Goal: Information Seeking & Learning: Find contact information

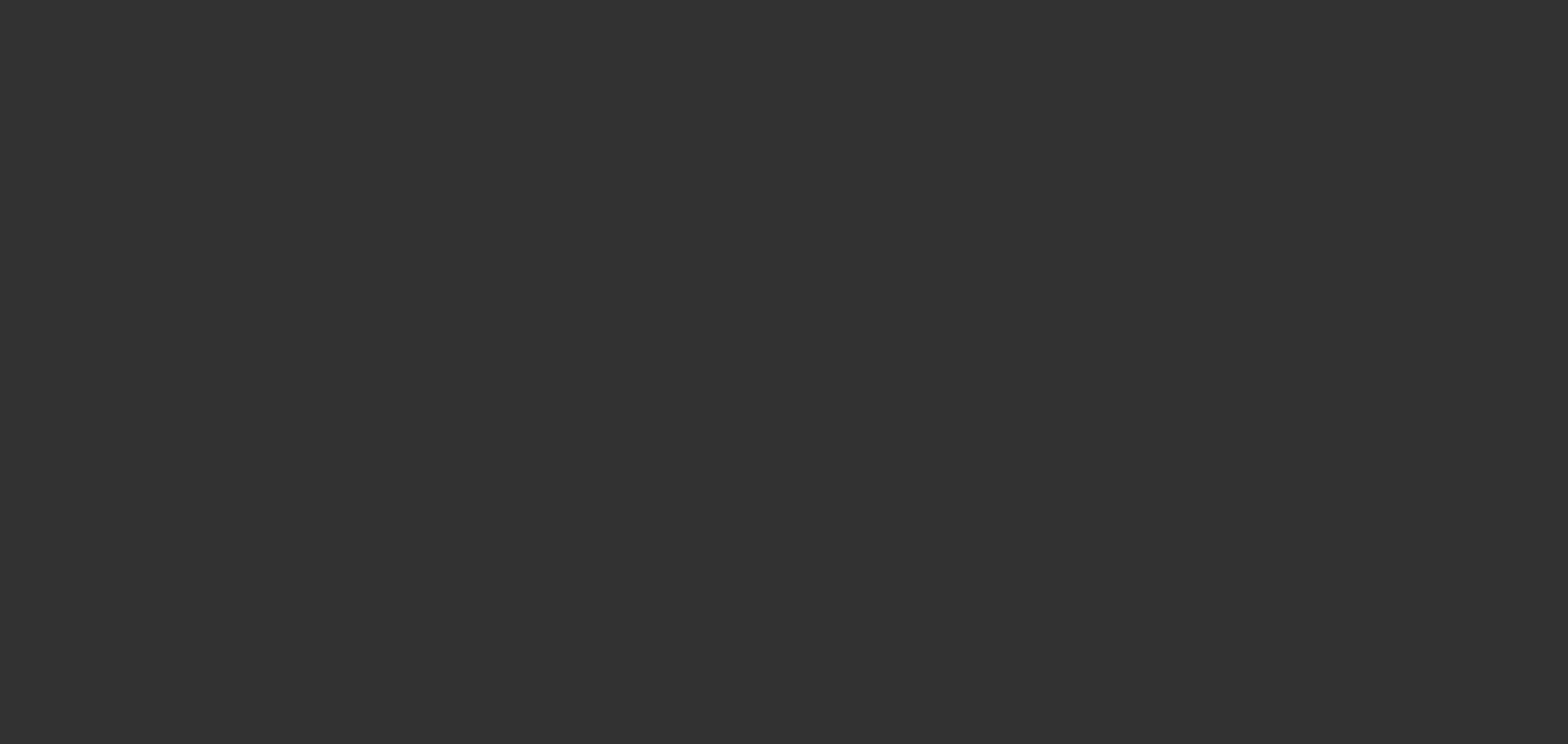
select select "0"
select select "3"
select select "0"
select select "6"
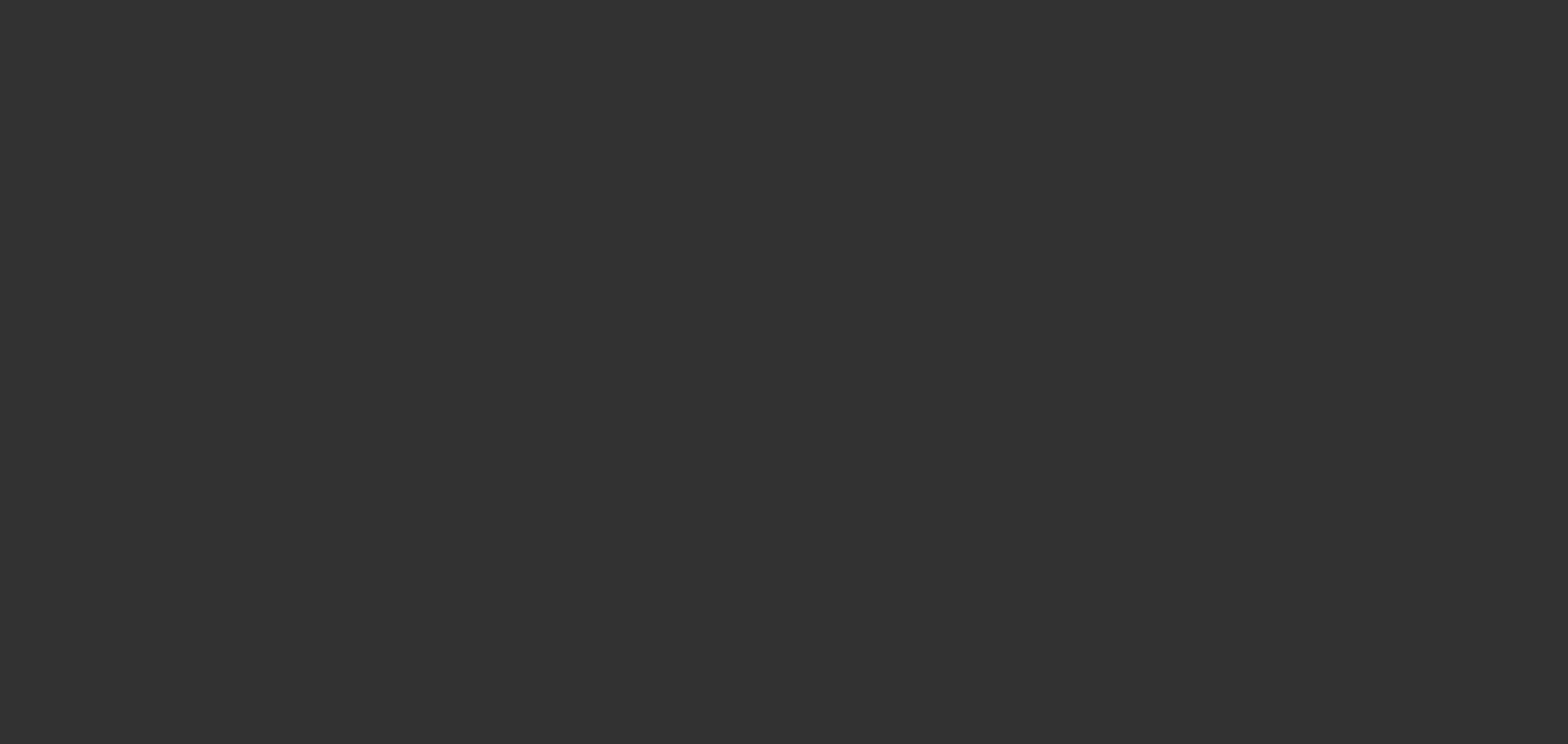
select select "0"
select select "3"
select select "0"
select select "6"
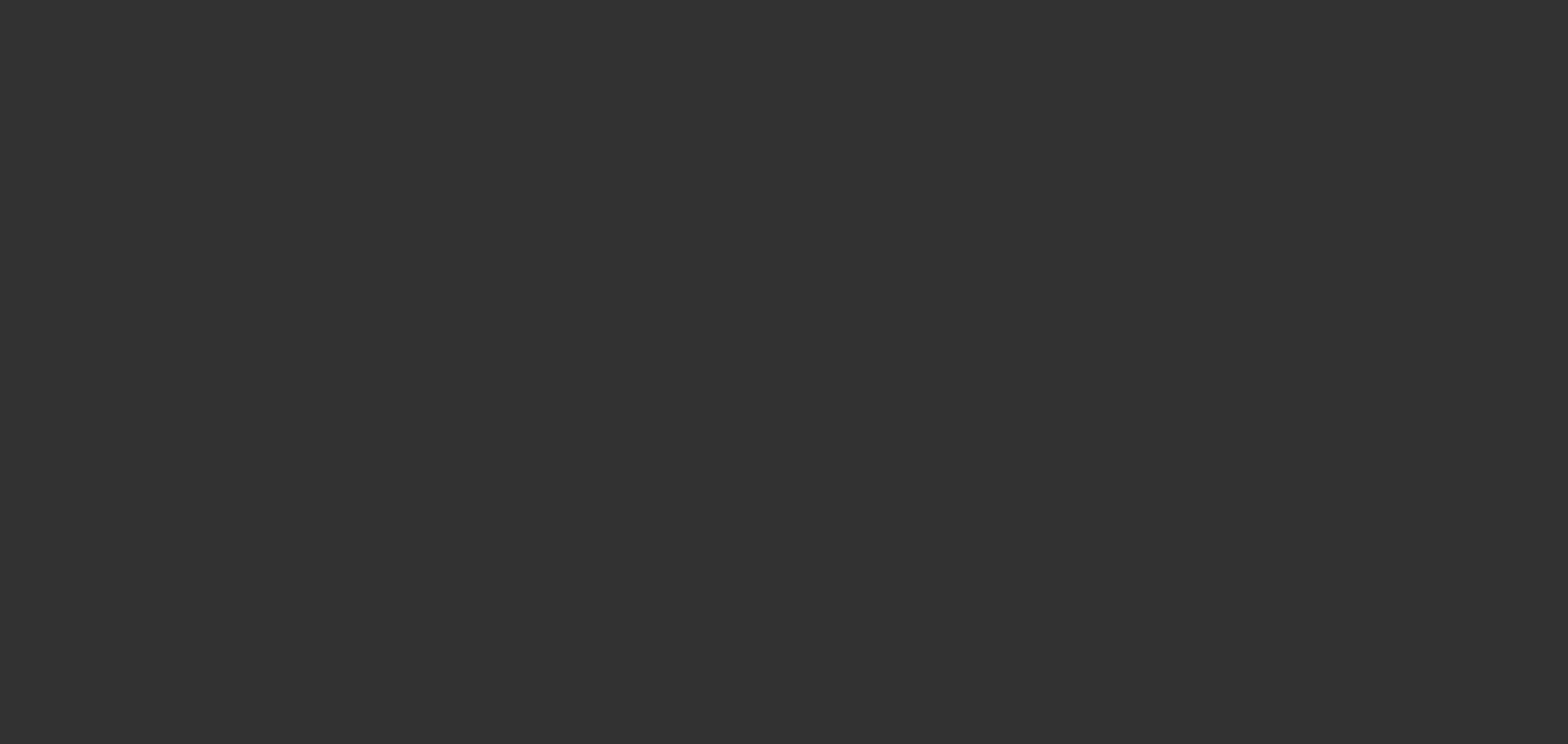
select select "0"
select select "3"
select select "0"
select select "6"
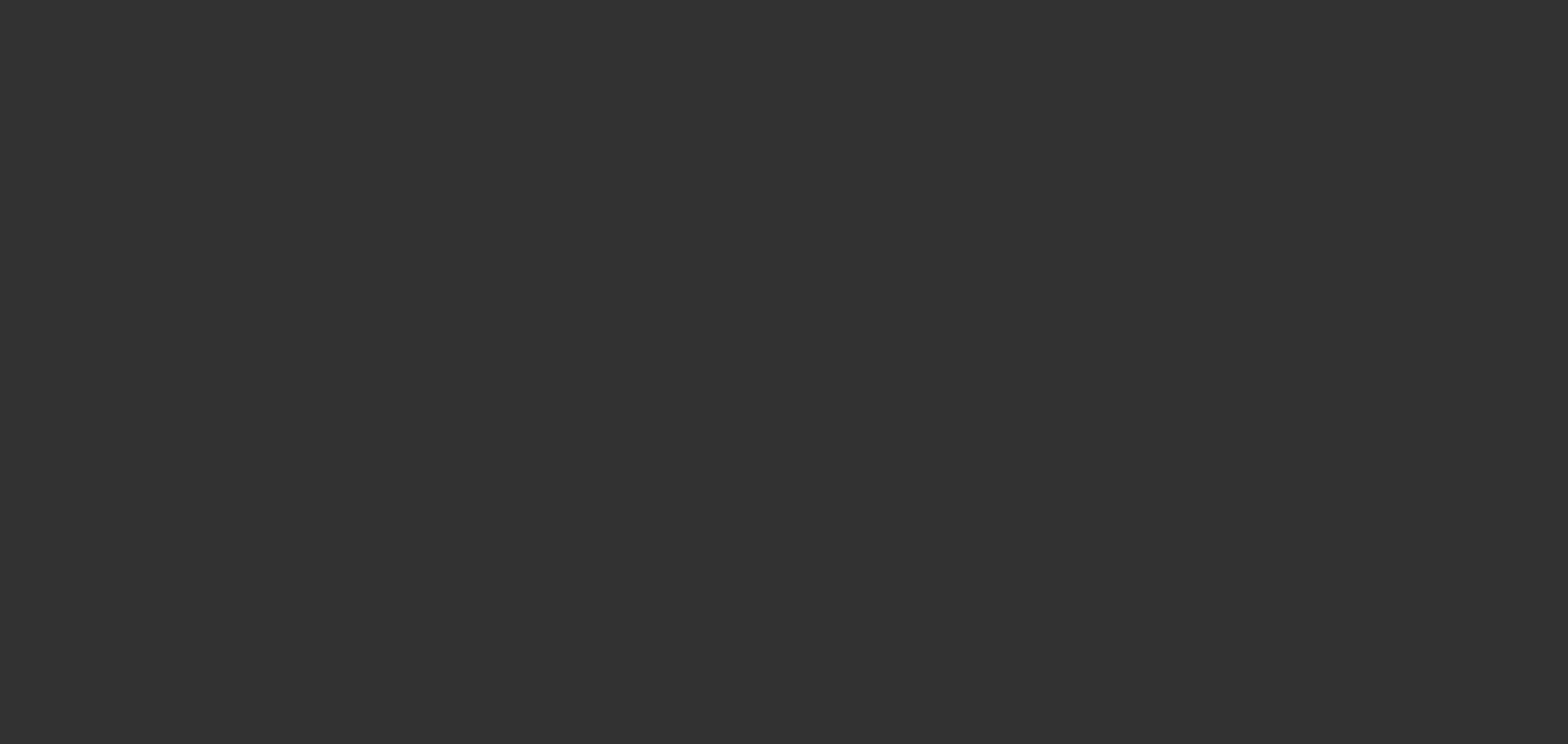
select select "0"
select select "6"
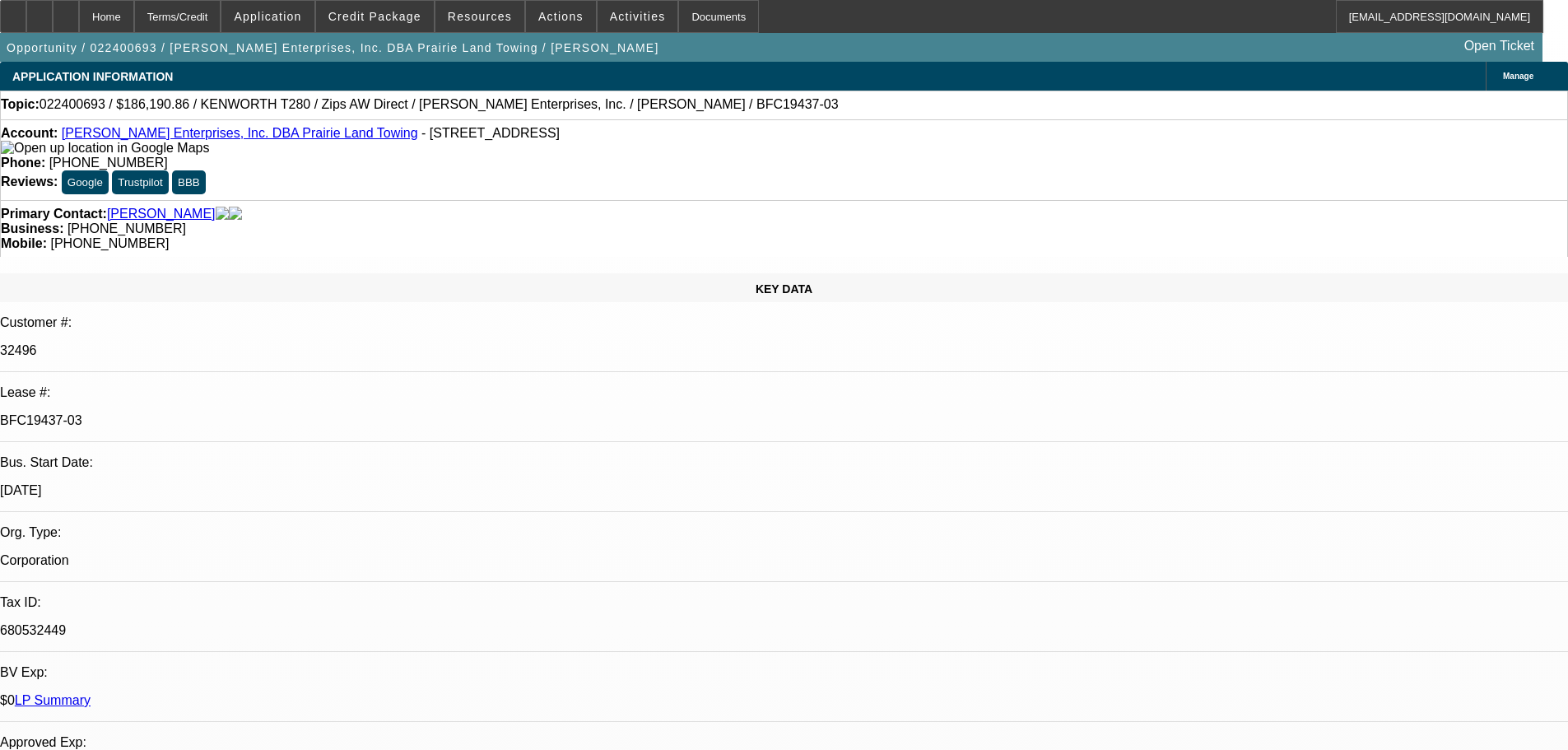
drag, startPoint x: 1229, startPoint y: 292, endPoint x: 1290, endPoint y: 292, distance: 61.0
copy b "(608) 209-0635,"
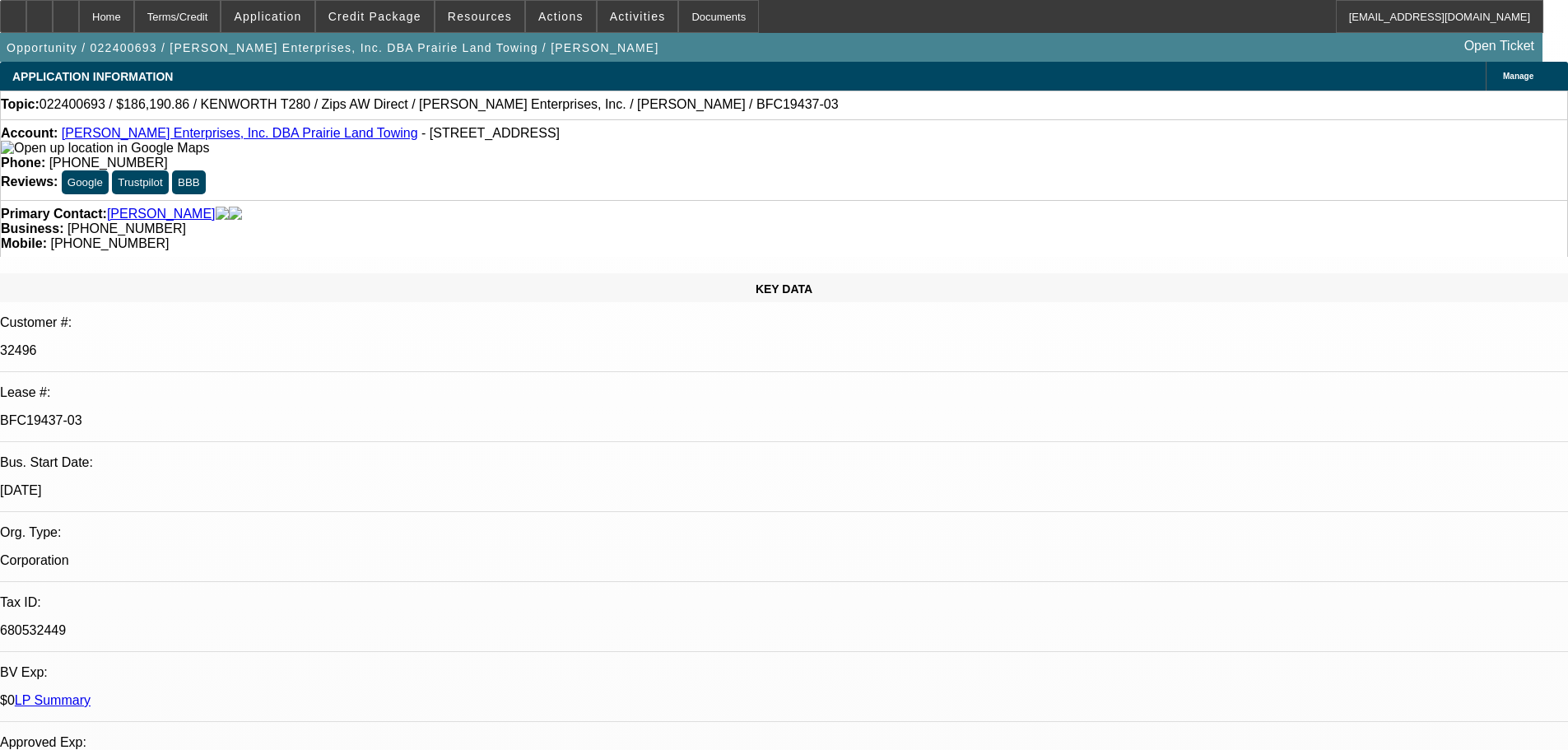
drag, startPoint x: 1324, startPoint y: 292, endPoint x: 1390, endPoint y: 293, distance: 66.0
copy b "(608) 209-0630"
select select "0"
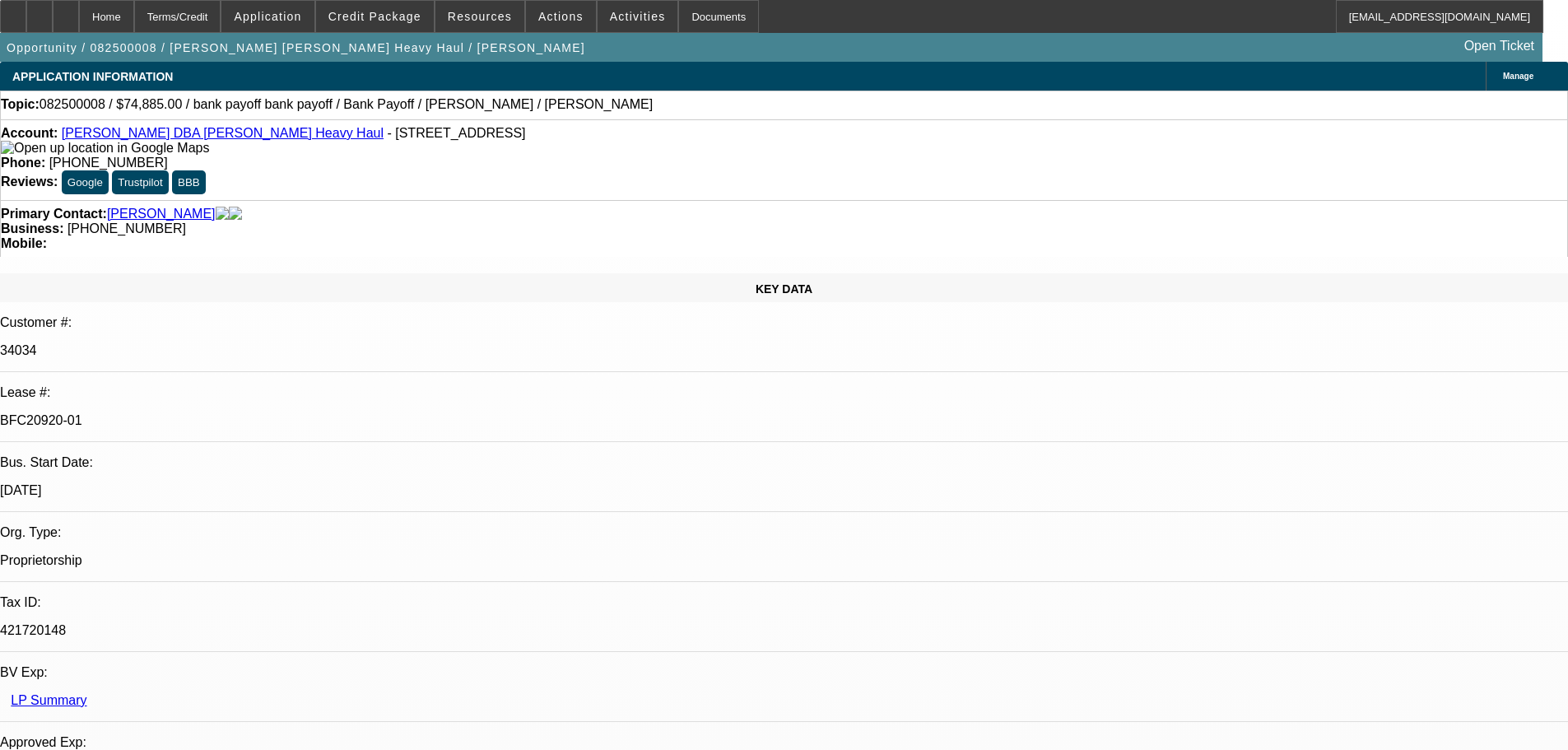
select select "2"
select select "0"
select select "6"
select select "0"
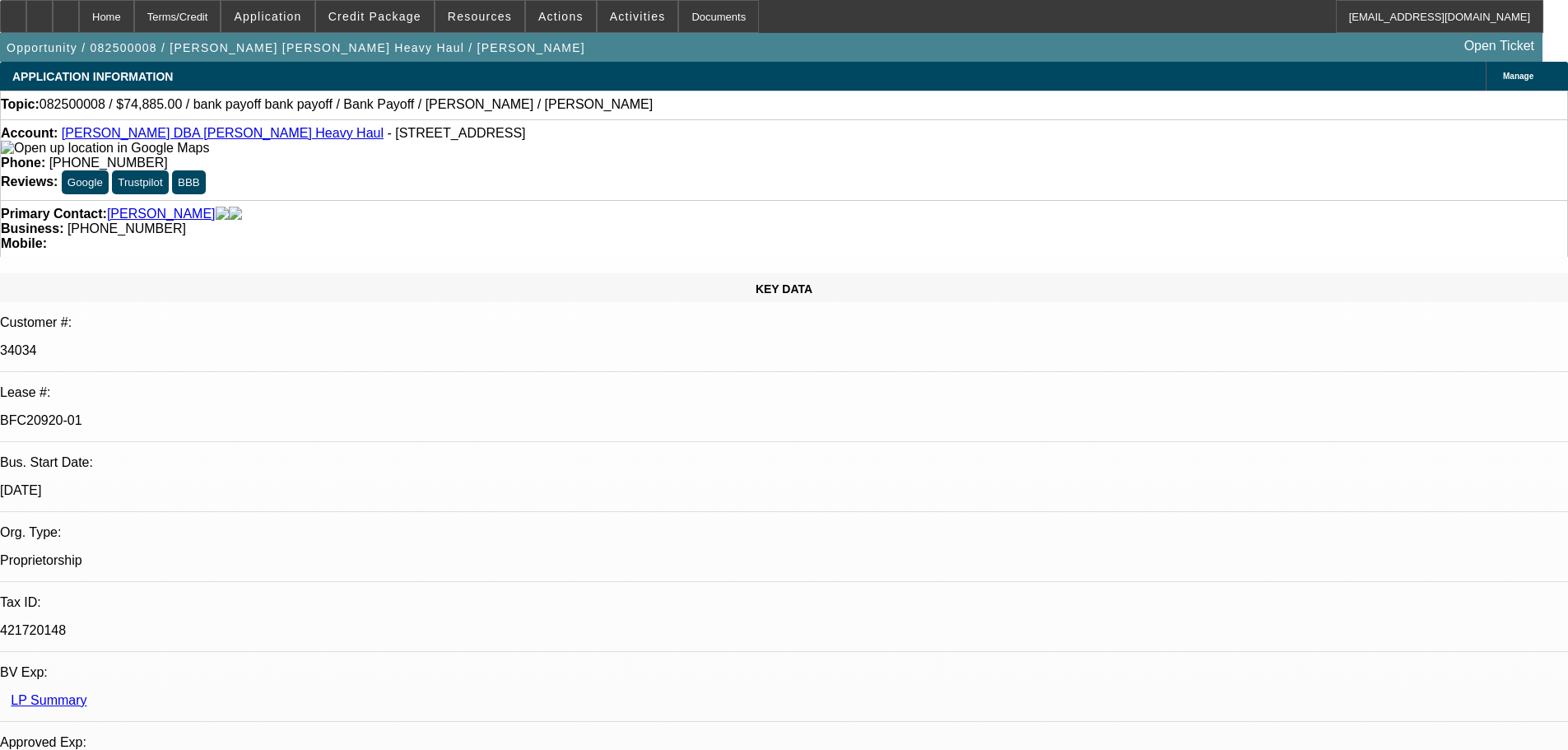
select select "2"
select select "0"
select select "6"
select select "0"
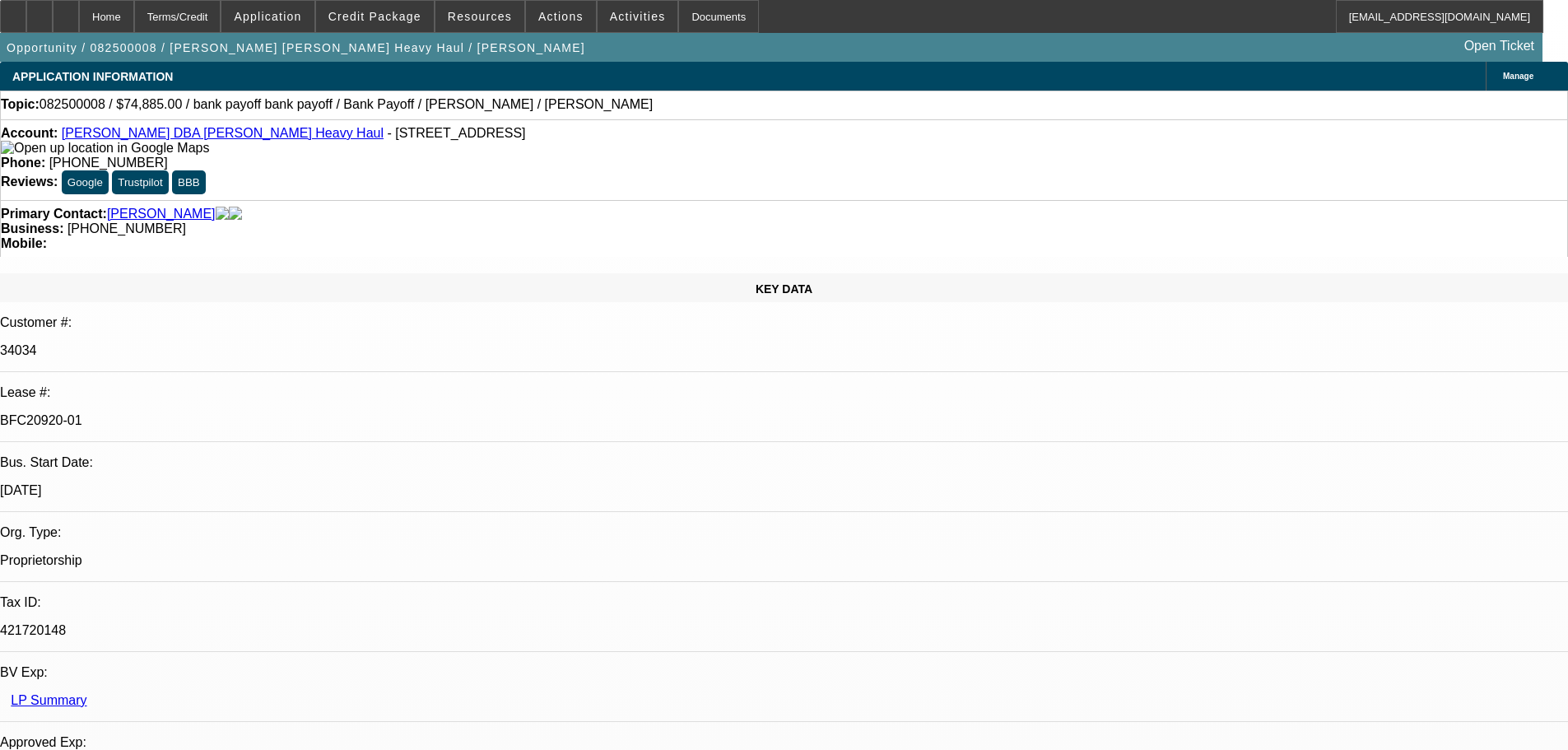
select select "2"
select select "0"
select select "6"
select select "0"
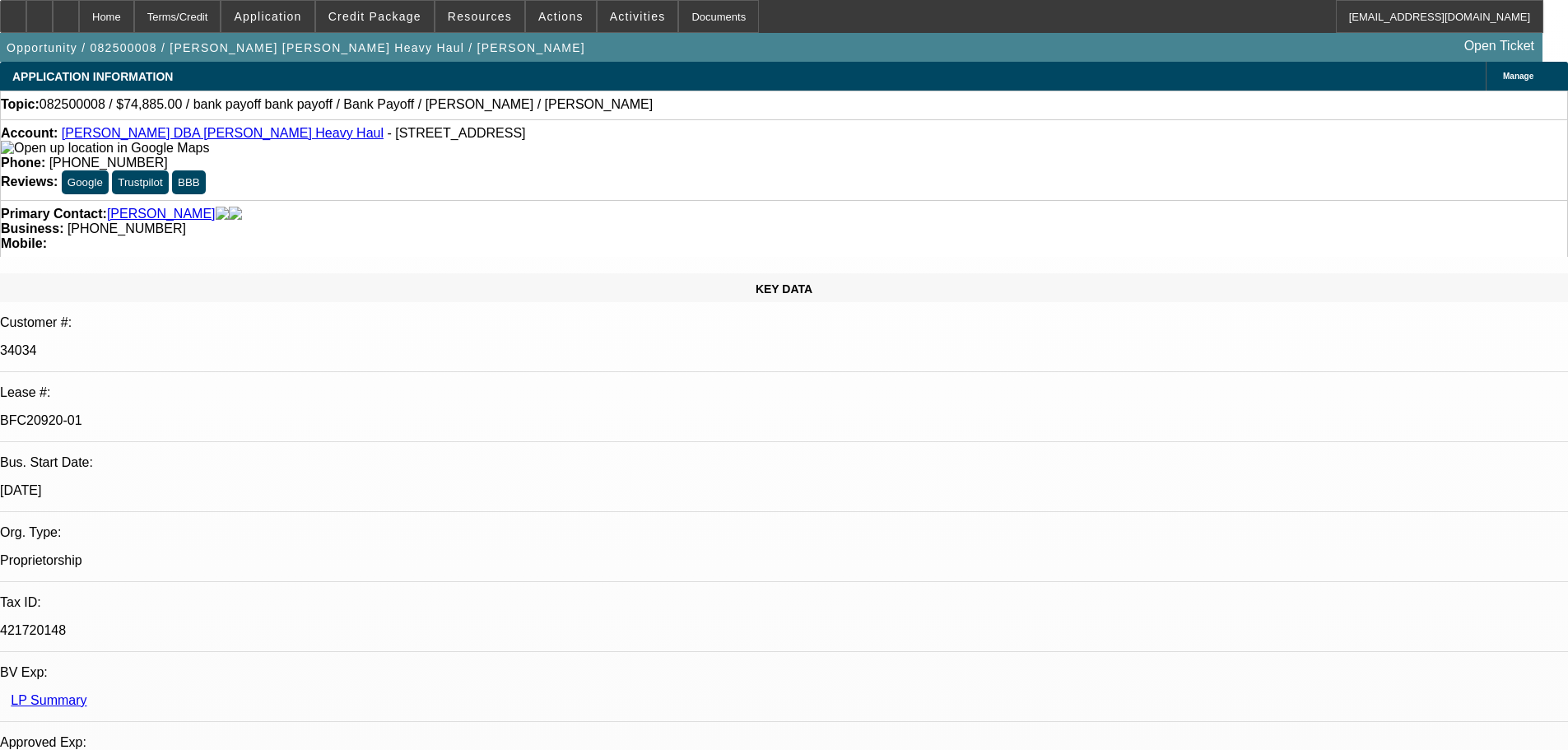
select select "2"
select select "0"
select select "6"
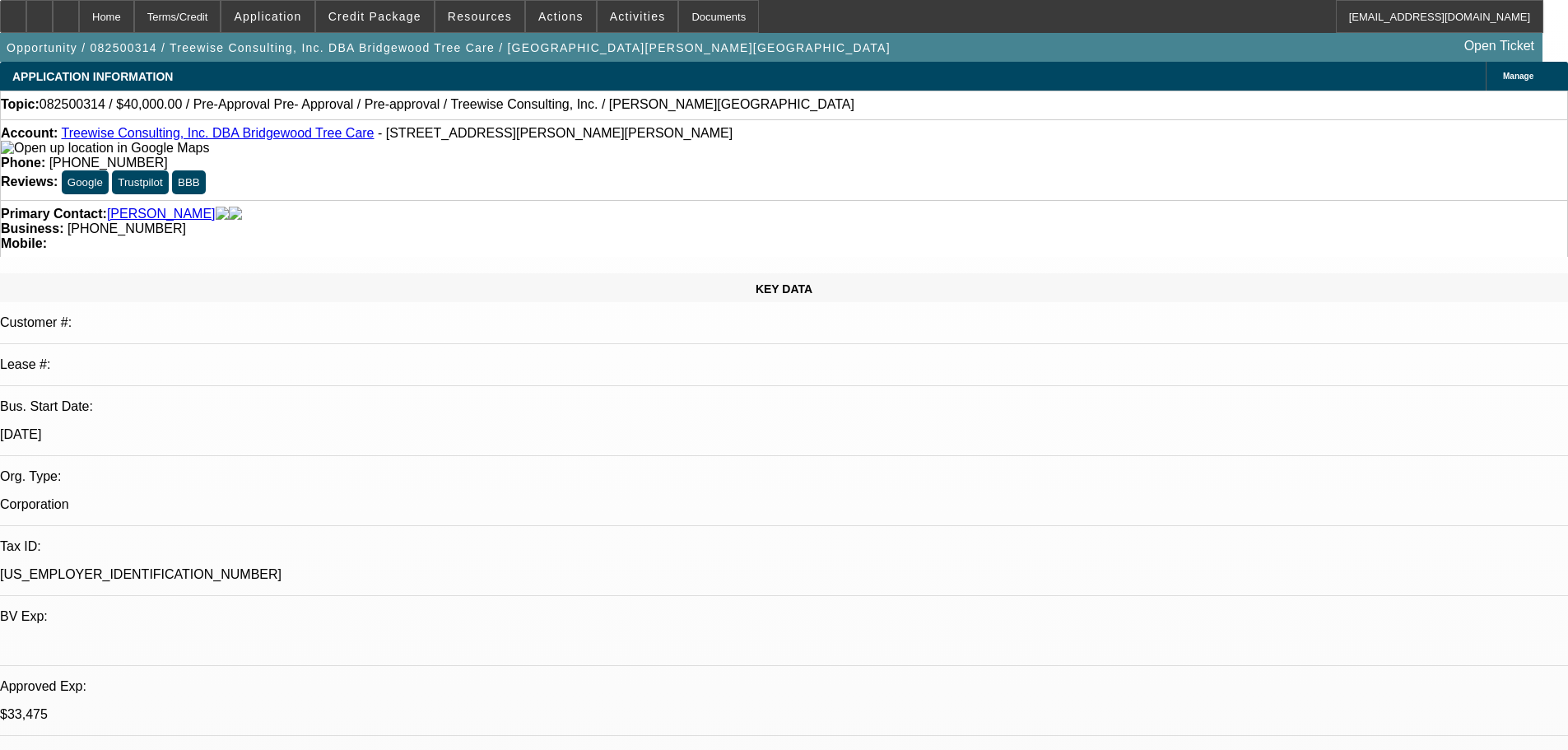
select select "0"
select select "3"
select select "0"
select select "6"
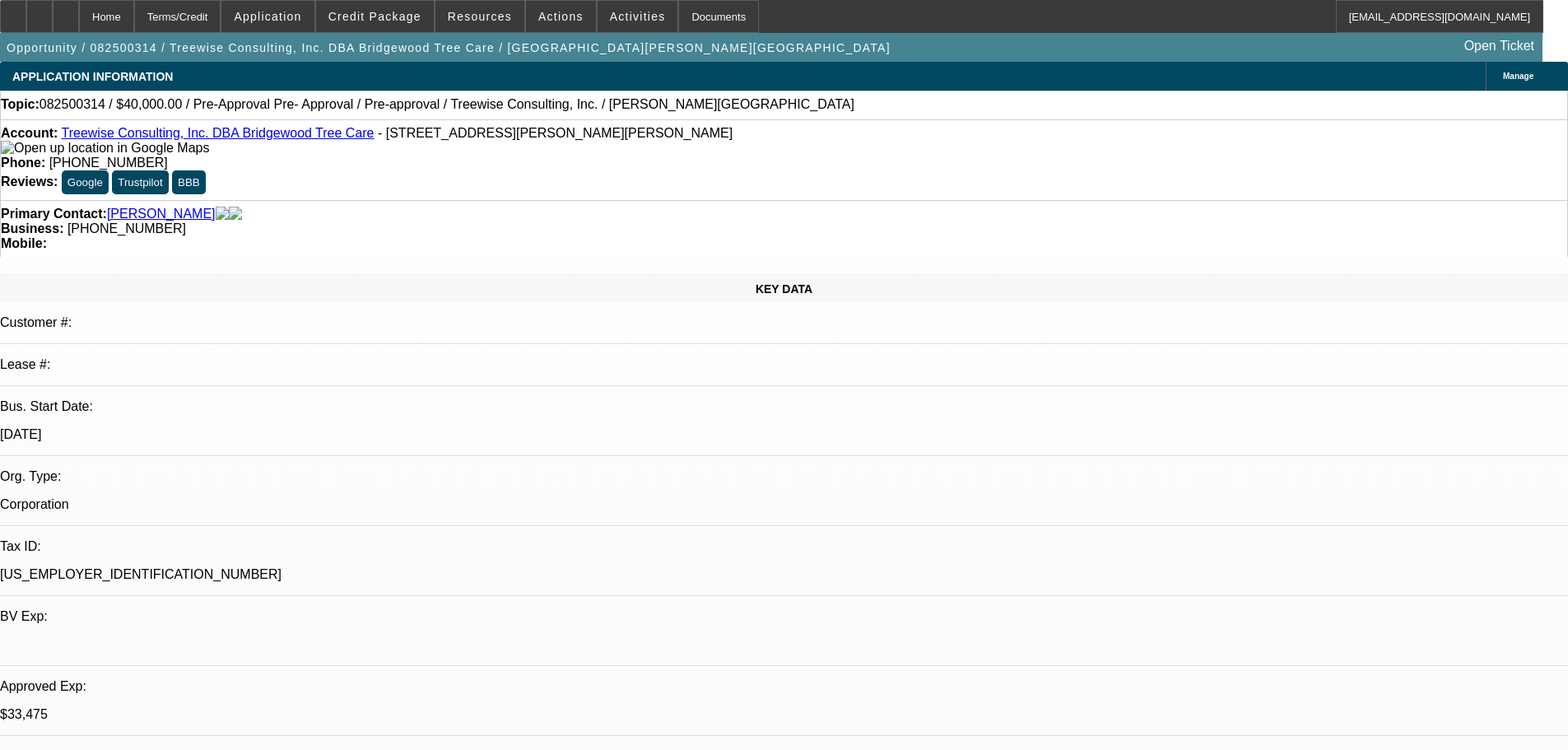
select select "0"
select select "3"
select select "0"
select select "6"
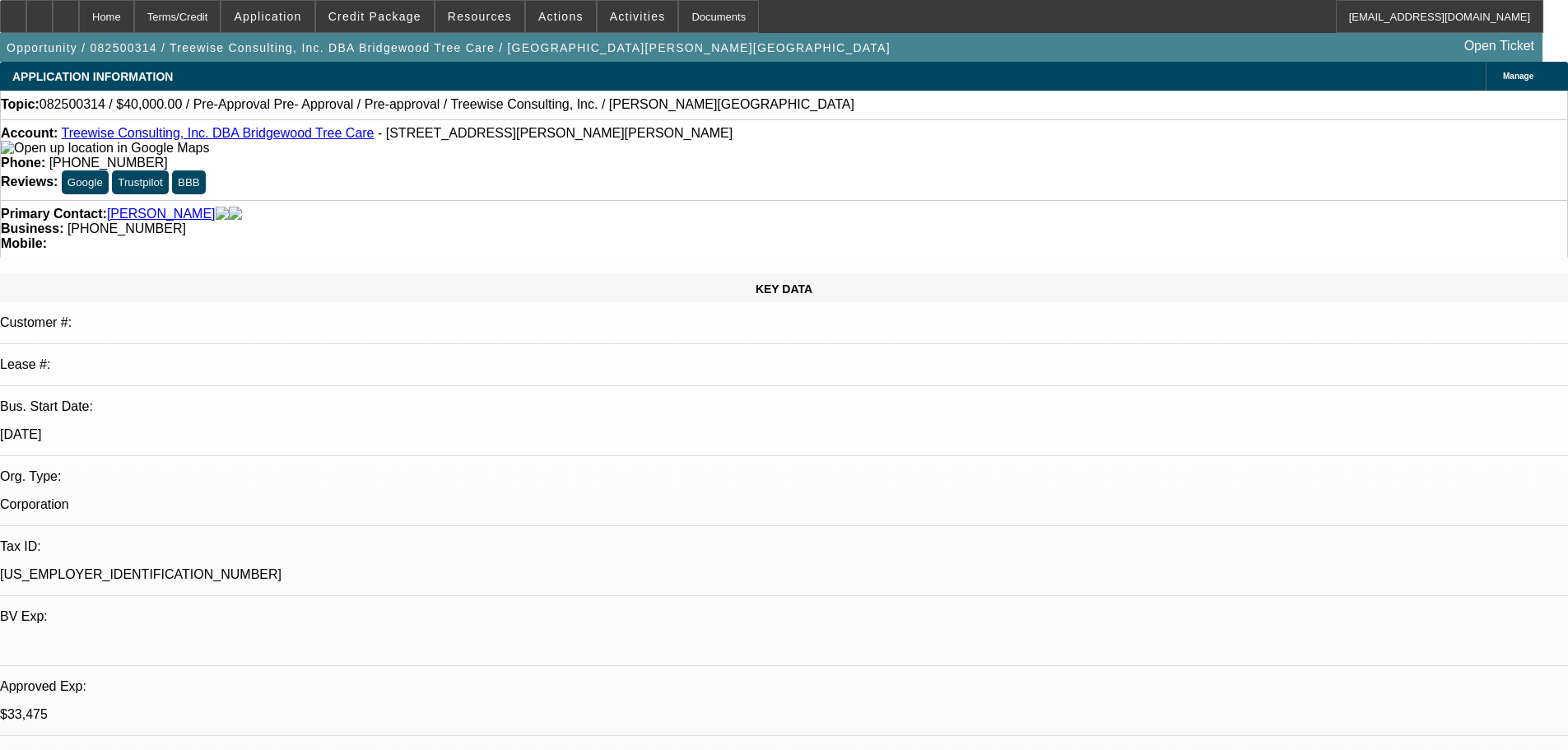
select select "0"
select select "3"
select select "0"
select select "6"
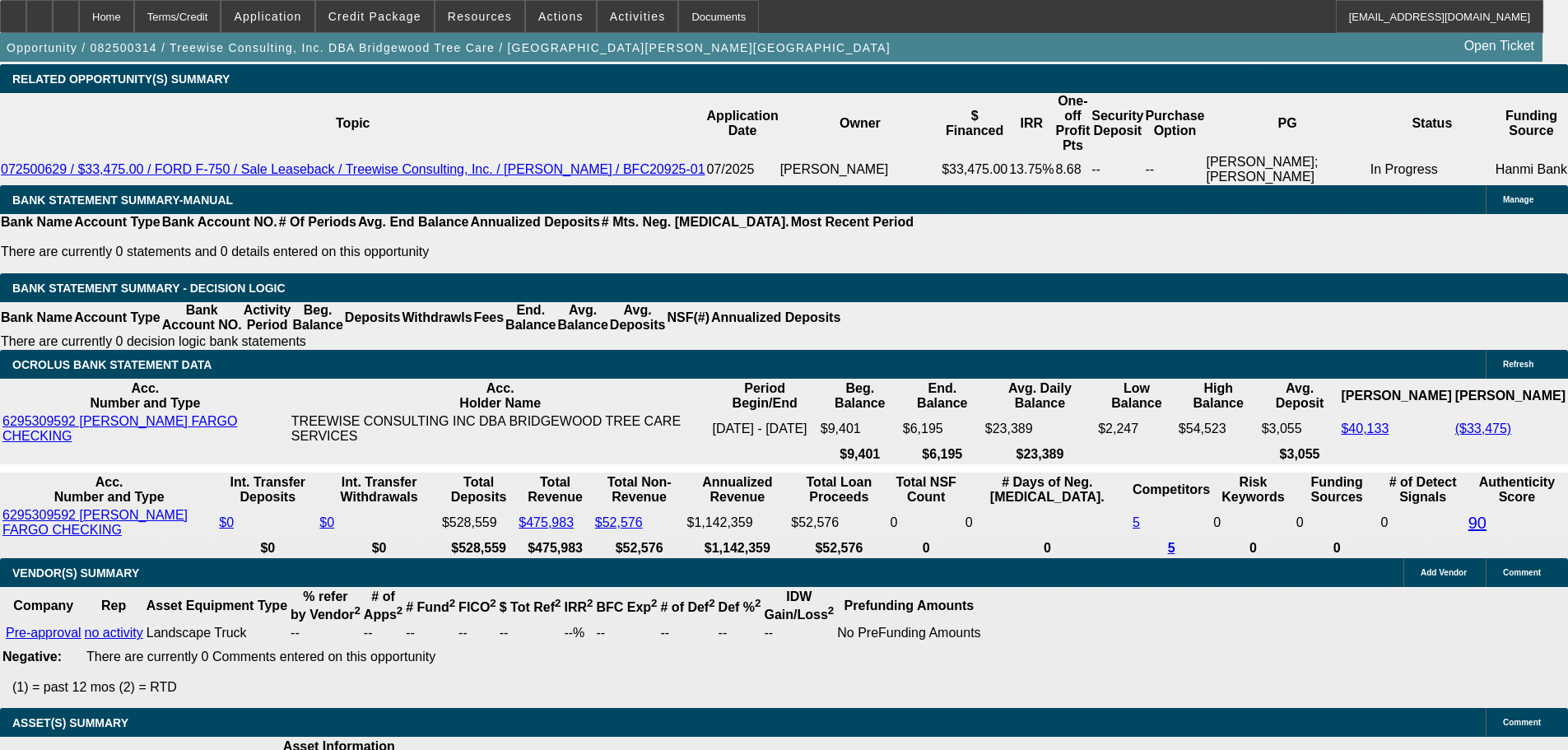
scroll to position [2634, 0]
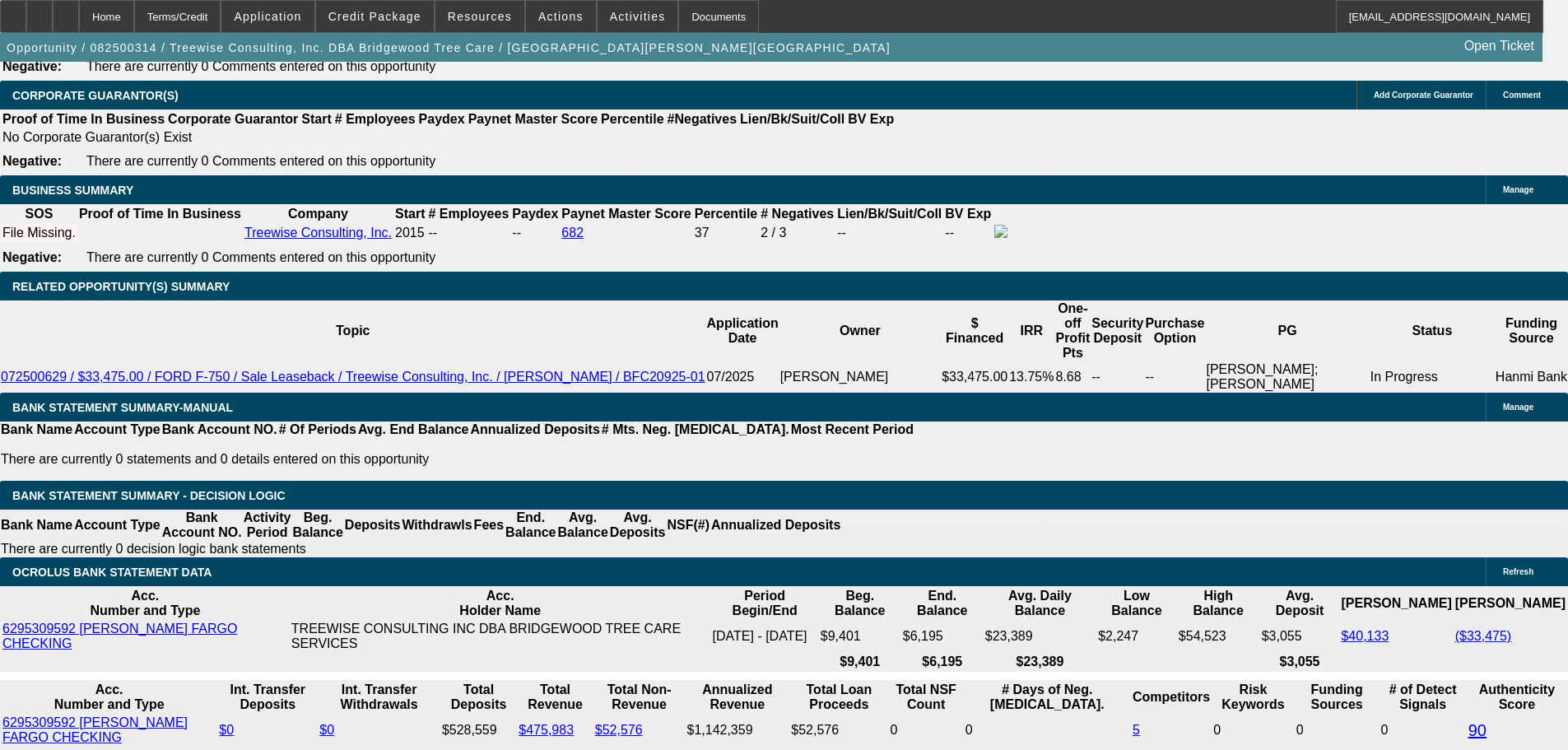
scroll to position [2305, 0]
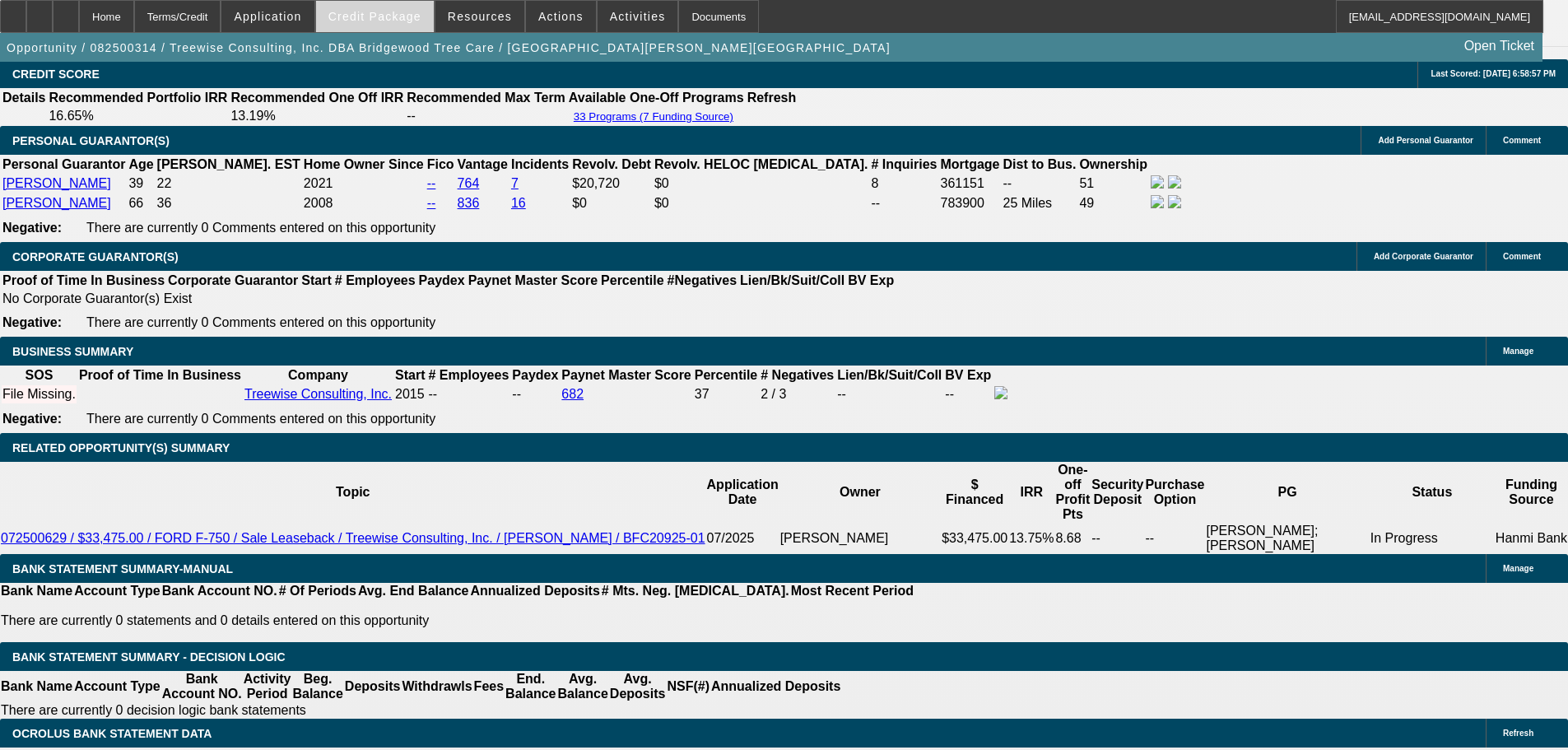
click at [400, 17] on span "Credit Package" at bounding box center [375, 16] width 93 height 13
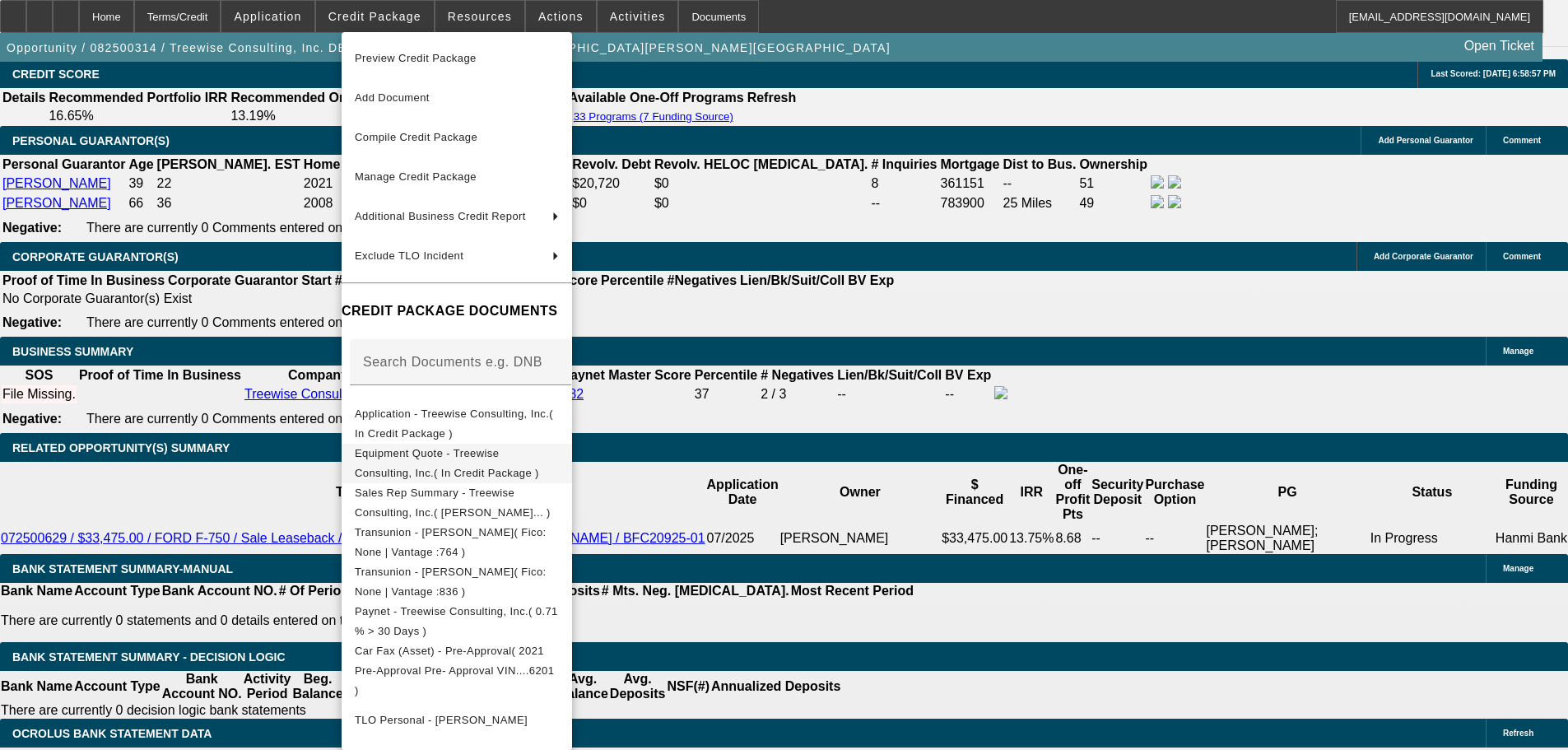
click at [475, 451] on span "Equipment Quote - Treewise Consulting, Inc.( In Credit Package )" at bounding box center [457, 463] width 204 height 40
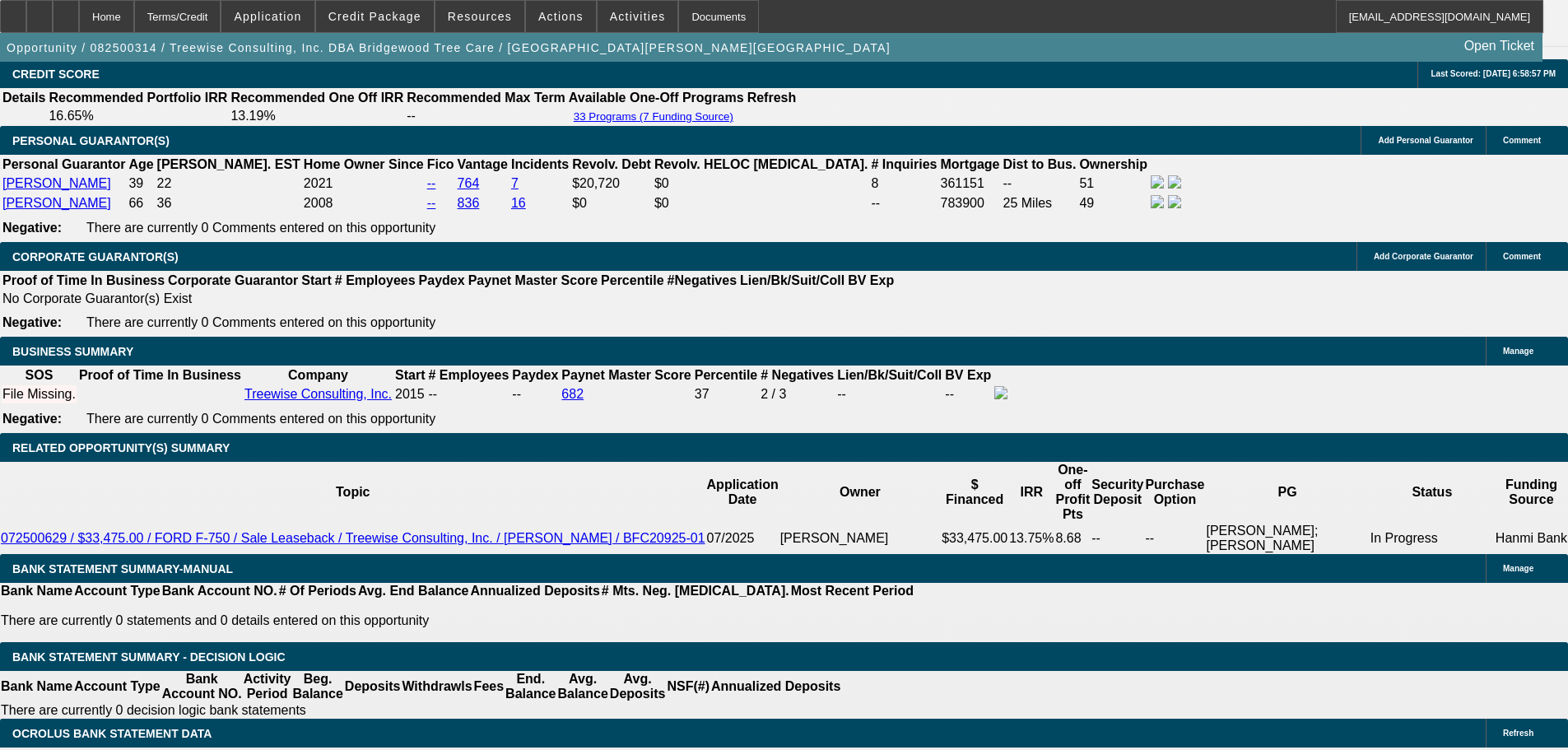
drag, startPoint x: 1061, startPoint y: 313, endPoint x: 1393, endPoint y: 330, distance: 332.4
copy div "https://calauctions.com/auctions/i7KpEtvvp7NtDAKHJHbP/a/Tree-Company-Liquidatio…"
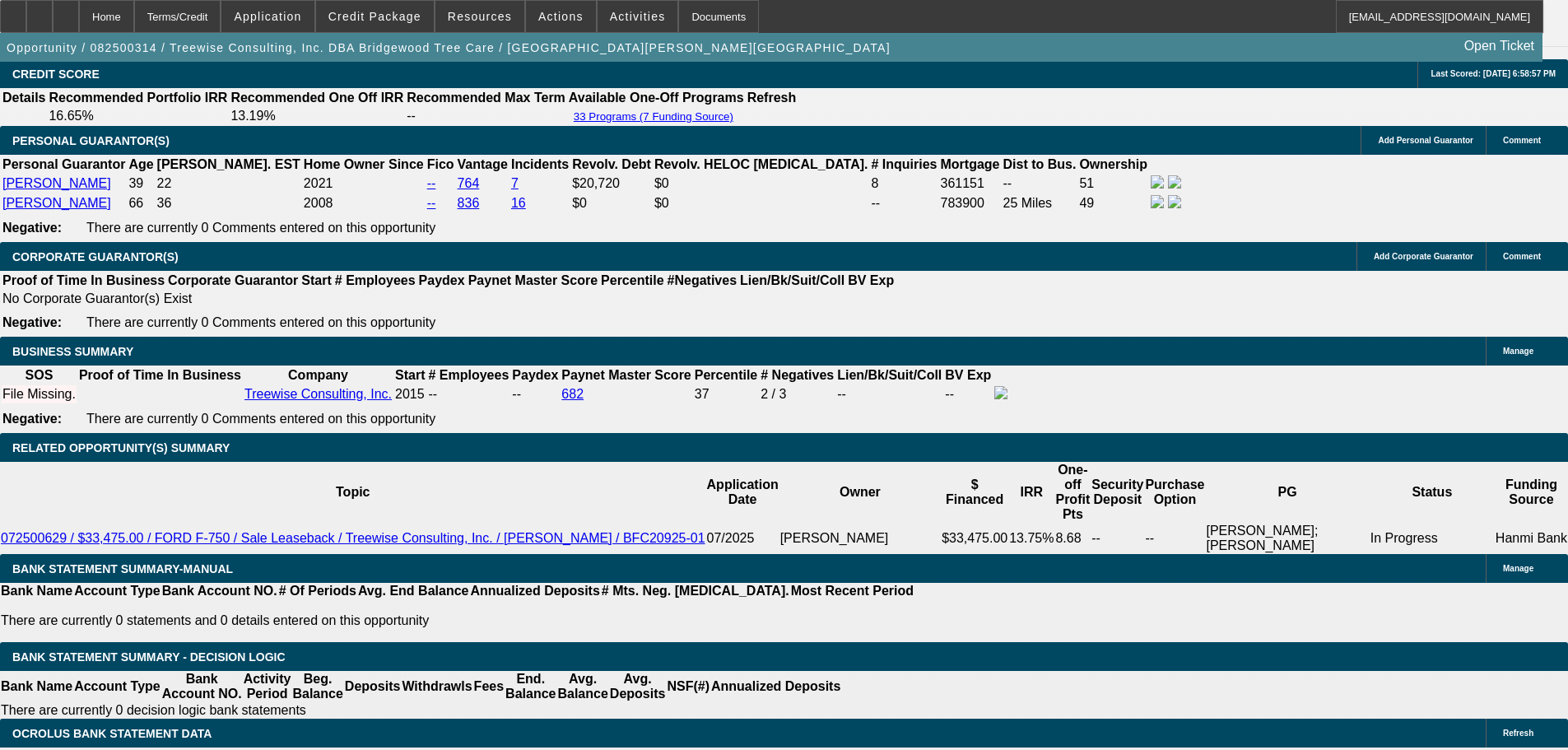
scroll to position [164, 0]
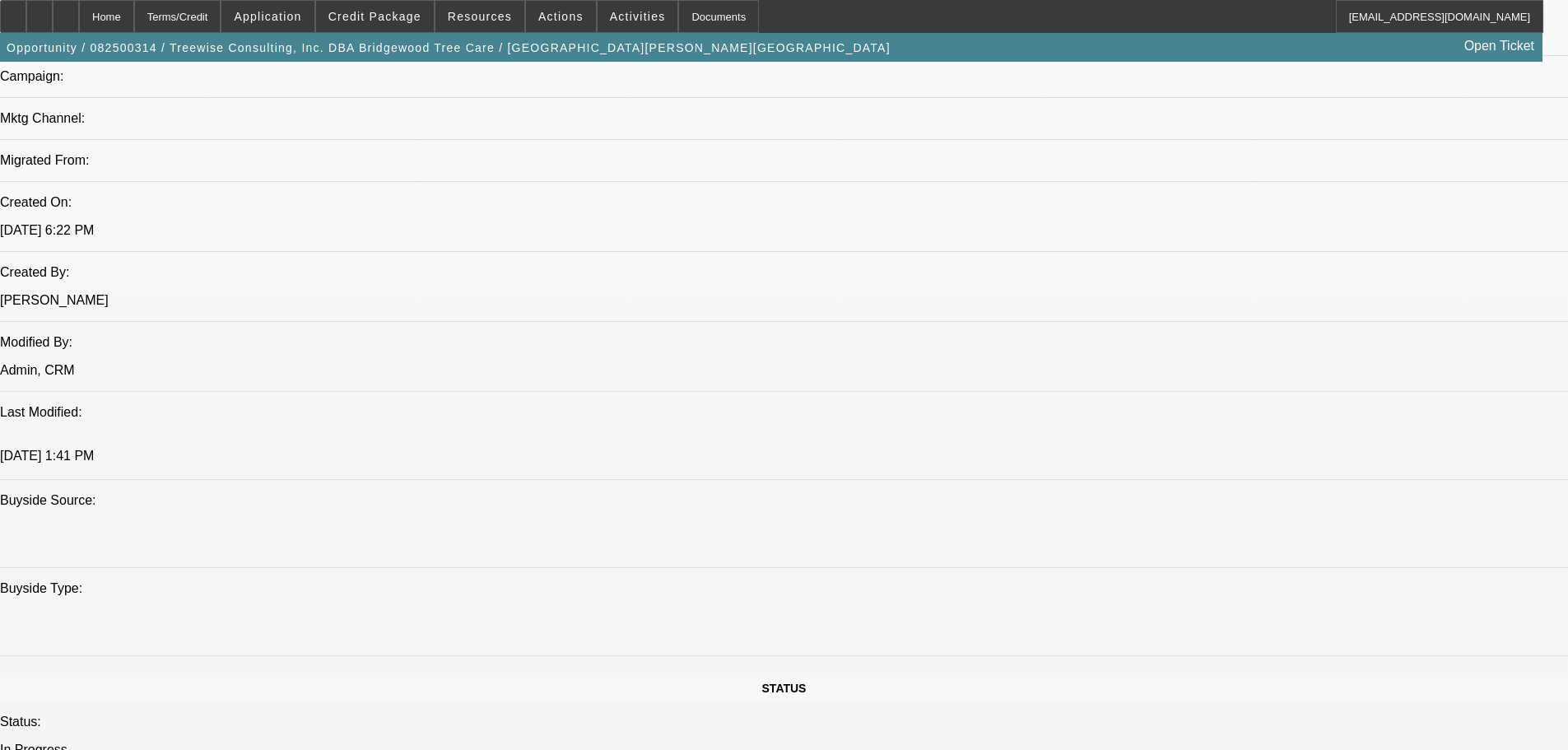
scroll to position [988, 0]
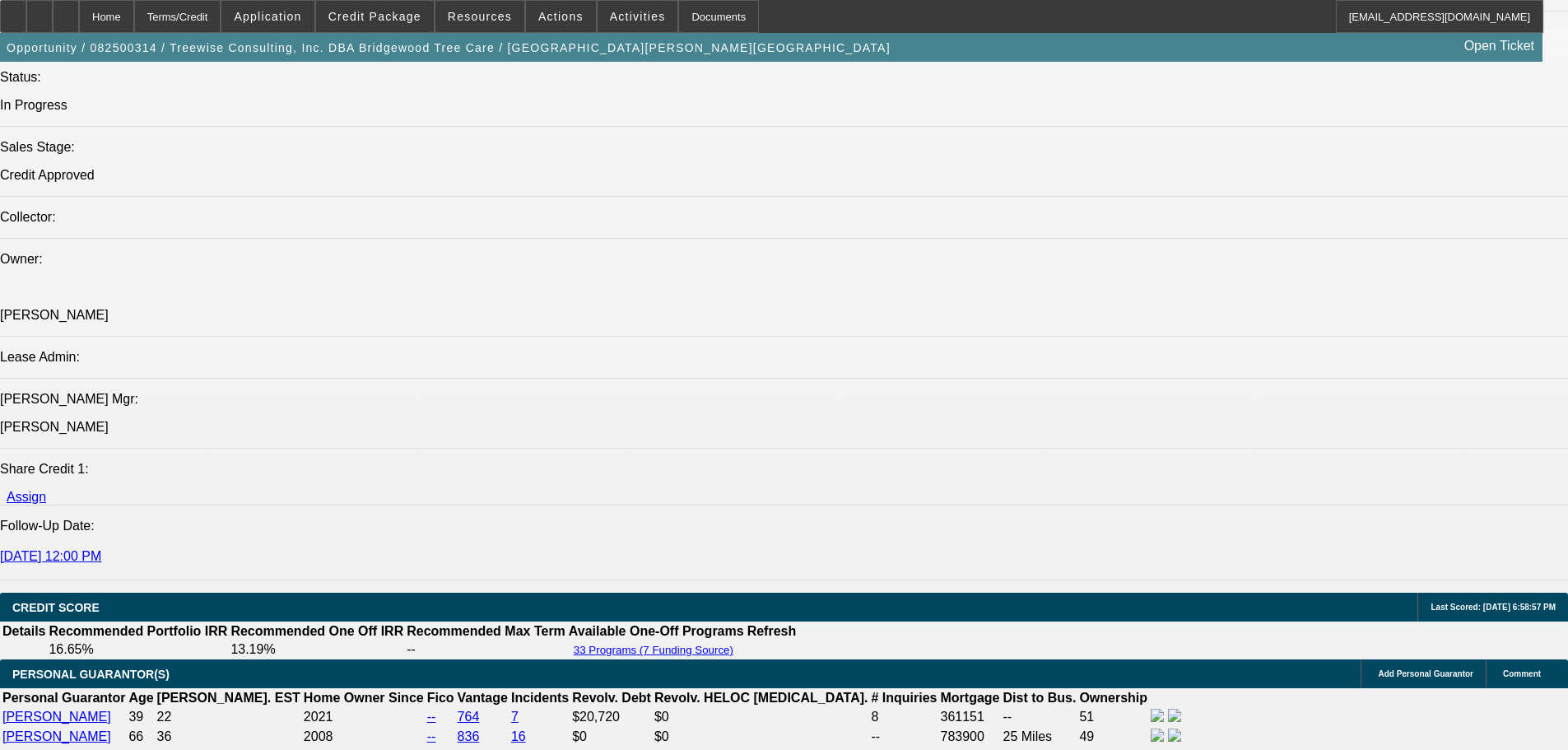
scroll to position [1810, 0]
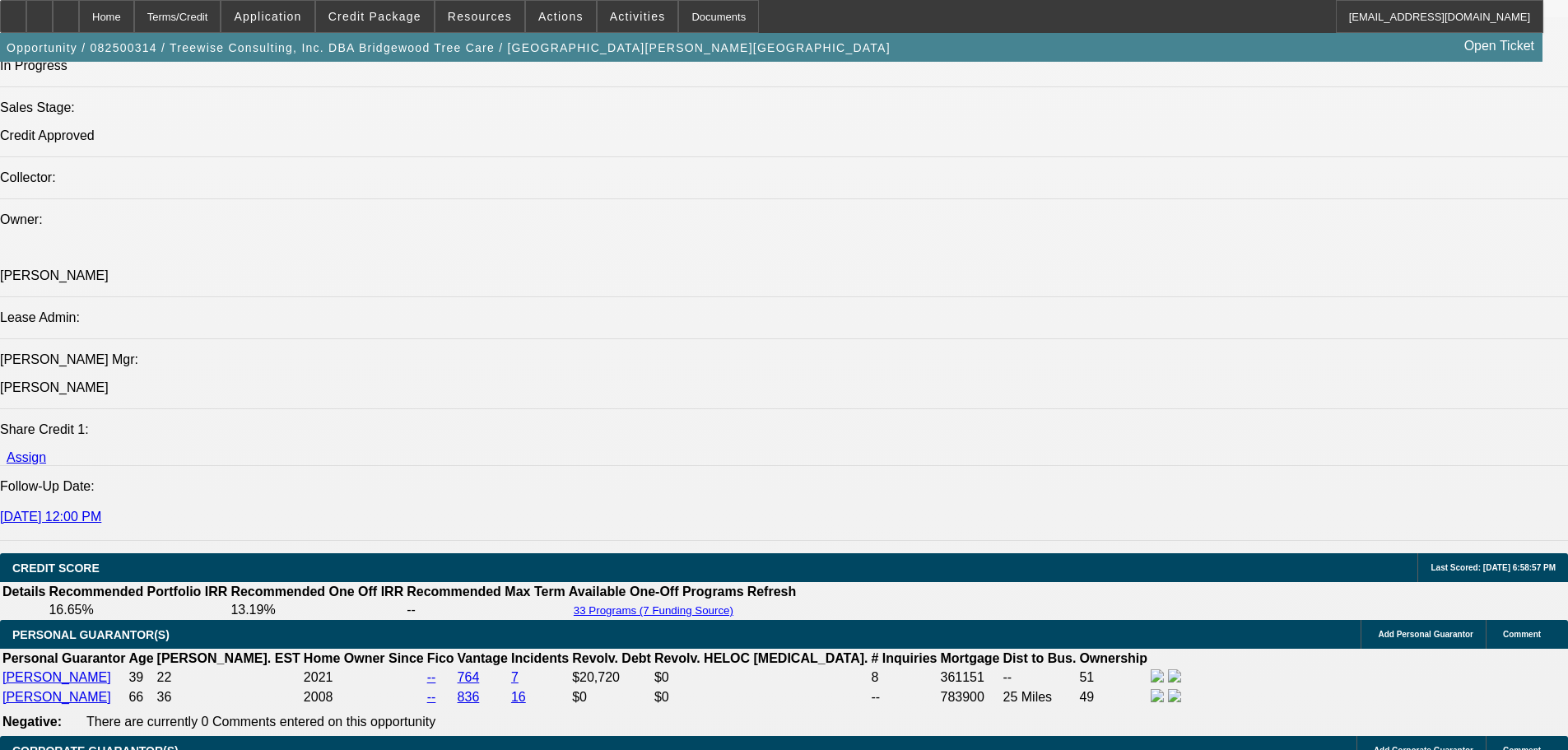
drag, startPoint x: 1440, startPoint y: 548, endPoint x: 1097, endPoint y: 564, distance: 343.4
copy div "Detailed condition report"
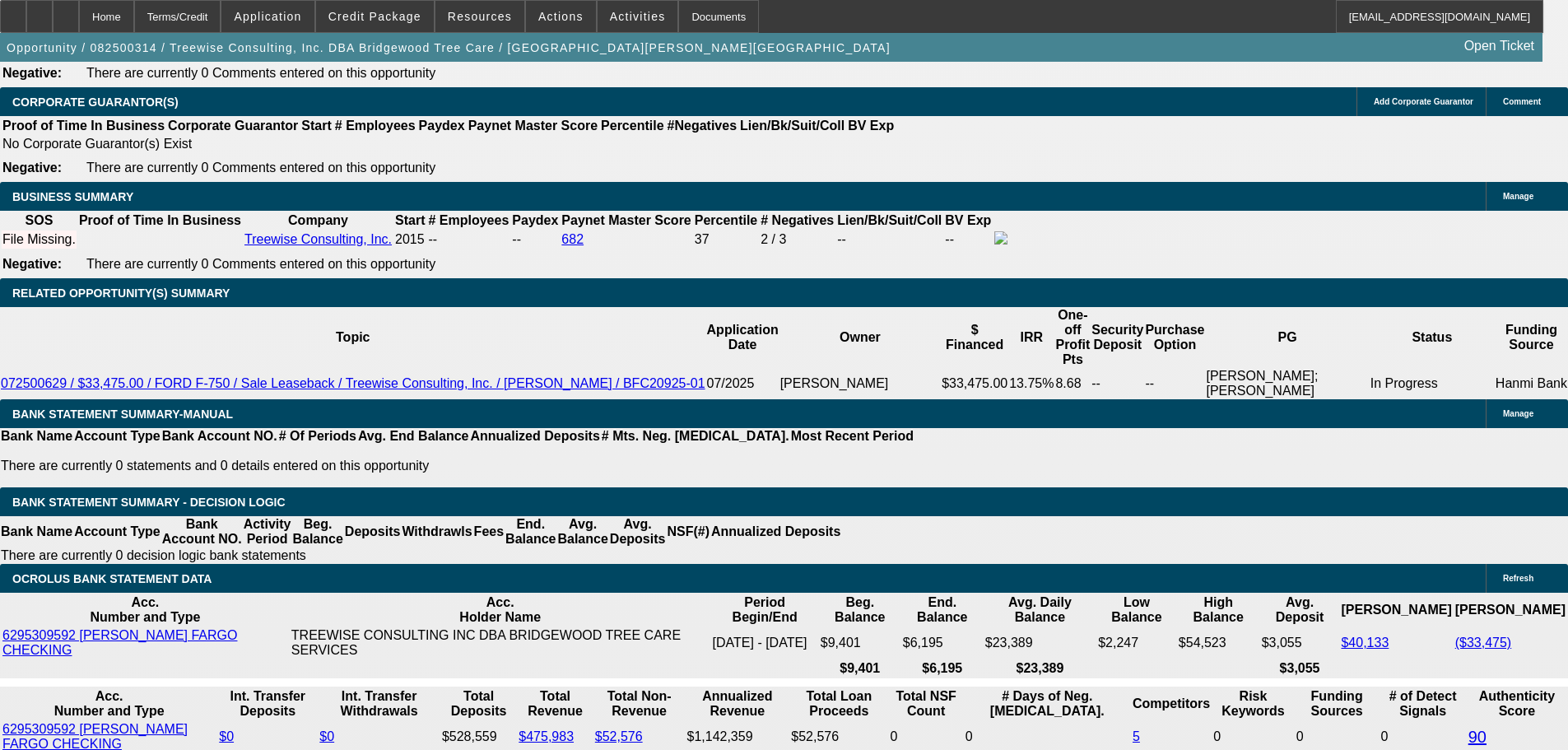
scroll to position [2469, 0]
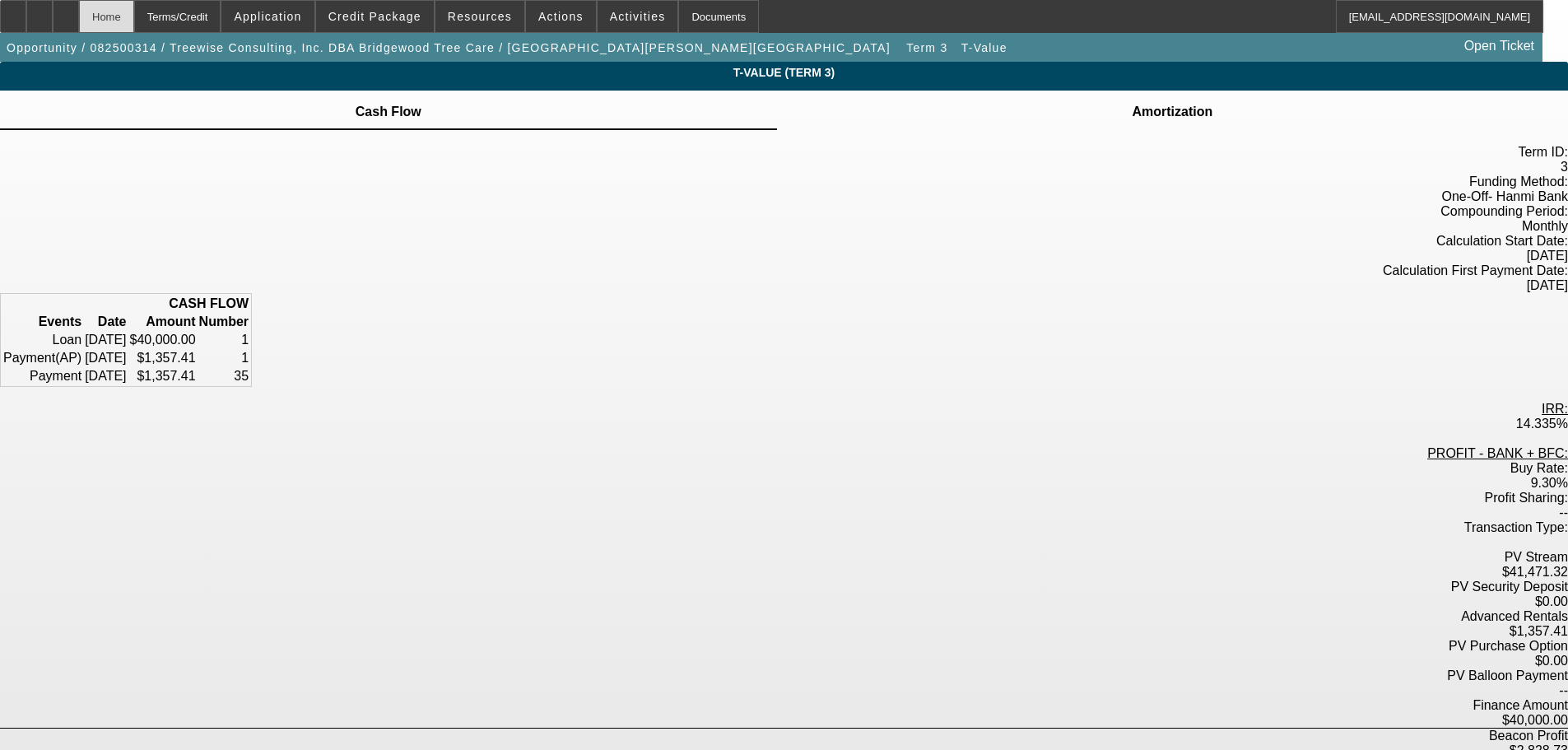
click at [134, 12] on div "Home" at bounding box center [107, 16] width 55 height 33
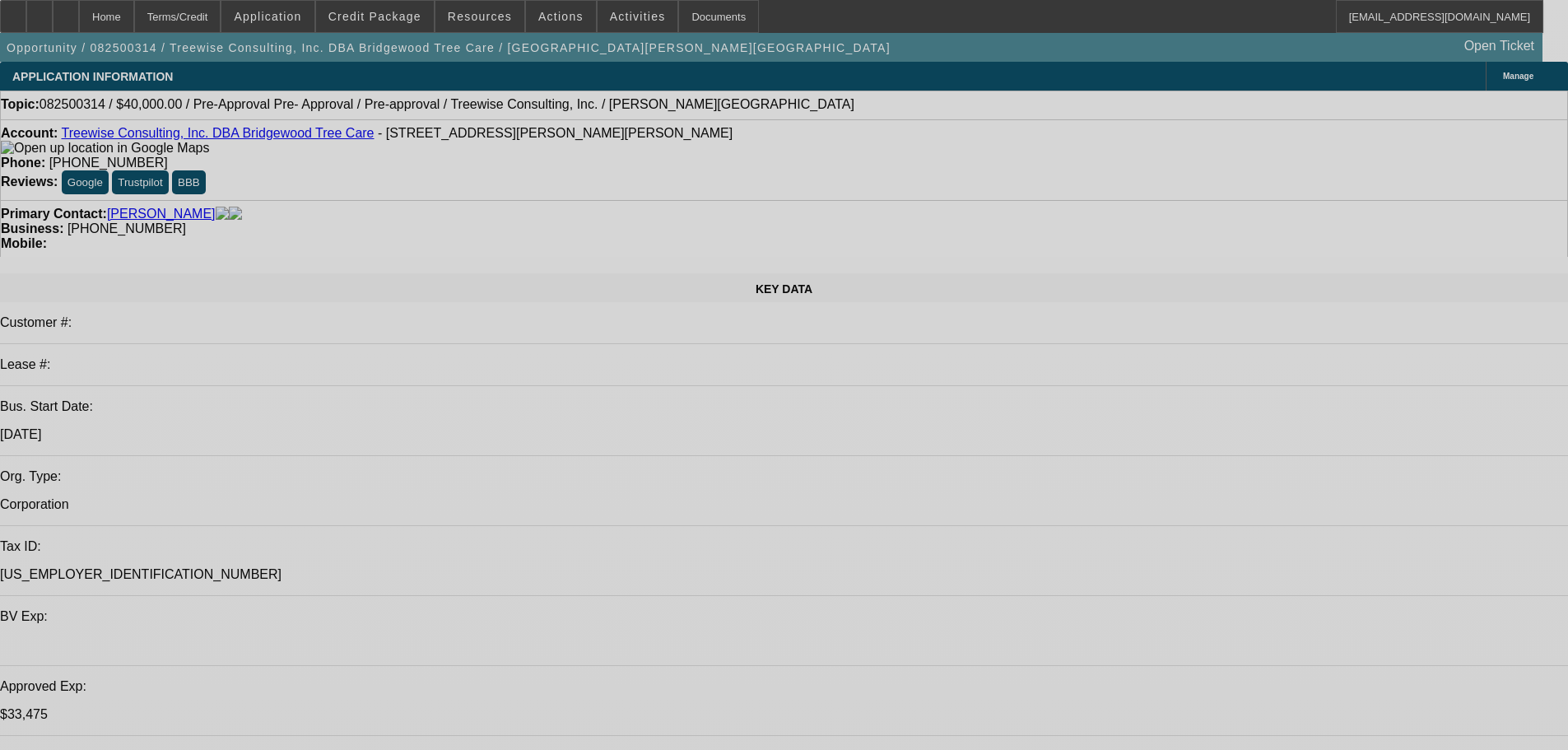
select select "0"
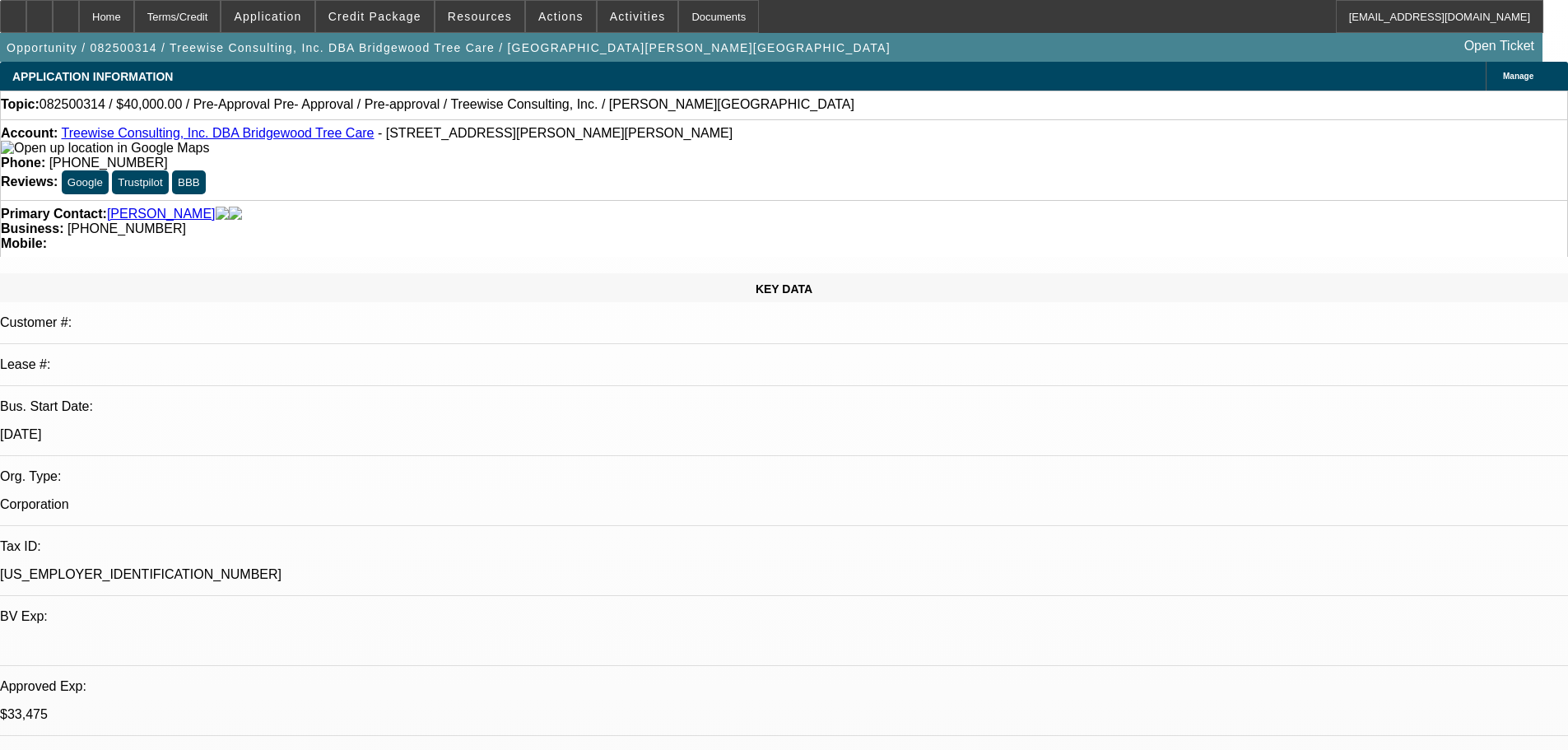
select select "0"
select select "3"
select select "0"
select select "6"
select select "0"
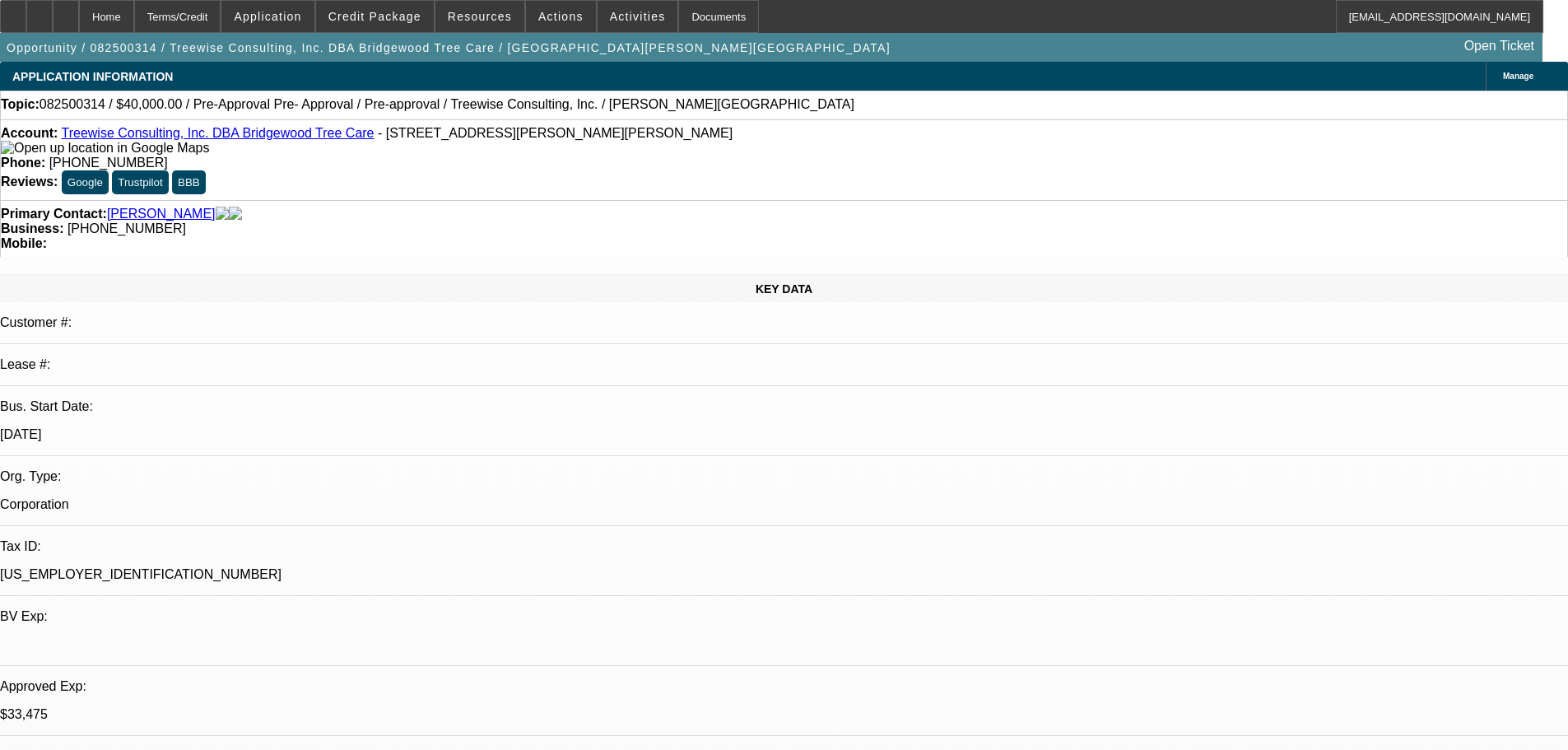
select select "0"
select select "3"
select select "0"
select select "6"
select select "0"
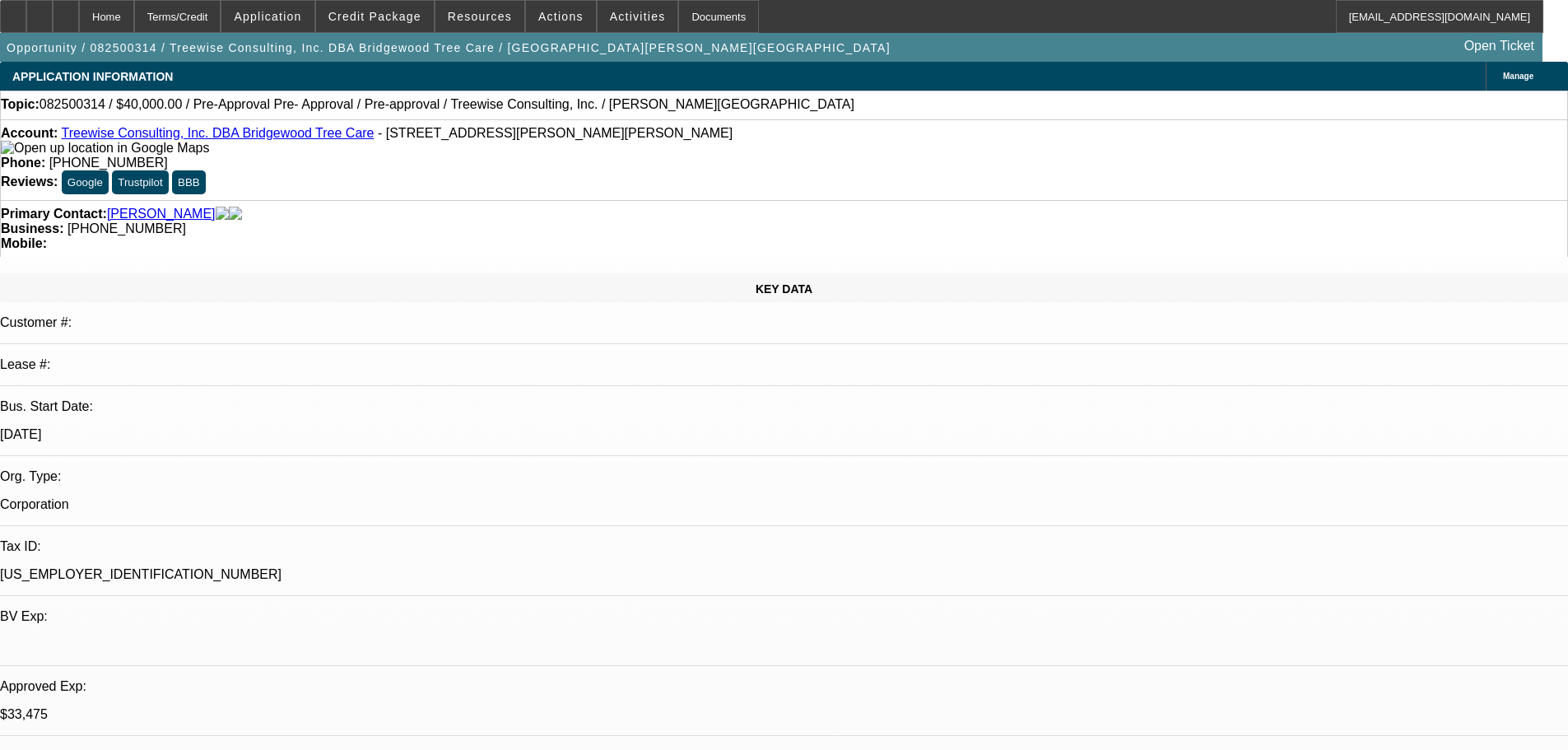
select select "0"
select select "3"
select select "0"
select select "6"
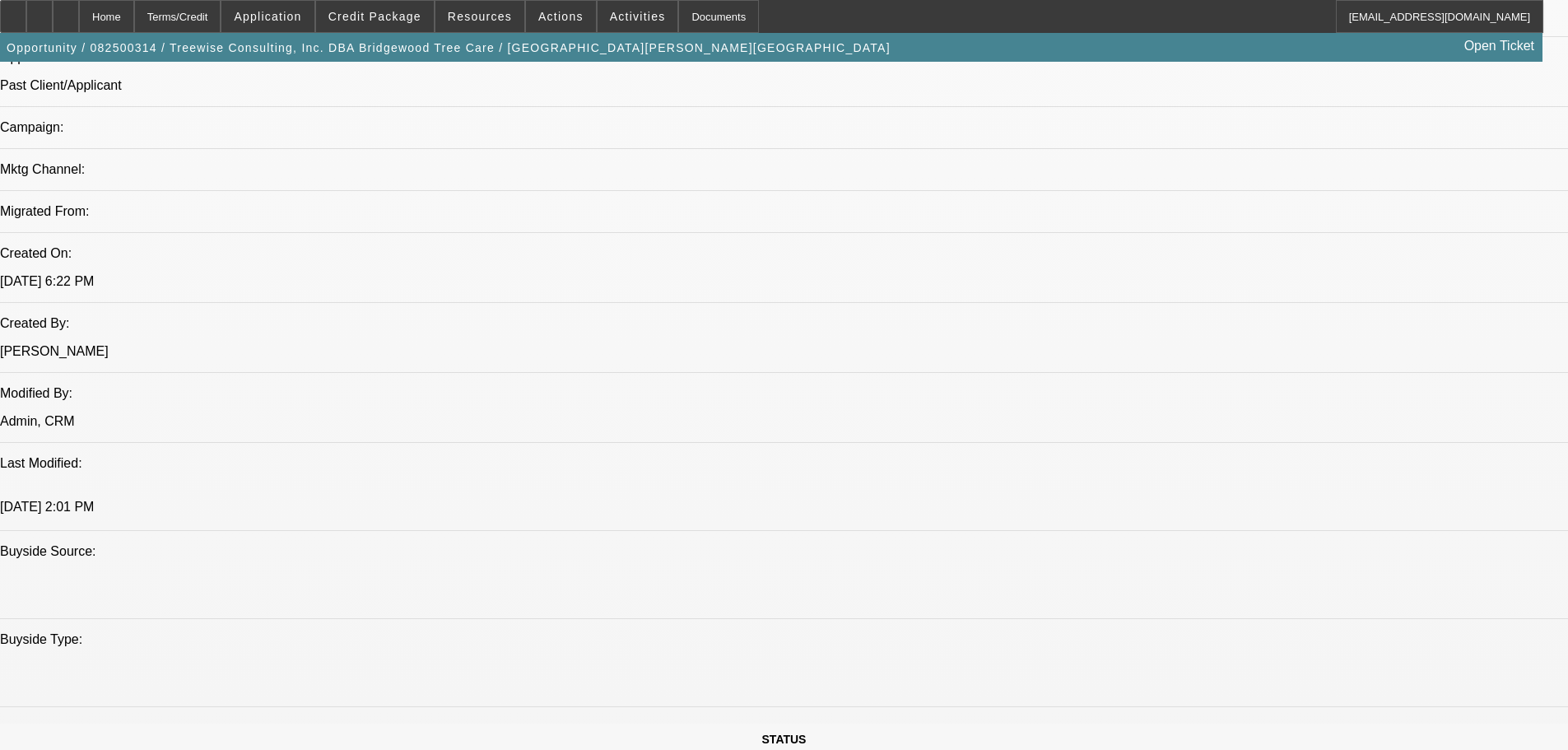
scroll to position [988, 0]
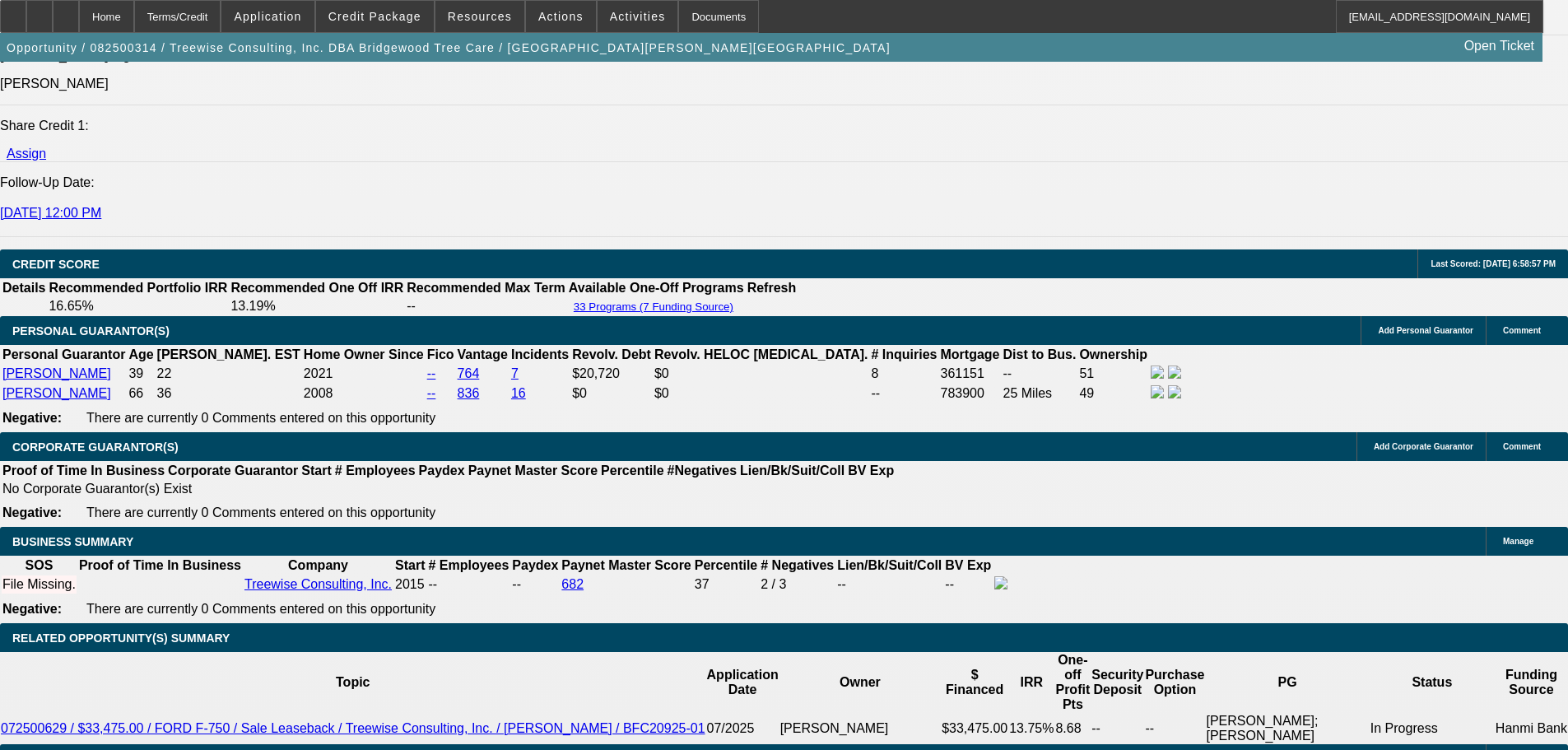
scroll to position [1810, 0]
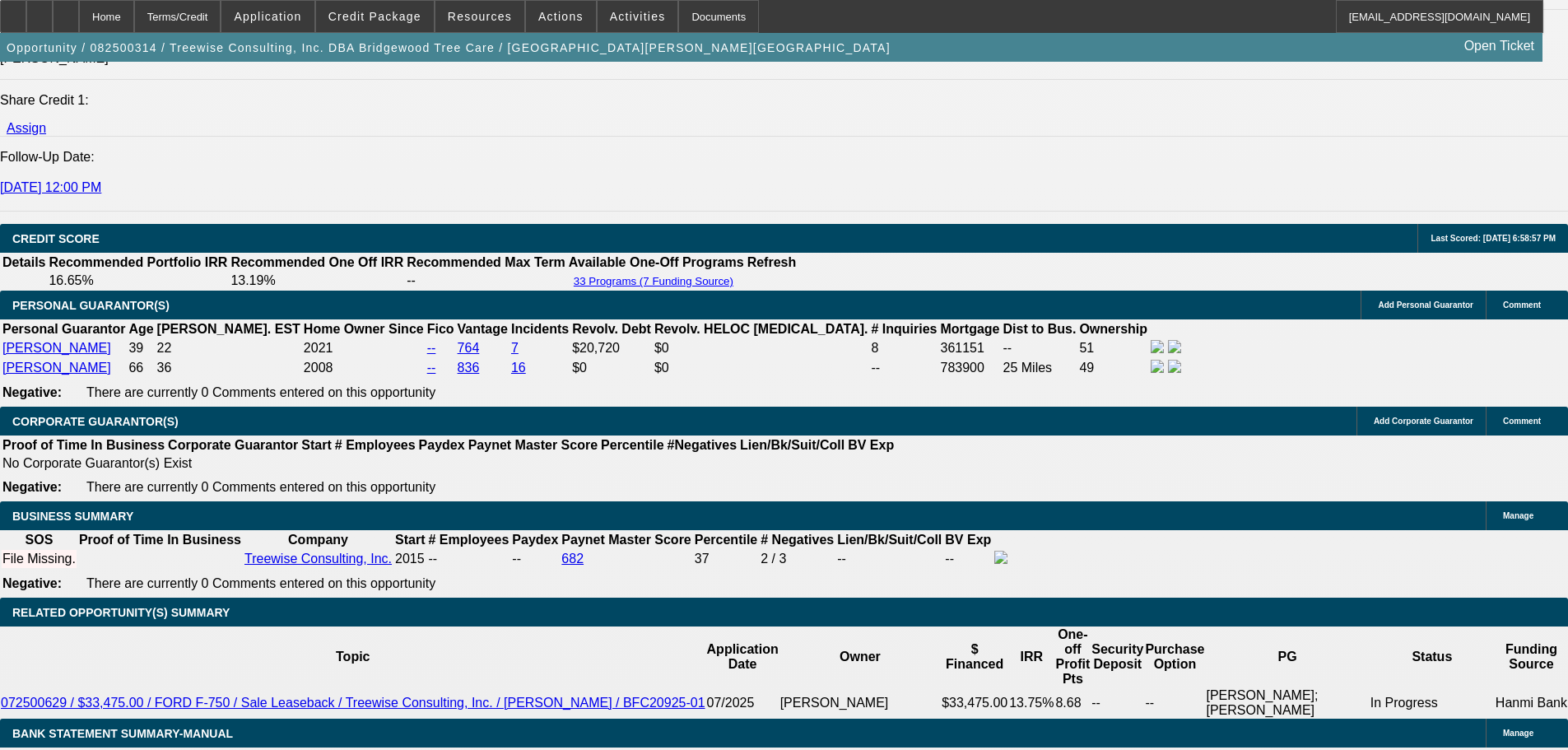
scroll to position [2305, 0]
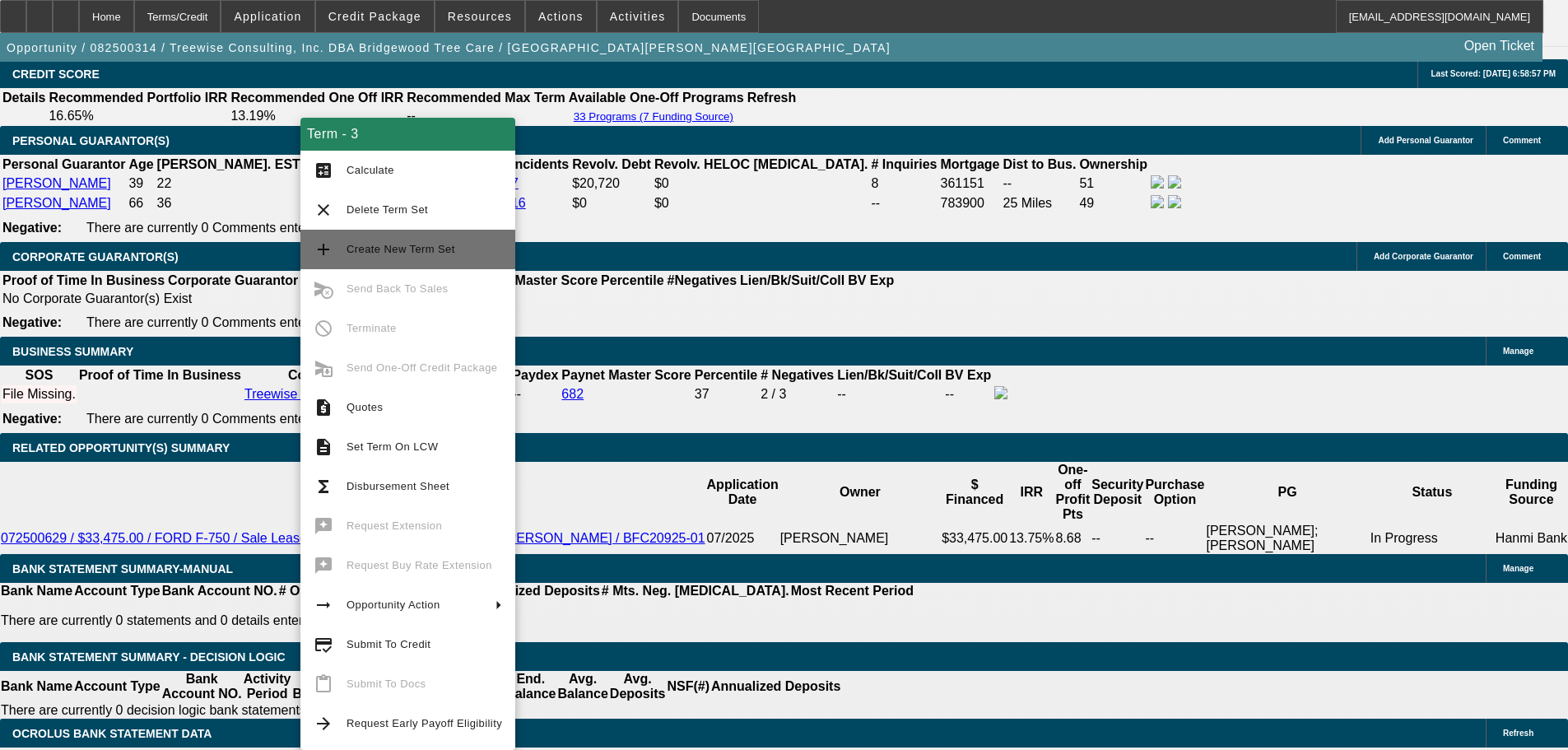
click at [409, 252] on span "Create New Term Set" at bounding box center [400, 248] width 108 height 12
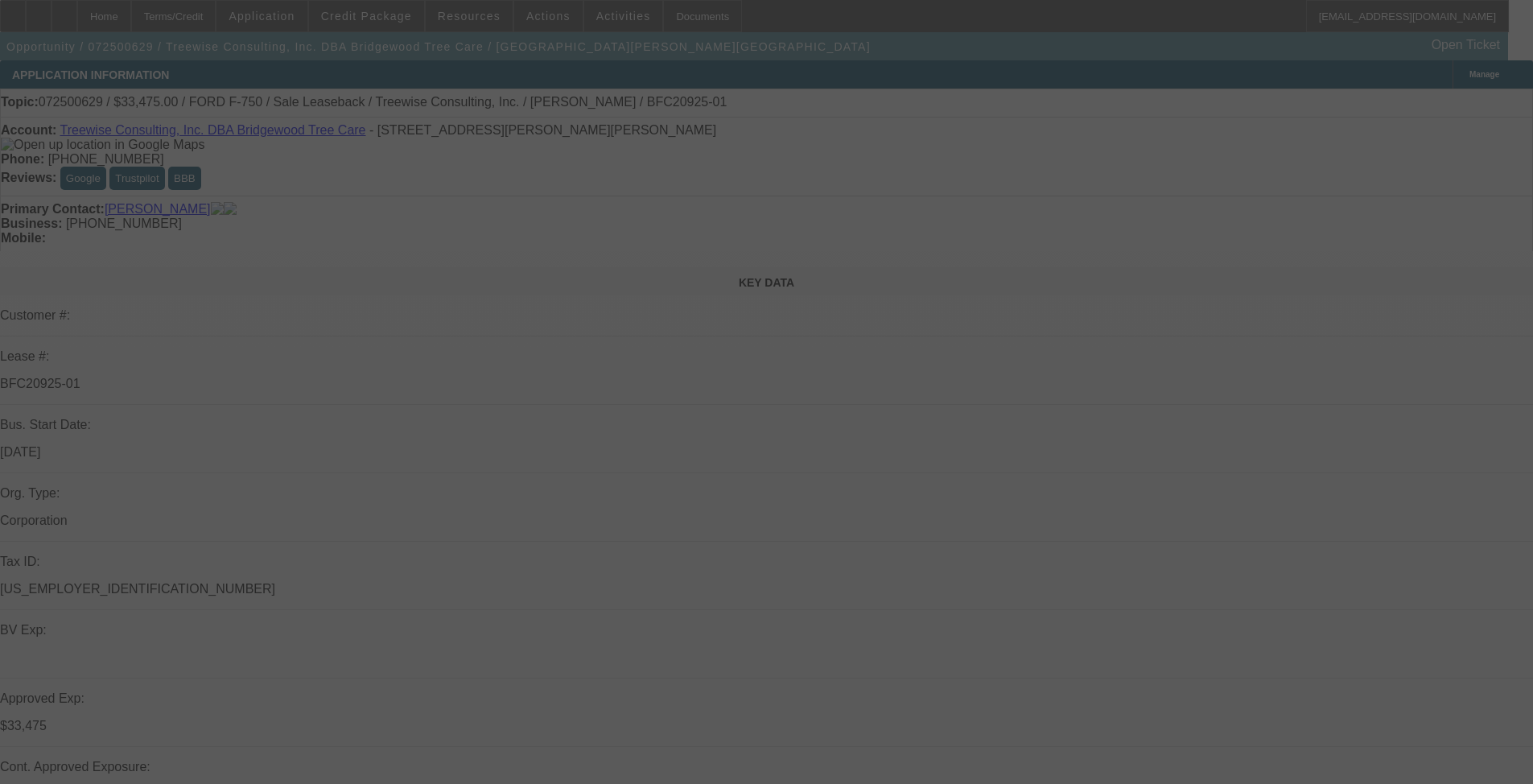
select select "0"
select select "2"
select select "0"
select select "6"
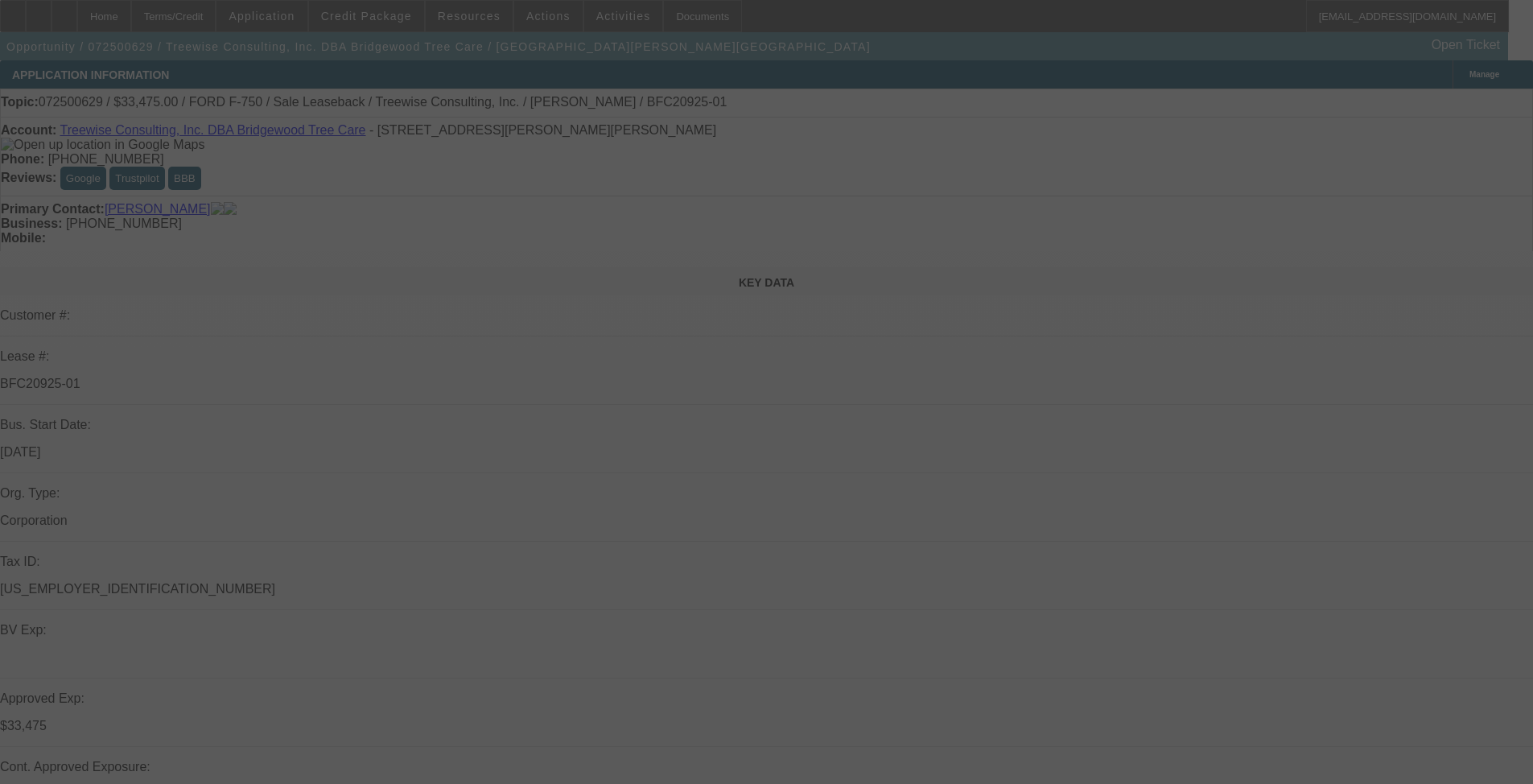
select select "0"
select select "6"
select select "0"
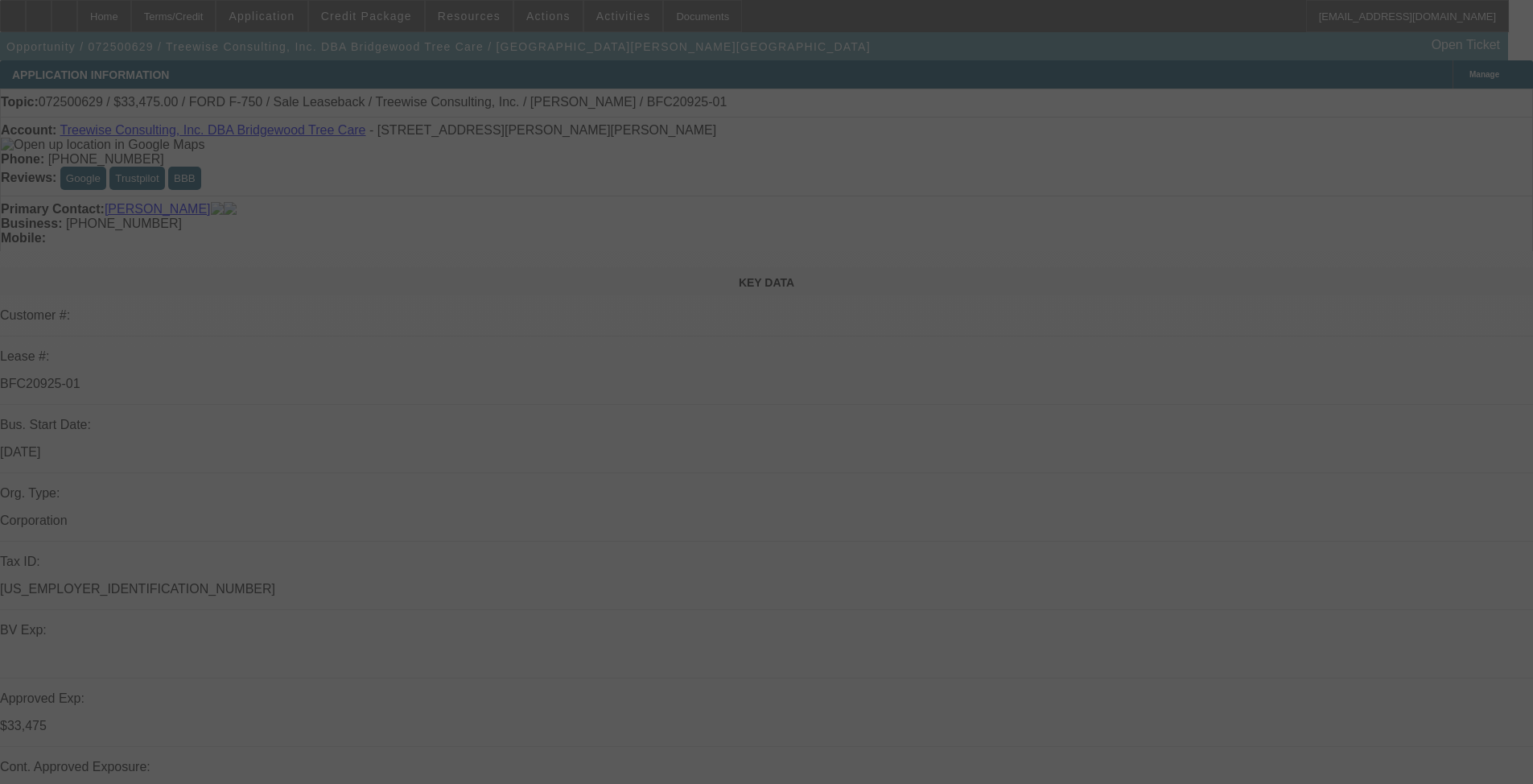
select select "0"
select select "6"
select select "0"
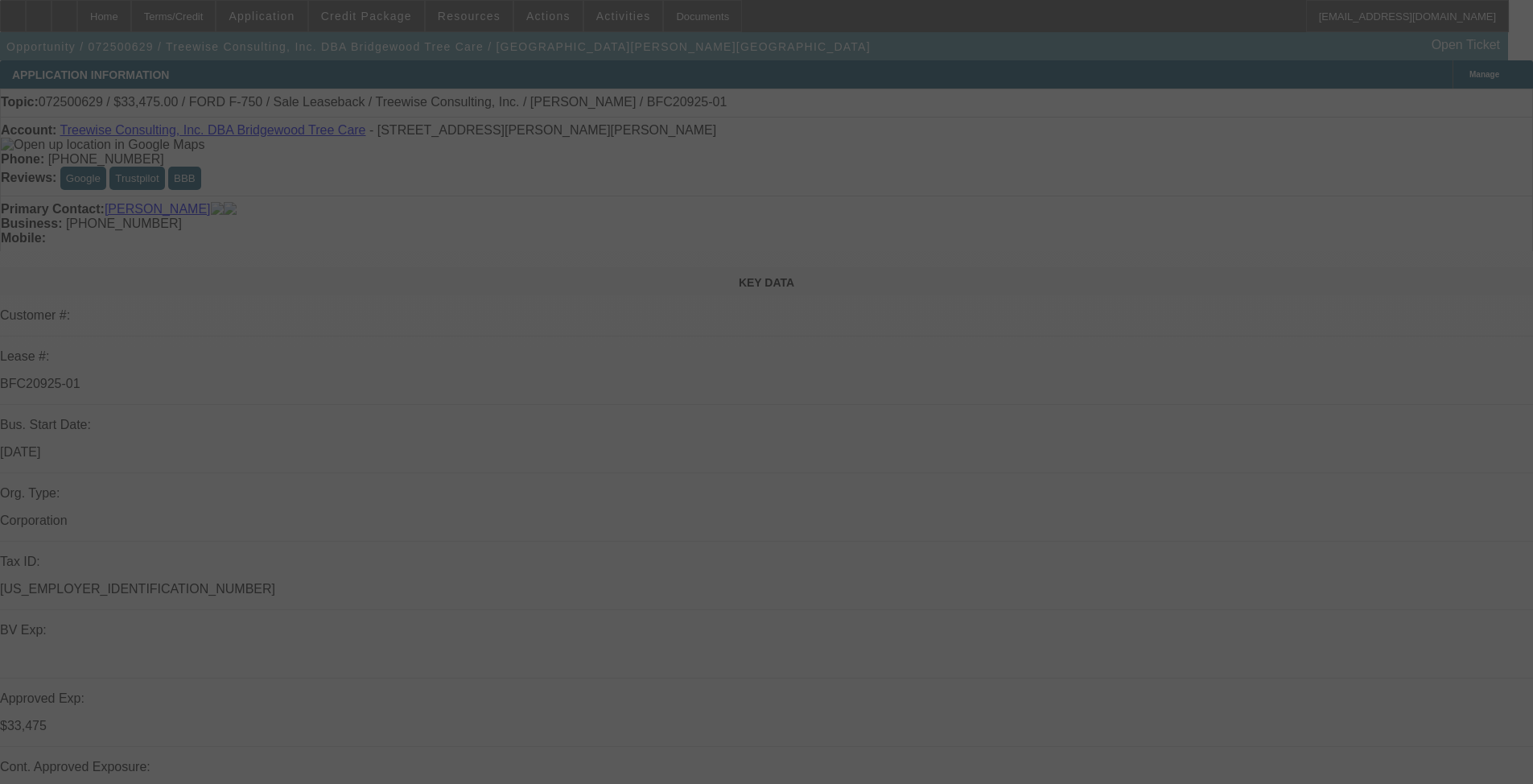
select select "0"
select select "6"
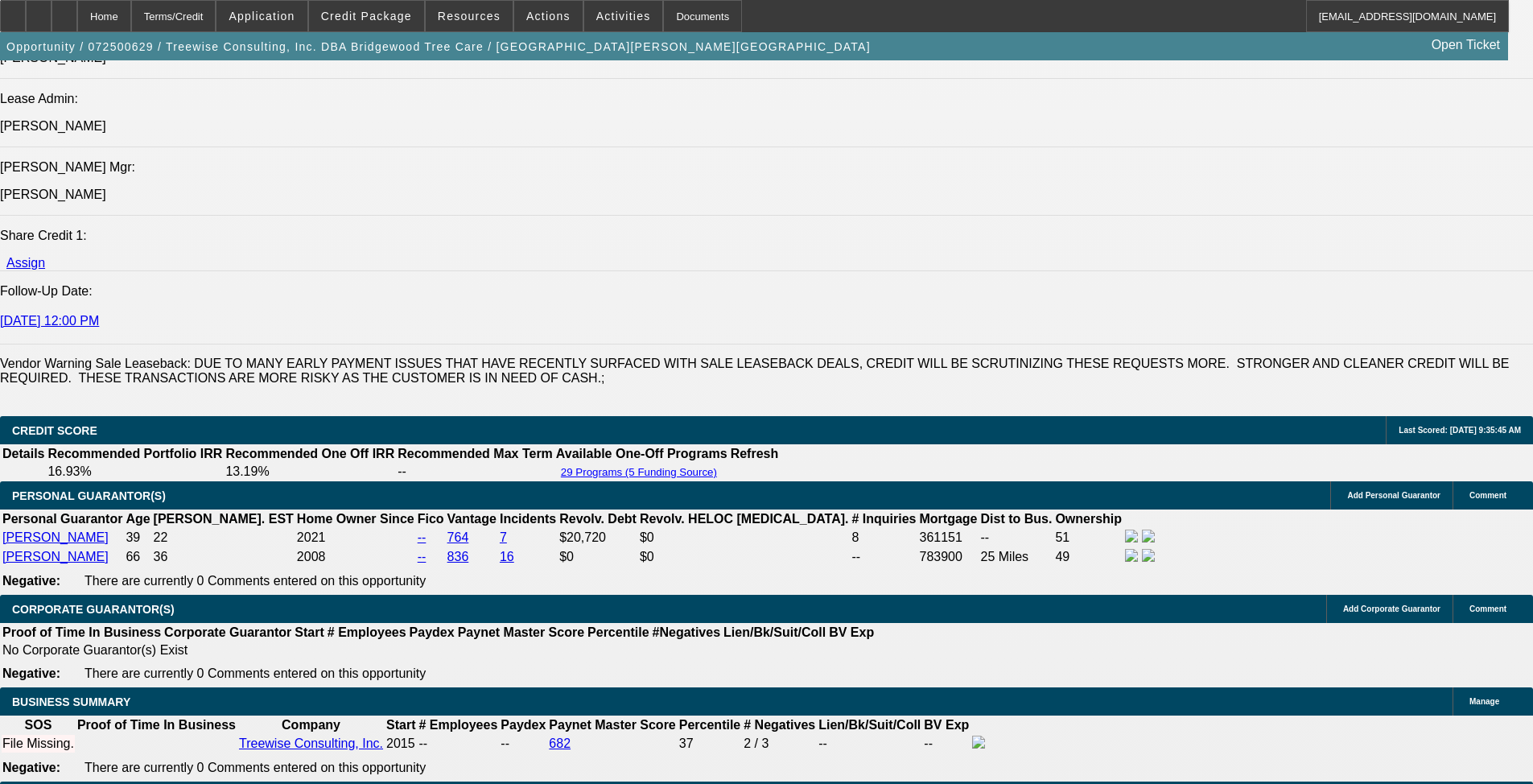
scroll to position [2092, 0]
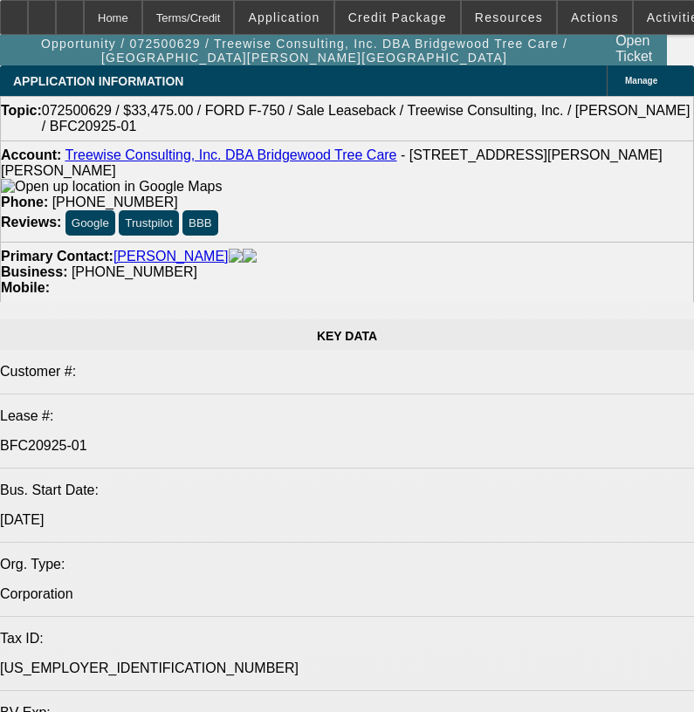
select select "0"
select select "2"
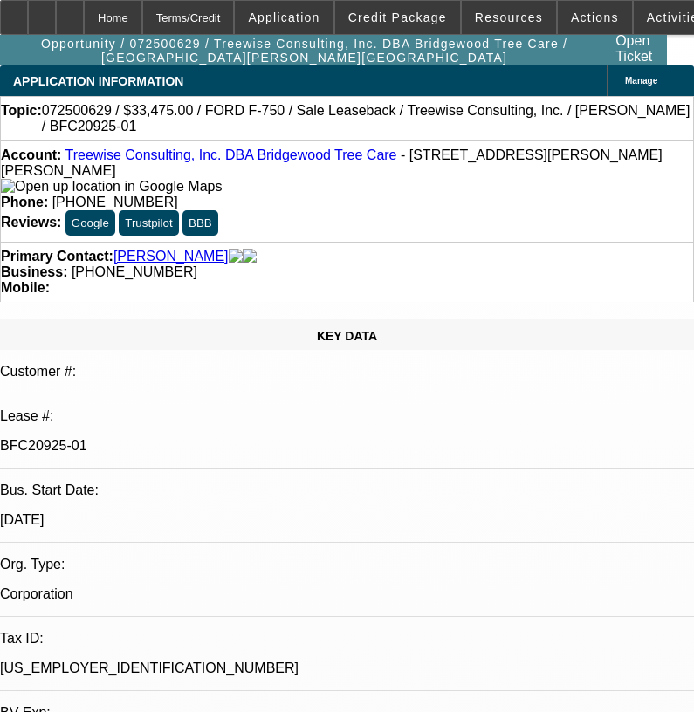
select select "0"
select select "6"
select select "0"
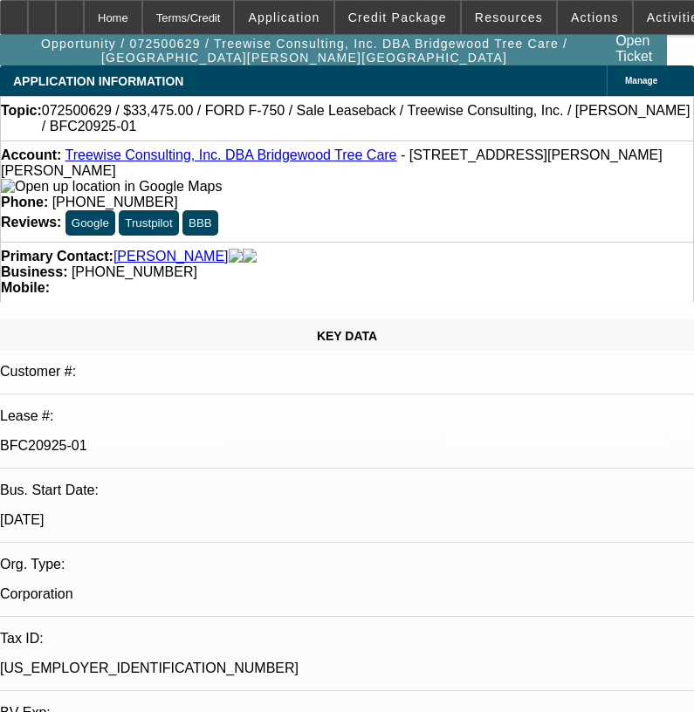
select select "6"
select select "0"
select select "6"
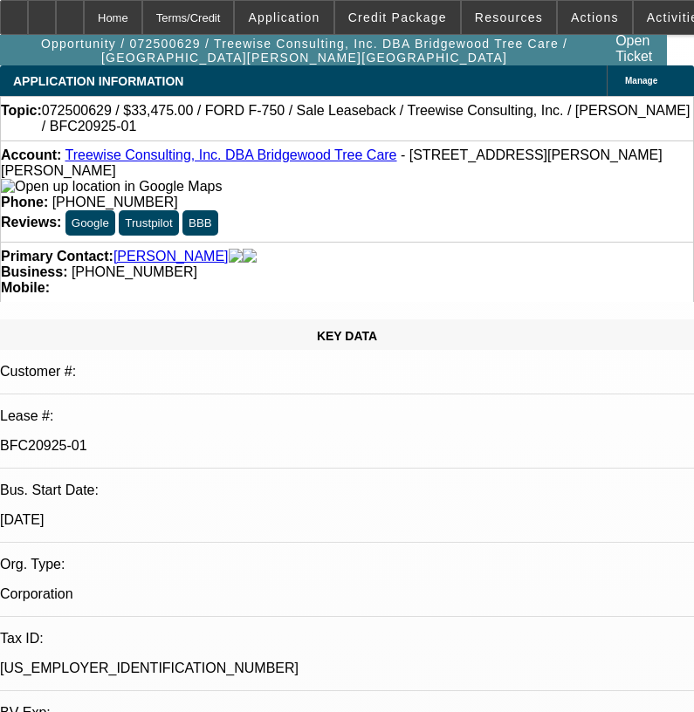
select select "0"
select select "6"
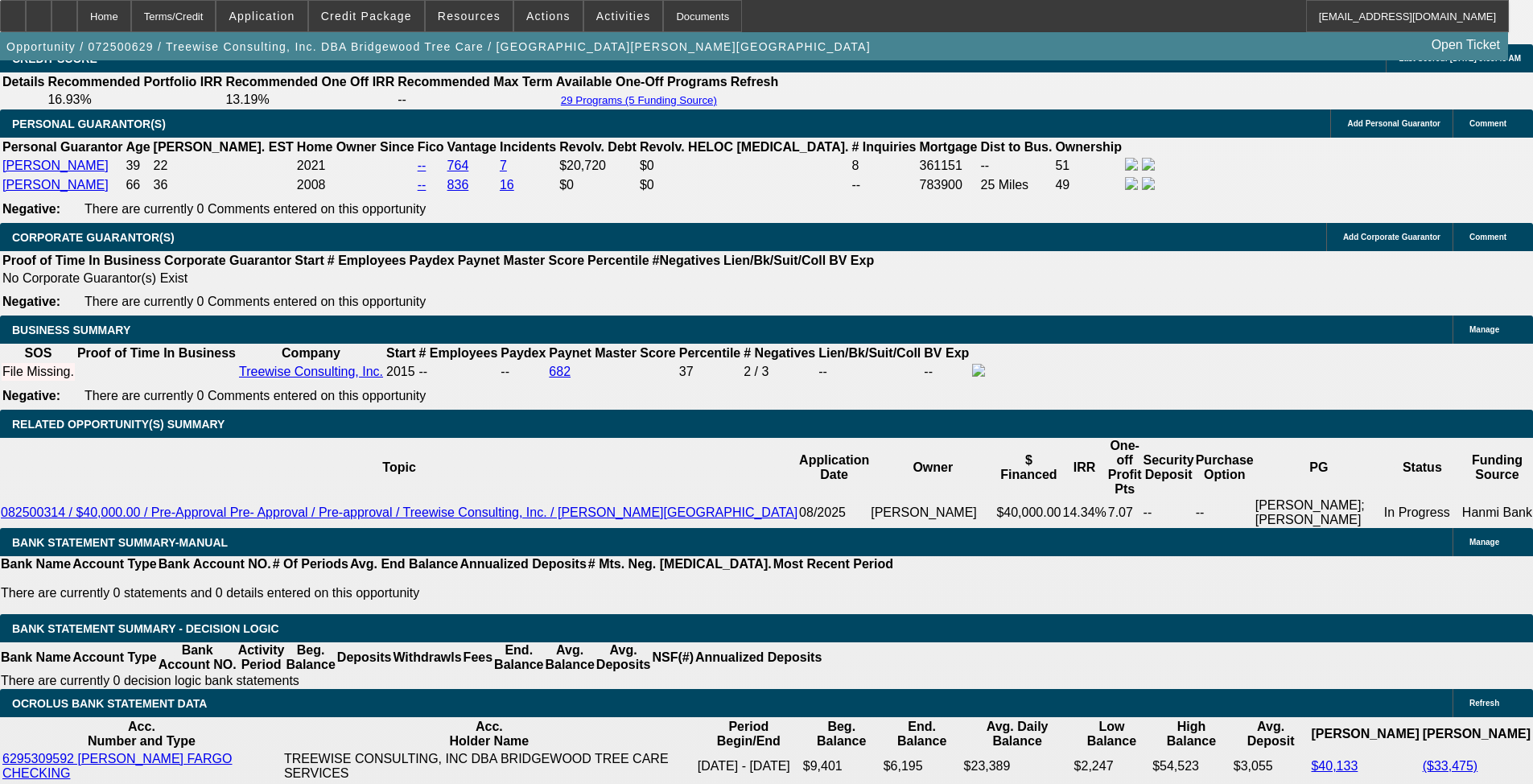
scroll to position [2414, 0]
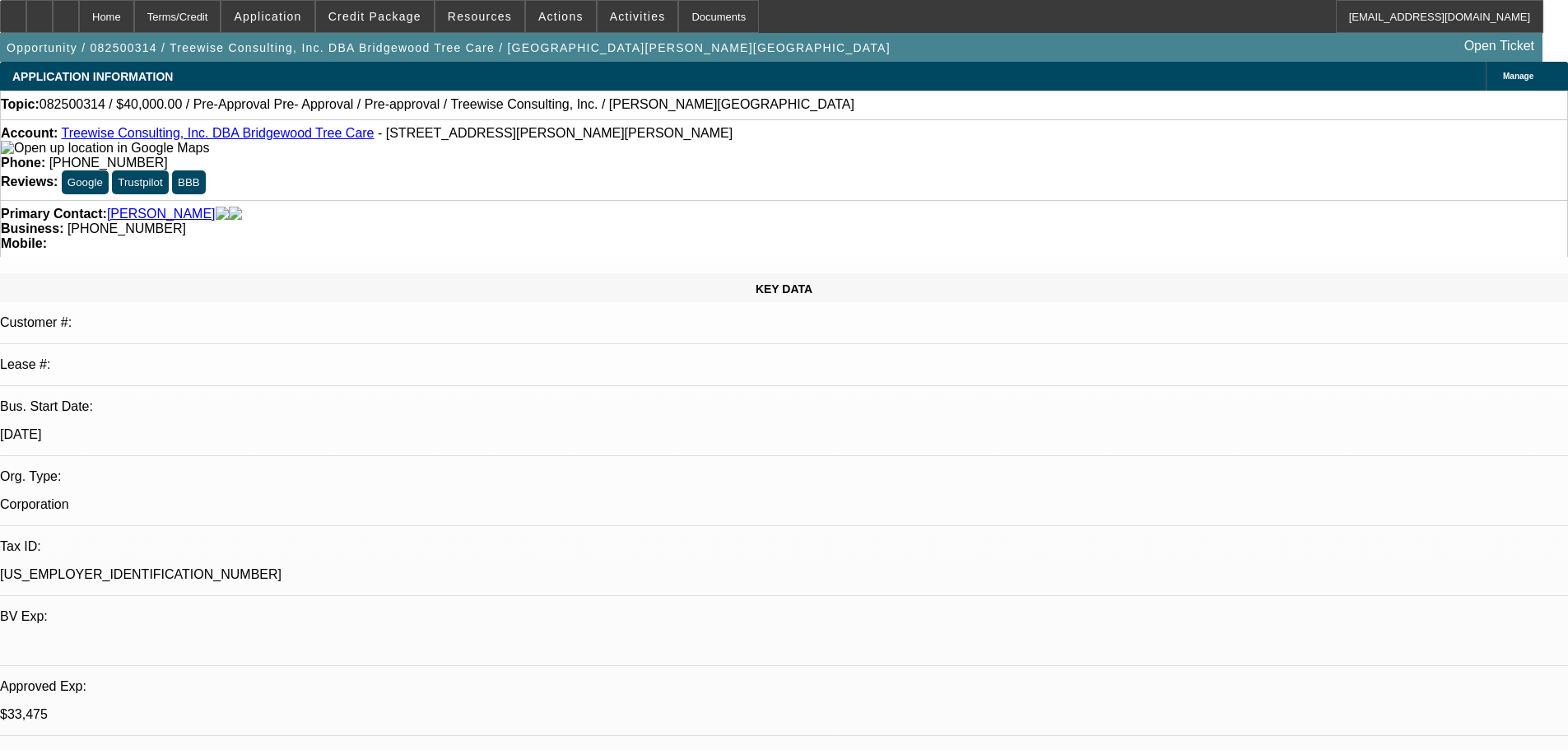
select select "0"
select select "3"
select select "0"
select select "6"
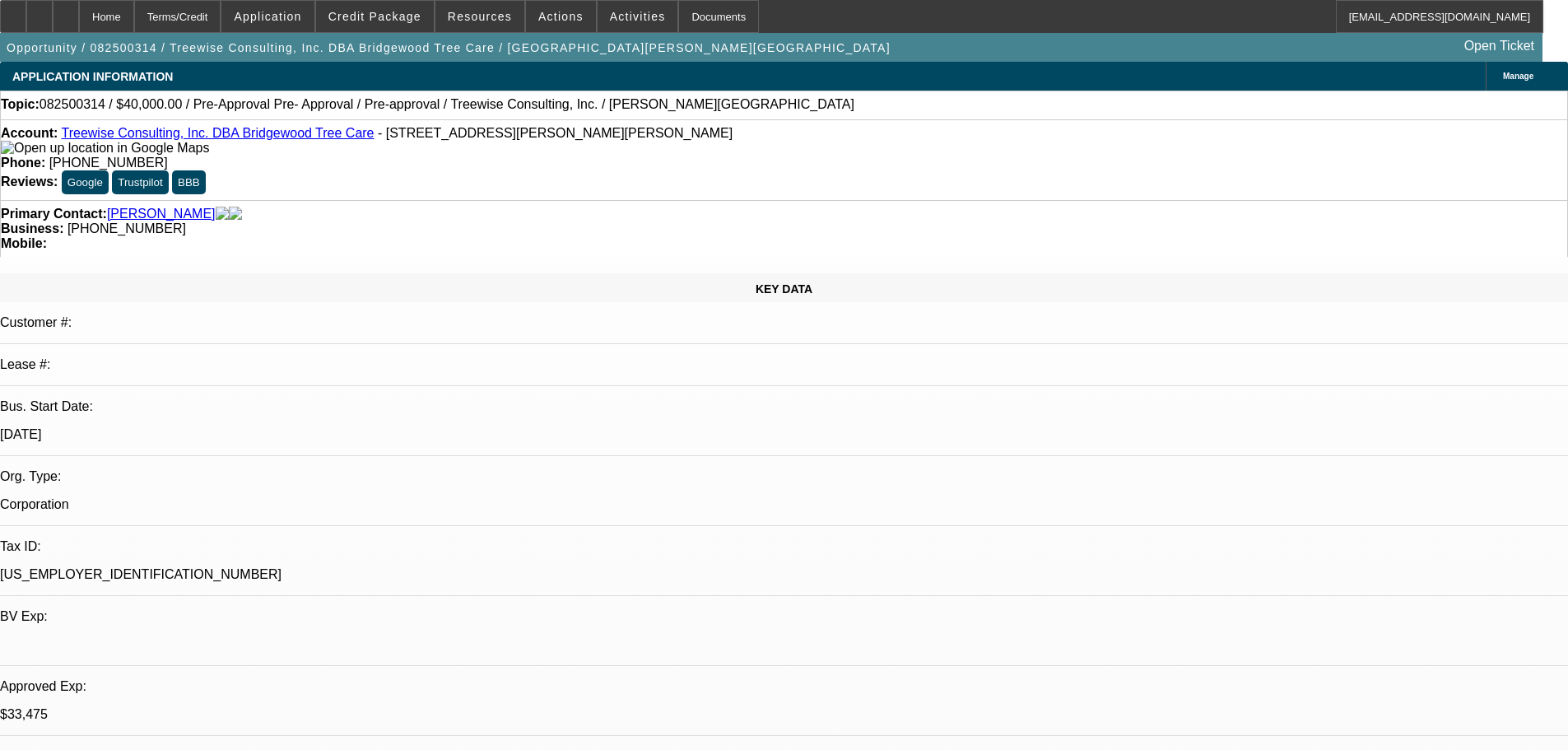
select select "0"
select select "3"
select select "0"
select select "6"
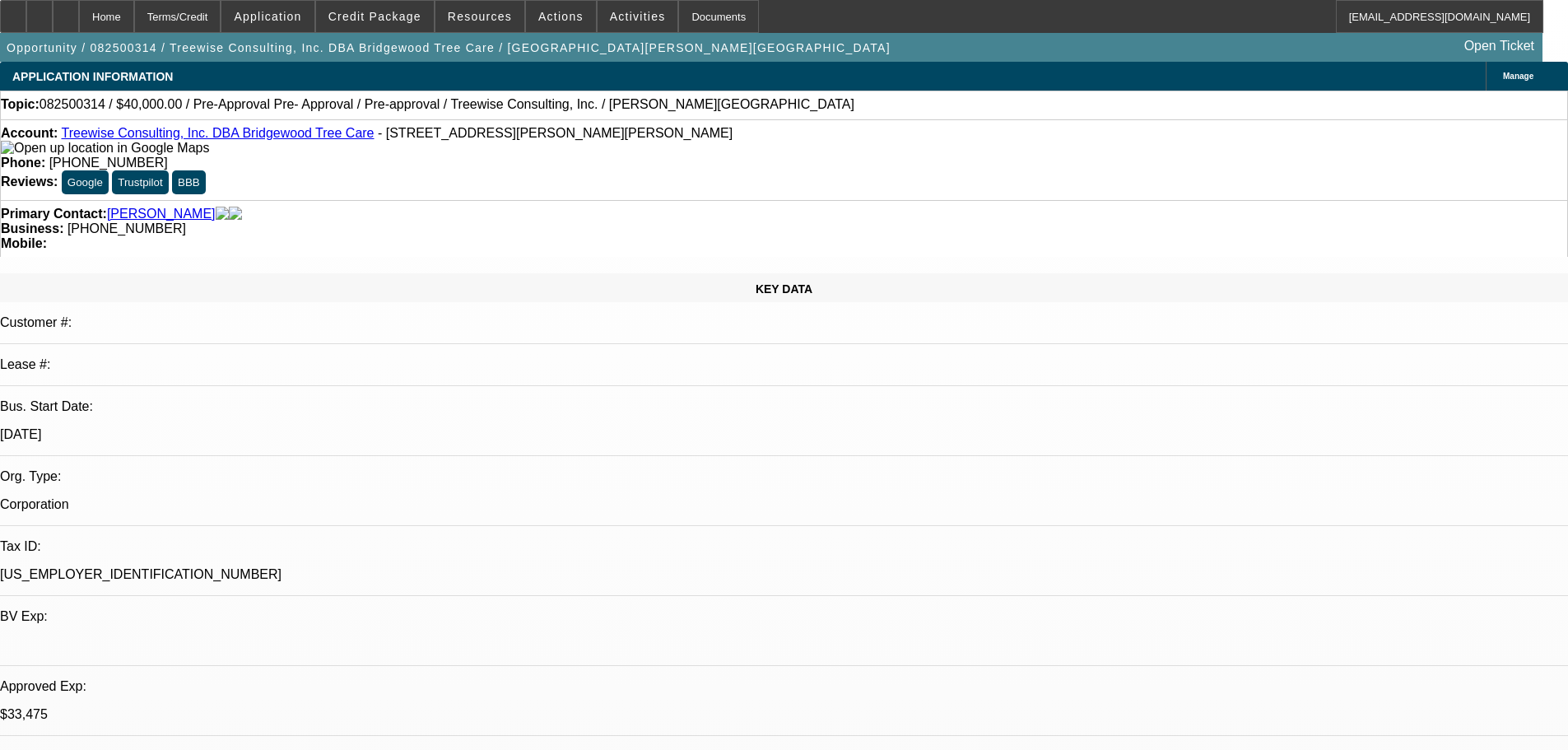
select select "0"
select select "3"
select select "0"
select select "6"
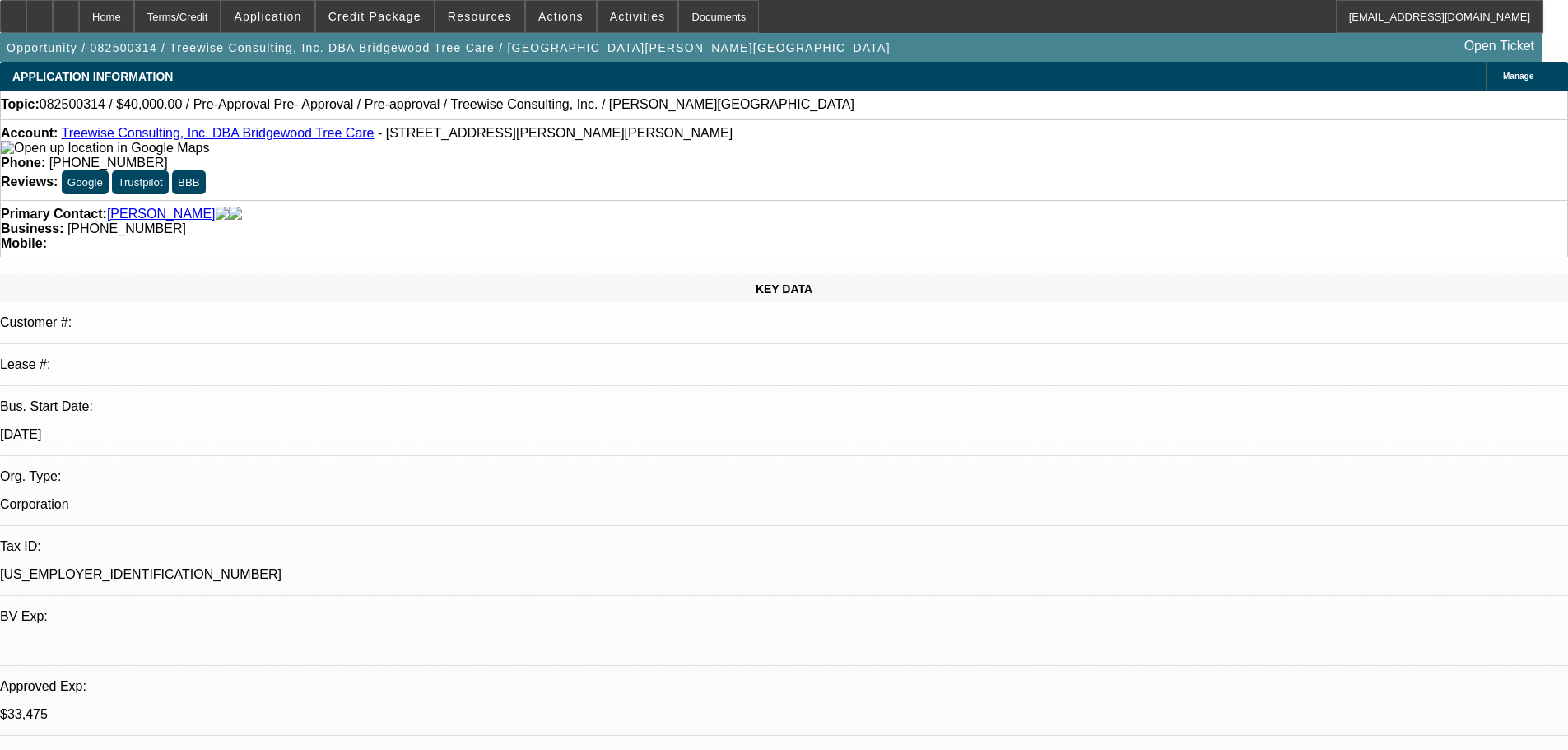
select select "0"
select select "3"
select select "0"
select select "6"
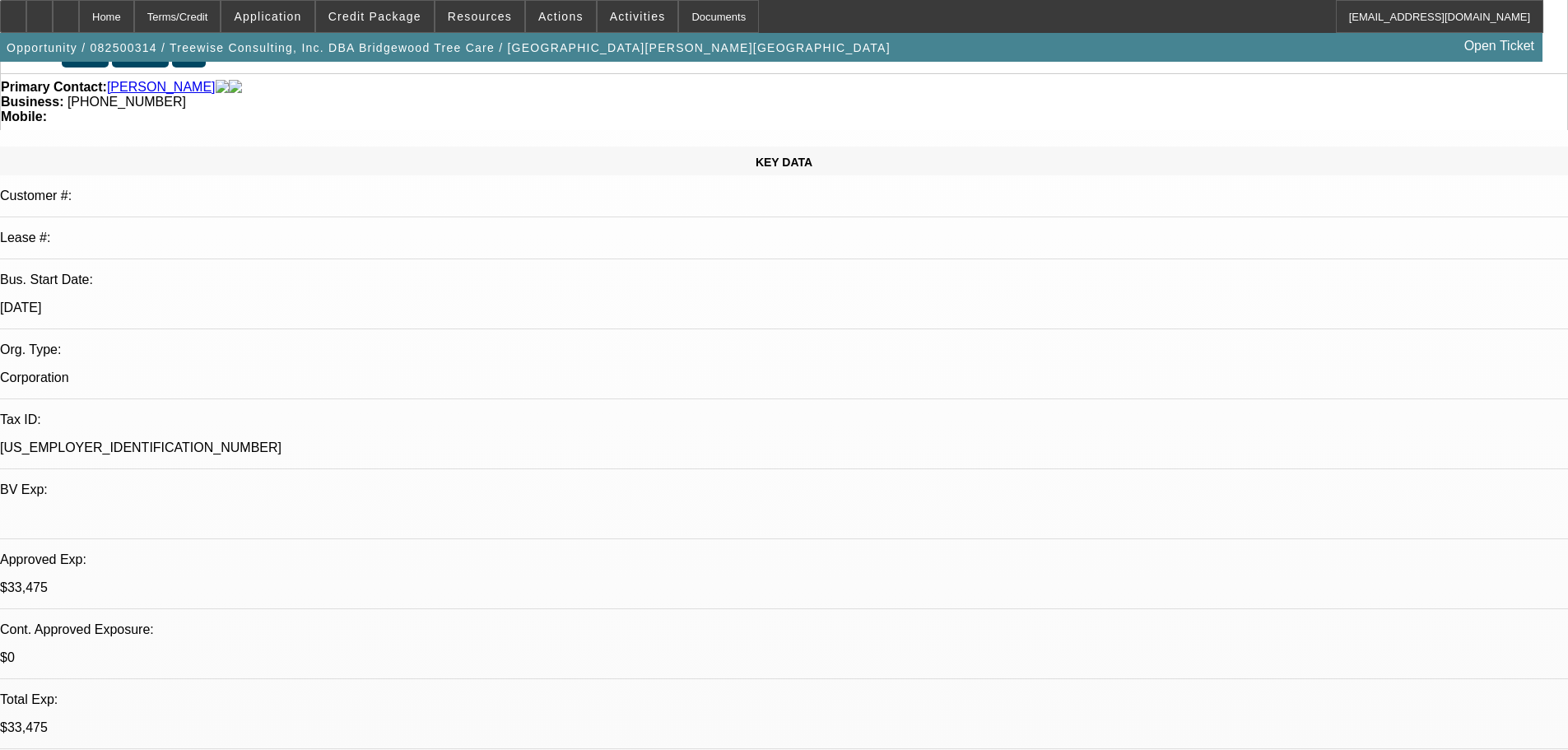
scroll to position [164, 0]
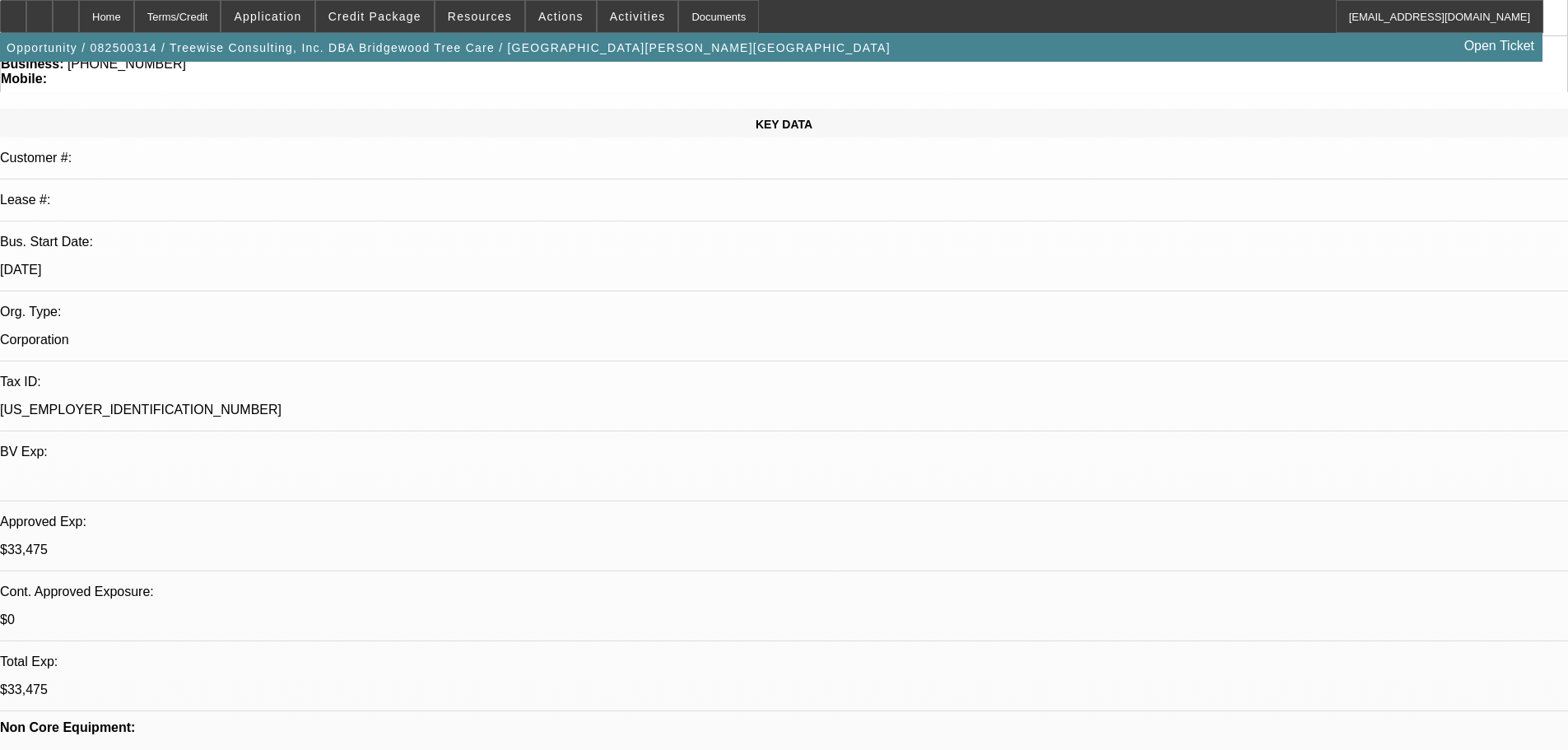
drag, startPoint x: 1093, startPoint y: 100, endPoint x: 1095, endPoint y: 113, distance: 13.2
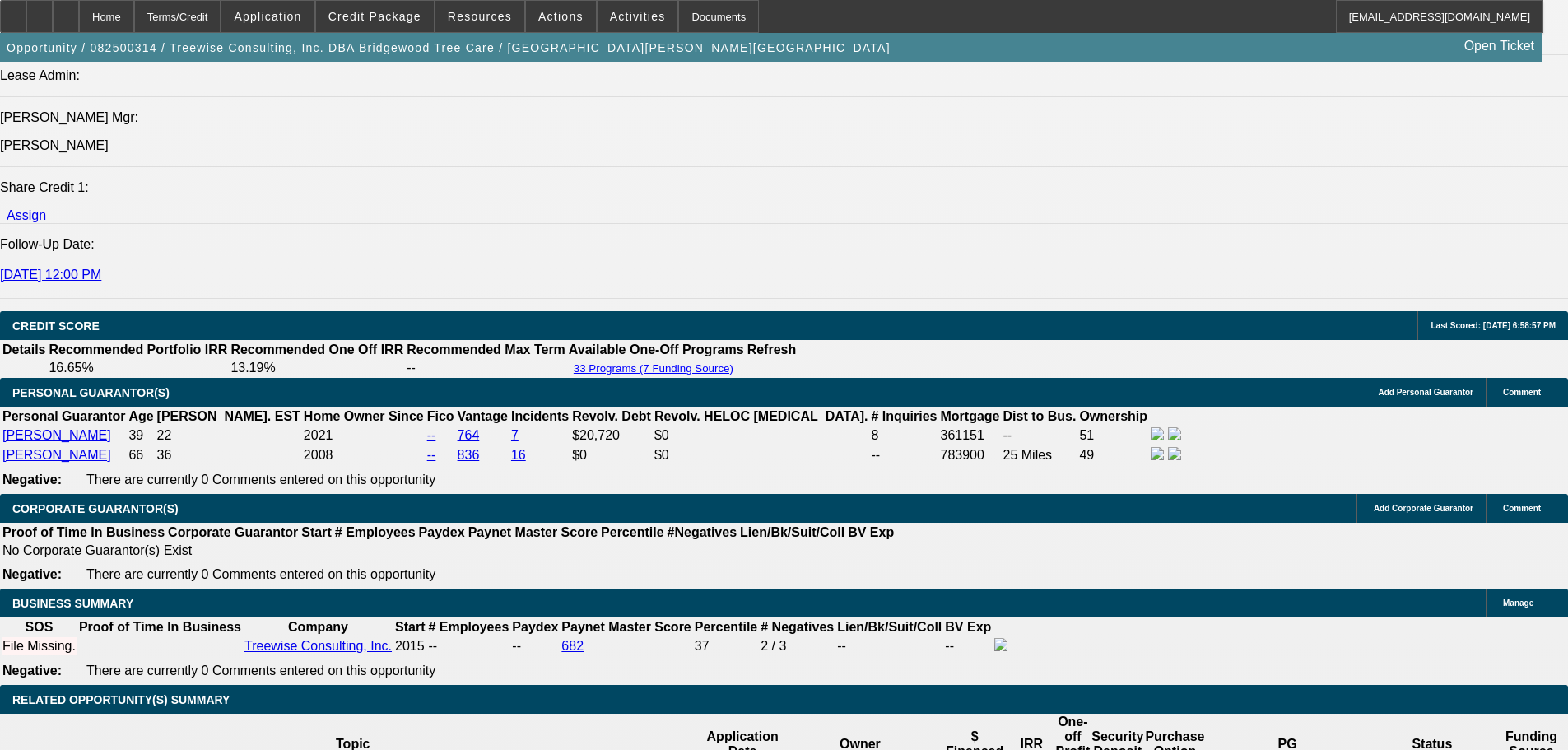
scroll to position [2305, 0]
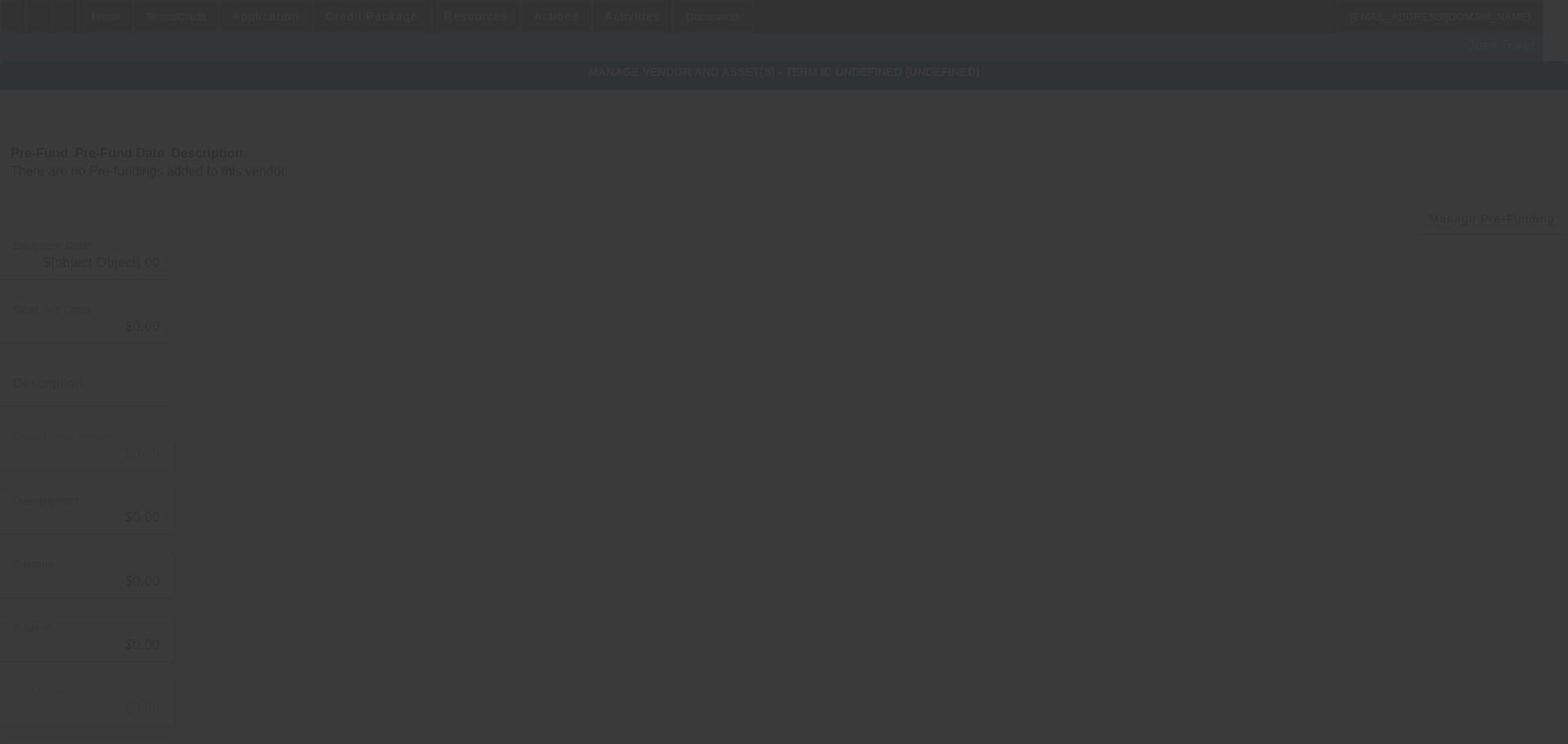
type input "$40,000.00"
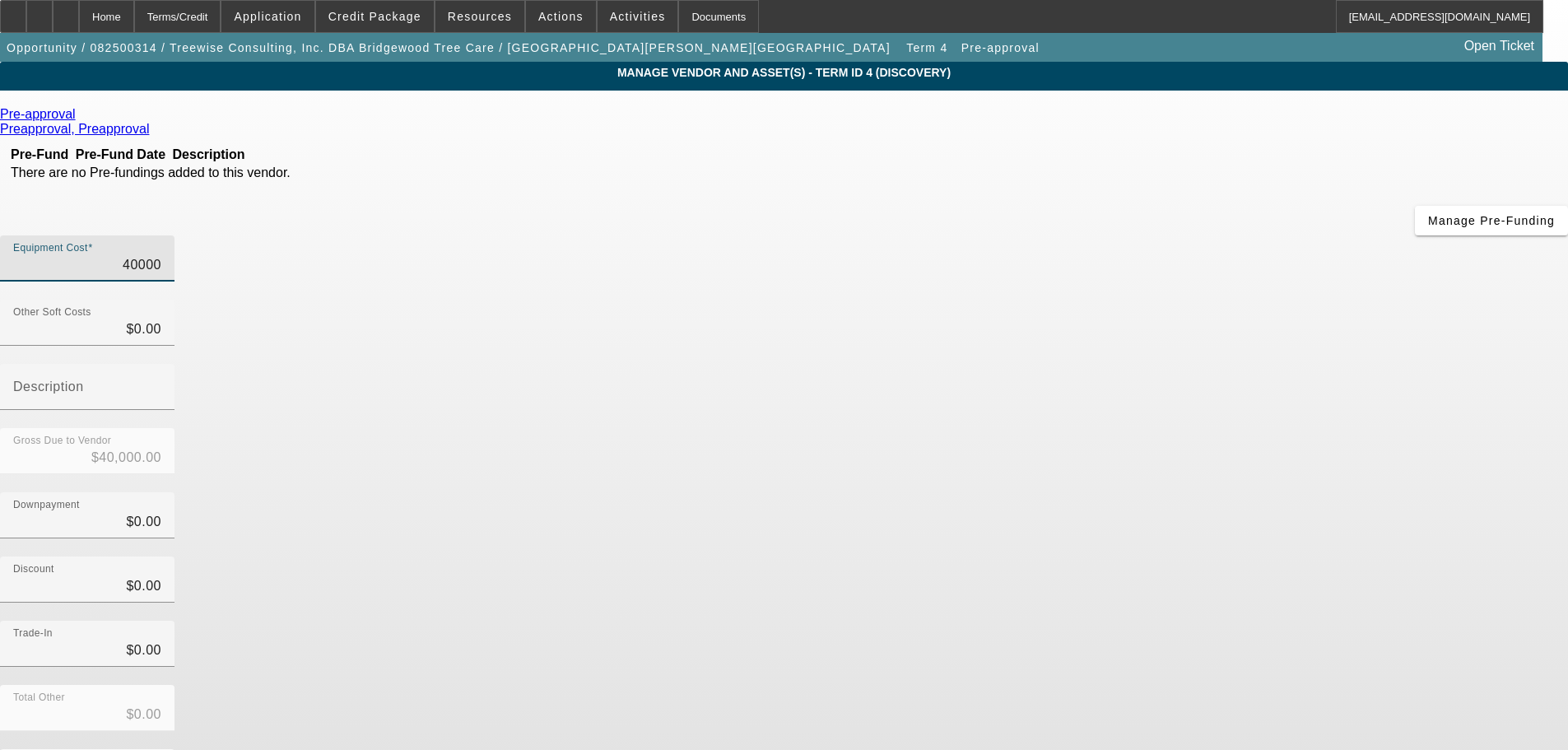
drag, startPoint x: 909, startPoint y: 145, endPoint x: 1107, endPoint y: 125, distance: 199.0
click at [1117, 236] on div "Equipment Cost 40000" at bounding box center [784, 268] width 1568 height 64
type input "3"
type input "$3.00"
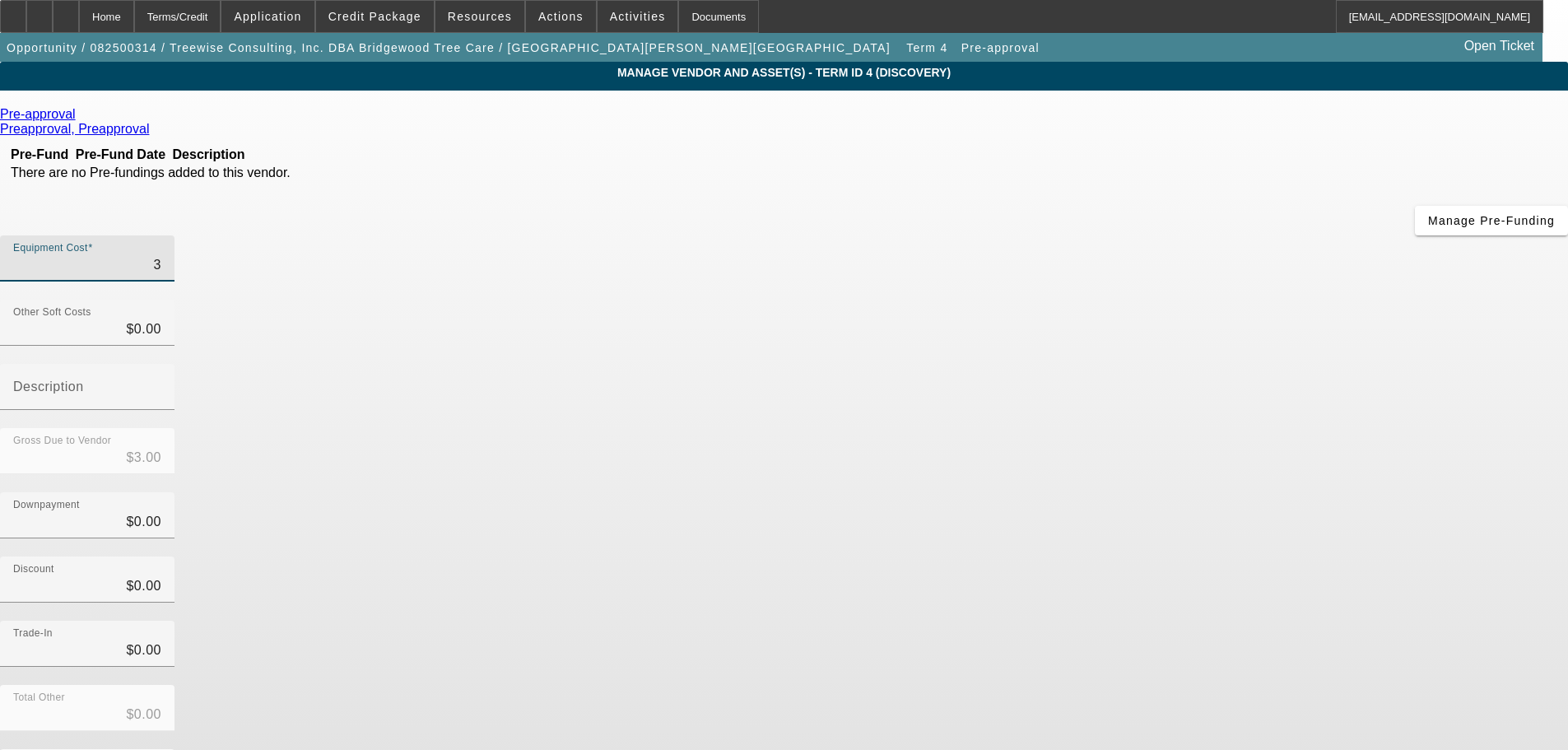
type input "35"
type input "$35.00"
type input "350"
type input "$350.00"
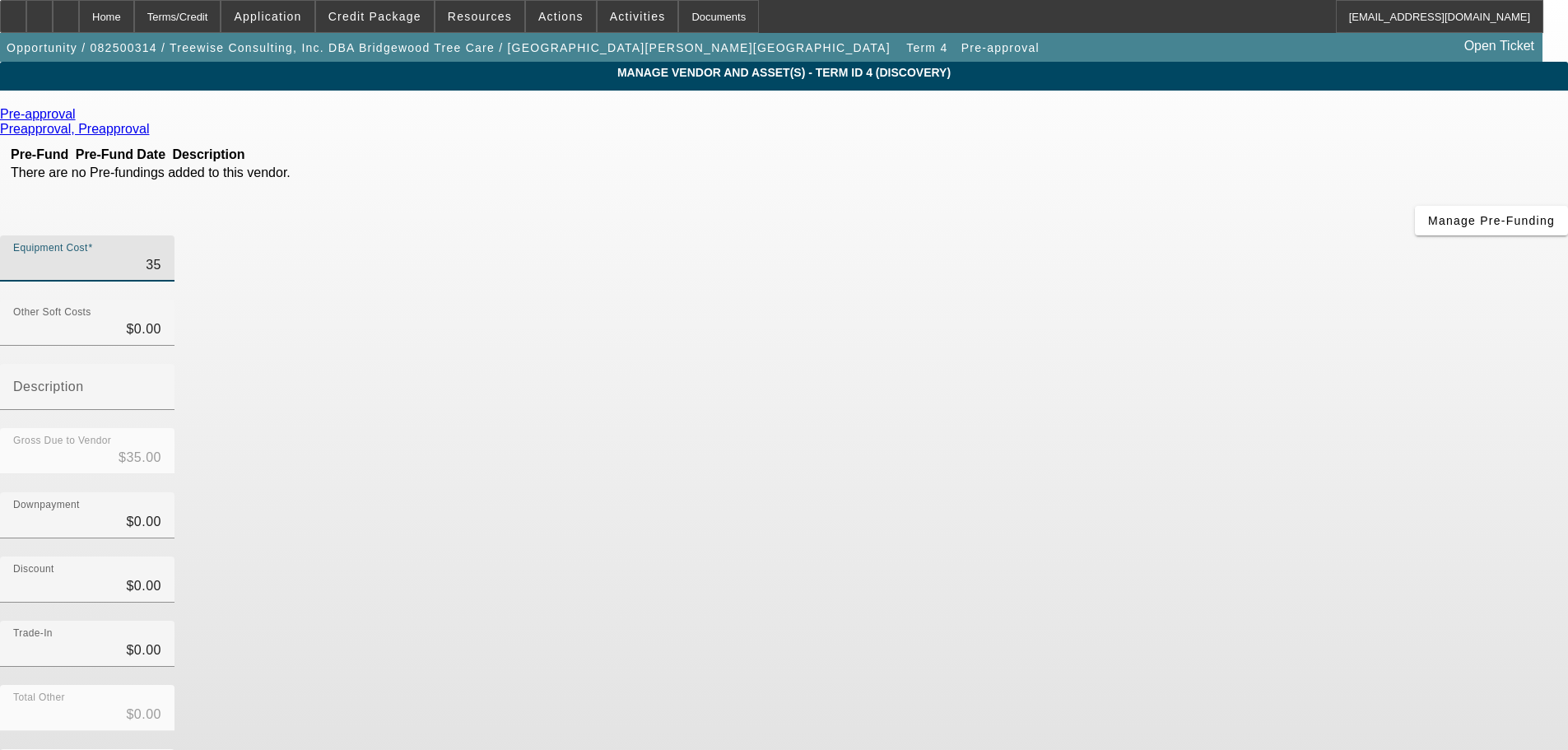
type input "$350.00"
type input "3500"
type input "$3,500.00"
type input "35000"
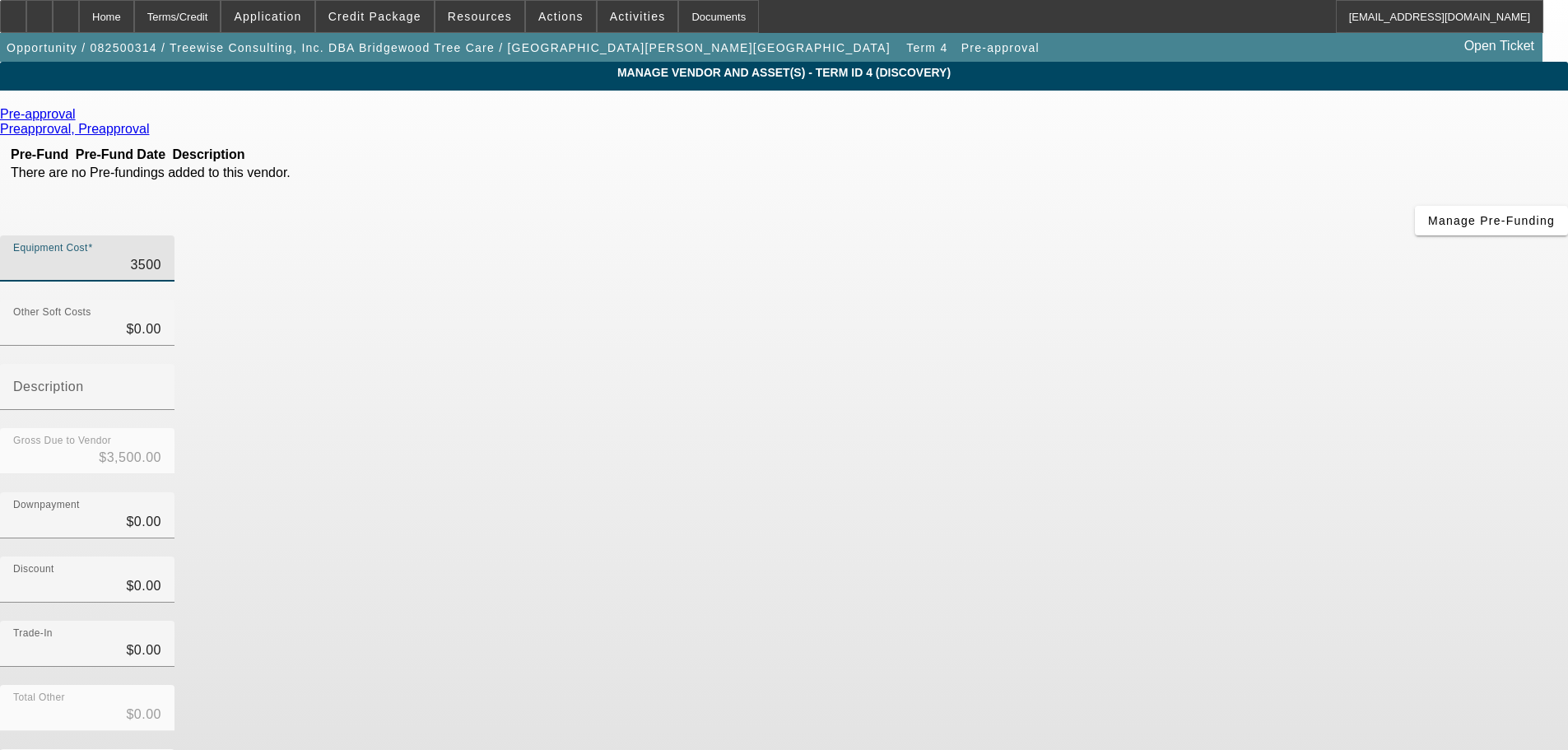
type input "$35,000.00"
click at [1095, 557] on div "Discount $0.00" at bounding box center [784, 589] width 1568 height 64
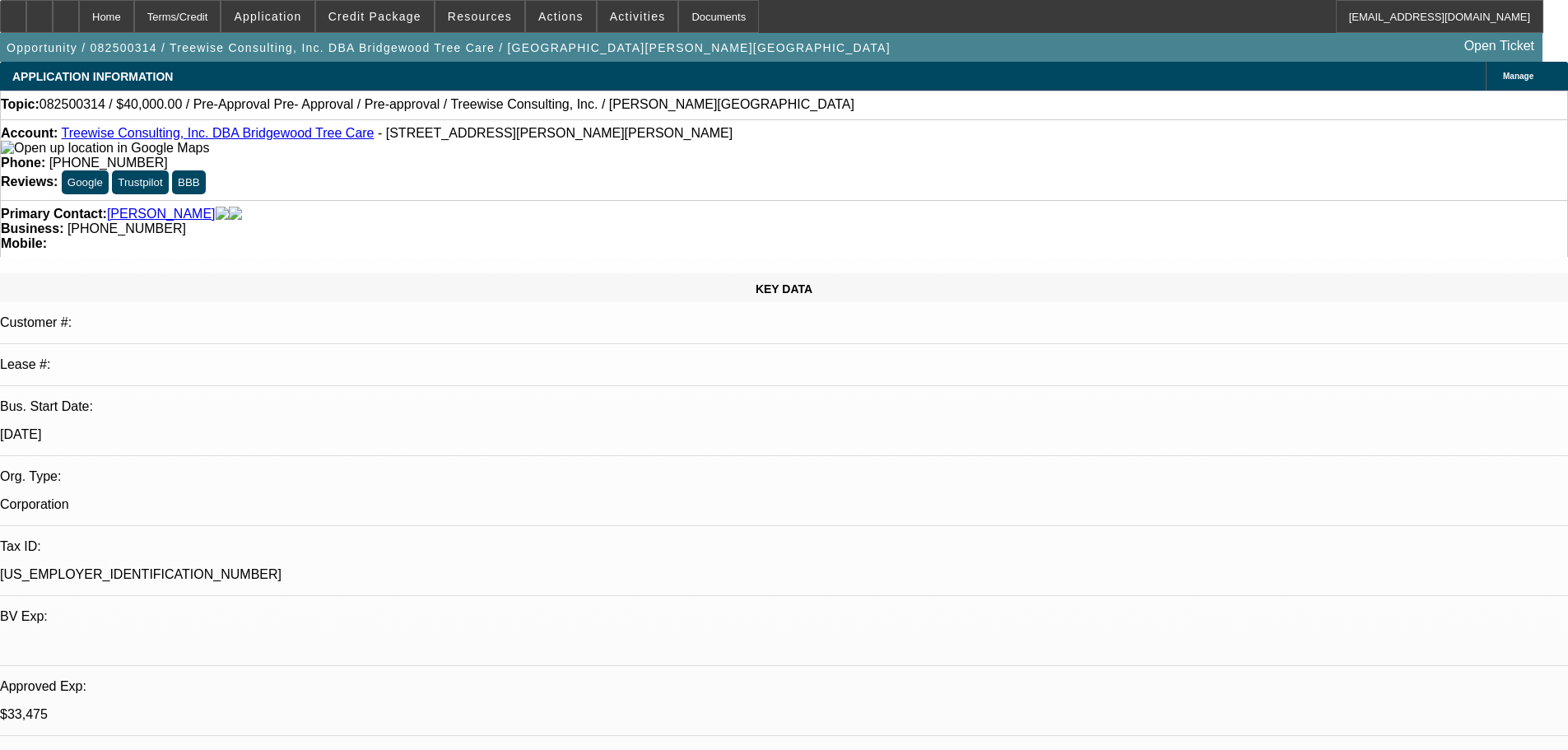
select select "0"
select select "3"
select select "0"
select select "6"
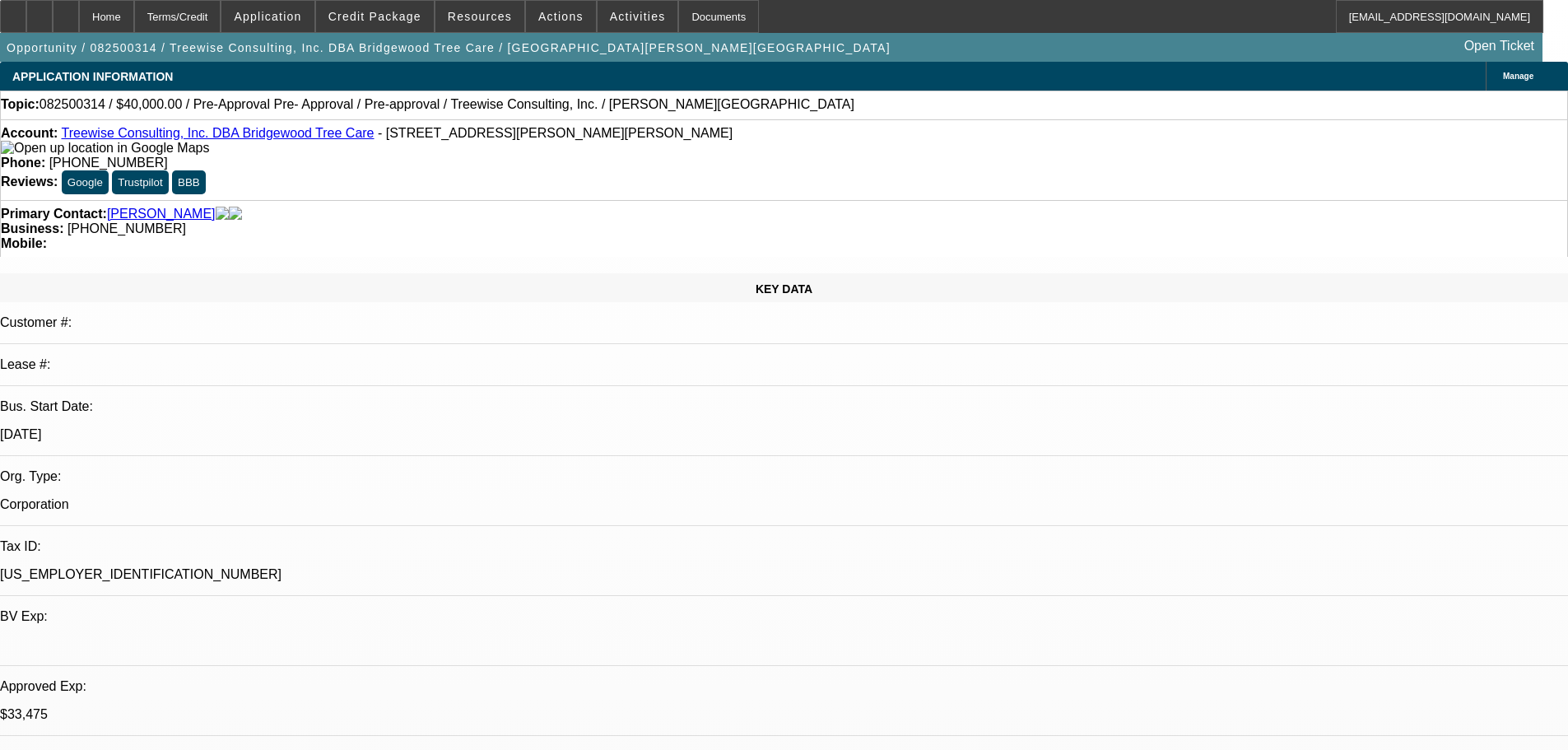
select select "0"
select select "3"
select select "0"
select select "6"
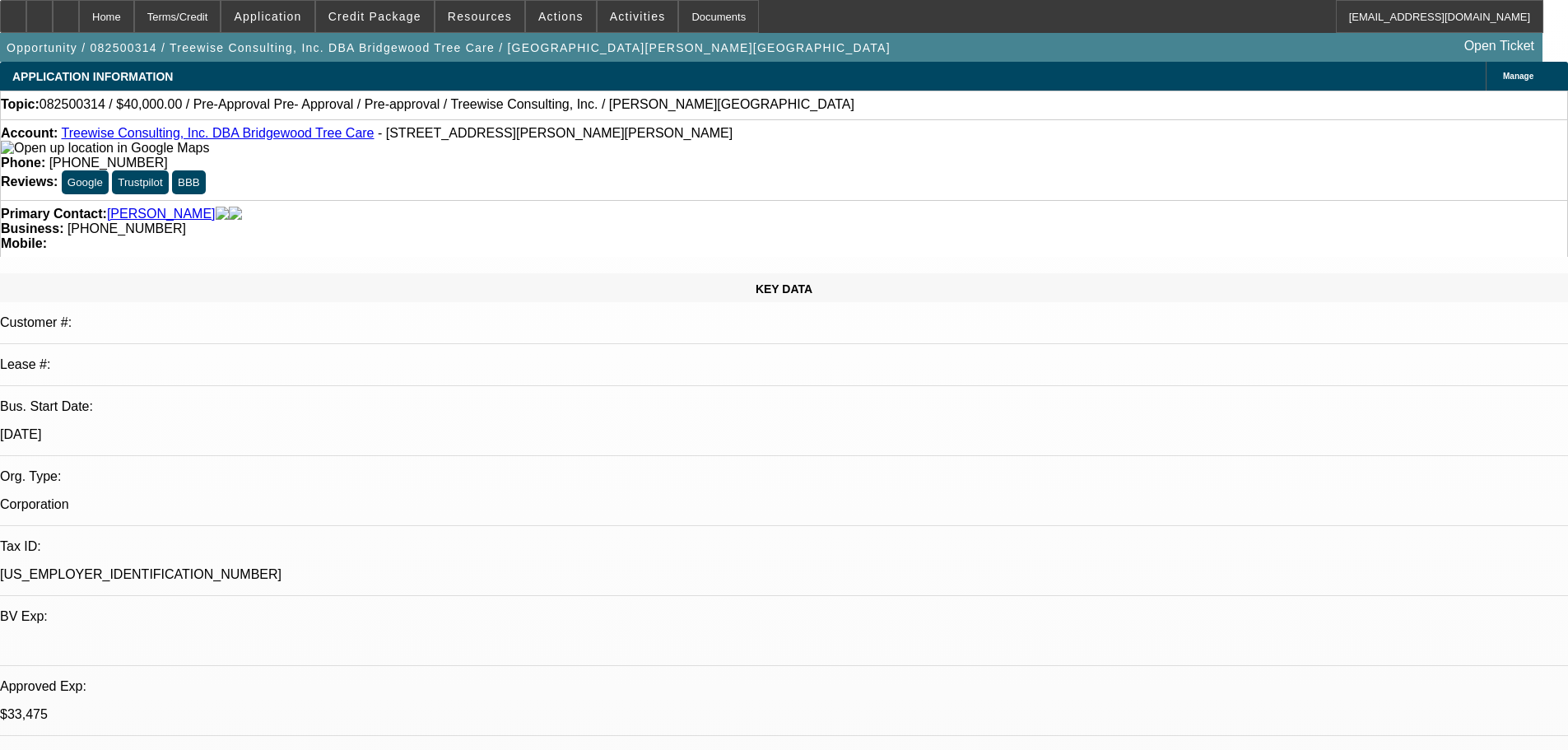
select select "0"
select select "3"
select select "0"
select select "6"
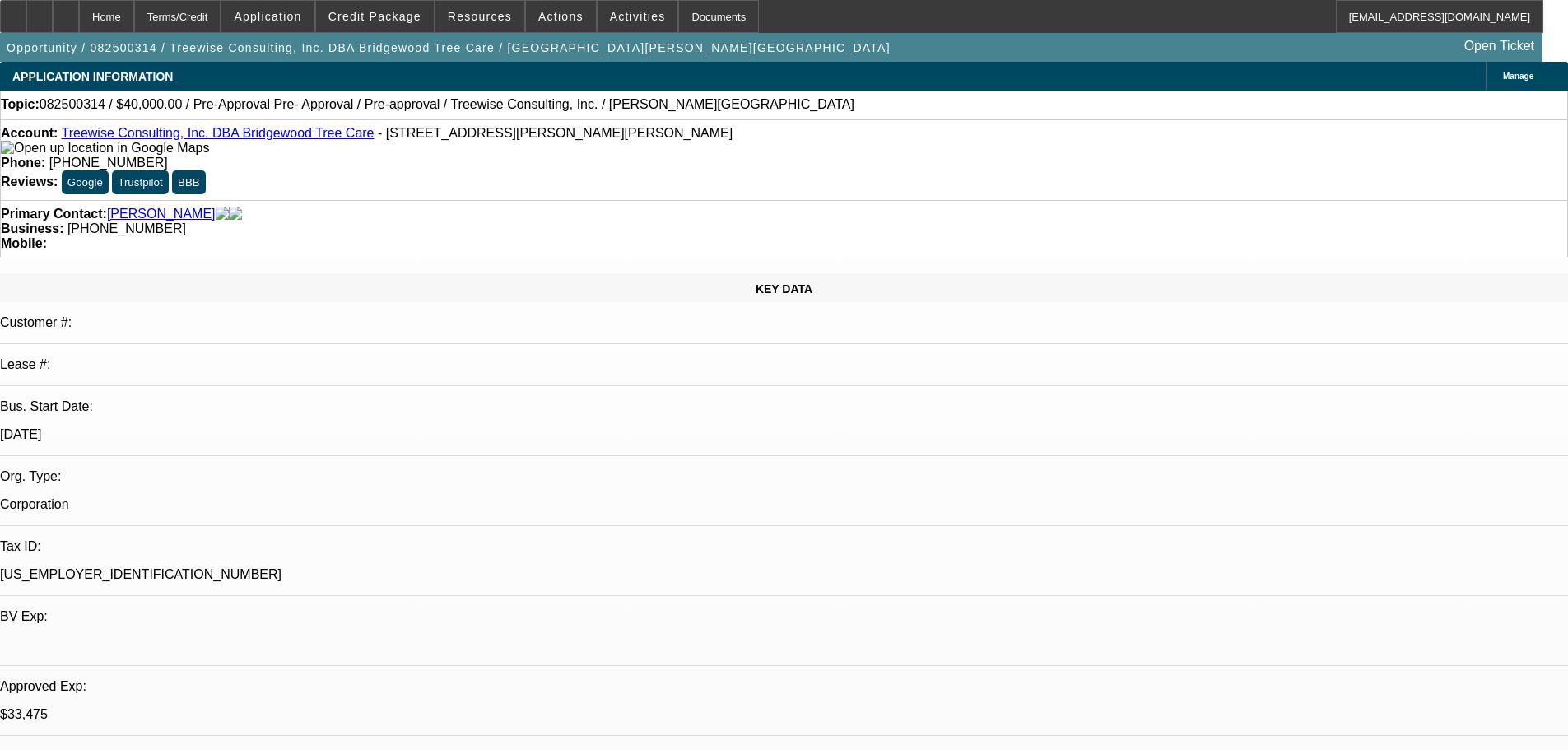
select select "0"
select select "3"
select select "0"
select select "6"
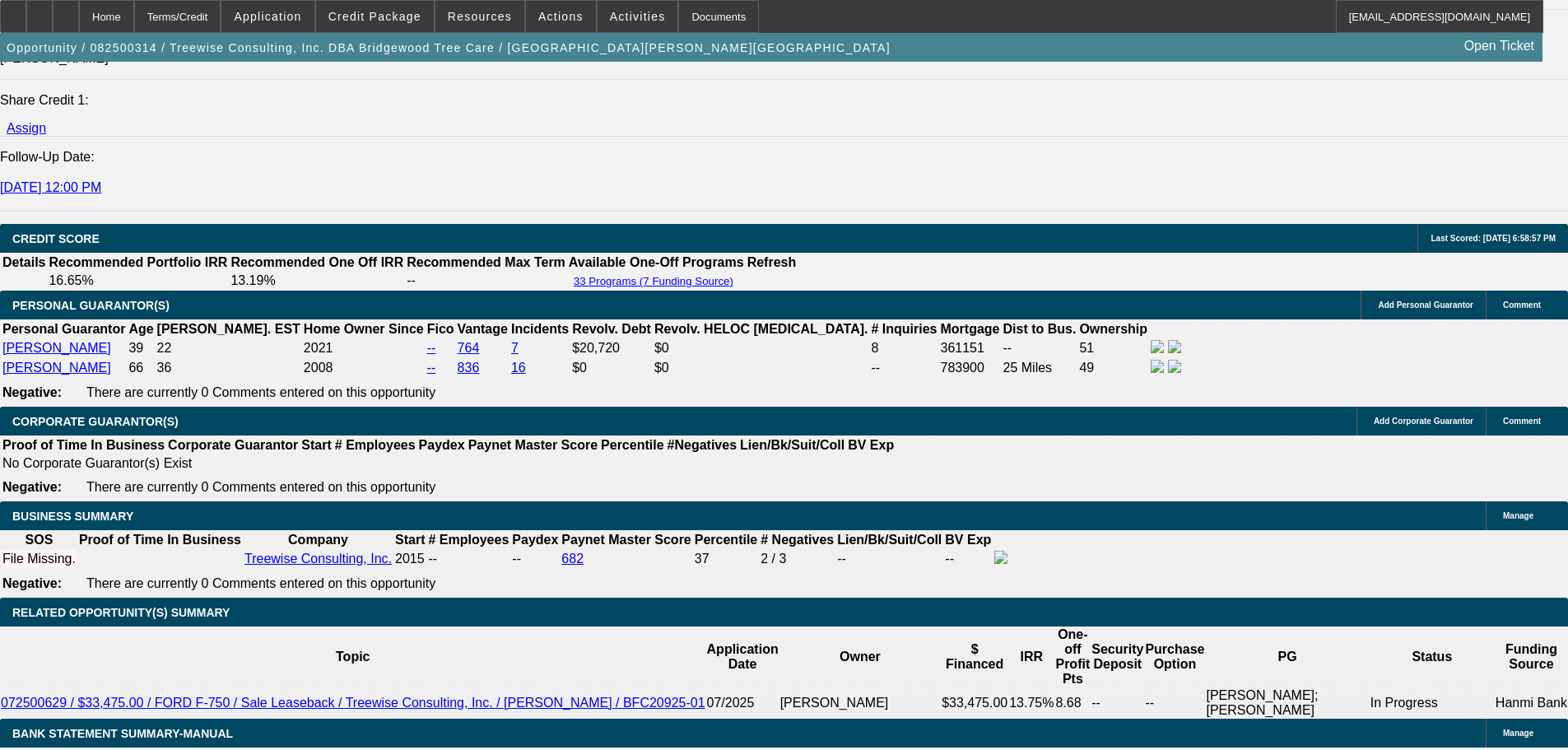
scroll to position [2305, 0]
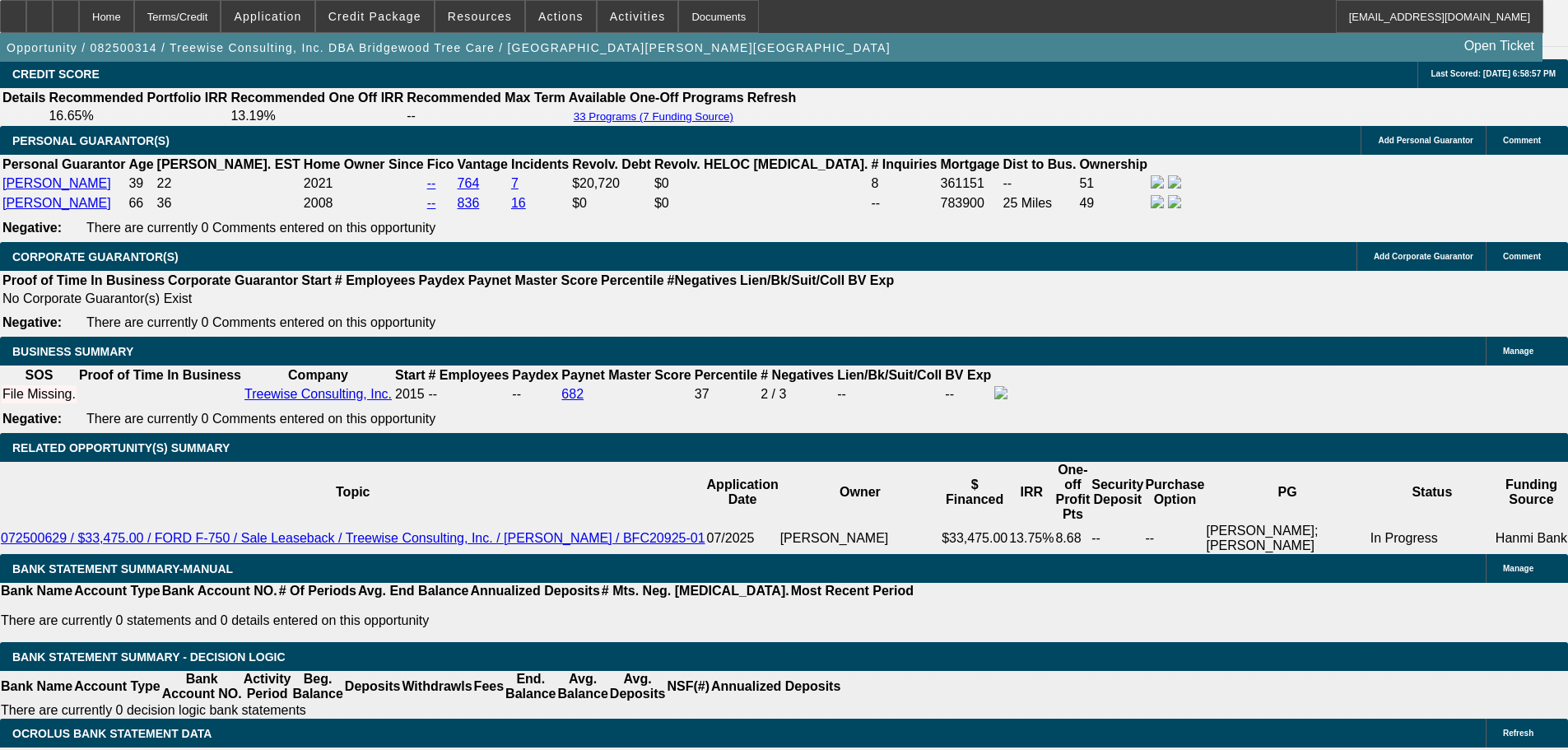
drag, startPoint x: 1210, startPoint y: 190, endPoint x: 1213, endPoint y: 216, distance: 26.2
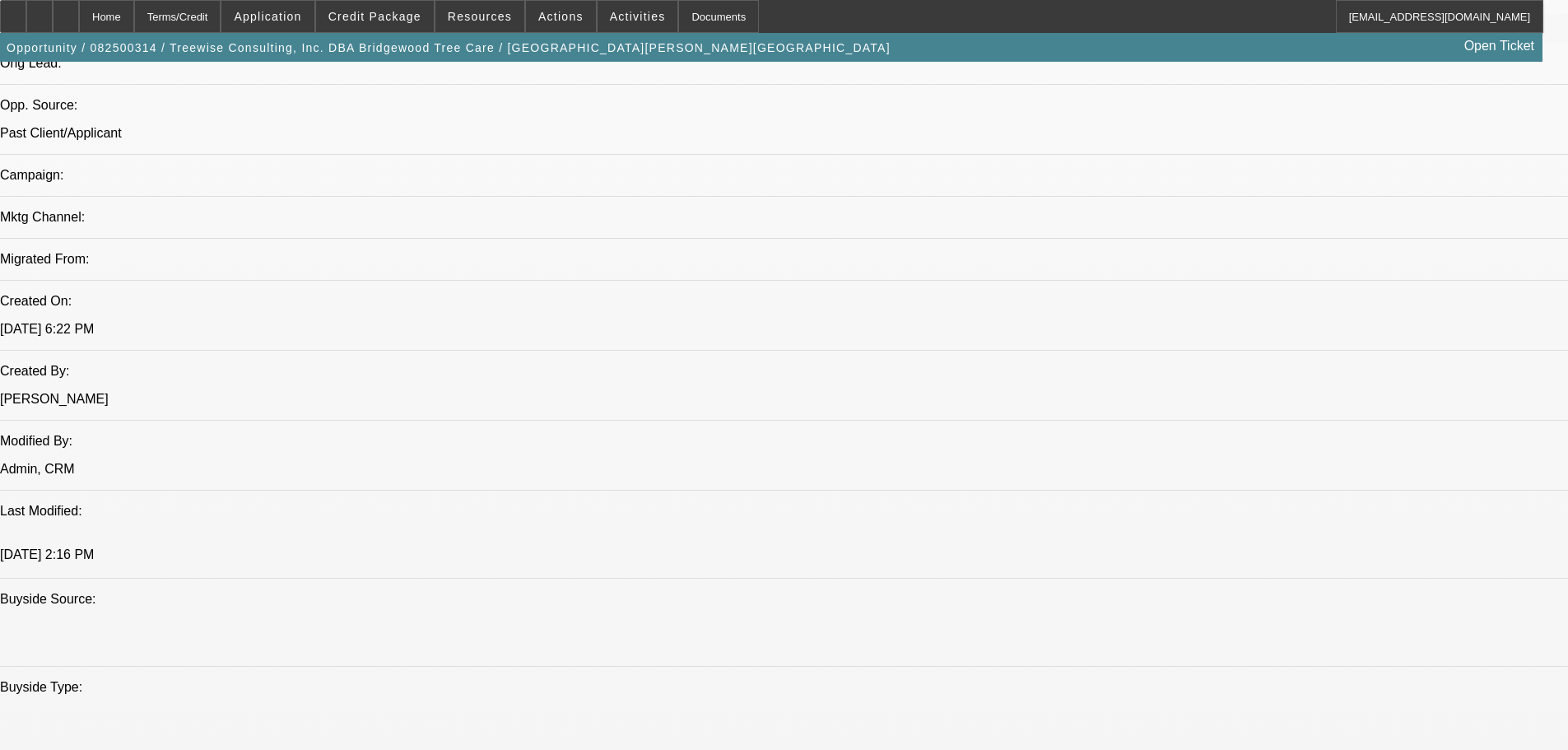
scroll to position [988, 0]
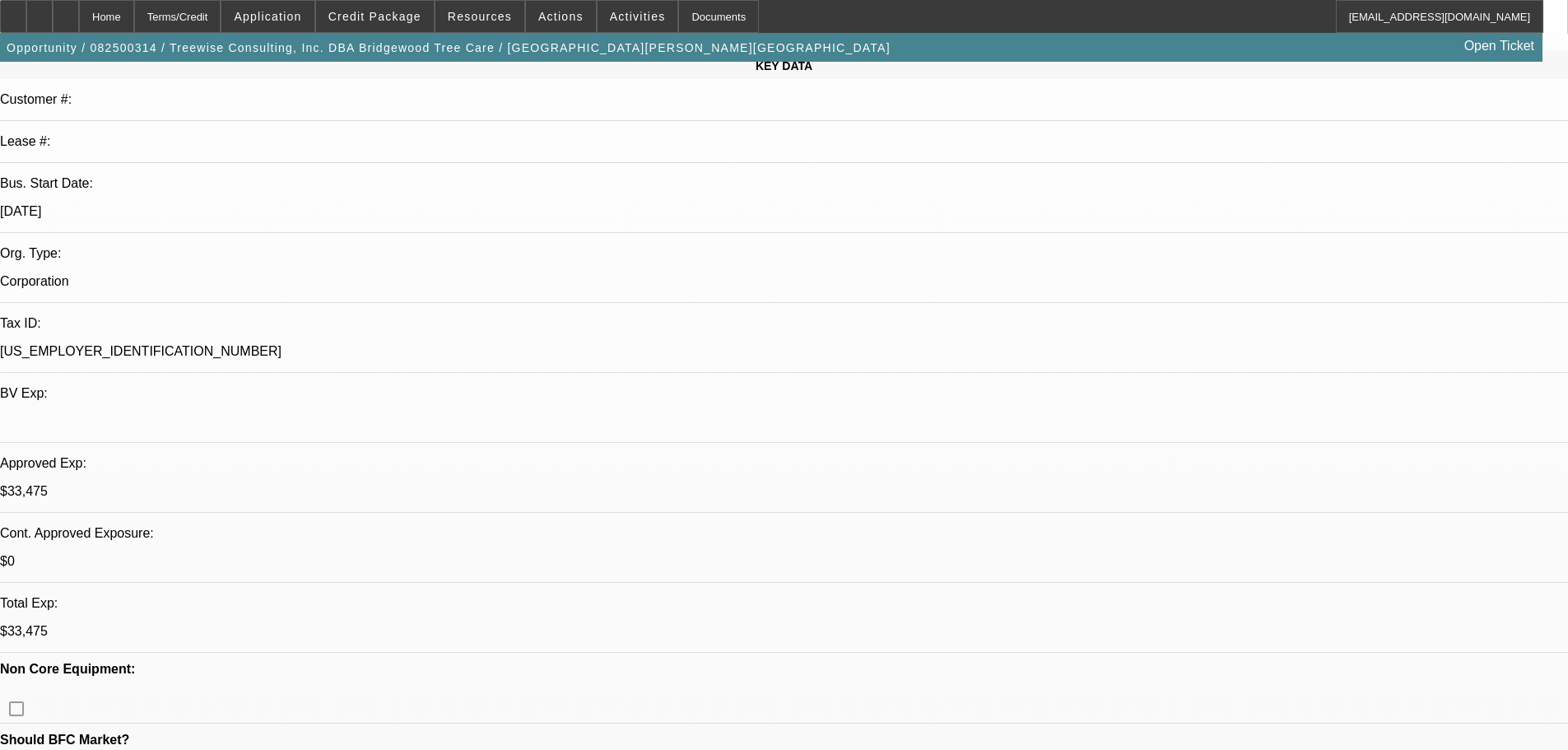
scroll to position [164, 0]
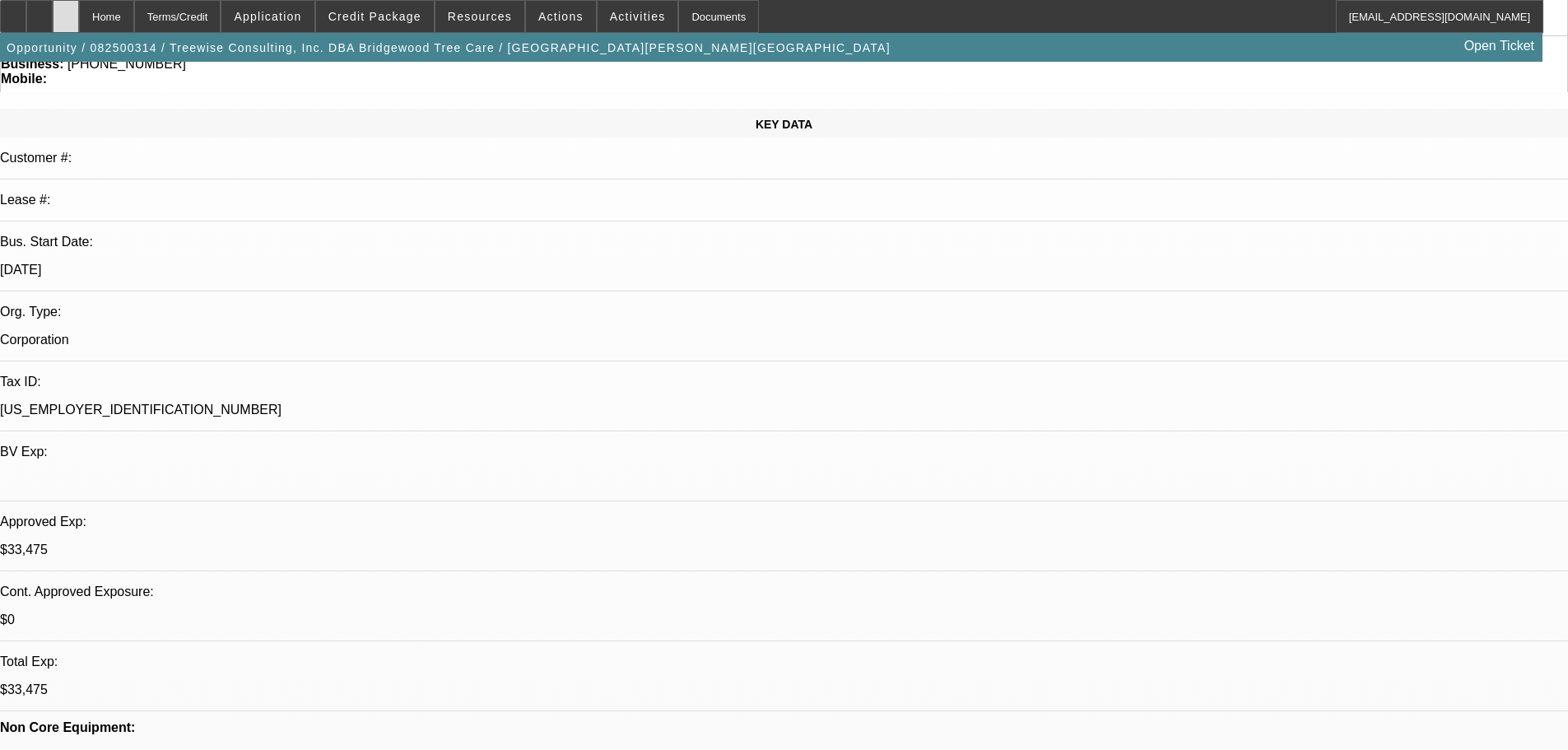
click at [66, 10] on icon at bounding box center [66, 10] width 0 height 0
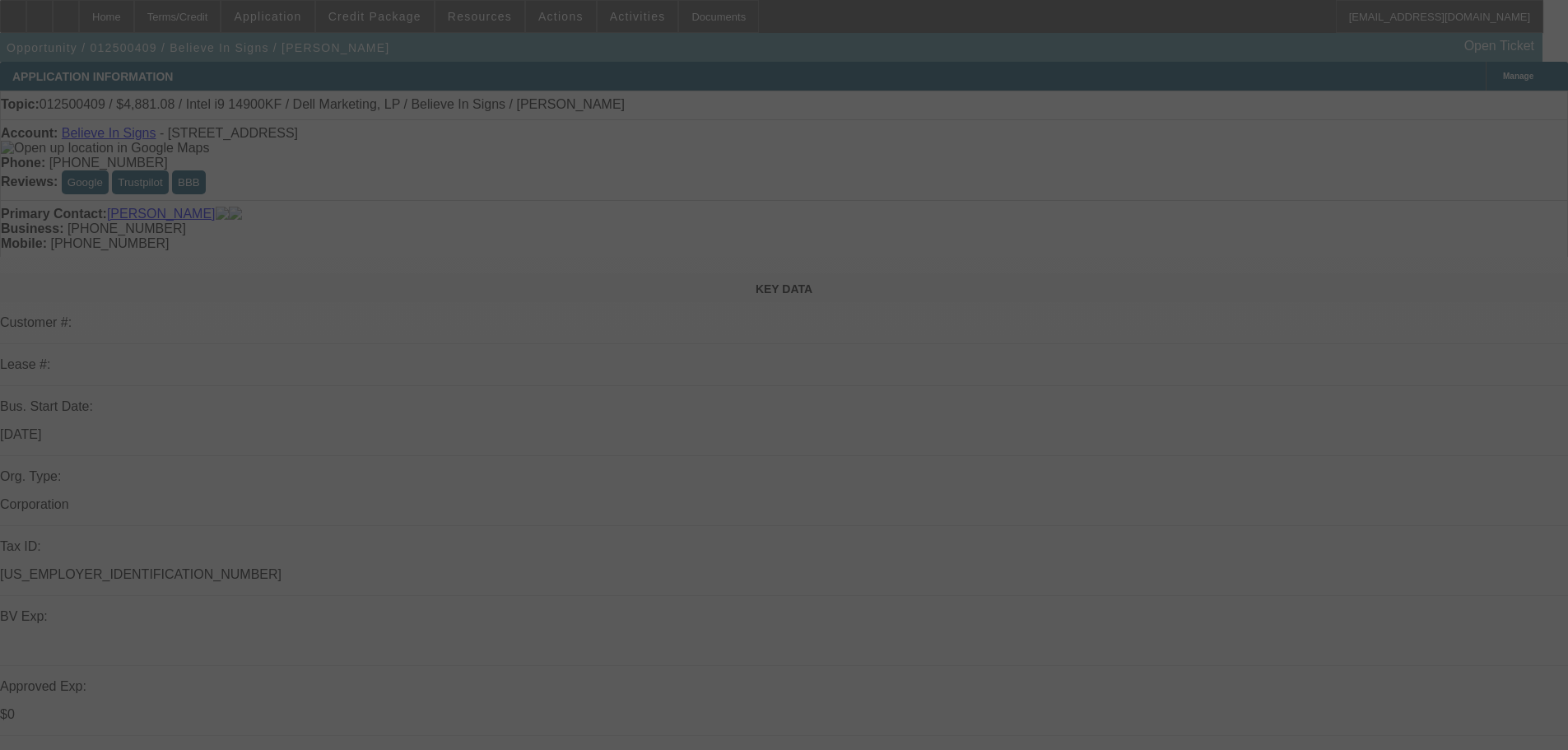
select select "0"
select select "0.1"
select select "4"
select select "0"
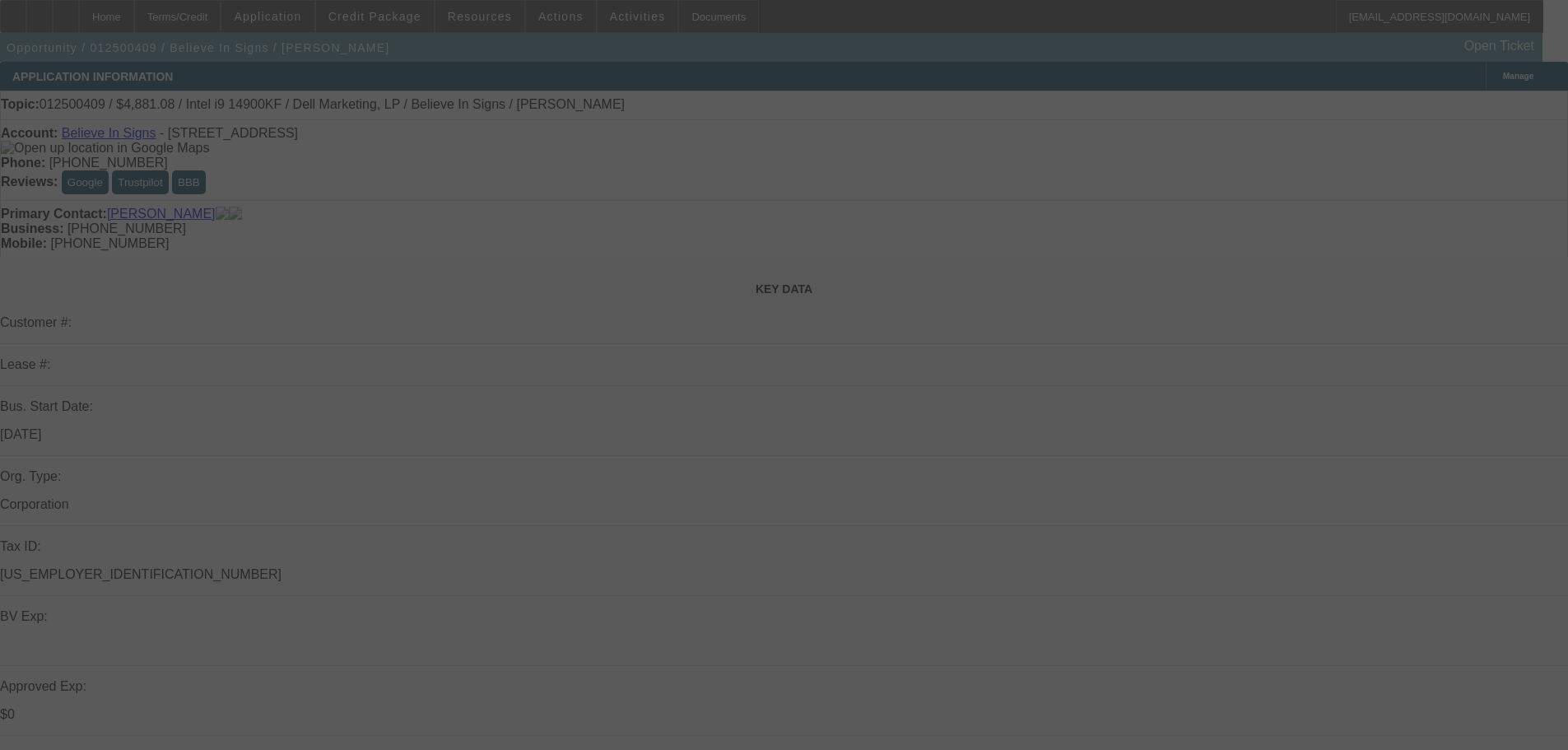
select select "0"
select select "0.1"
select select "4"
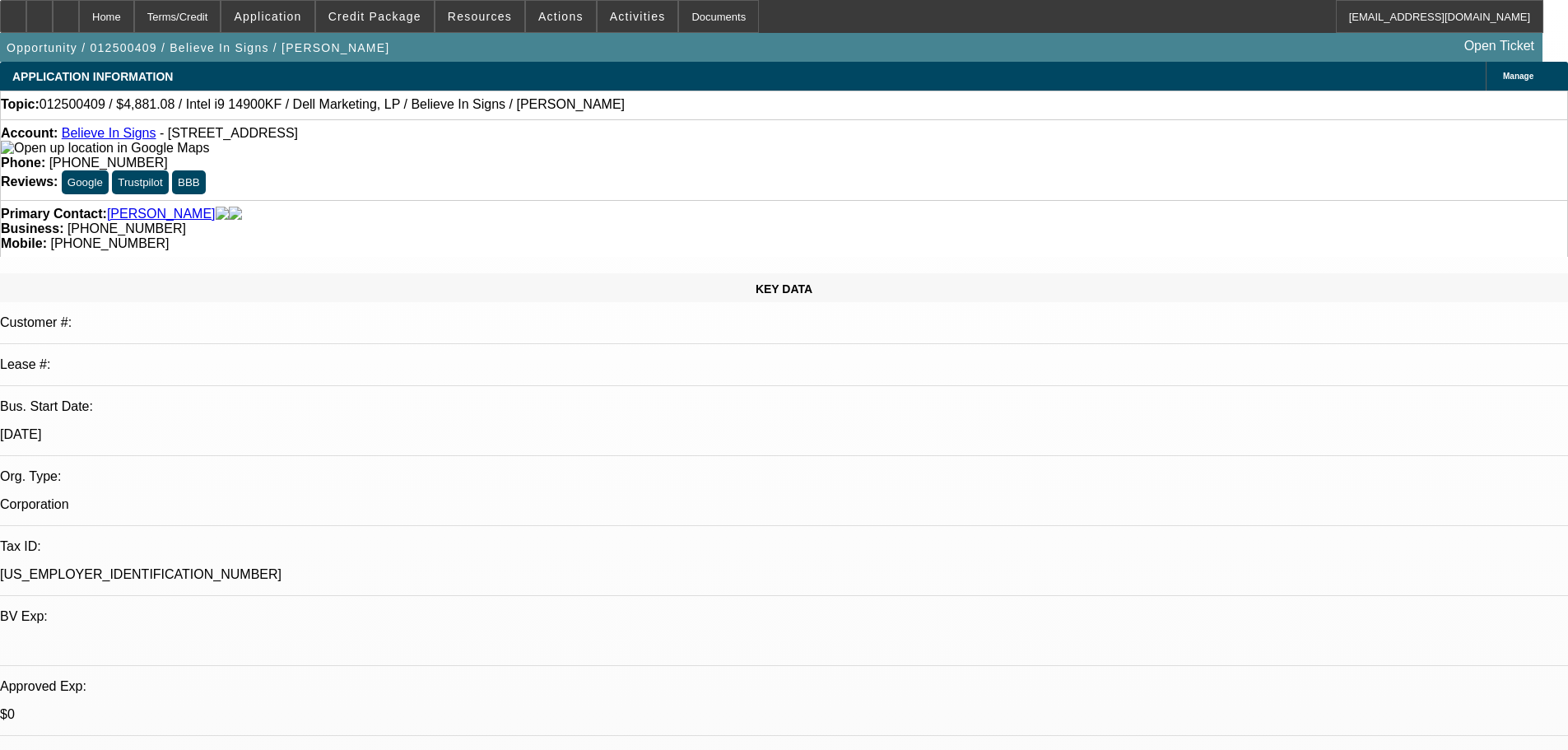
drag, startPoint x: 910, startPoint y: 178, endPoint x: 830, endPoint y: 186, distance: 80.4
click at [830, 236] on div "Mobile: [PHONE_NUMBER]" at bounding box center [784, 243] width 1566 height 15
copy span "[PHONE_NUMBER]"
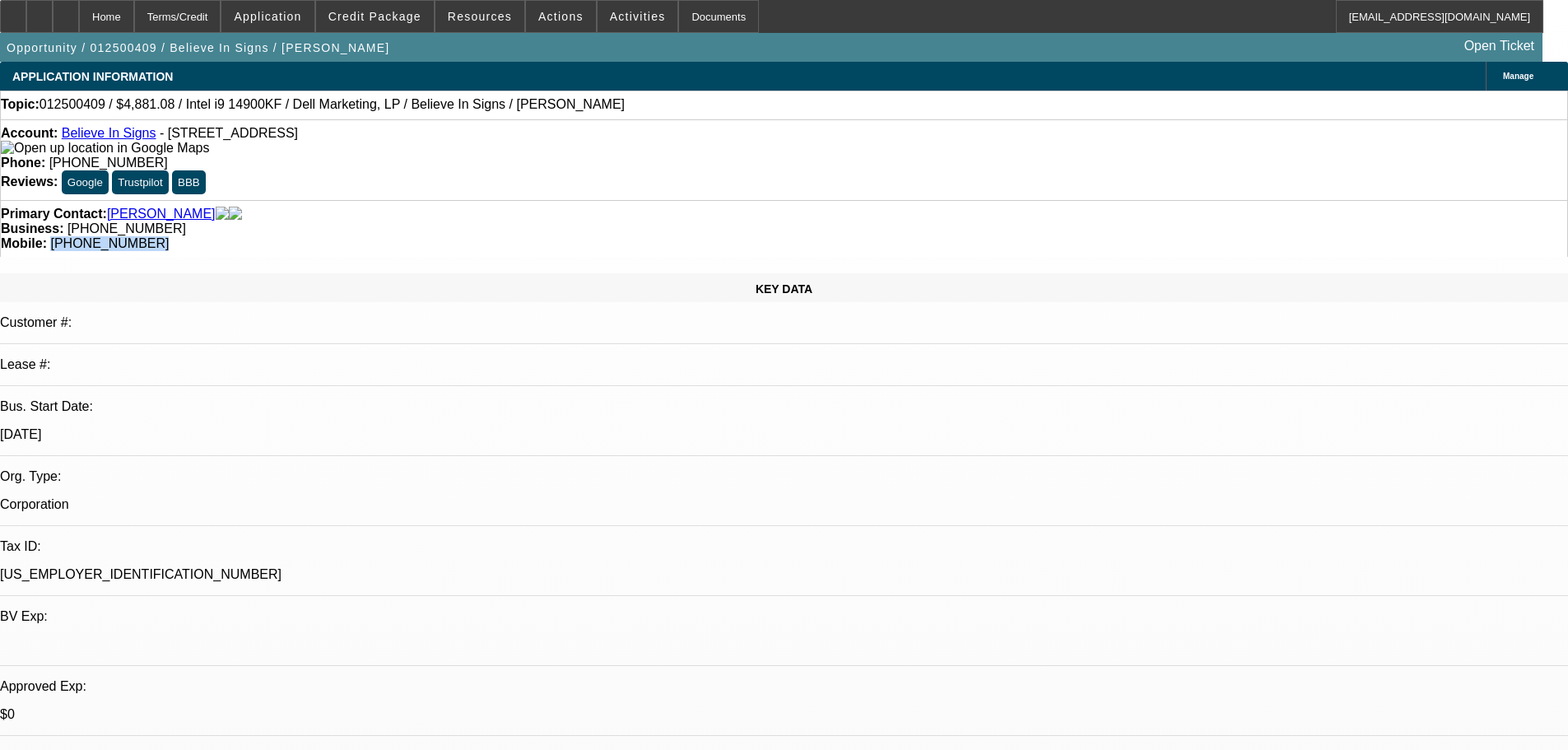
scroll to position [329, 0]
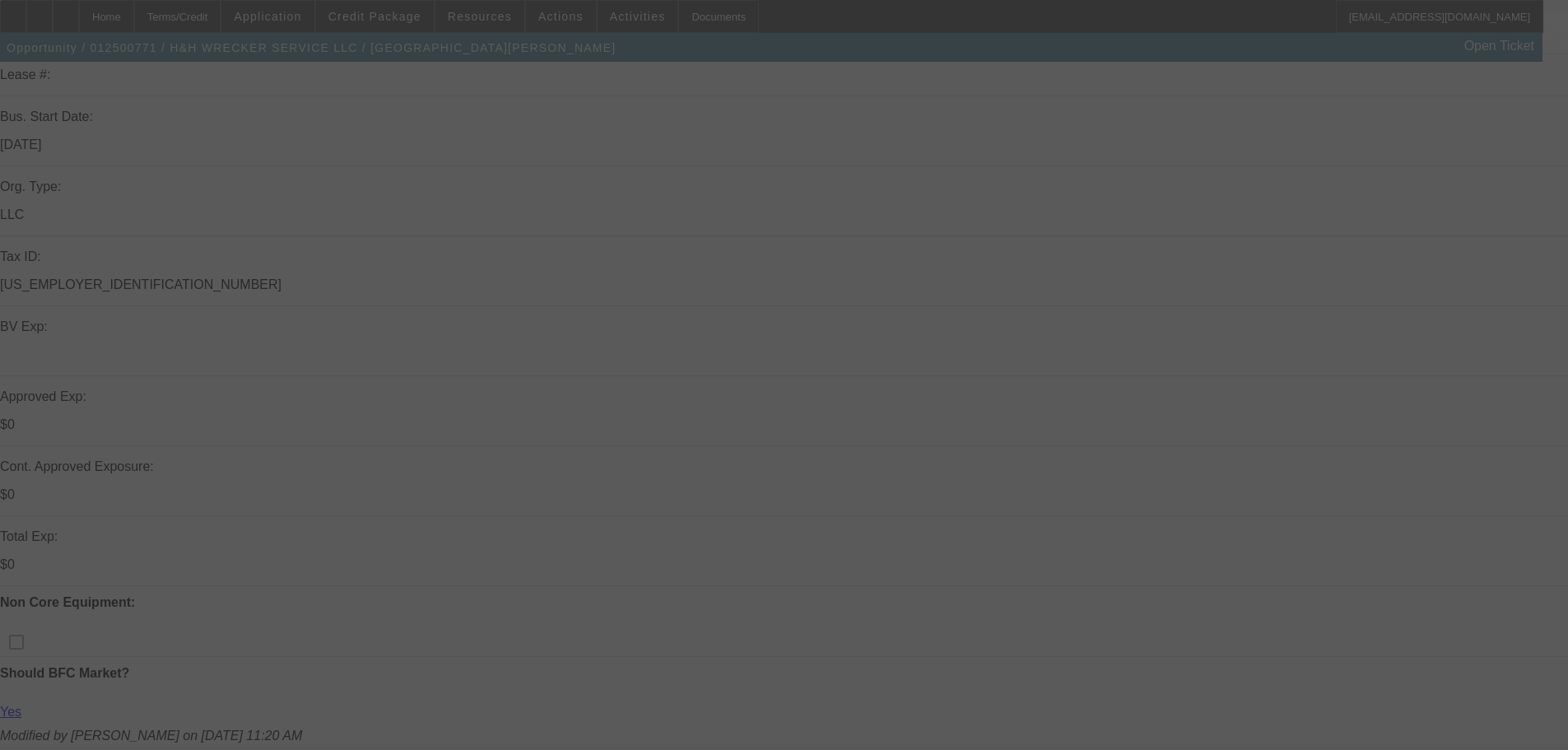
scroll to position [329, 0]
select select "0"
select select "2"
select select "0.15"
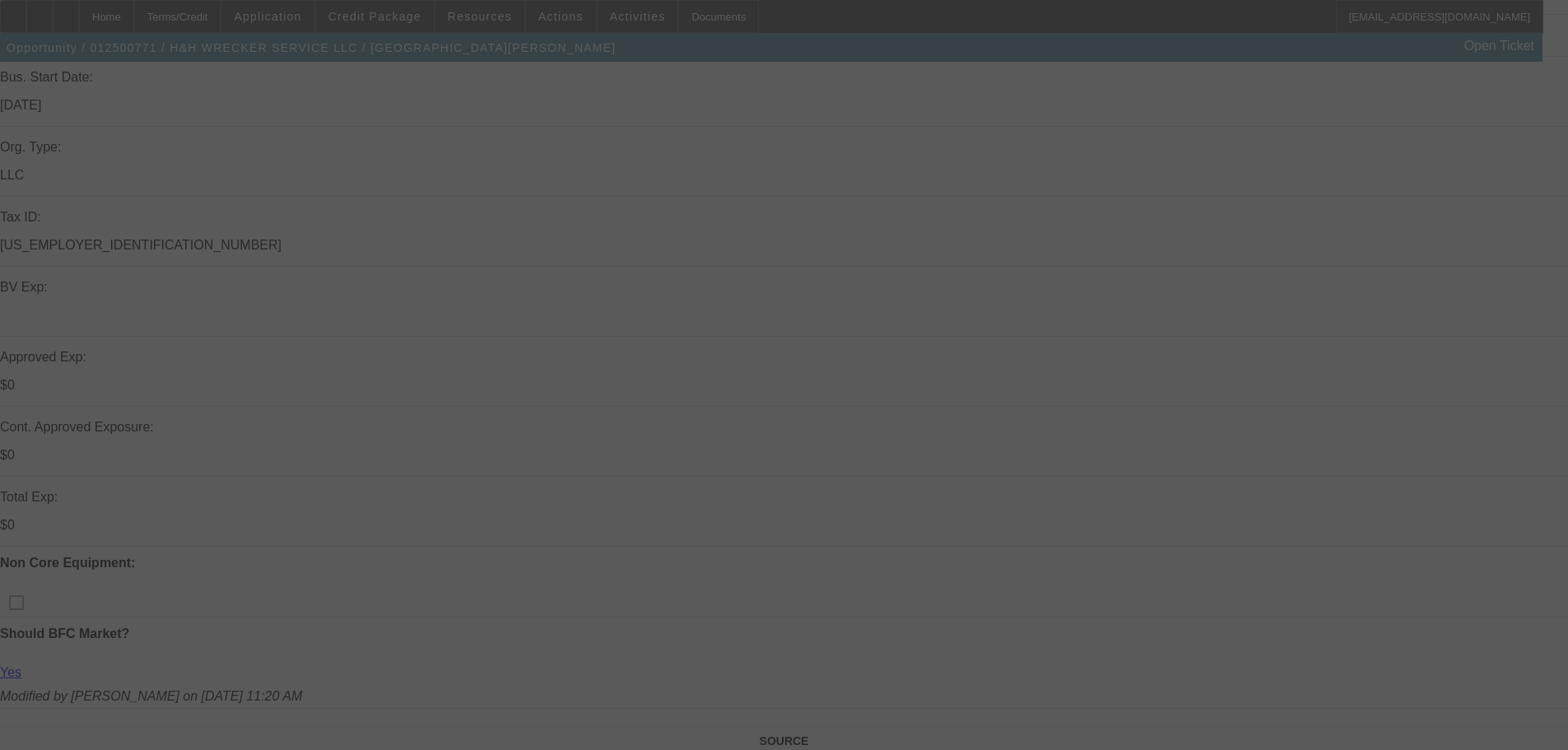
select select "16"
select select "0"
select select "2"
select select "0.15"
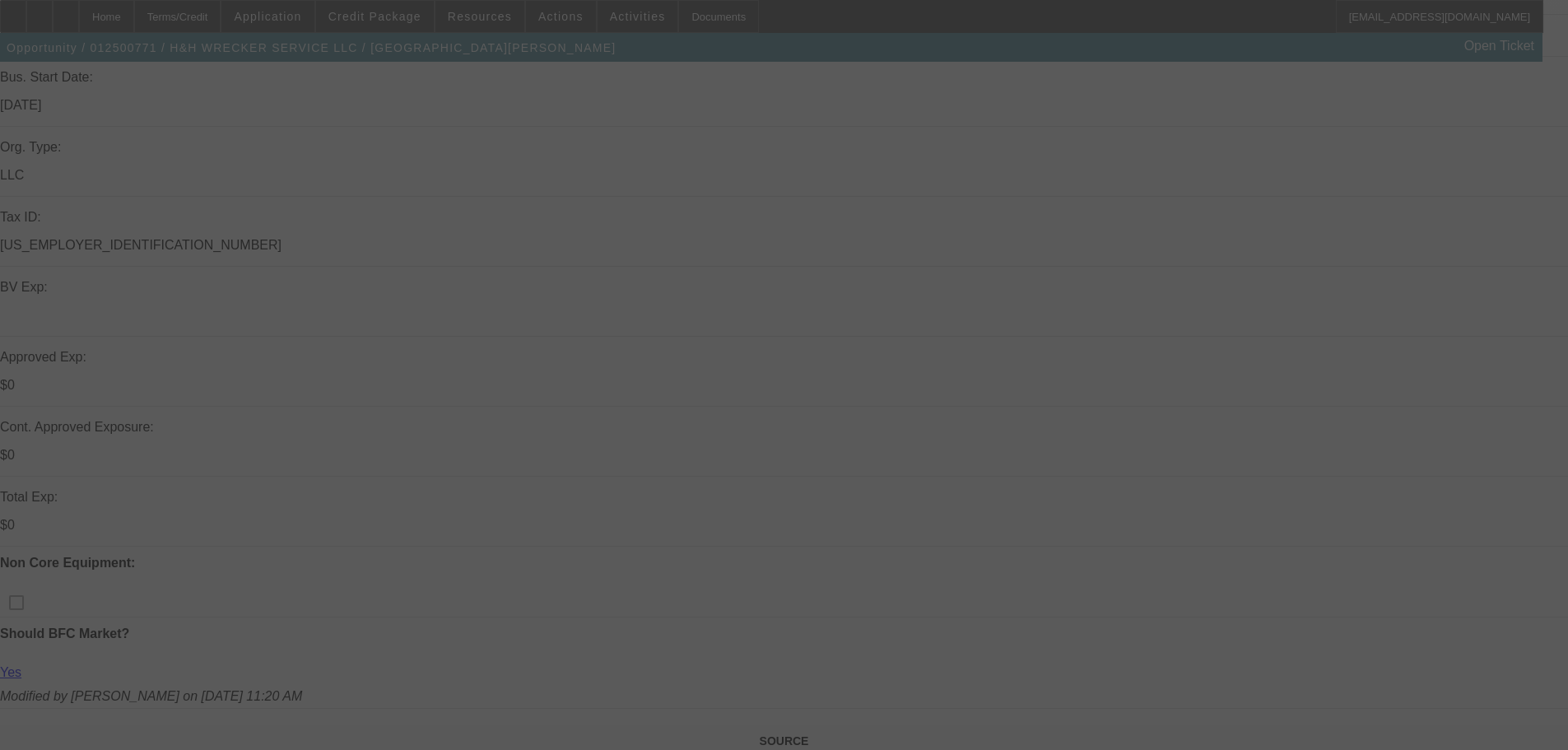
select select "16"
select select "0.2"
select select "2"
select select "0.1"
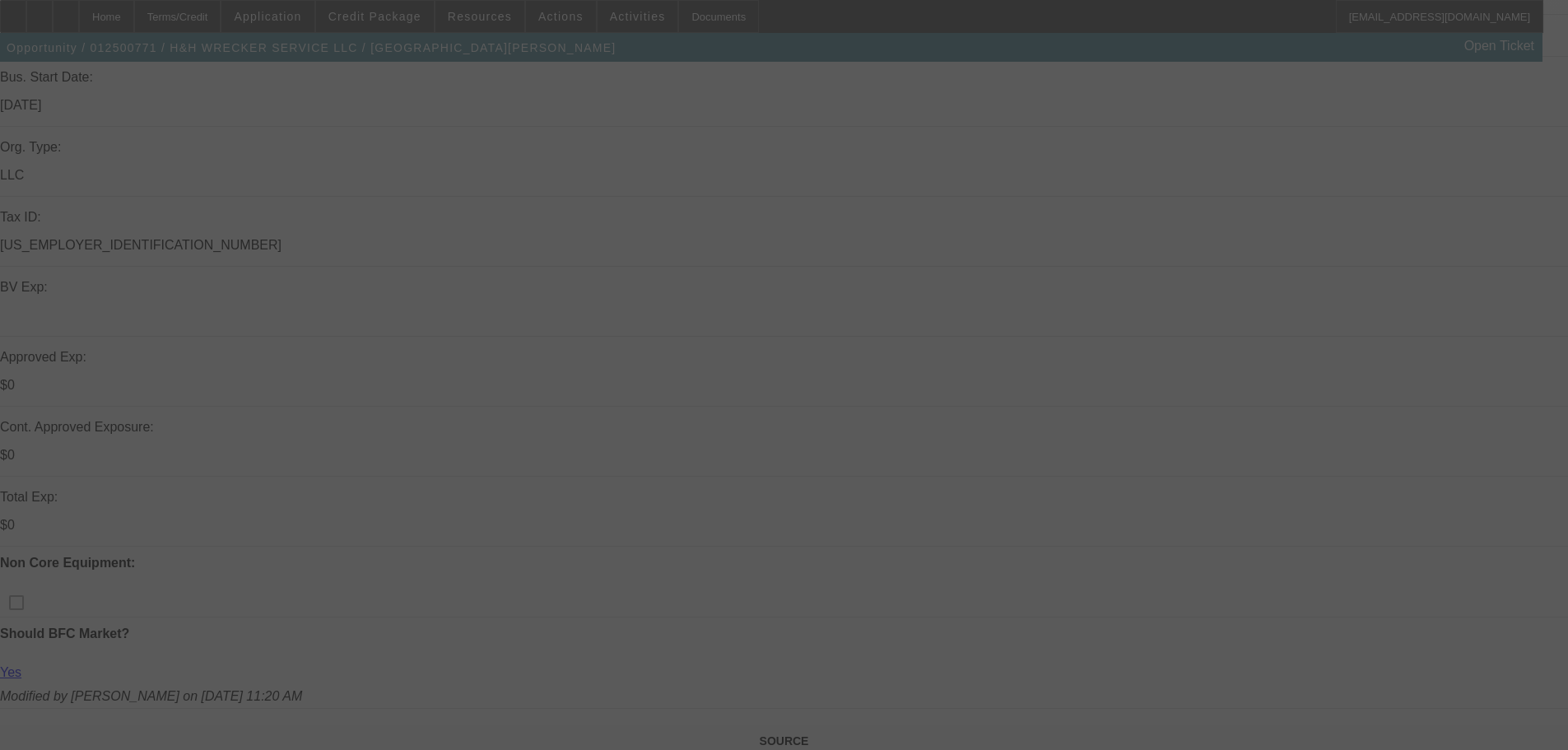
select select "6"
select select "0.2"
select select "2"
select select "0.1"
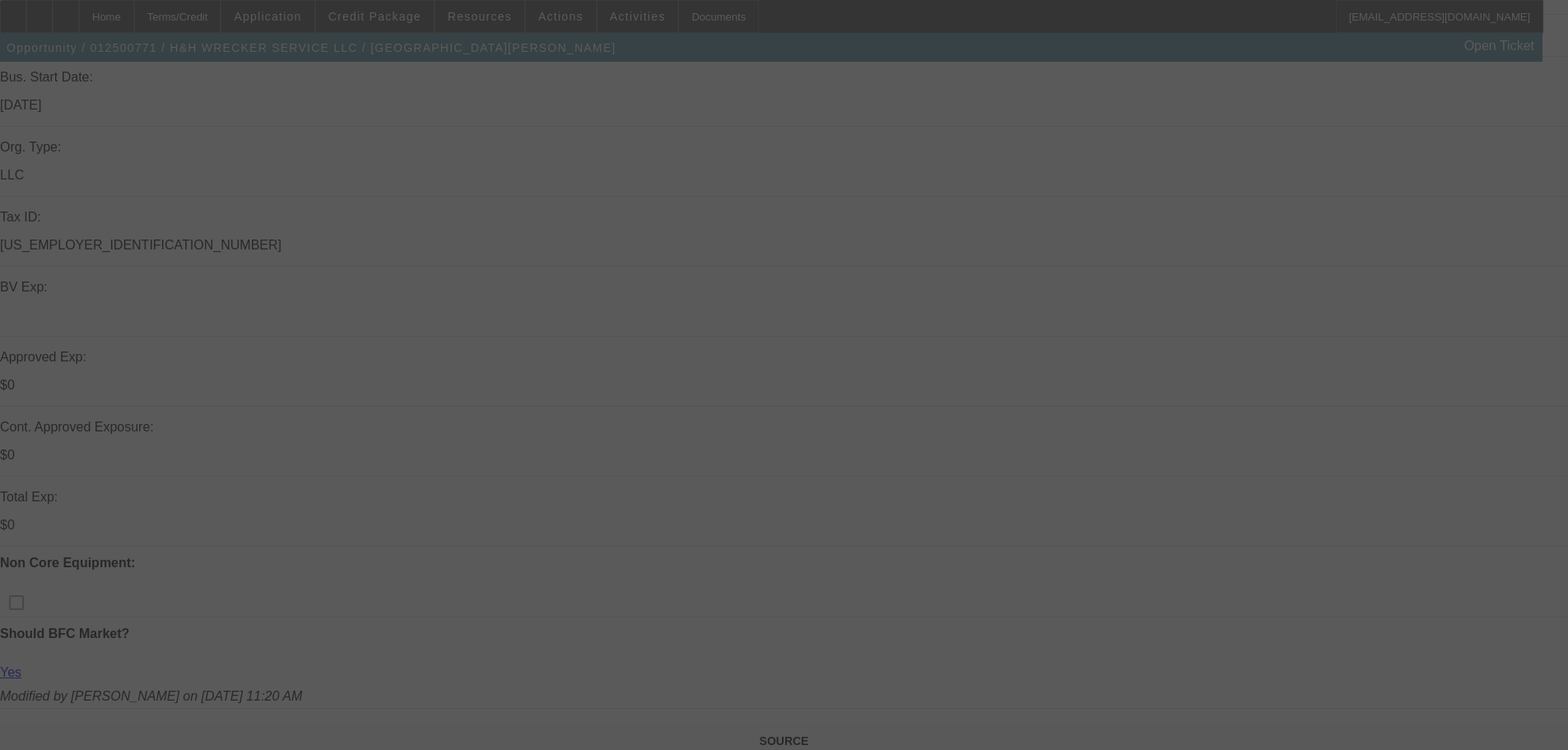
select select "4"
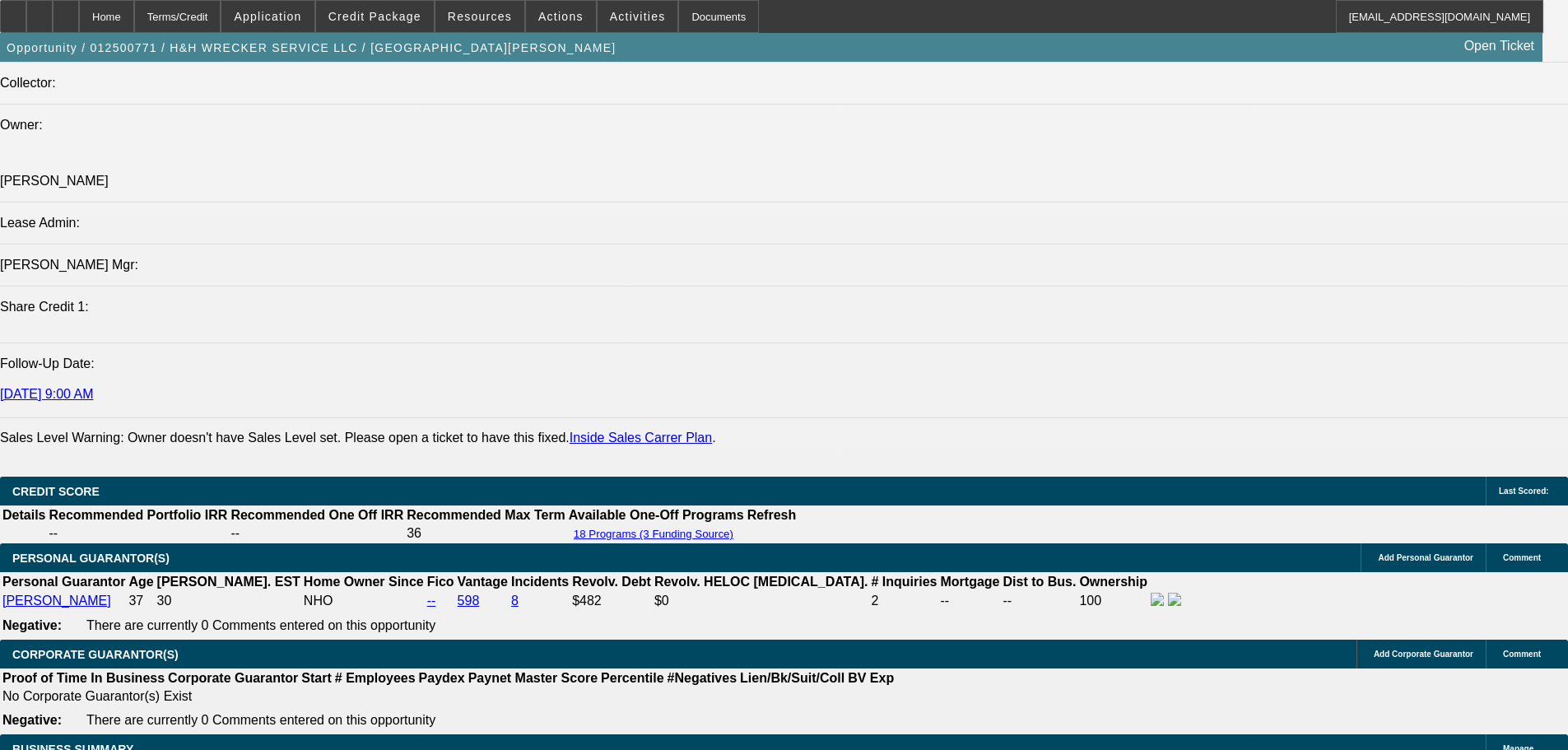
scroll to position [1975, 0]
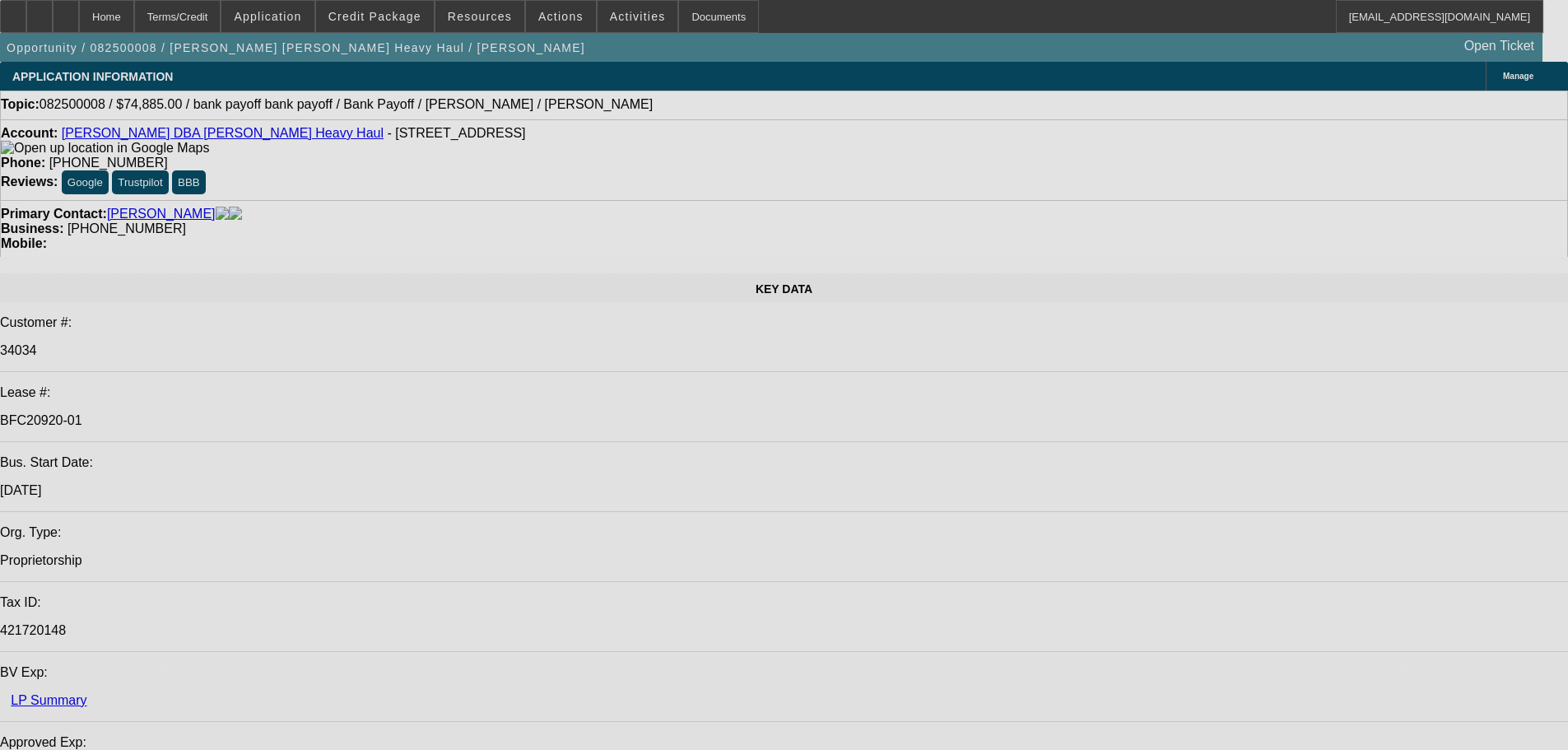
select select "0"
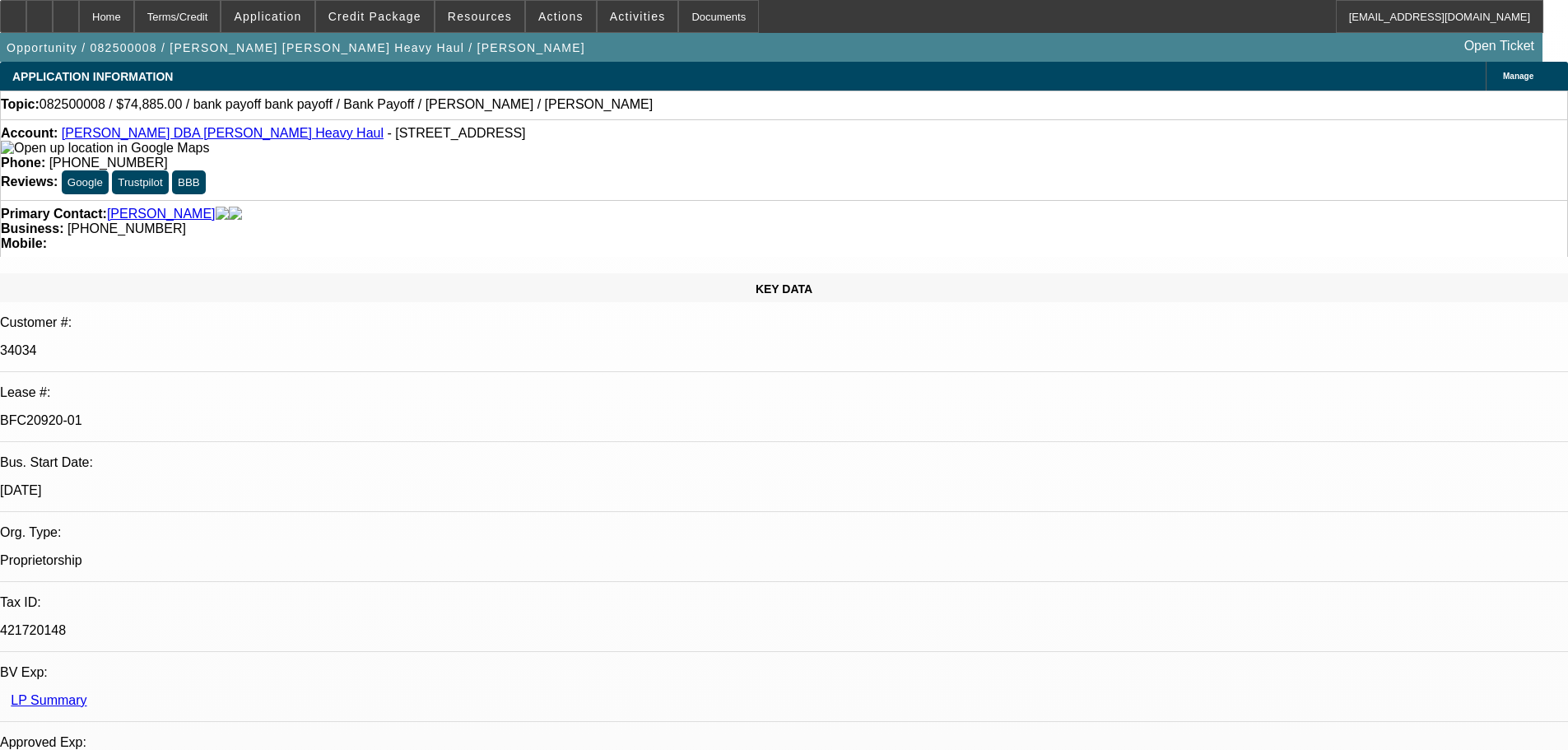
select select "2"
select select "0"
select select "6"
select select "0"
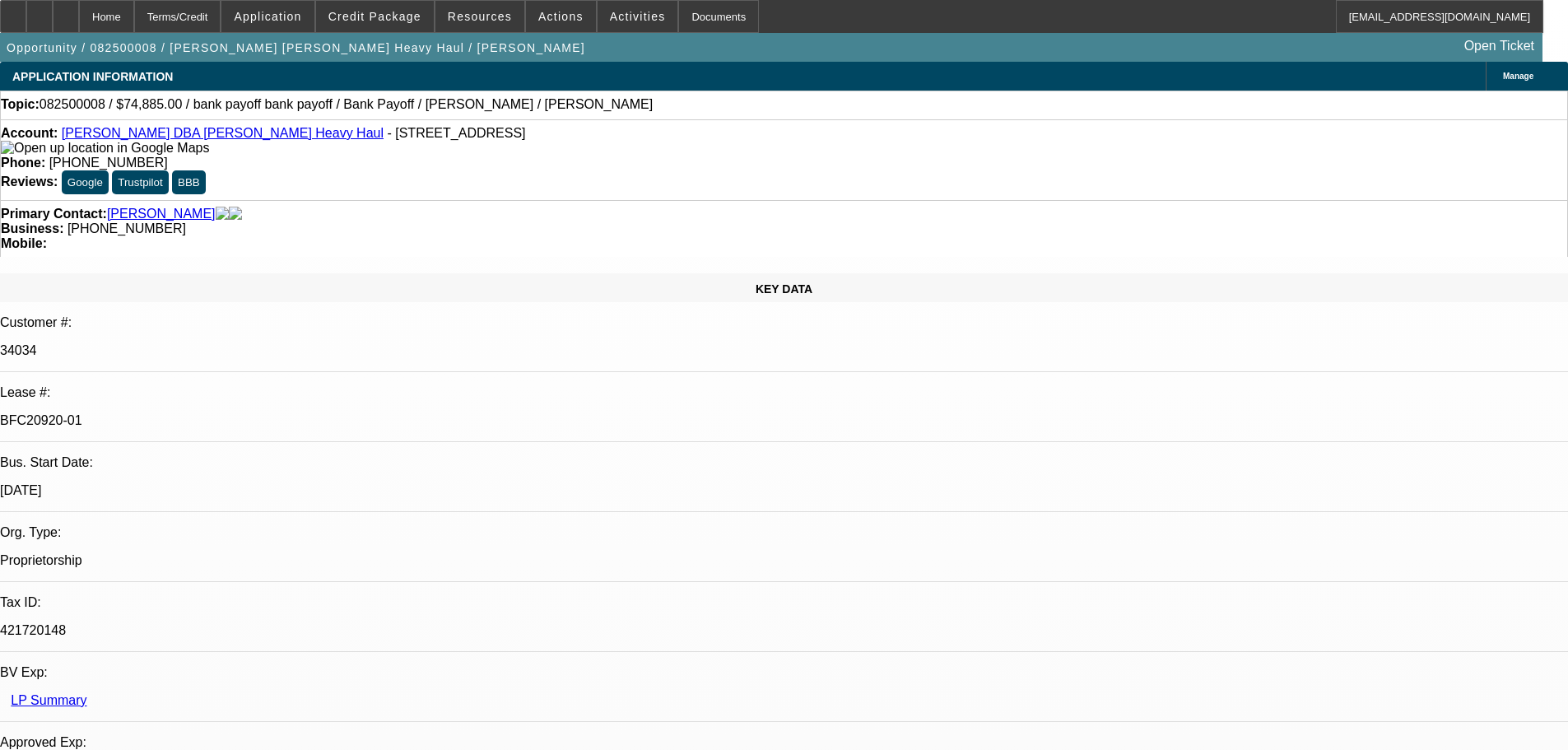
select select "2"
select select "0"
select select "6"
select select "0"
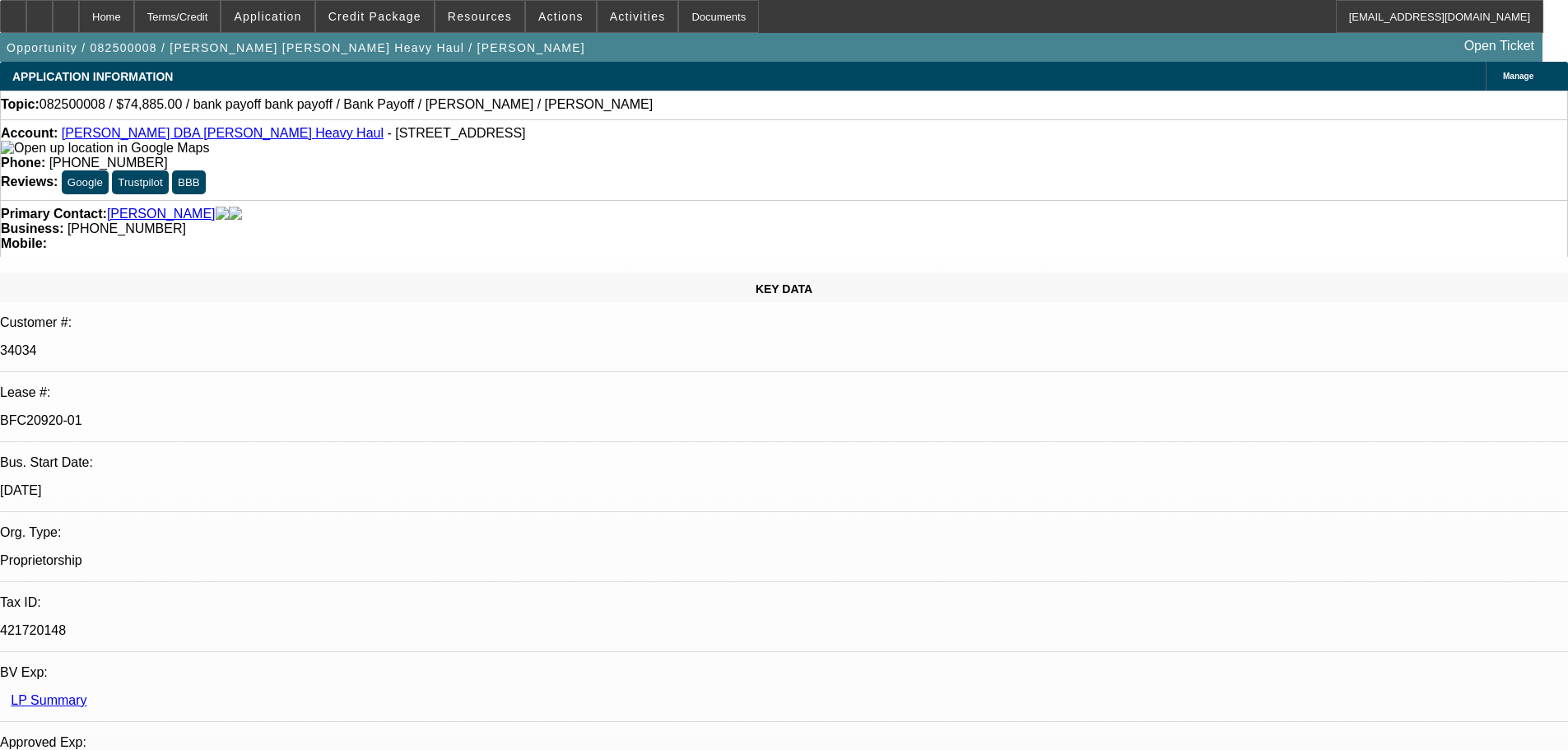
select select "2"
select select "0"
select select "6"
select select "0"
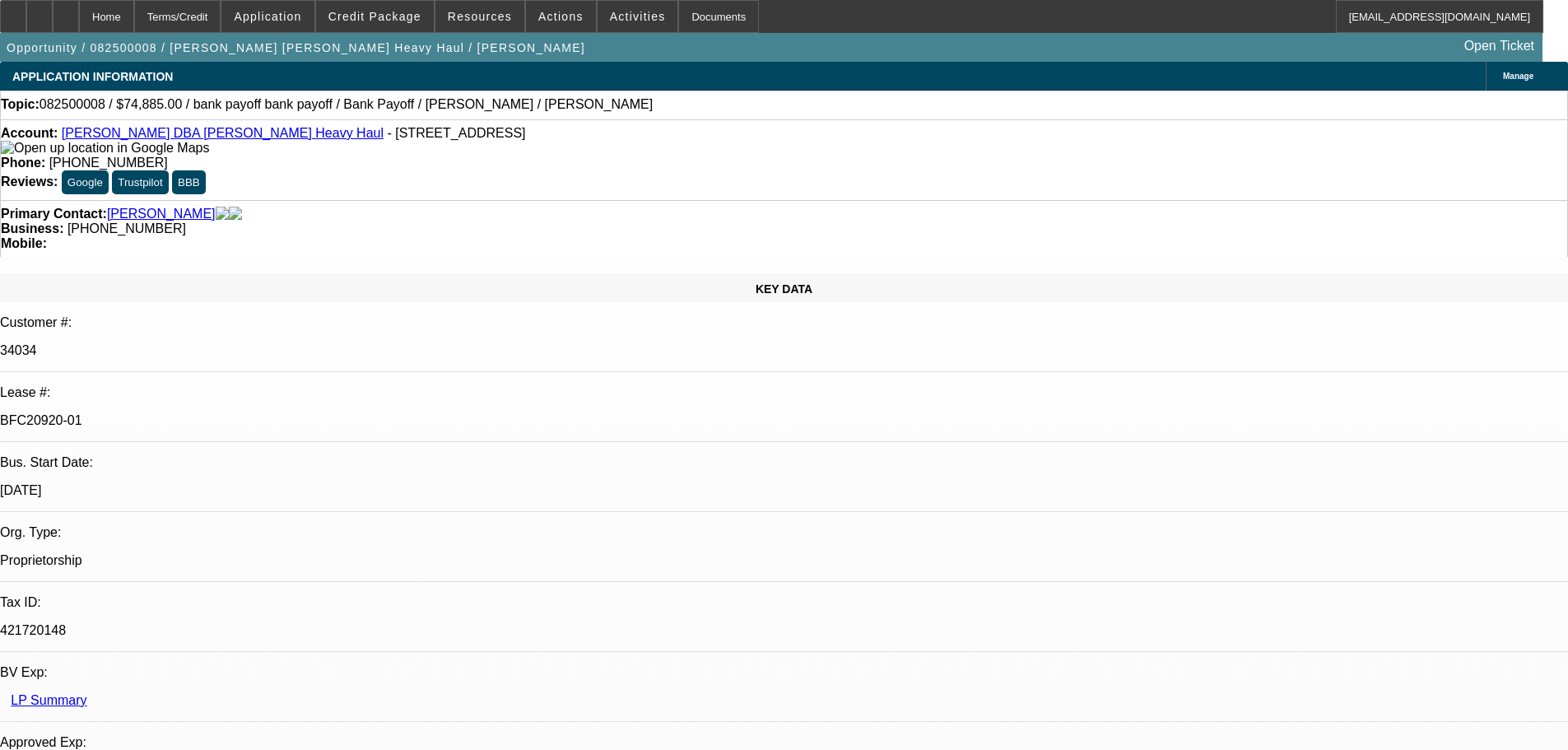
select select "2"
select select "0"
select select "6"
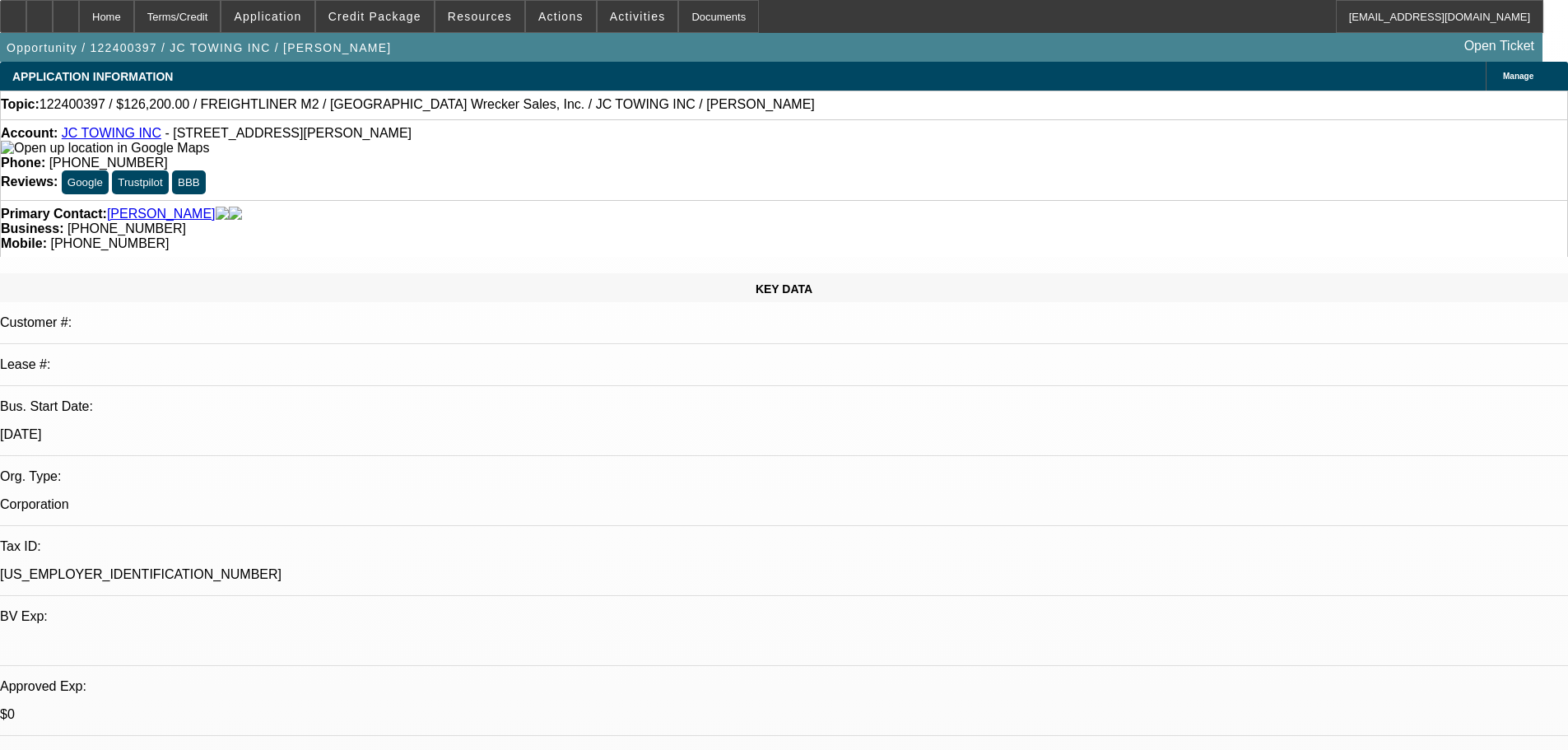
select select "0"
select select "2"
select select "0"
select select "6"
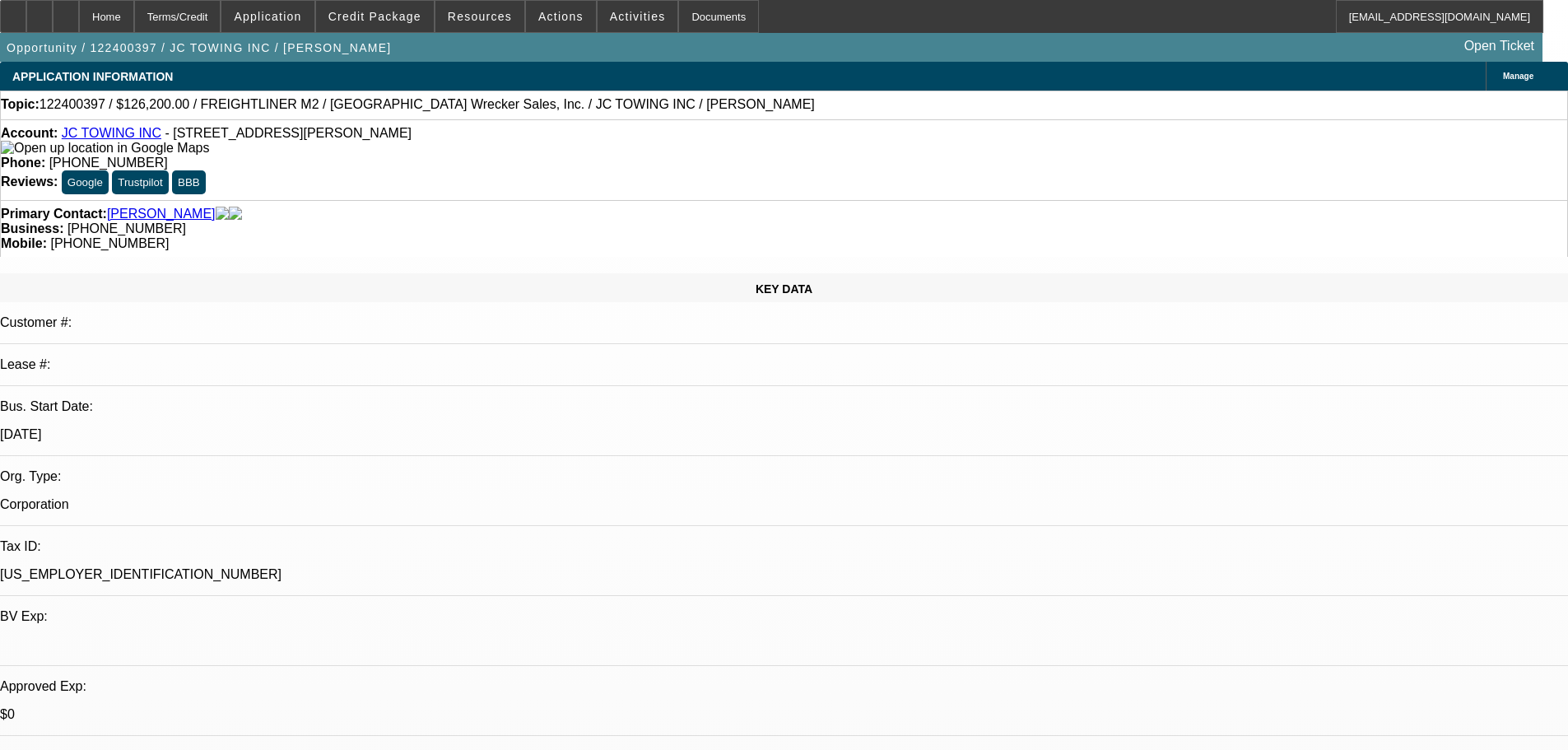
select select "0"
select select "2"
select select "0"
select select "6"
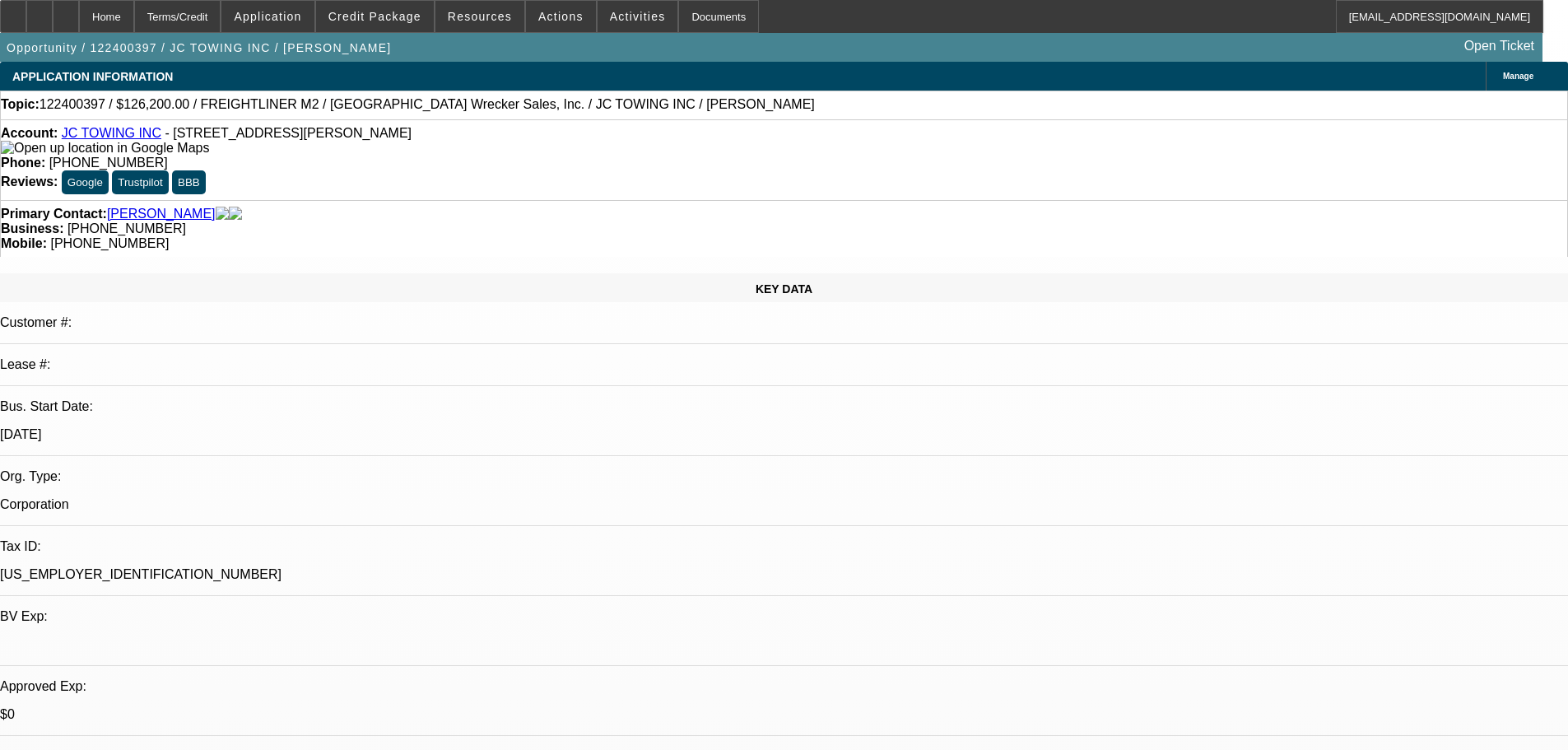
select select "0"
select select "3"
select select "0"
select select "6"
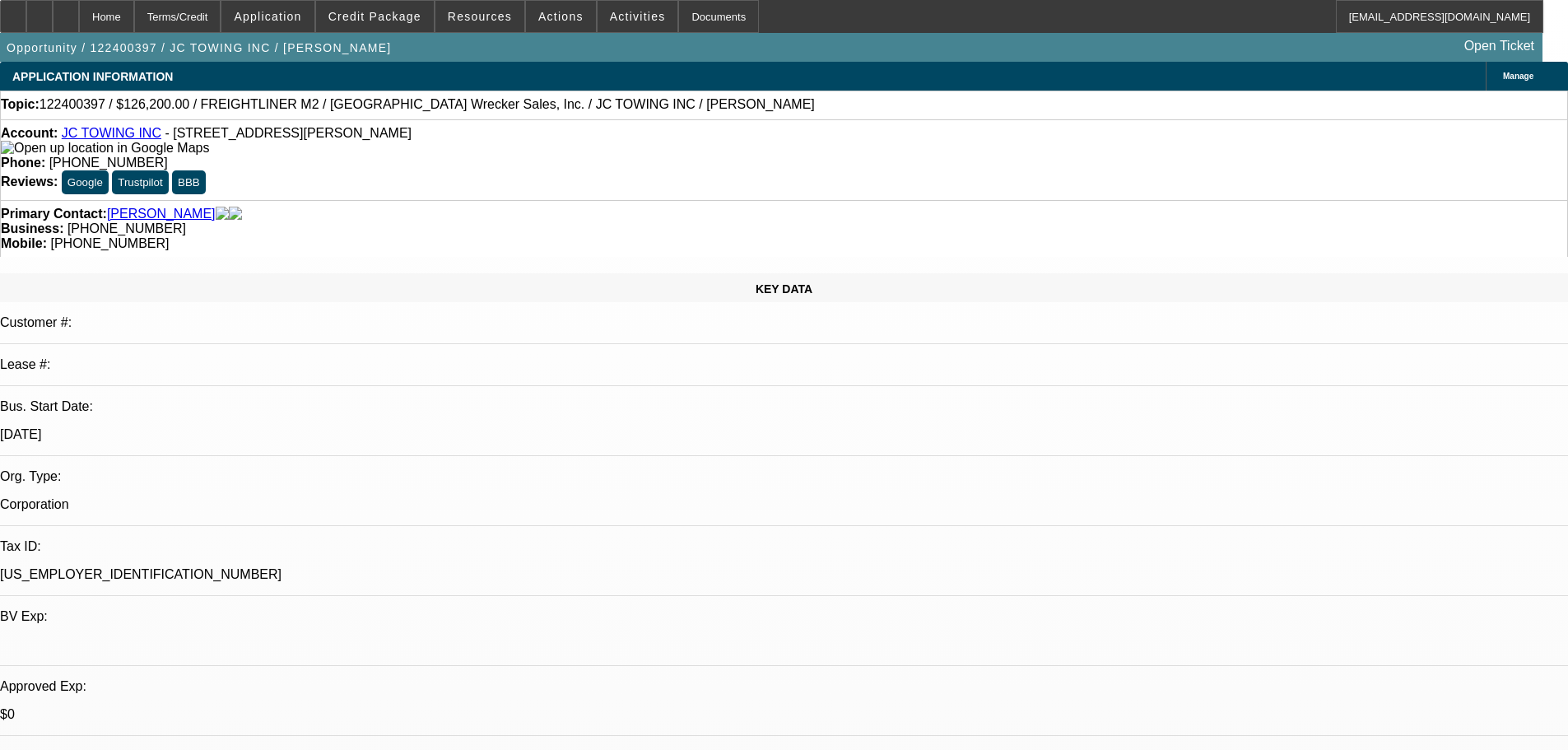
select select "0"
select select "3"
select select "0"
select select "6"
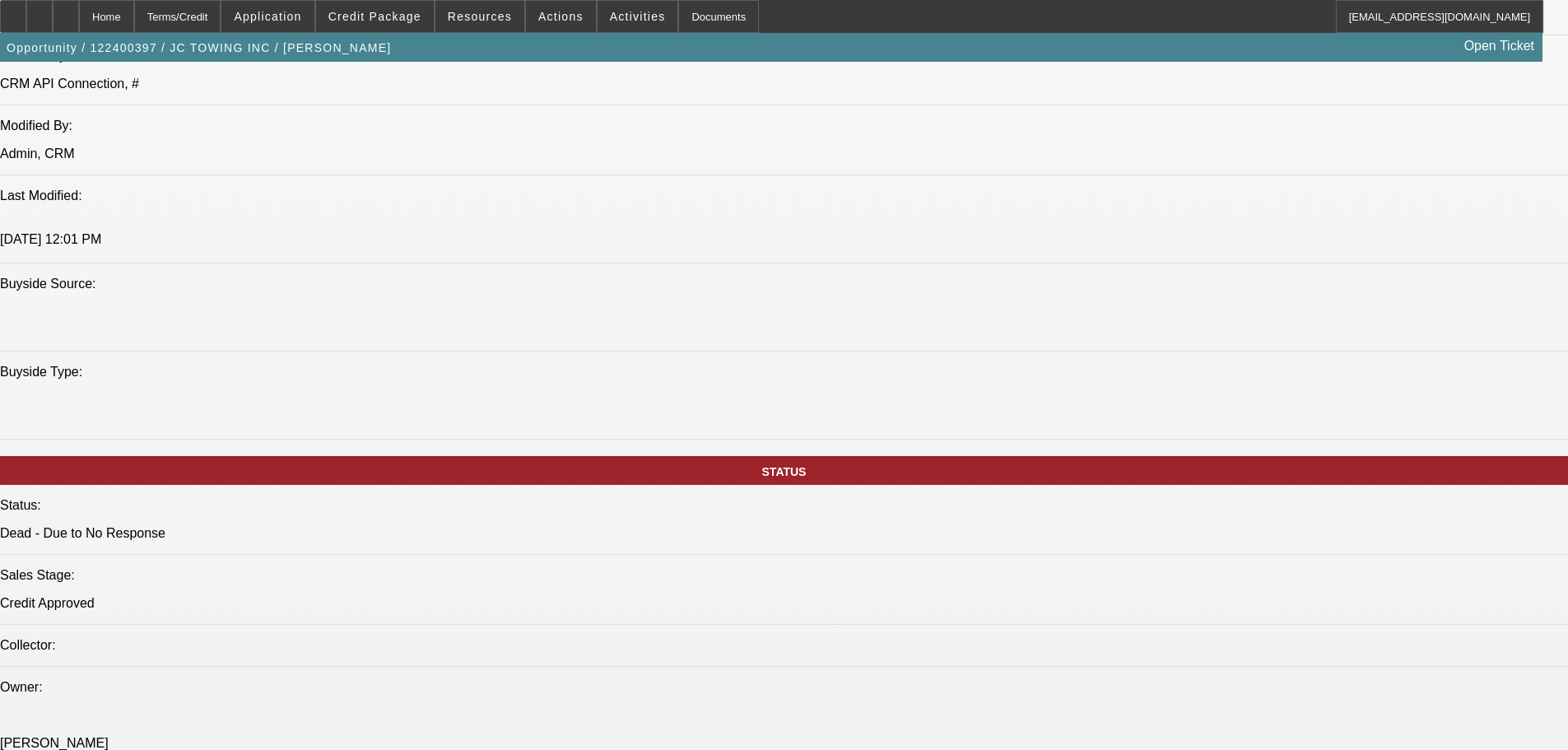
scroll to position [423, 0]
drag, startPoint x: 1453, startPoint y: 516, endPoint x: 1159, endPoint y: 520, distance: 294.0
drag, startPoint x: 1159, startPoint y: 513, endPoint x: 1485, endPoint y: 521, distance: 326.1
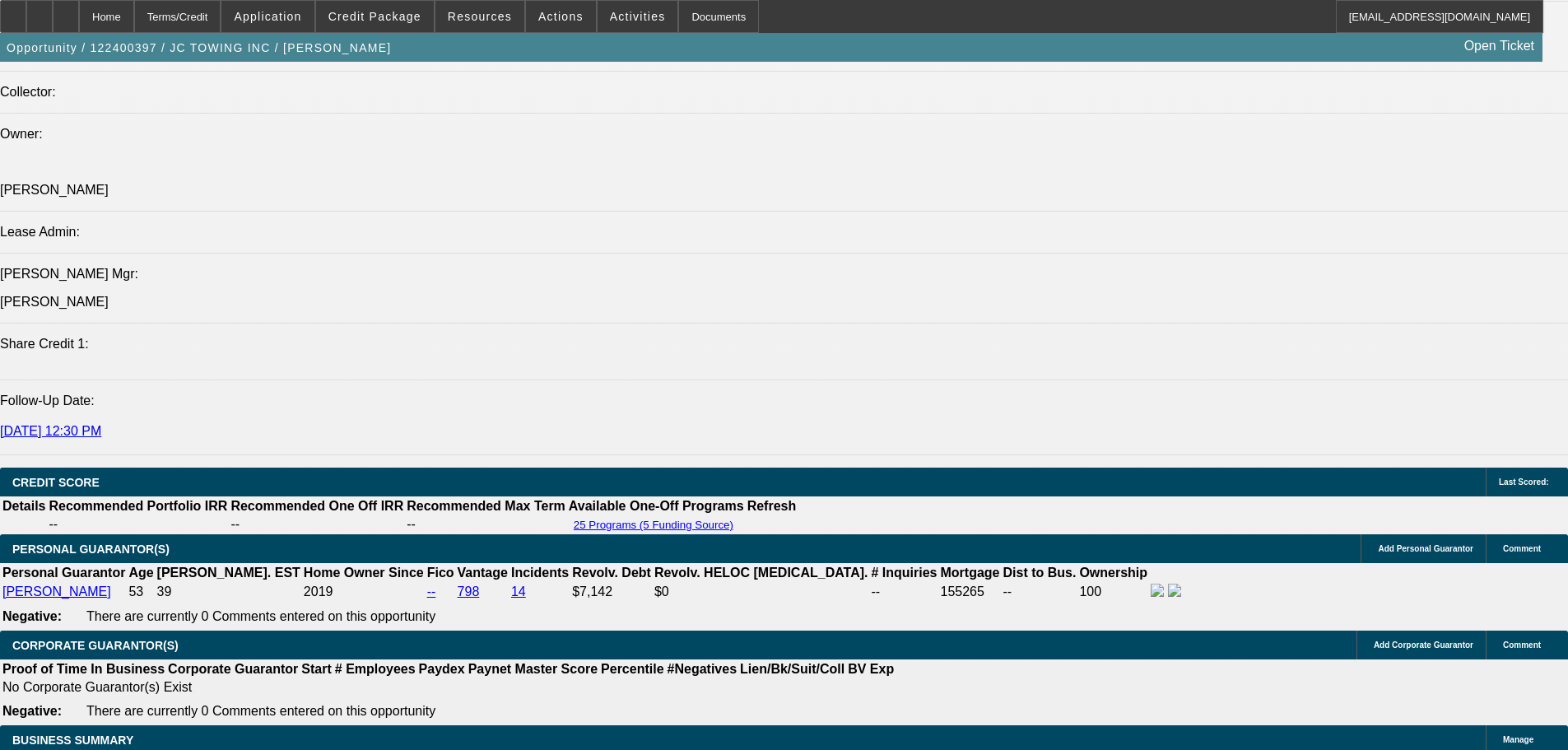
scroll to position [1975, 0]
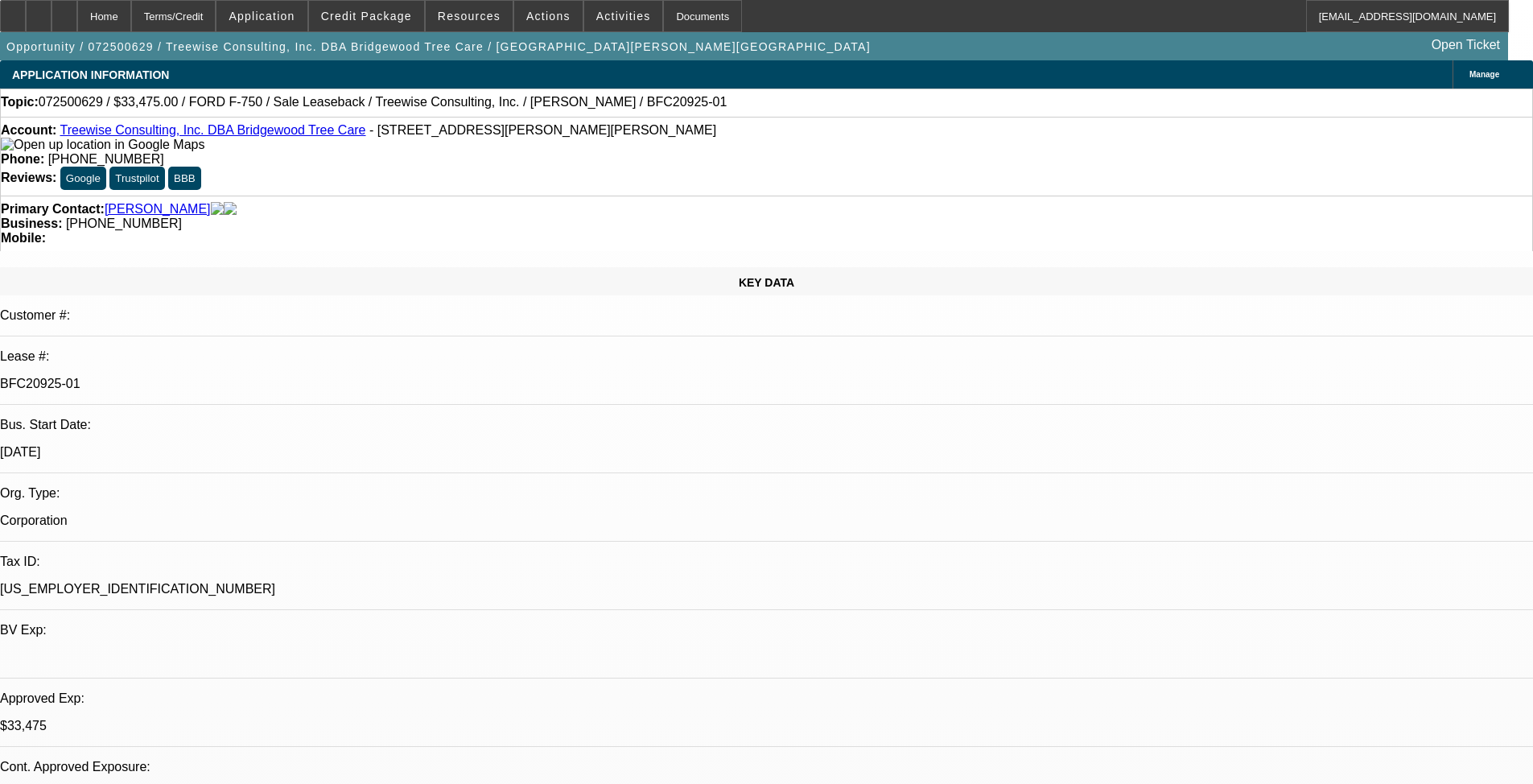
select select "0"
select select "2"
select select "0"
select select "6"
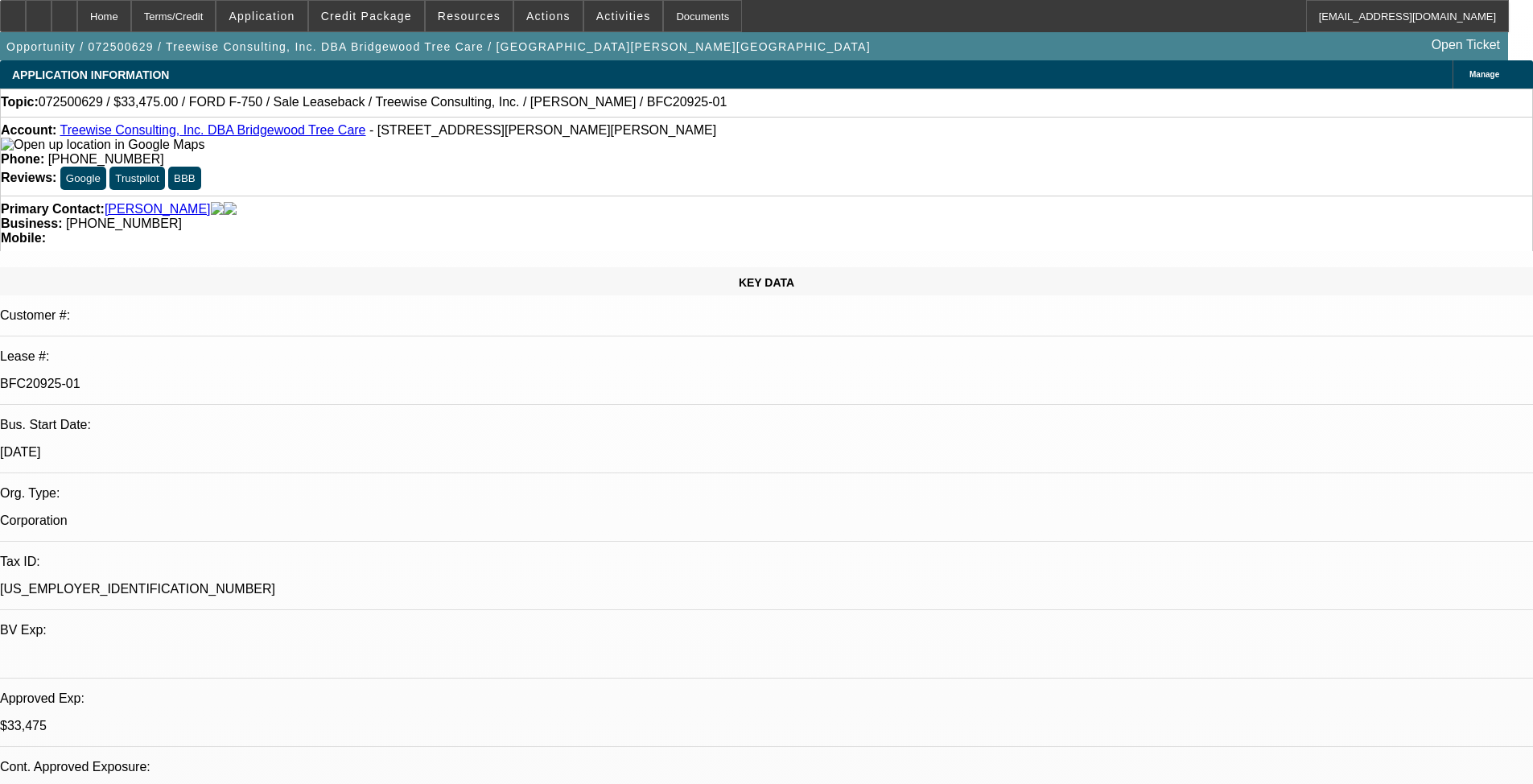
select select "0"
select select "6"
select select "0"
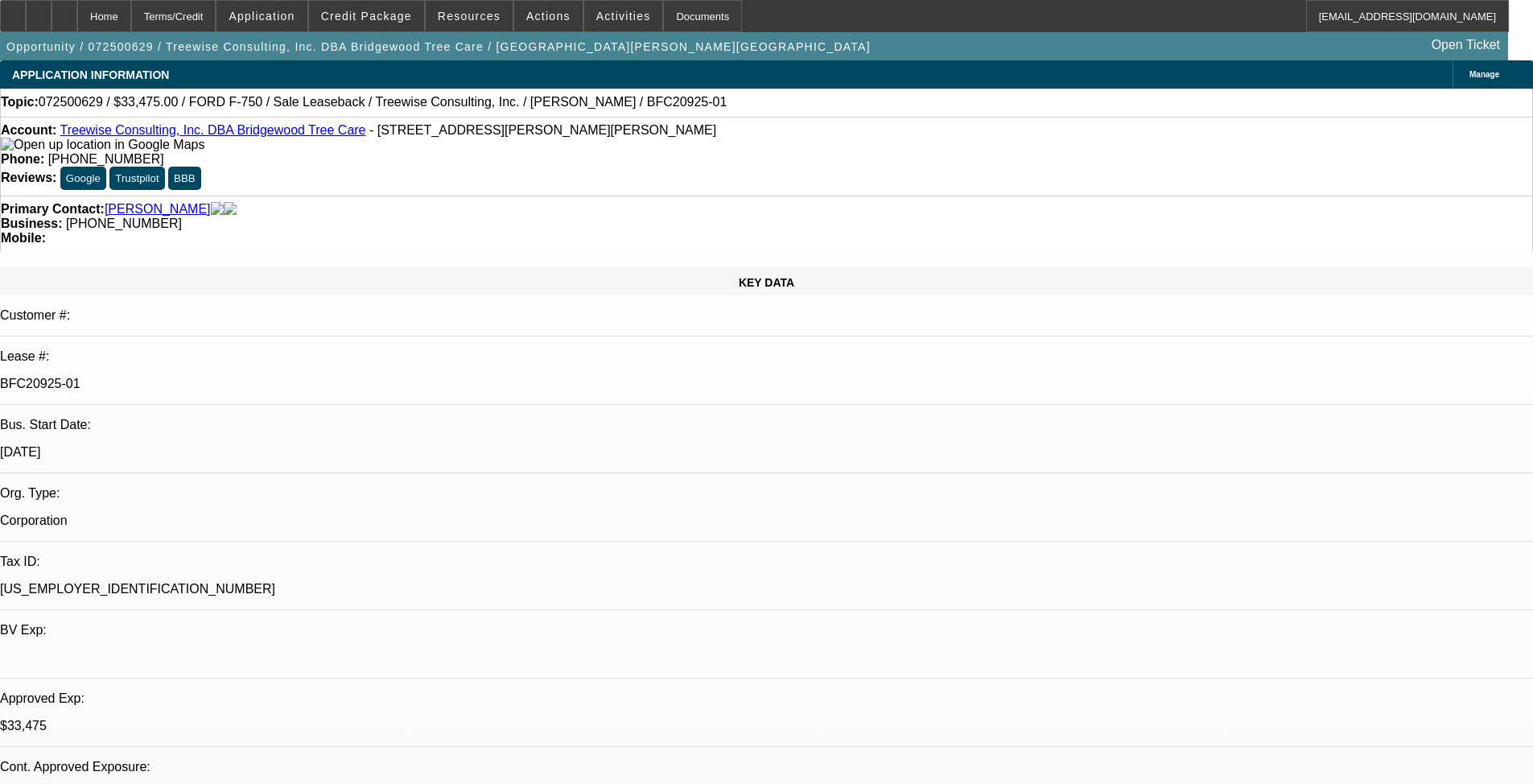
select select "0"
select select "6"
select select "0"
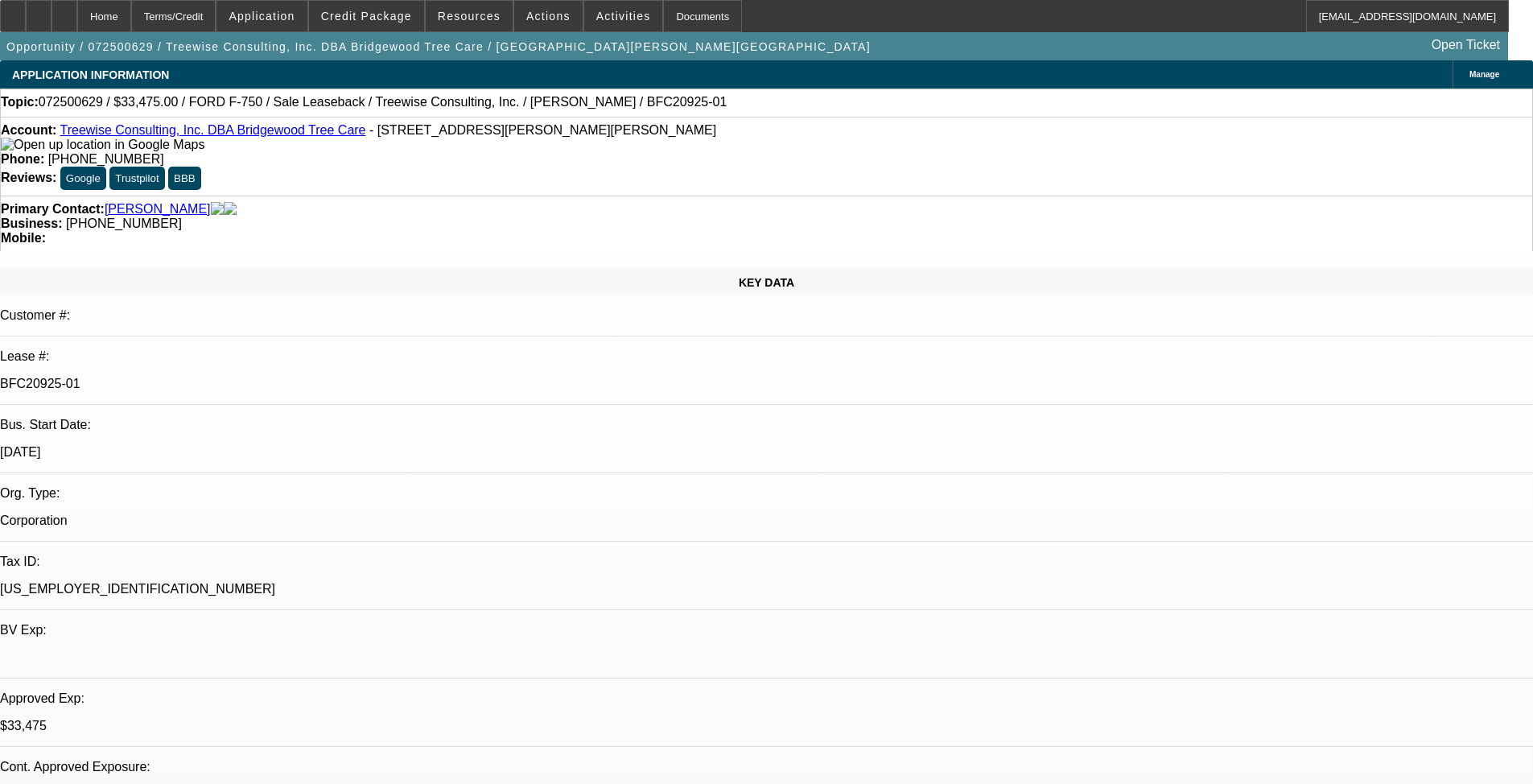
select select "0"
select select "6"
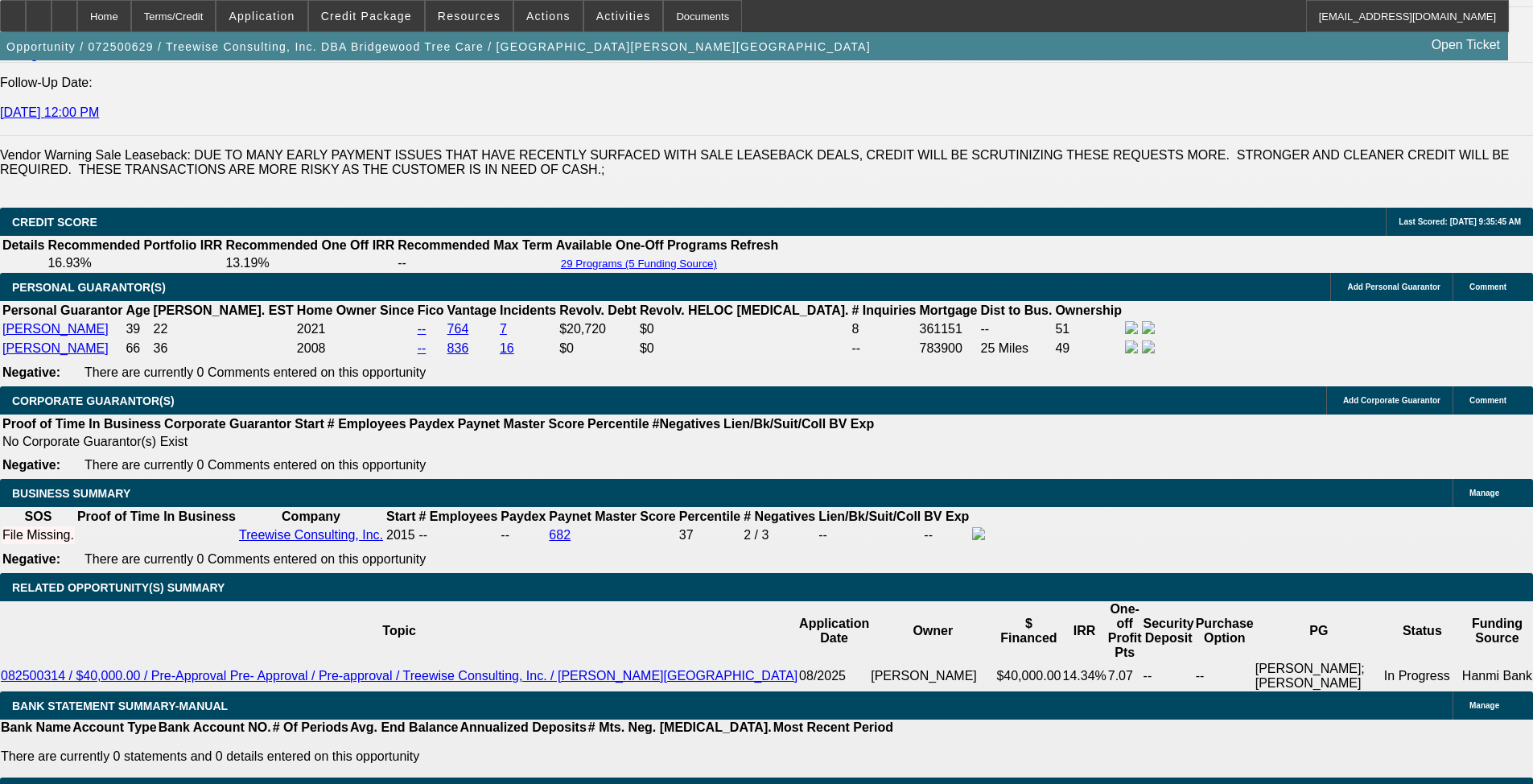
scroll to position [2253, 0]
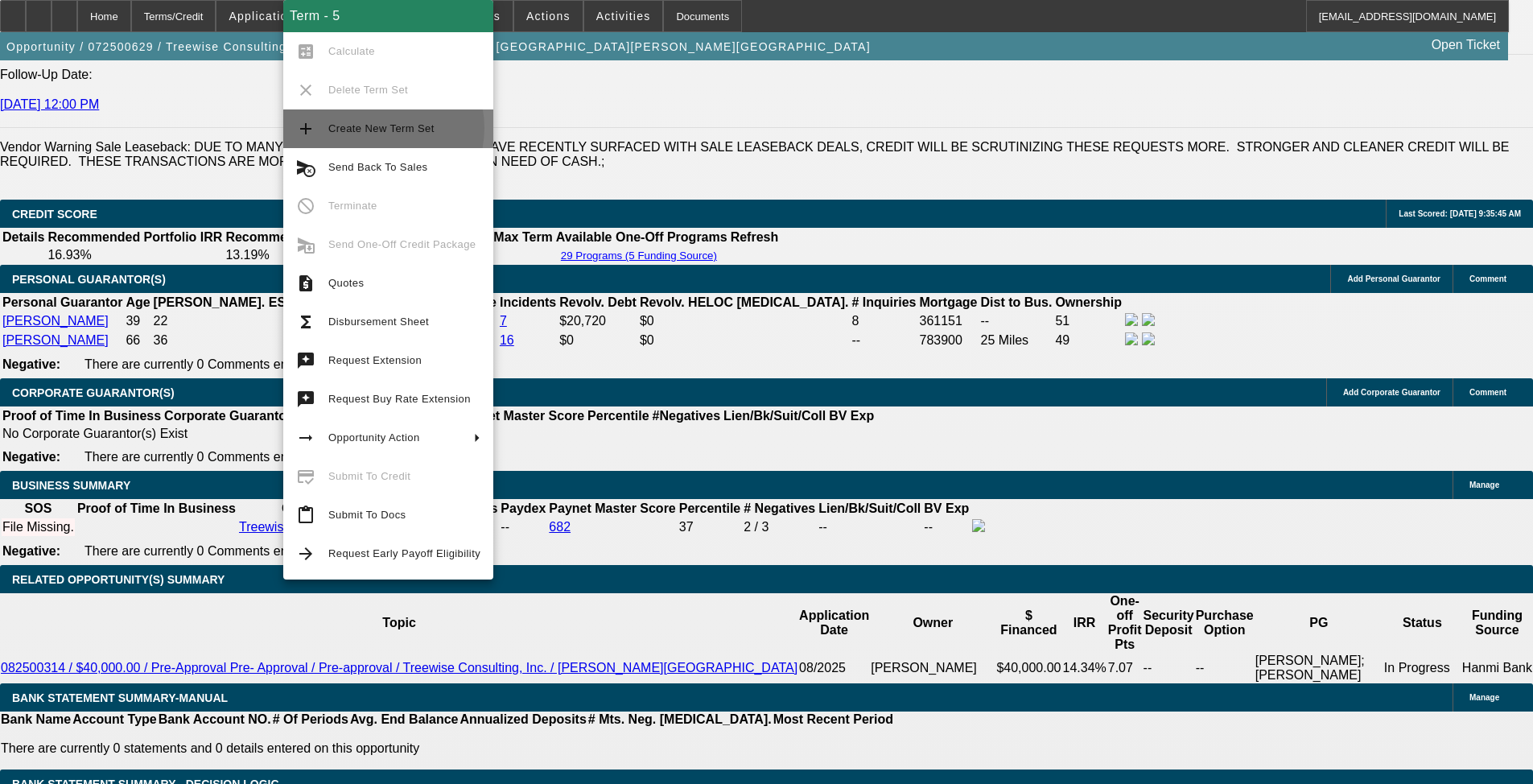
click at [375, 128] on span "Create New Term Set" at bounding box center [381, 128] width 106 height 12
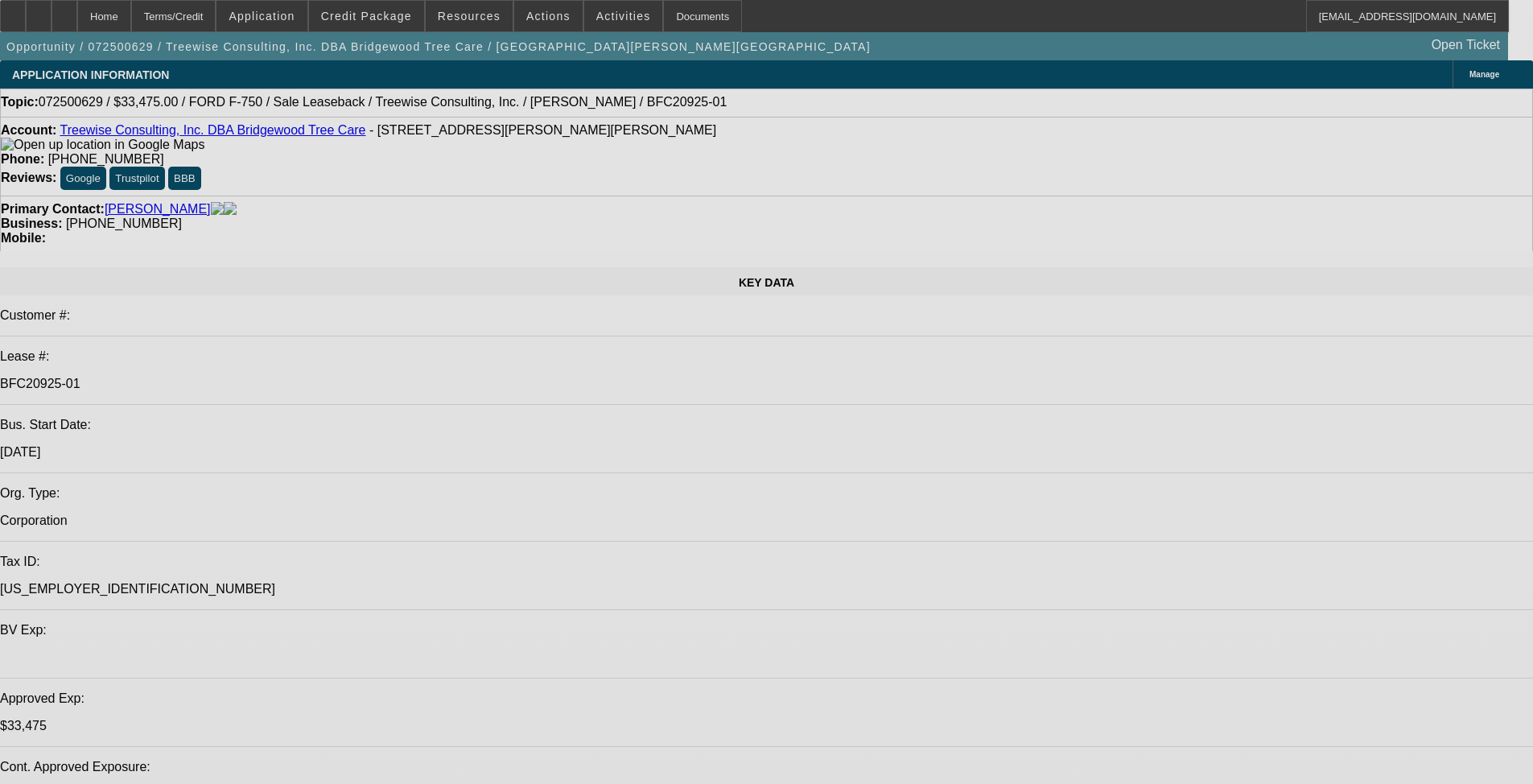
select select "0"
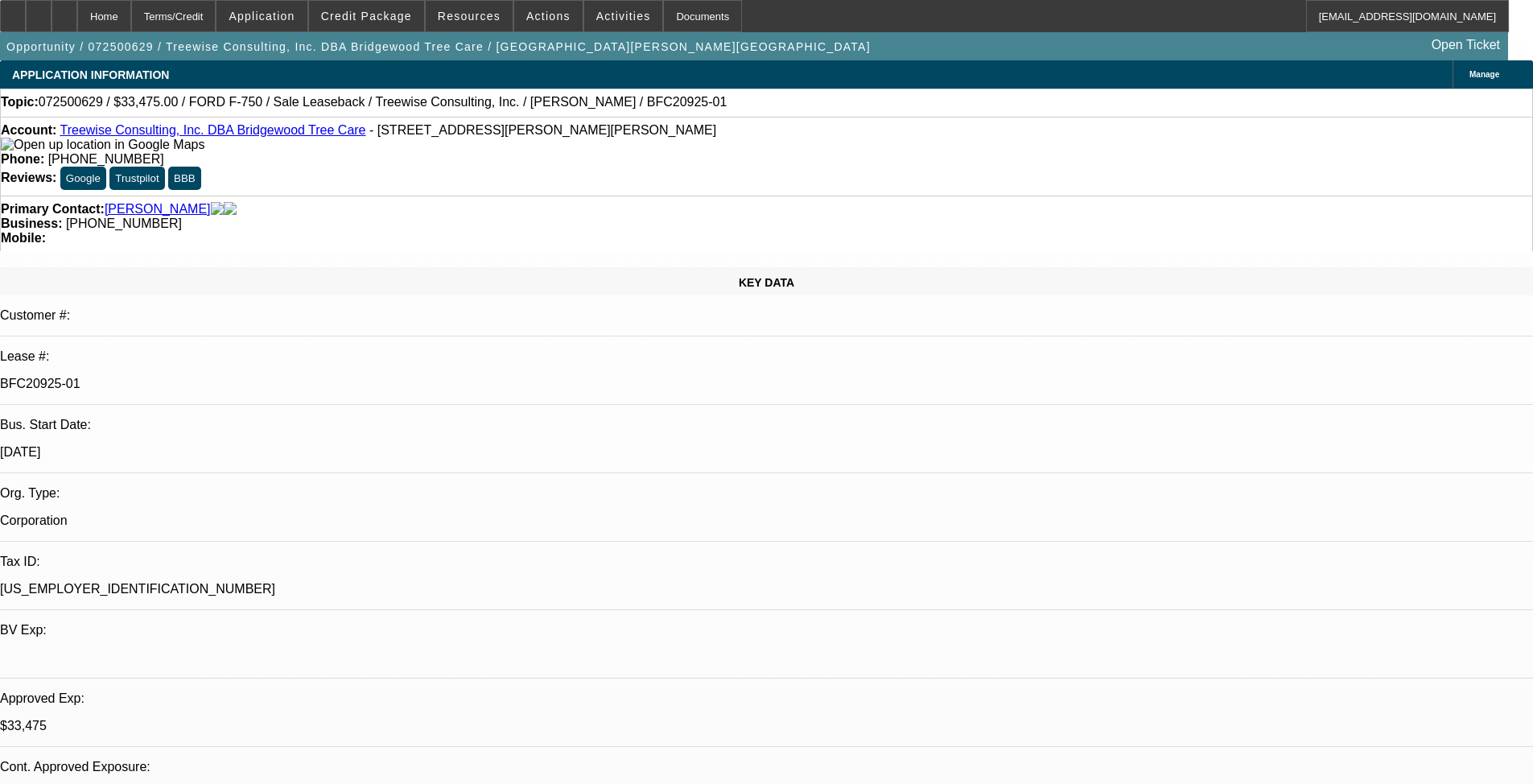
select select "0"
select select "2"
select select "0"
select select "6"
select select "0"
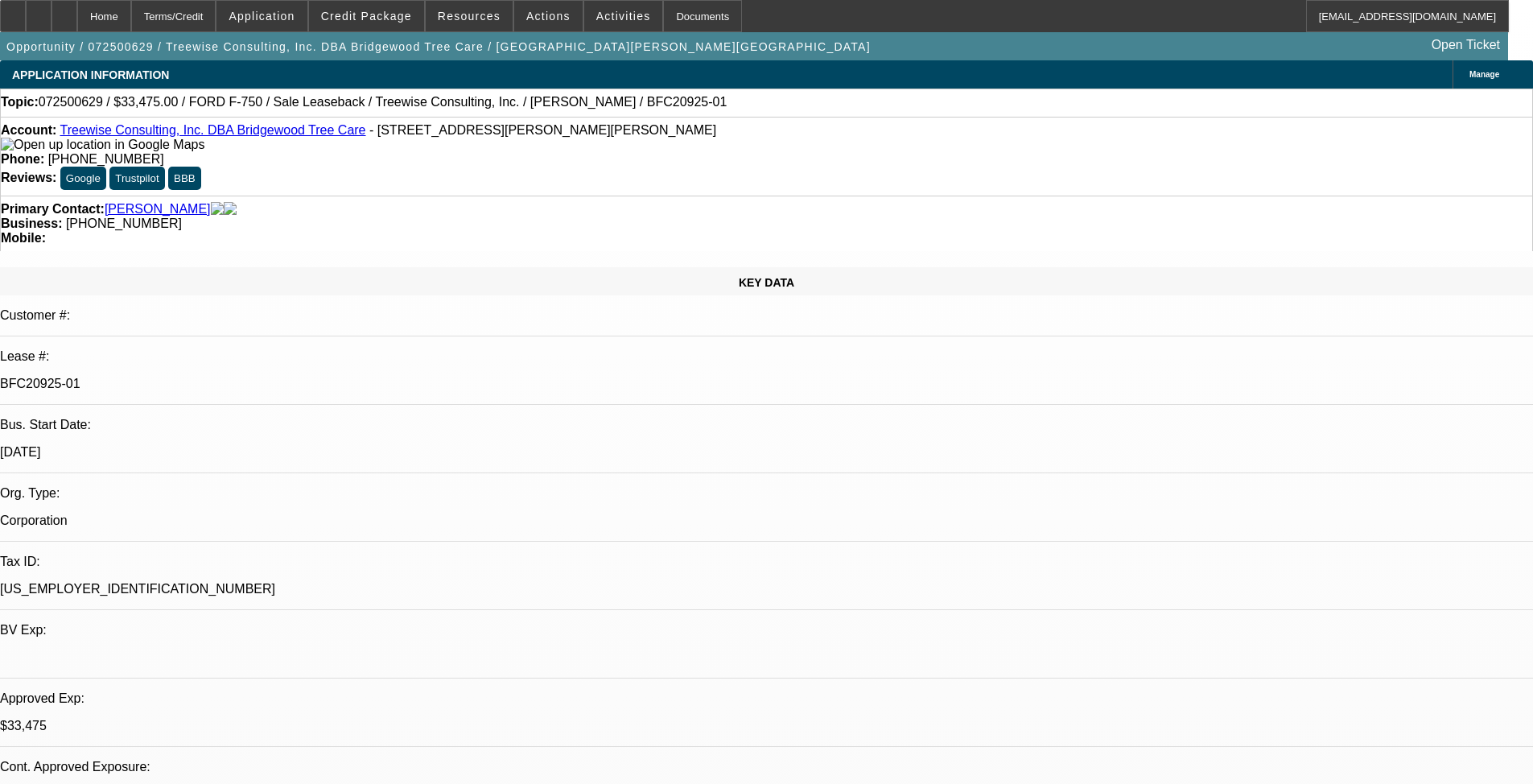
select select "0"
select select "2"
select select "0"
select select "6"
select select "0"
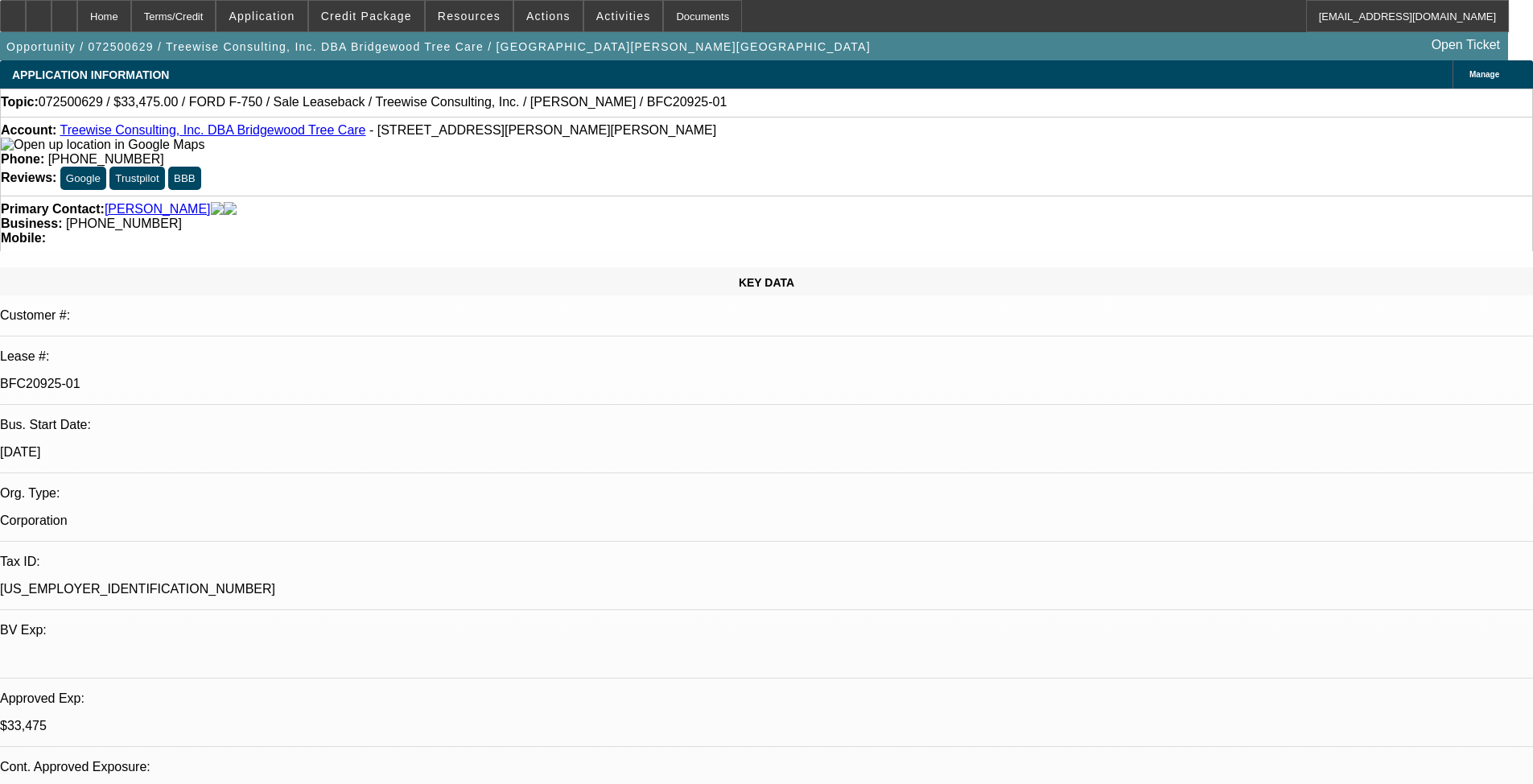
select select "0"
select select "6"
select select "0"
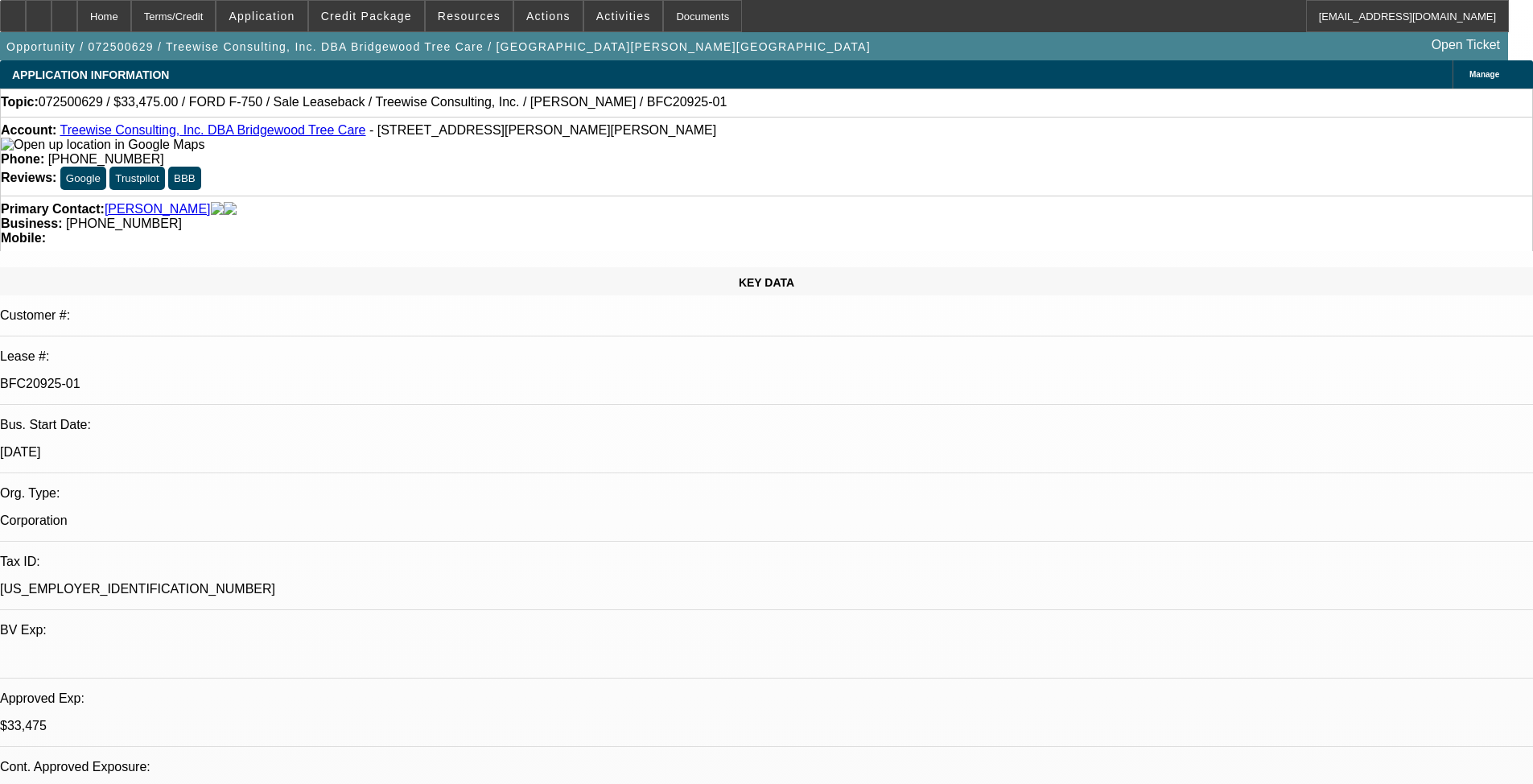
select select "0"
select select "6"
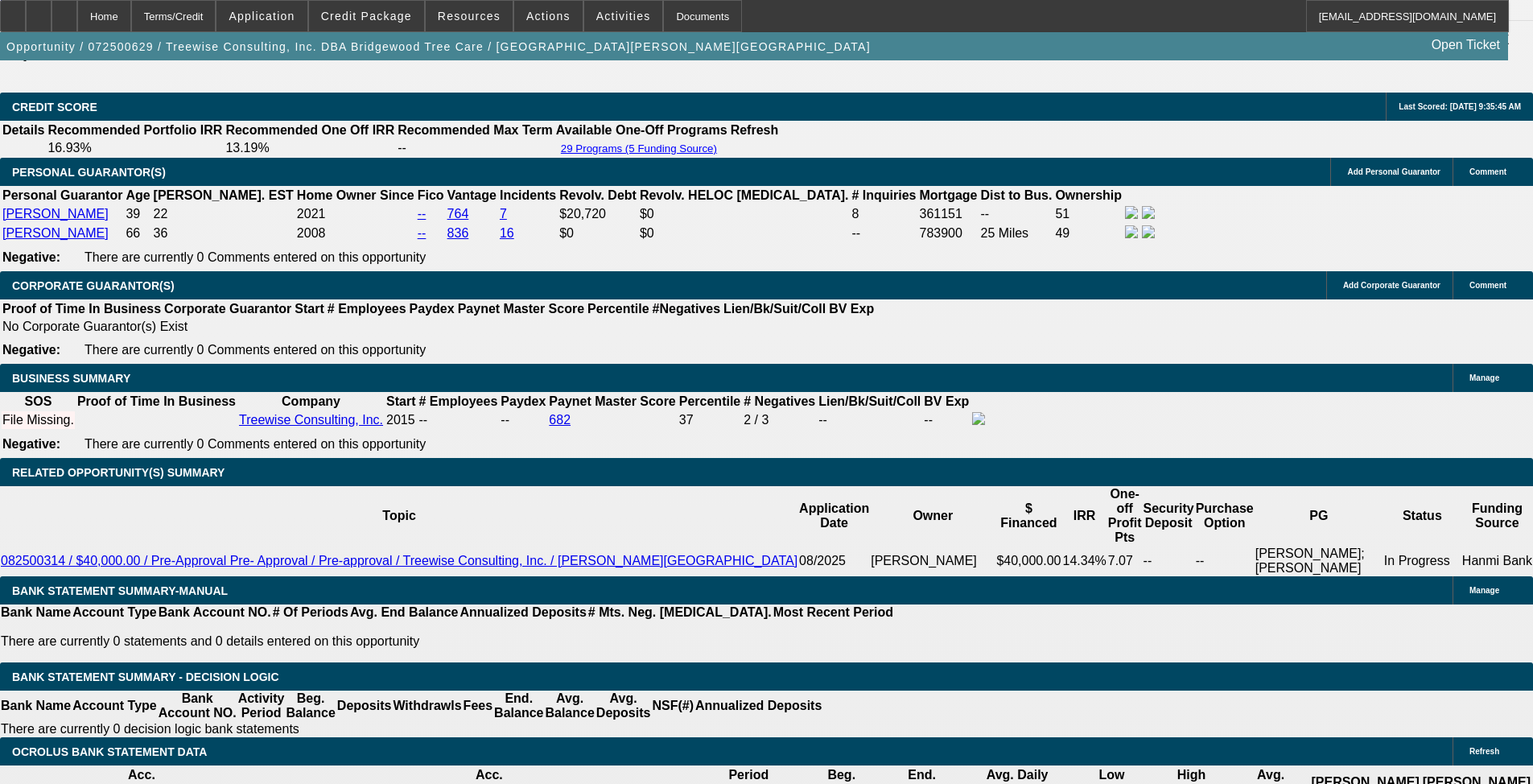
scroll to position [2414, 0]
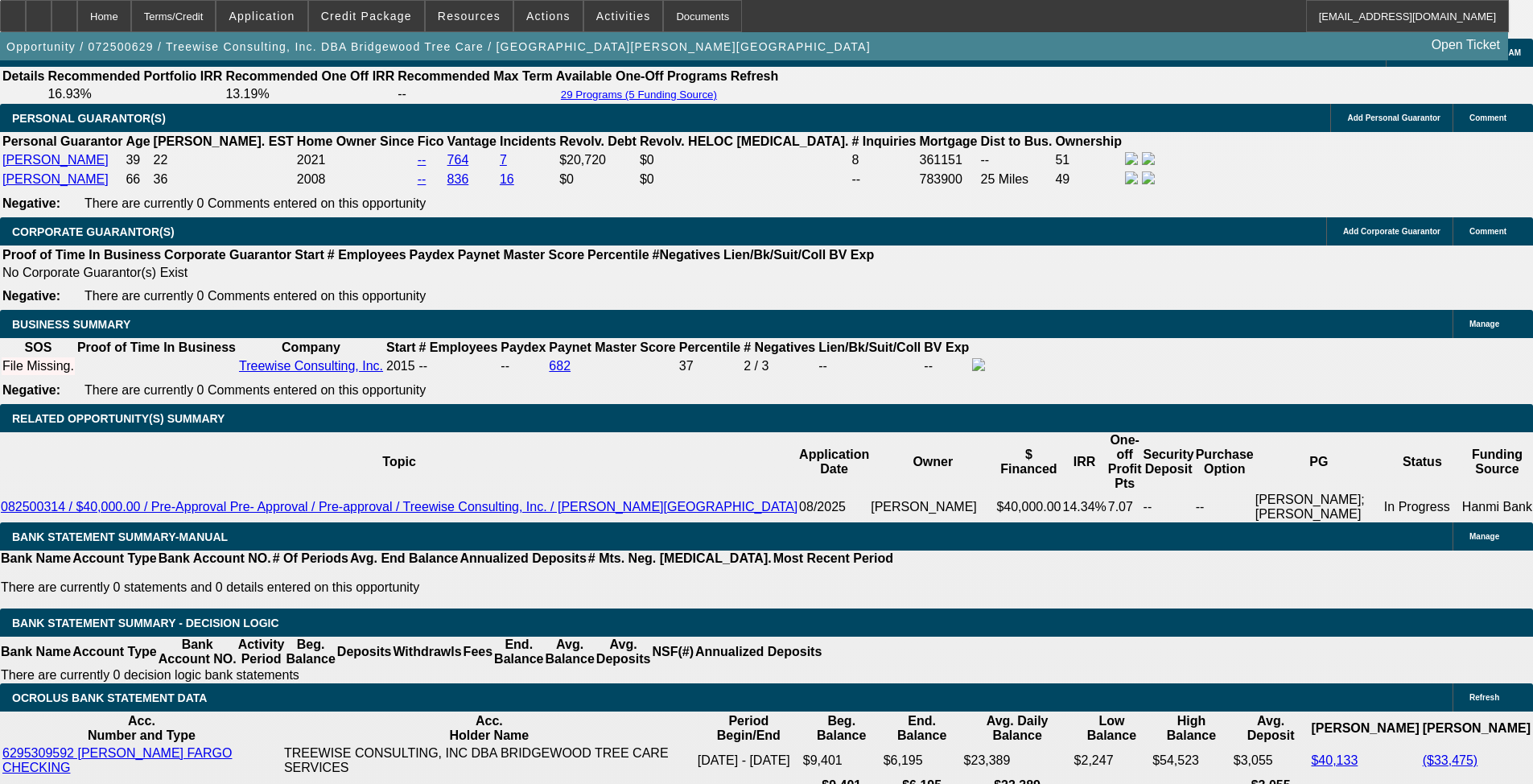
drag, startPoint x: 241, startPoint y: 461, endPoint x: 334, endPoint y: 461, distance: 93.0
type input "8"
type input "UNKNOWN"
type input "851"
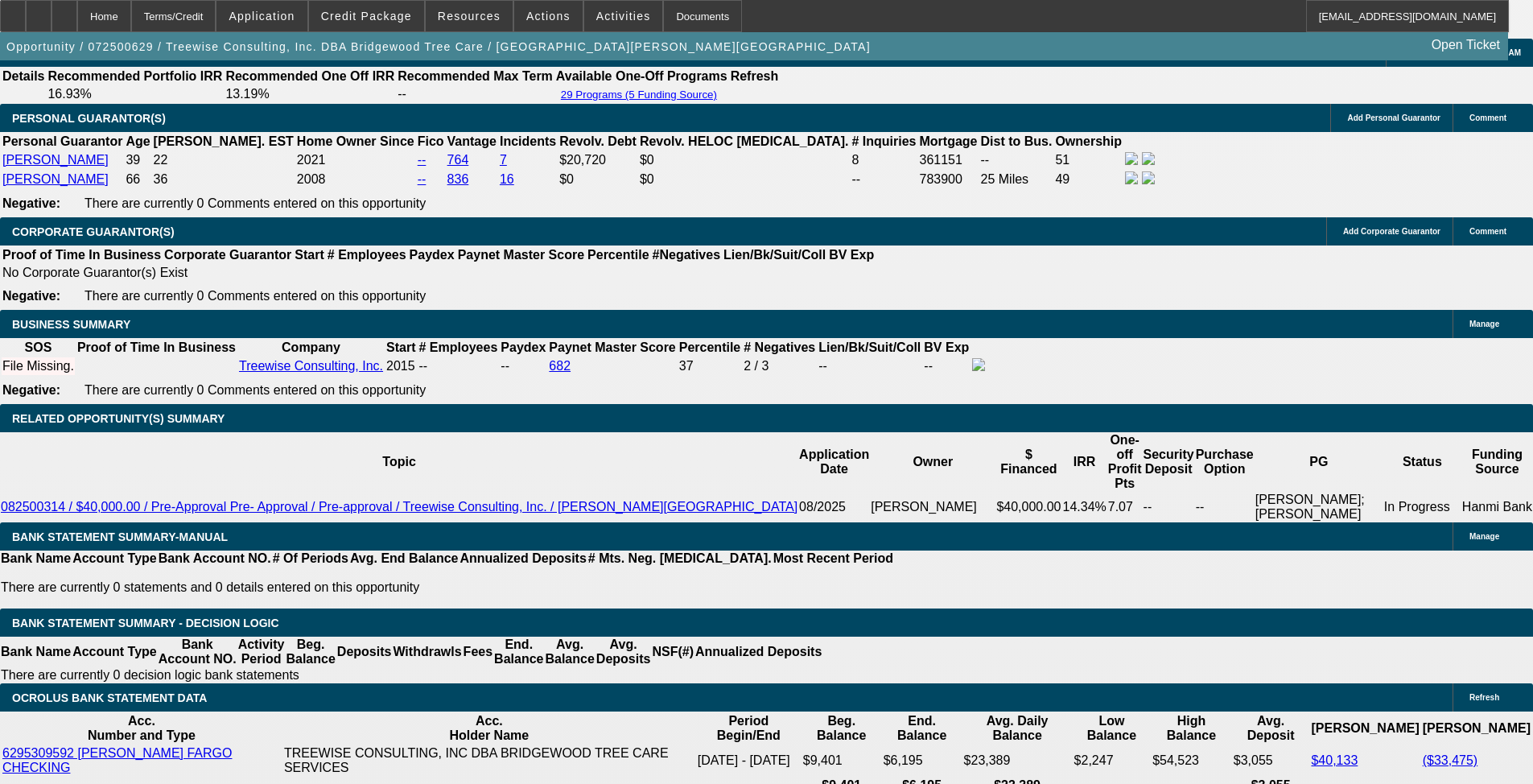
type input "10.1"
type input "$851.00"
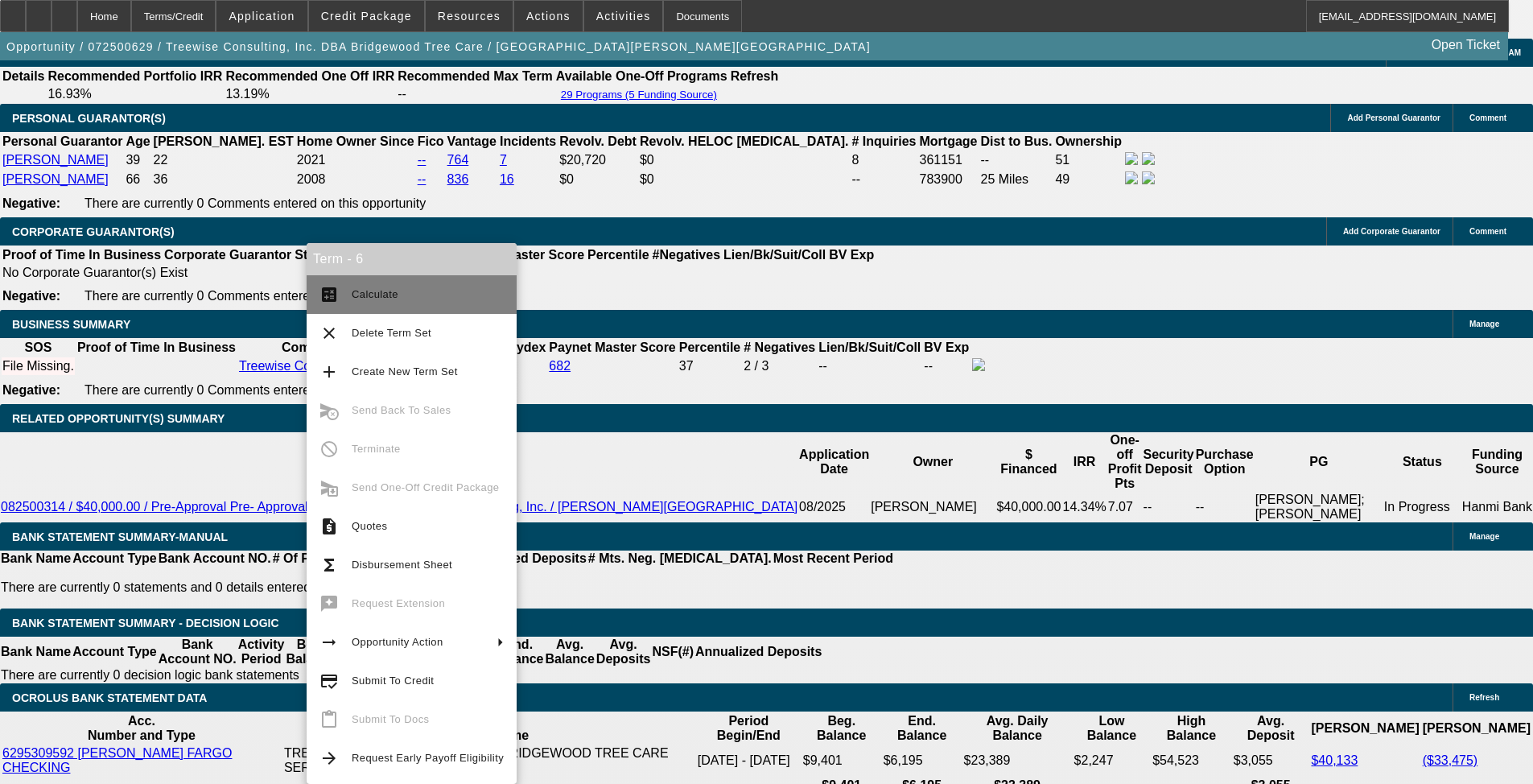
click at [389, 303] on span "Calculate" at bounding box center [427, 294] width 152 height 19
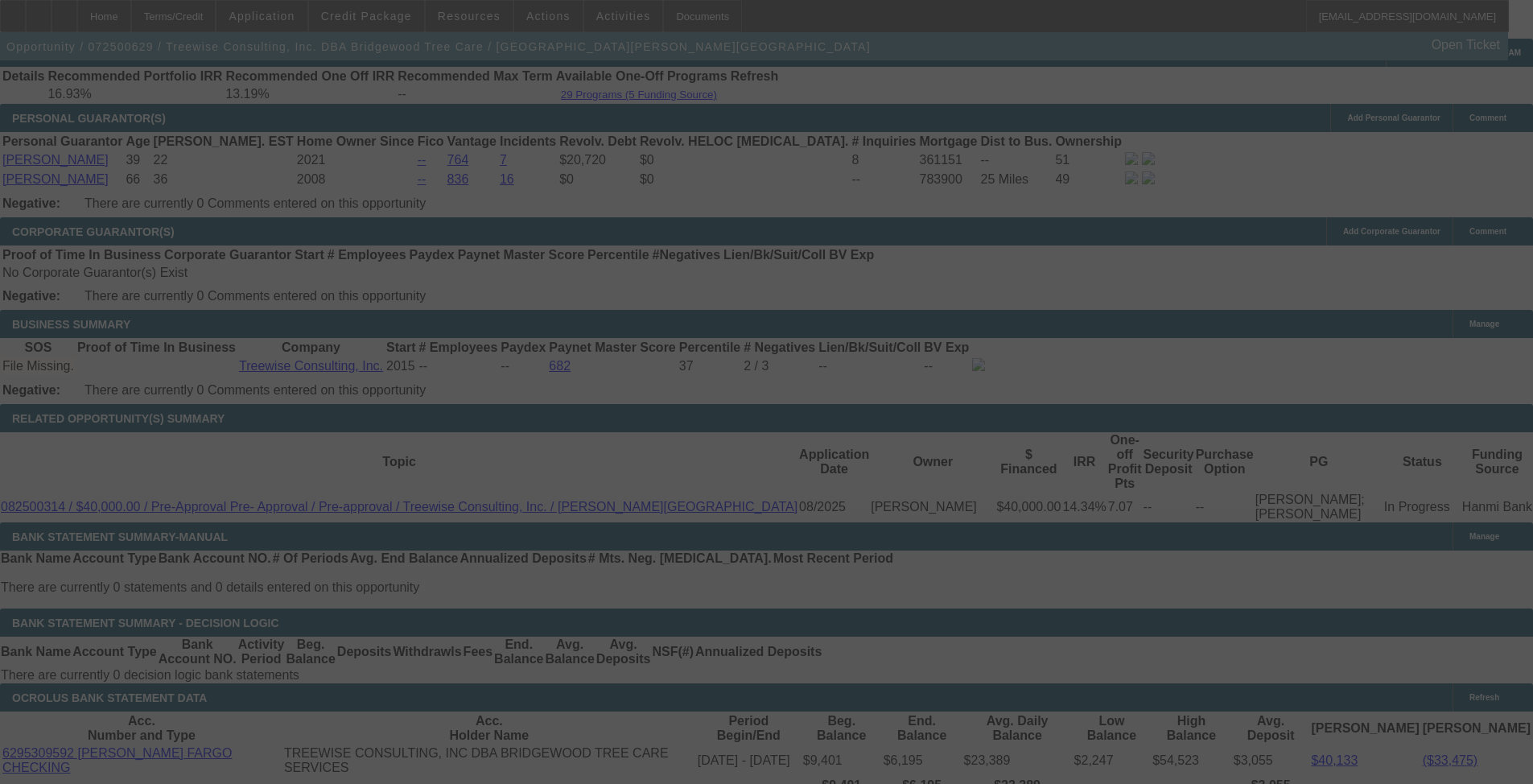
select select "0"
select select "2"
select select "0"
select select "6"
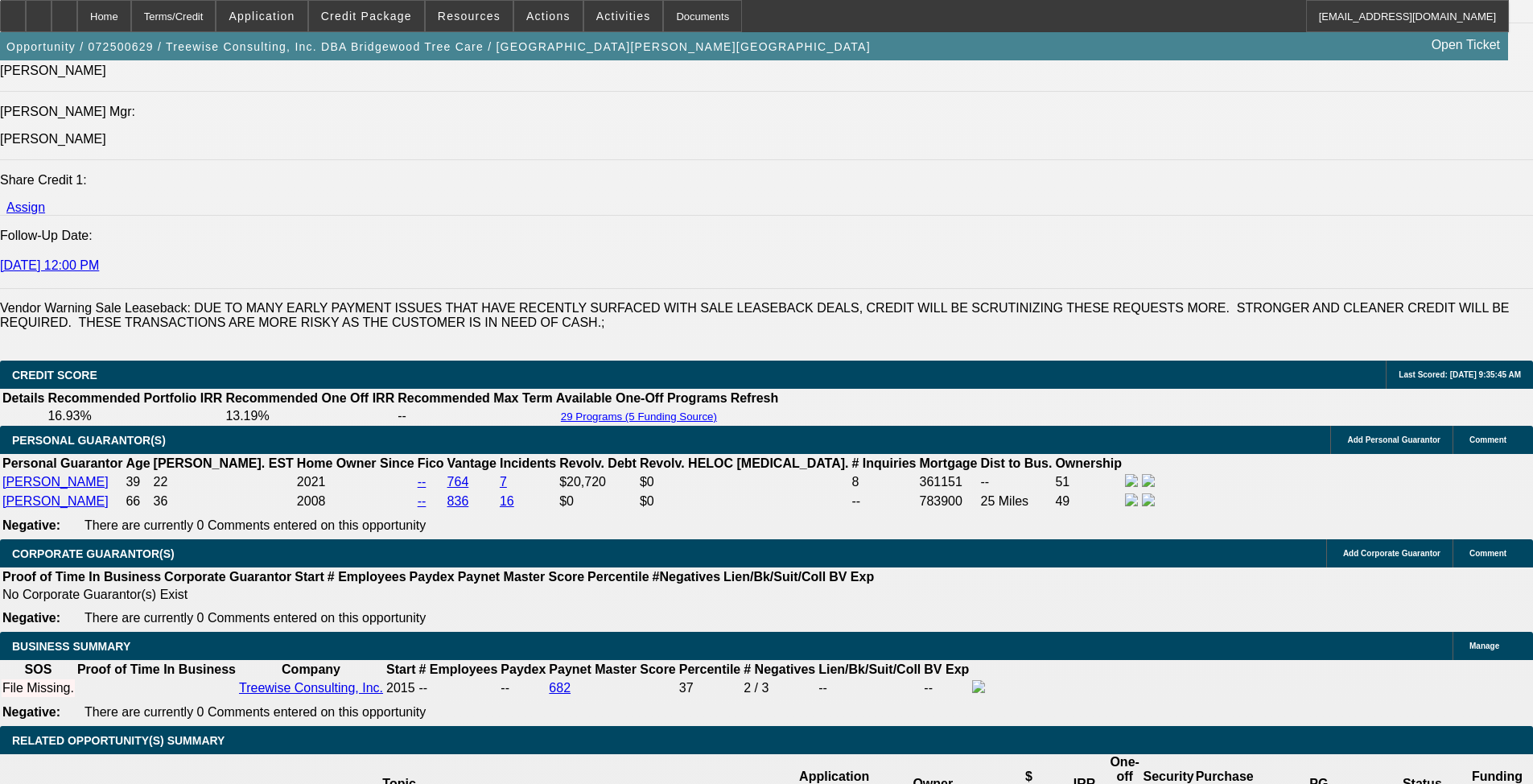
scroll to position [2253, 0]
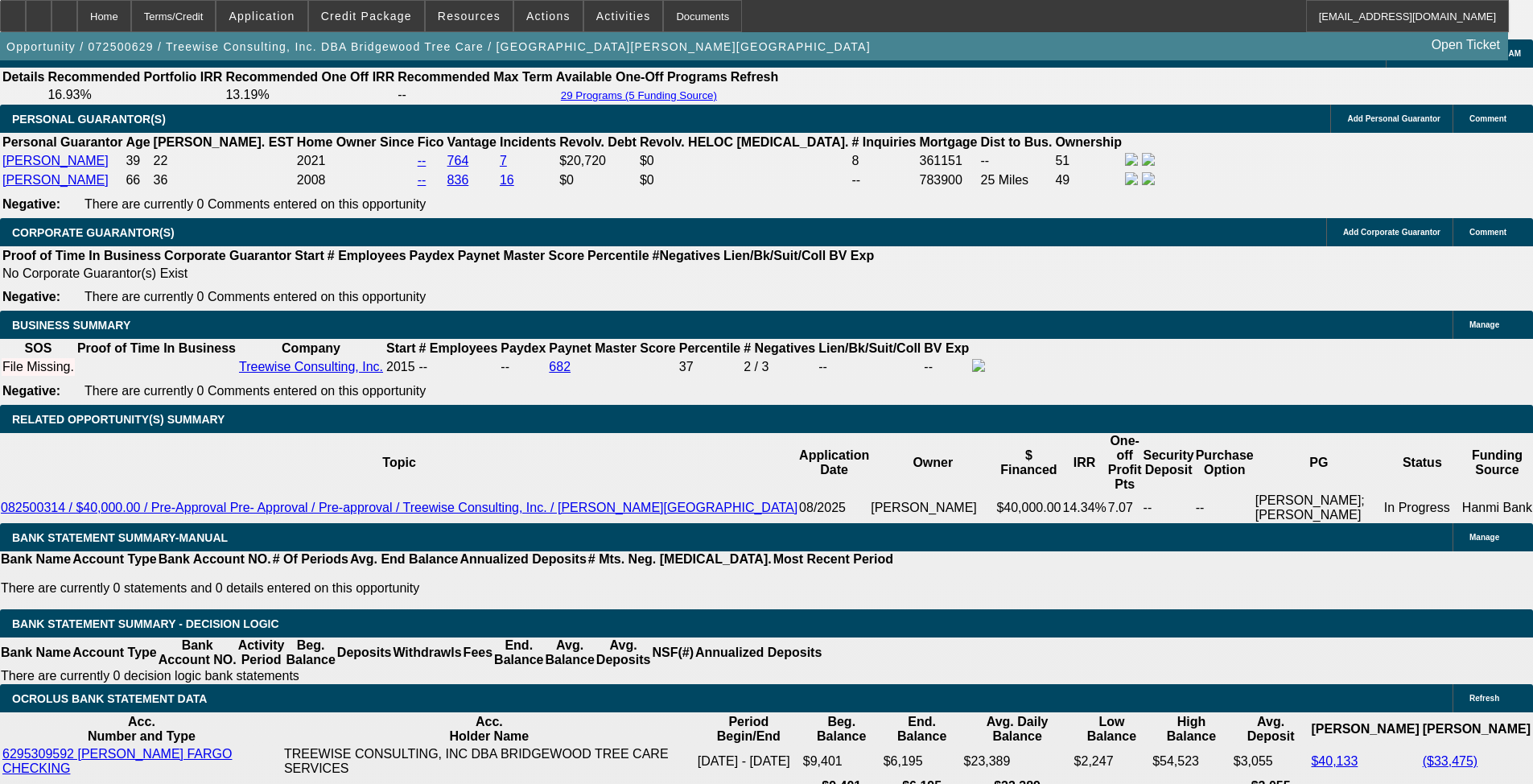
scroll to position [2414, 0]
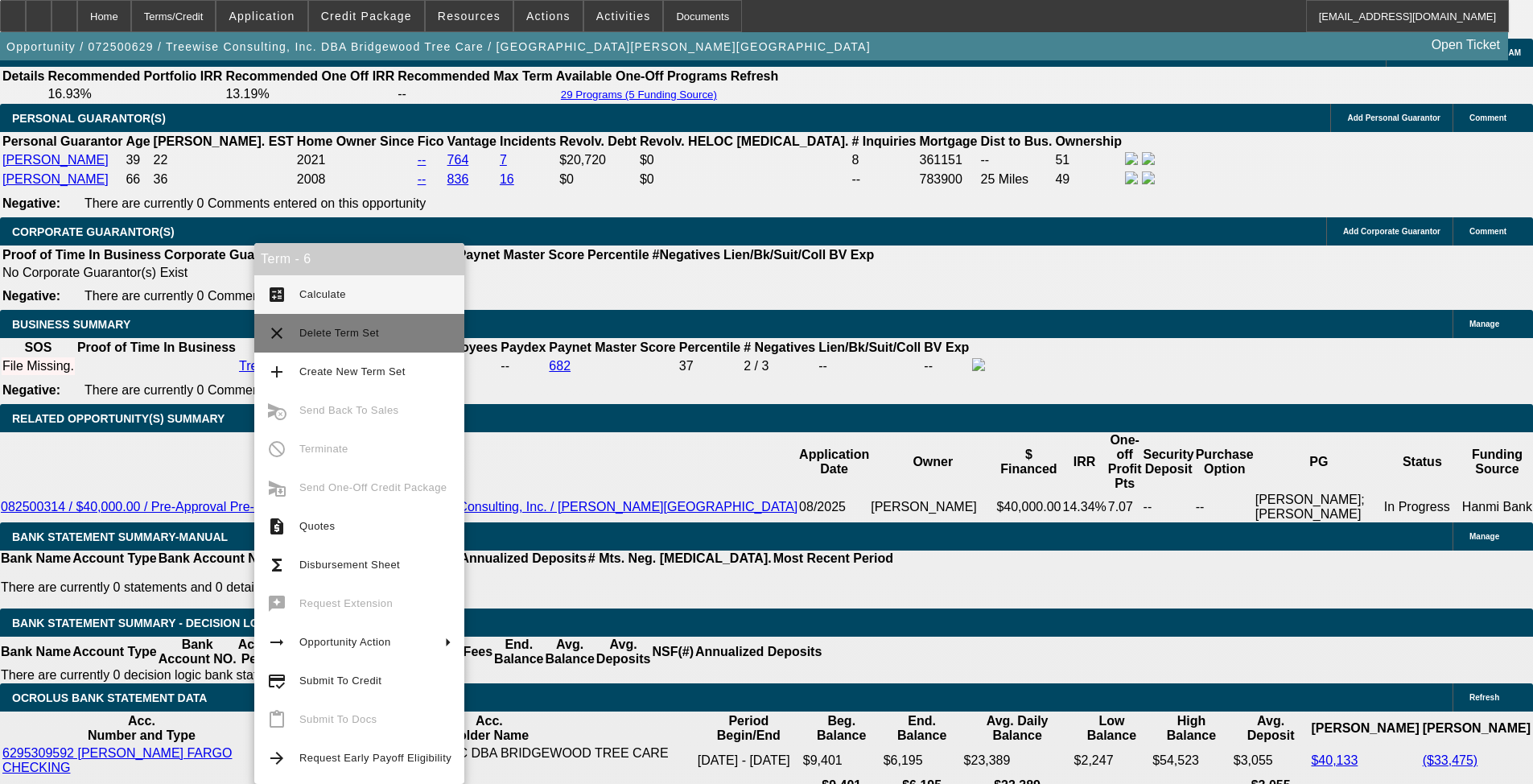
click at [387, 340] on span "Delete Term Set" at bounding box center [375, 333] width 152 height 19
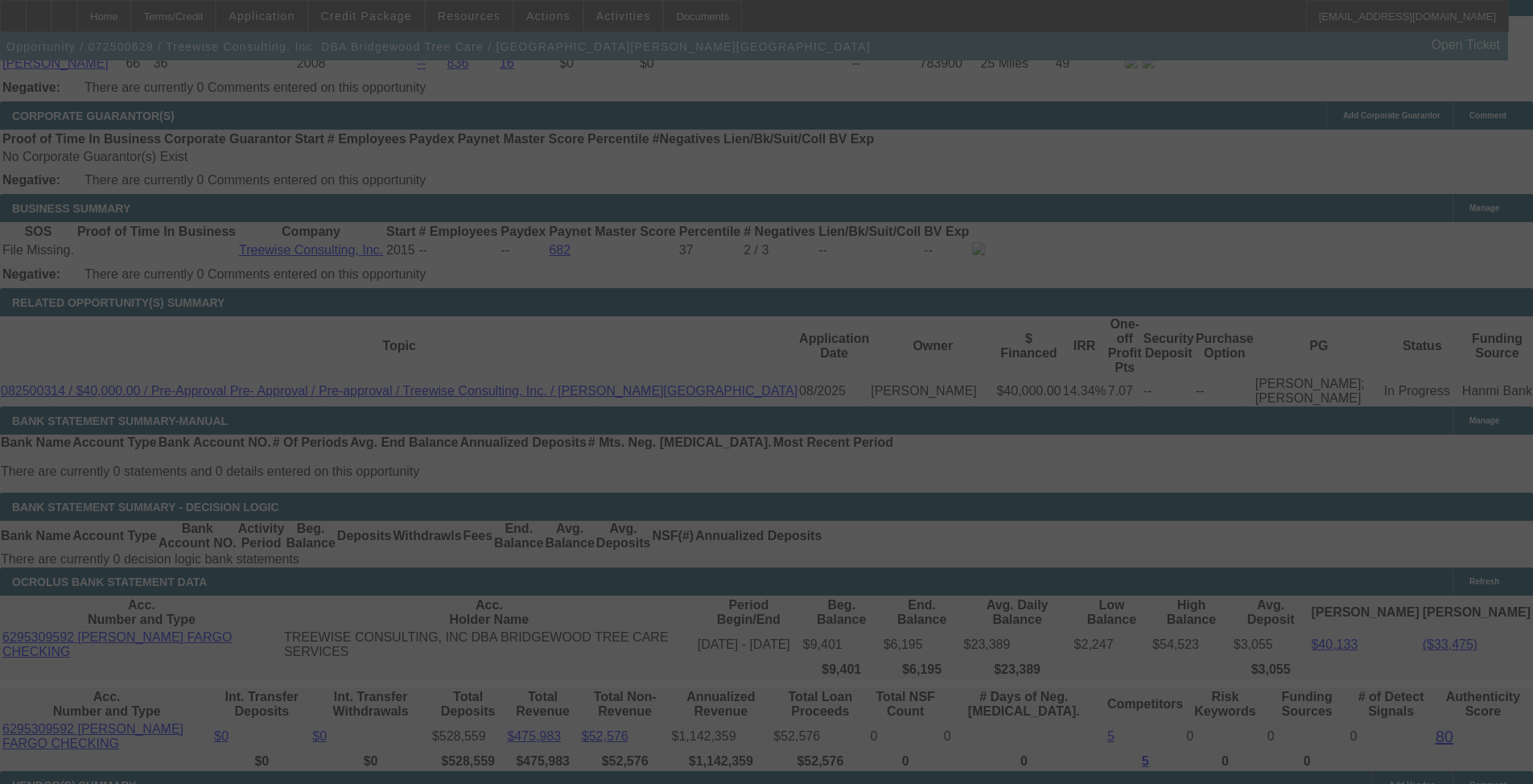
scroll to position [2414, 0]
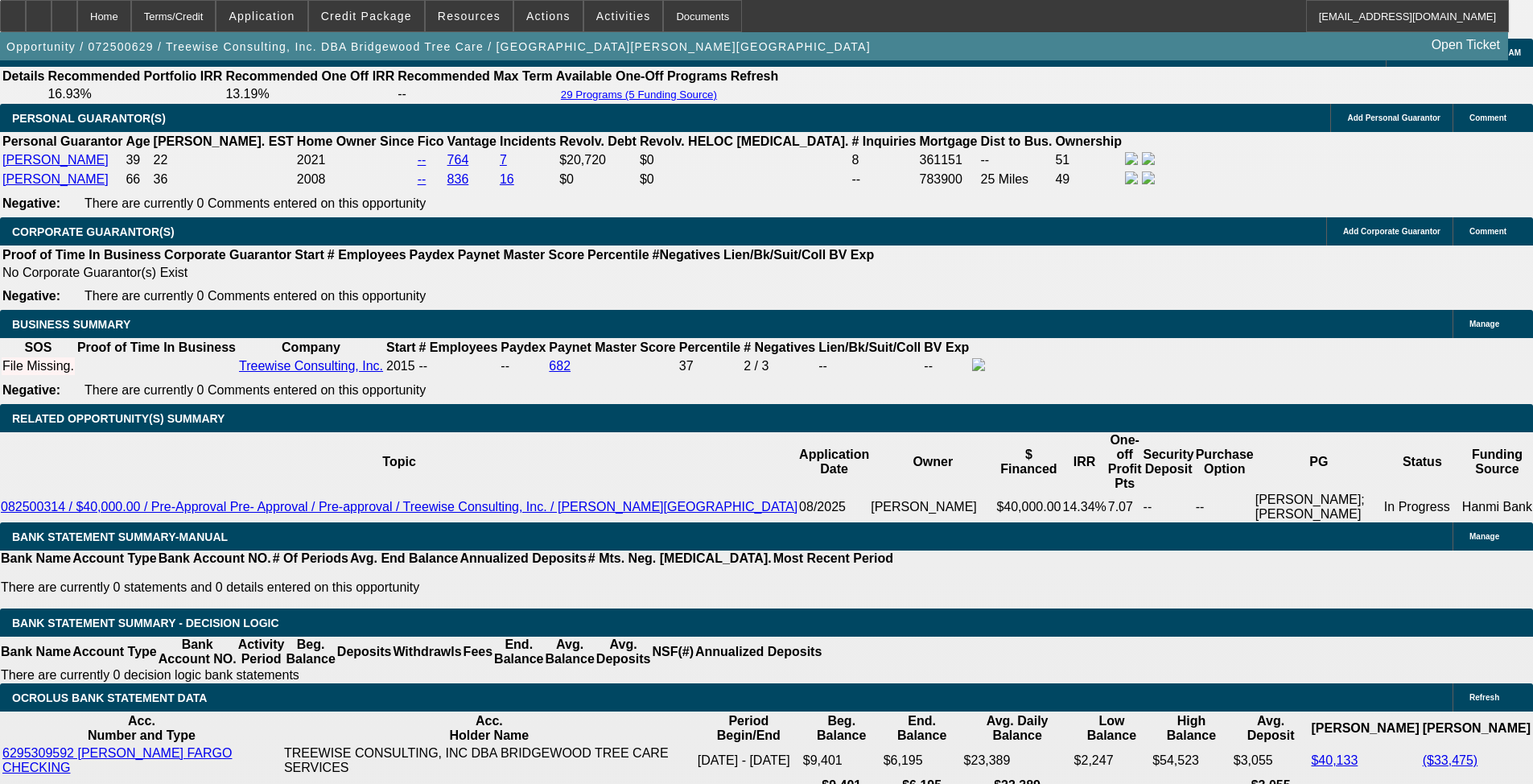
select select "0"
select select "2"
select select "0"
select select "6"
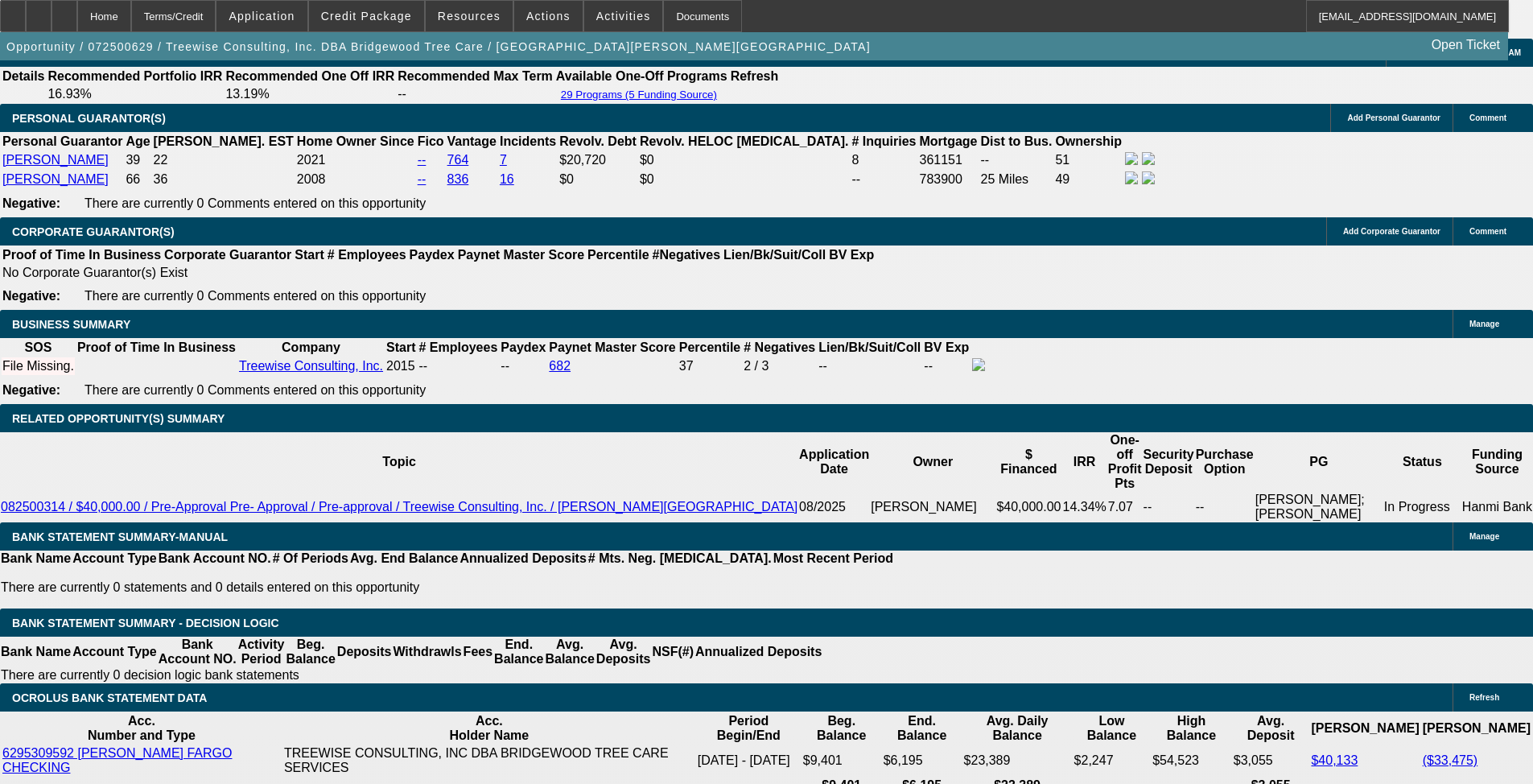
select select "0"
select select "6"
select select "0"
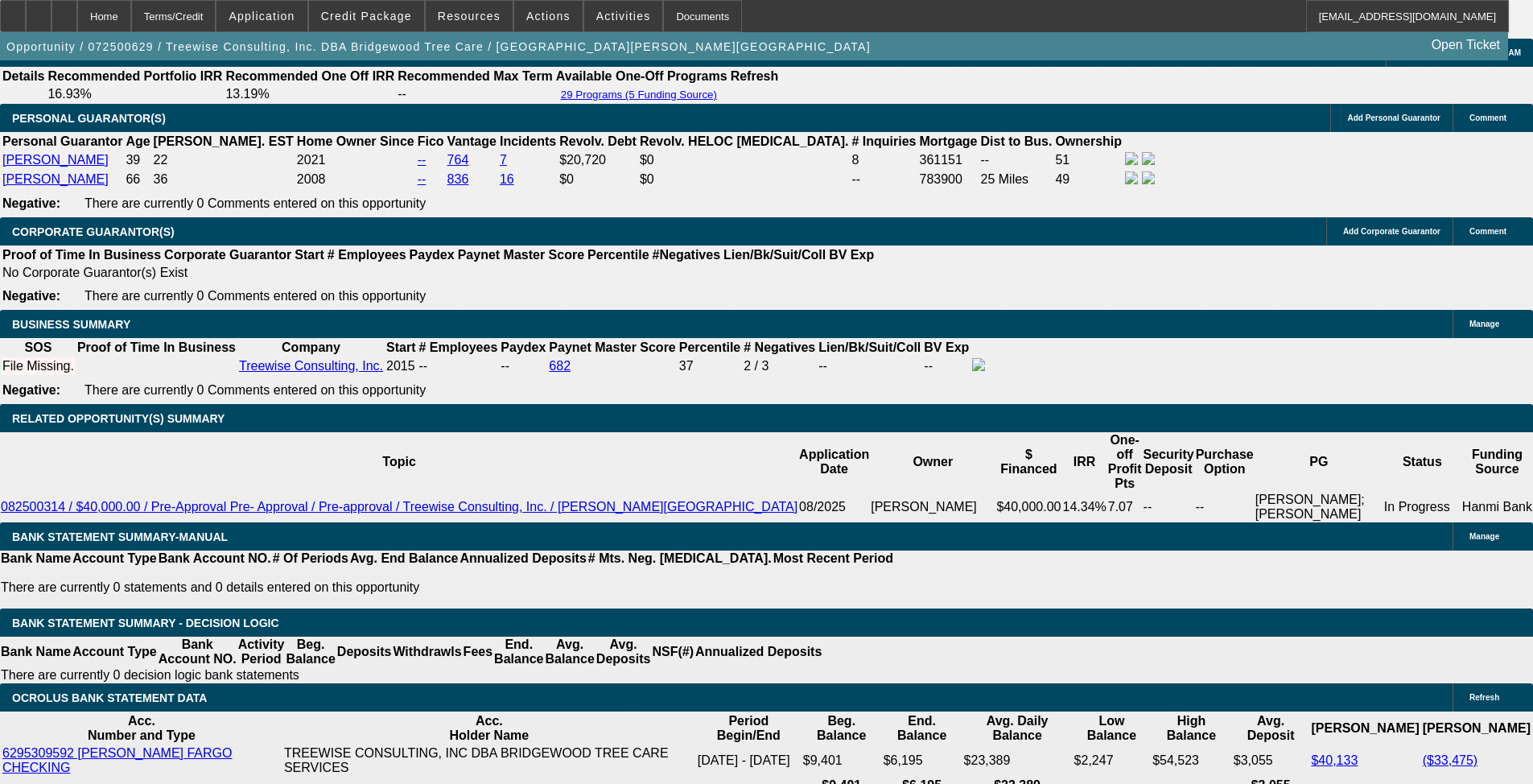
select select "0"
select select "6"
select select "0"
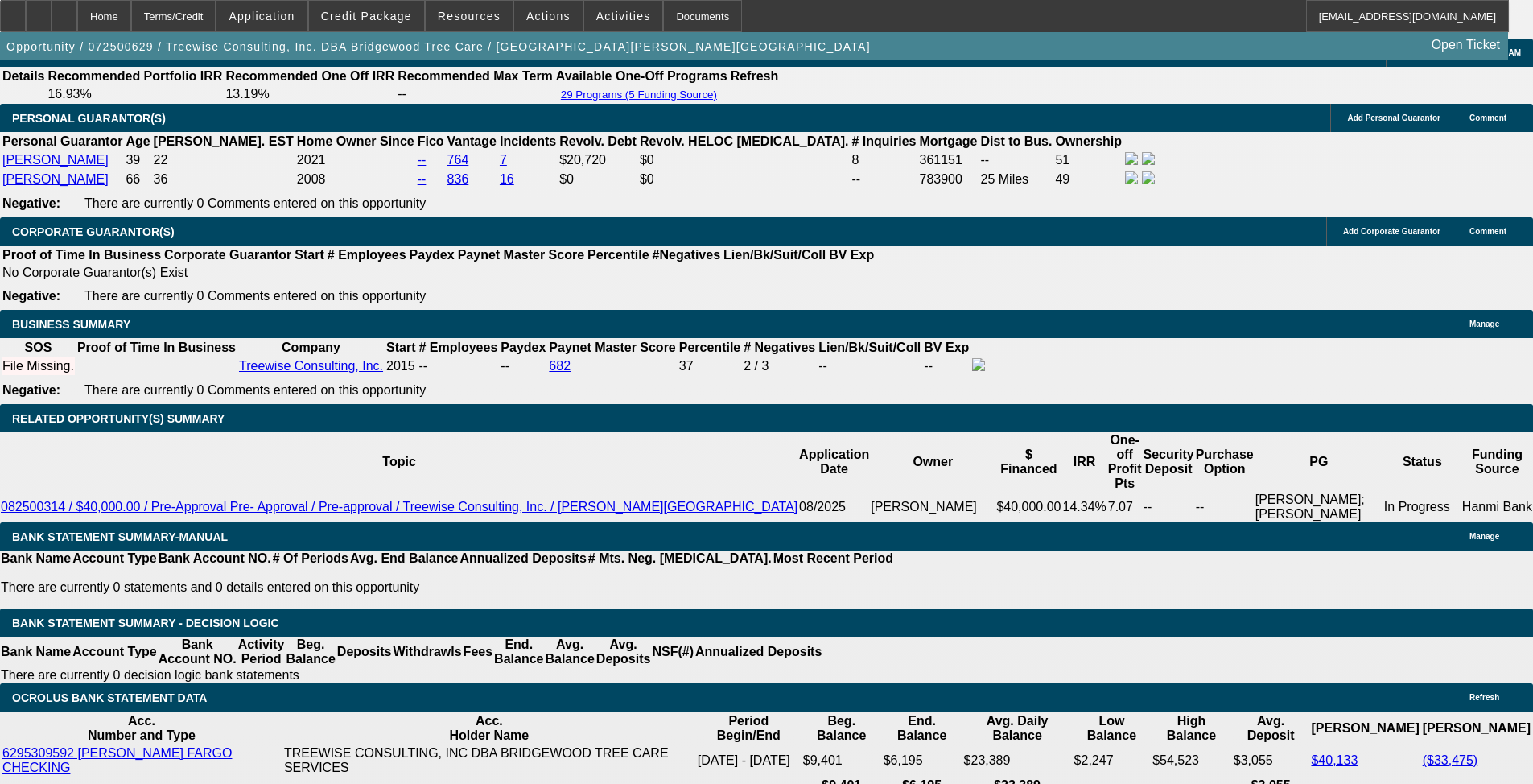
select select "0"
select select "6"
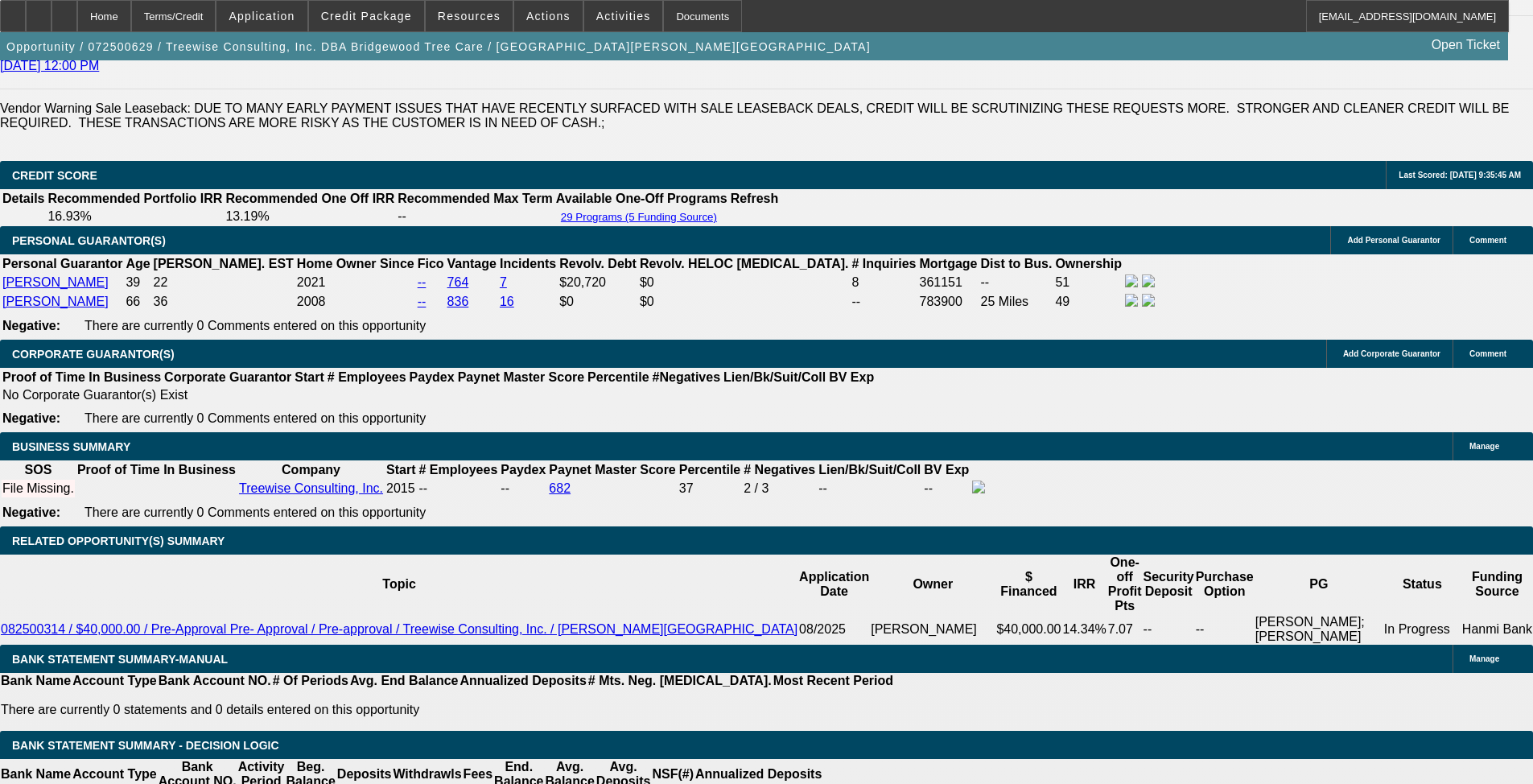
scroll to position [2253, 0]
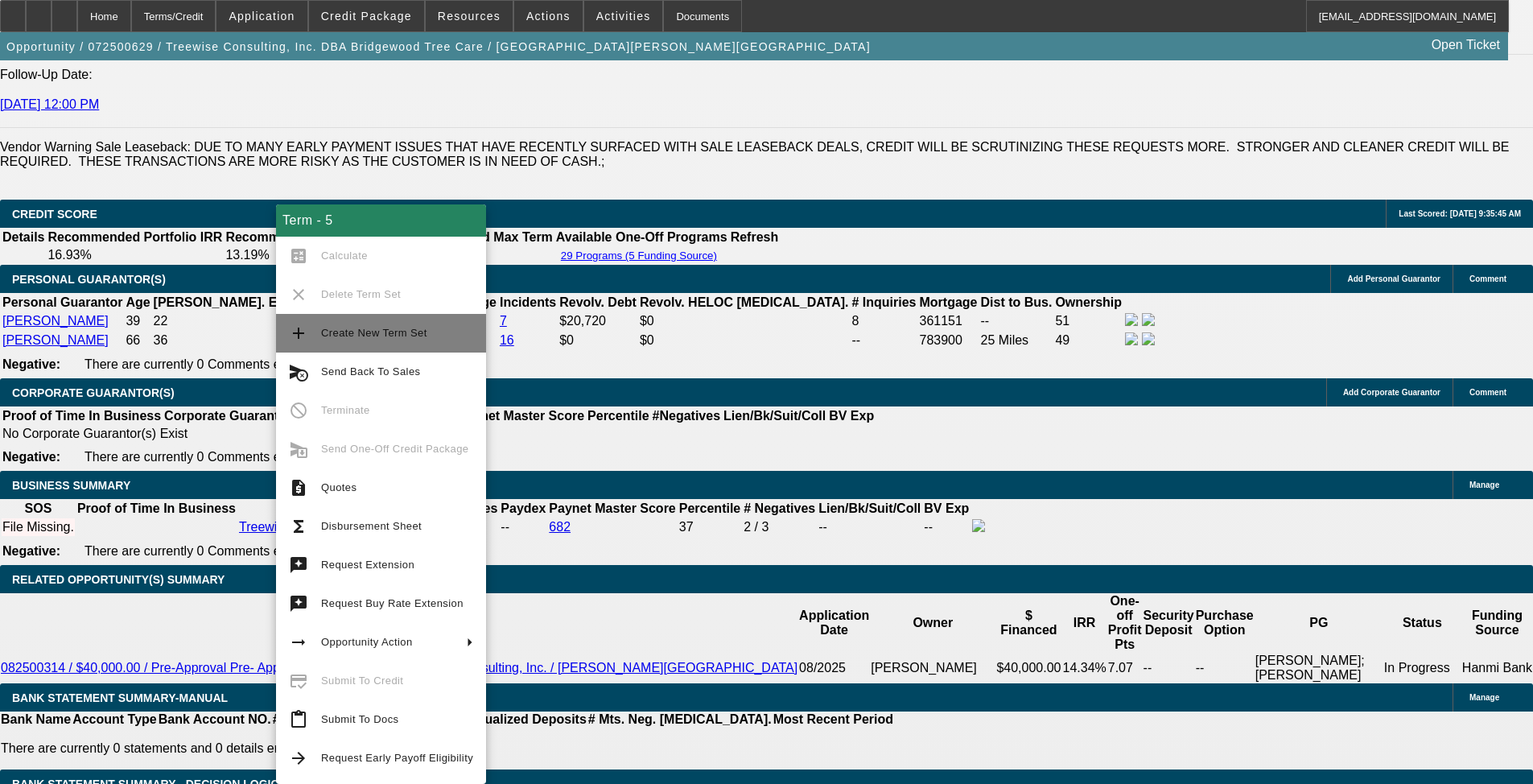
click at [413, 333] on span "Create New Term Set" at bounding box center [374, 332] width 106 height 12
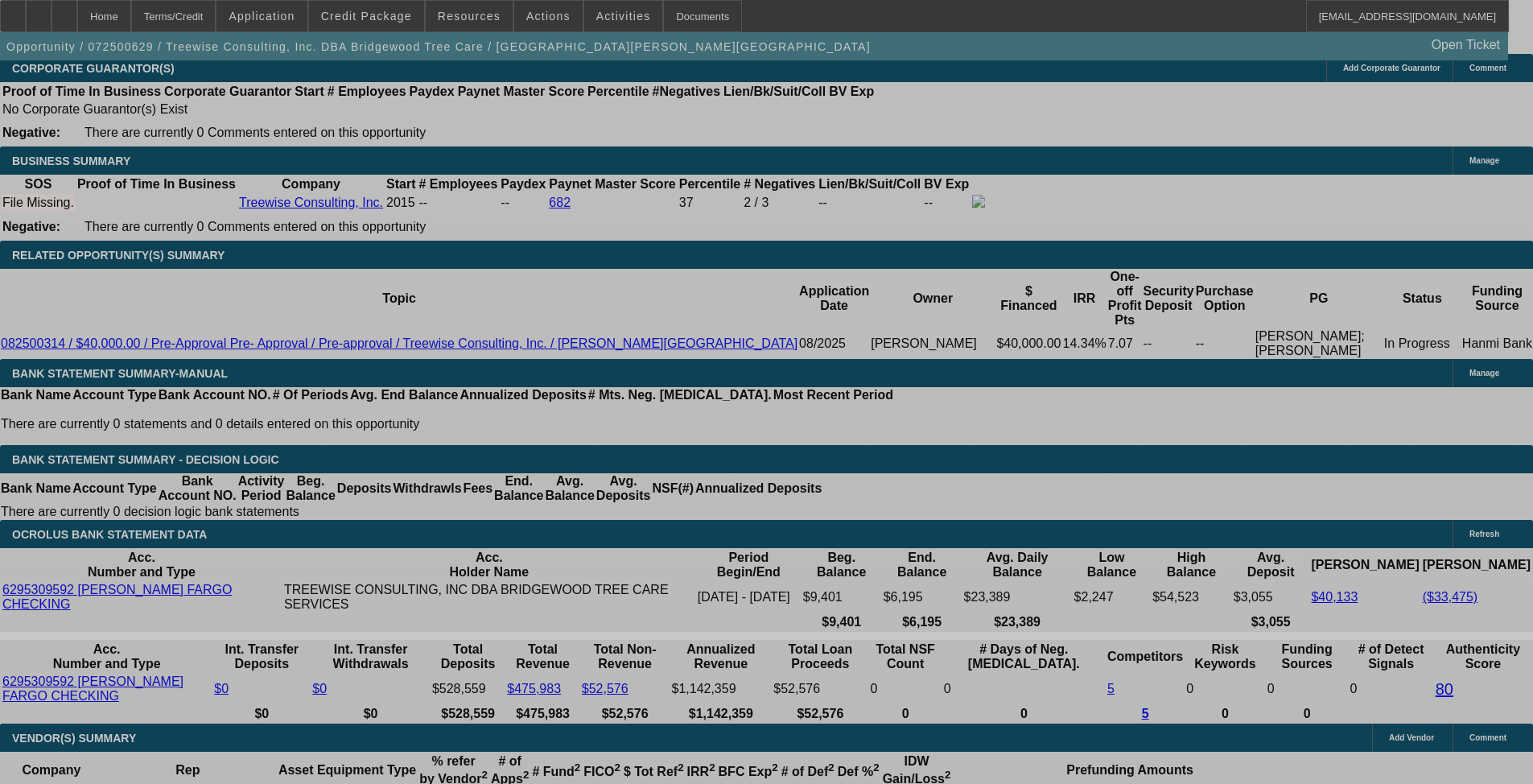
select select "0"
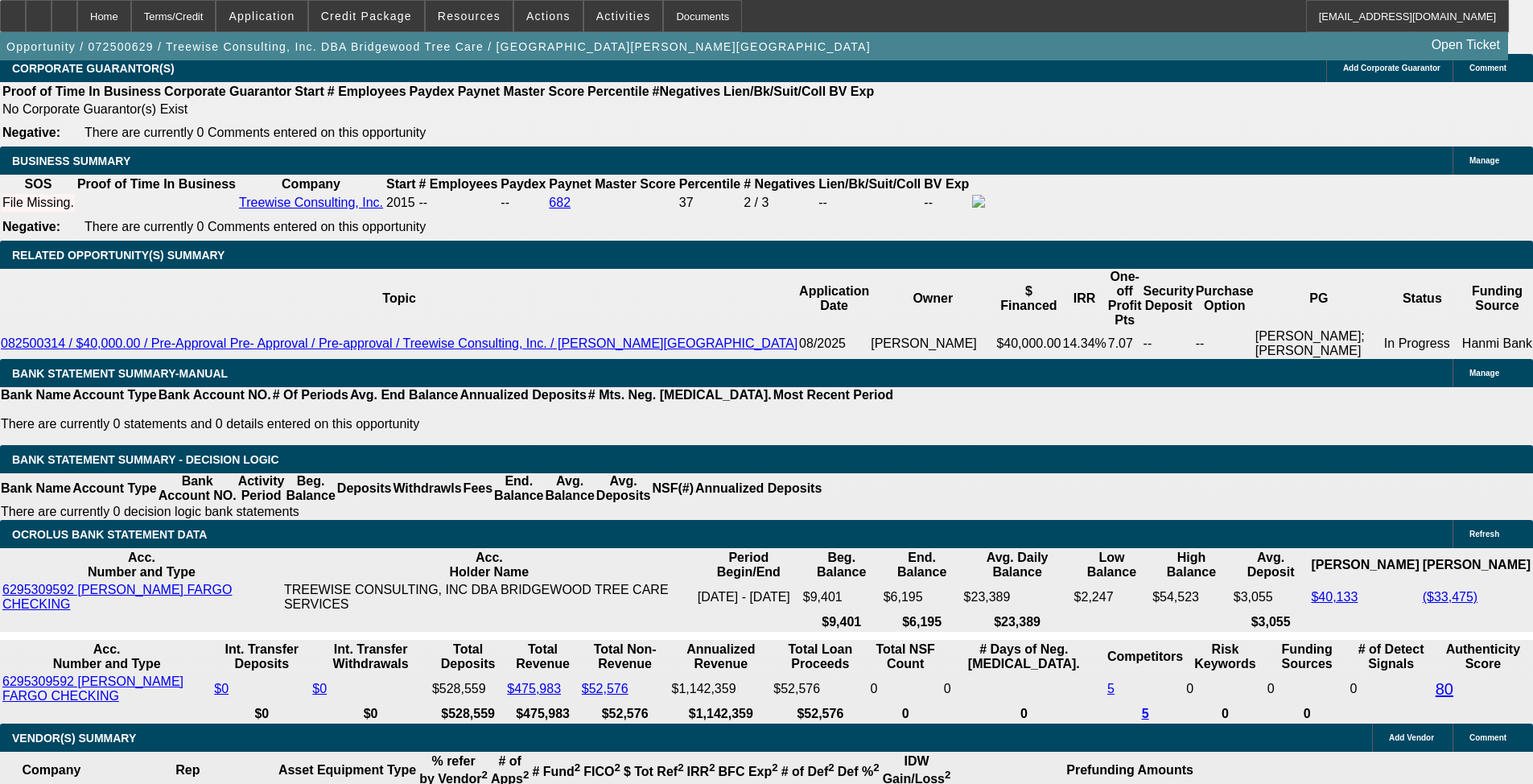
select select "0"
select select "2"
select select "0"
select select "6"
select select "0"
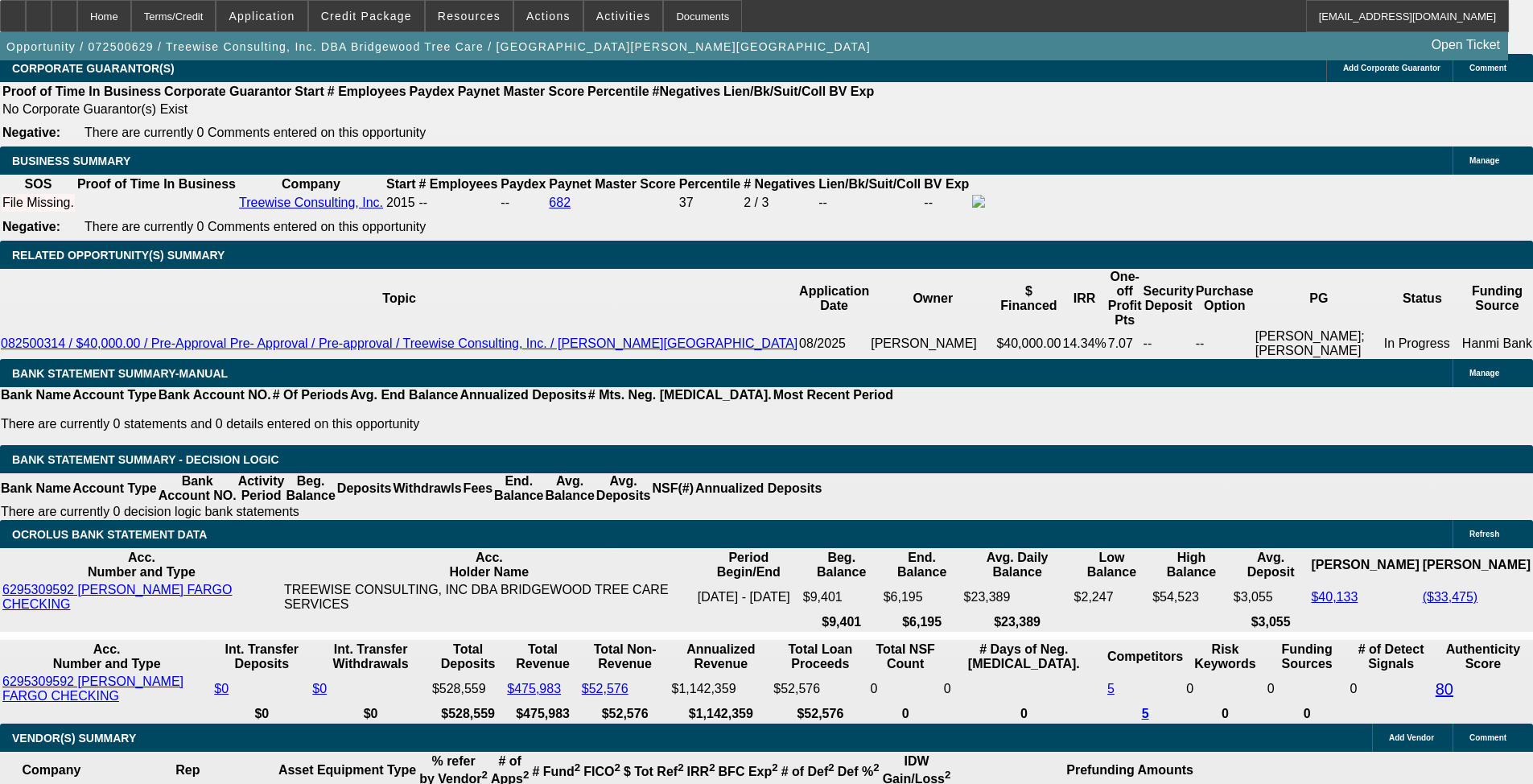
select select "0"
select select "2"
select select "0"
select select "6"
select select "0"
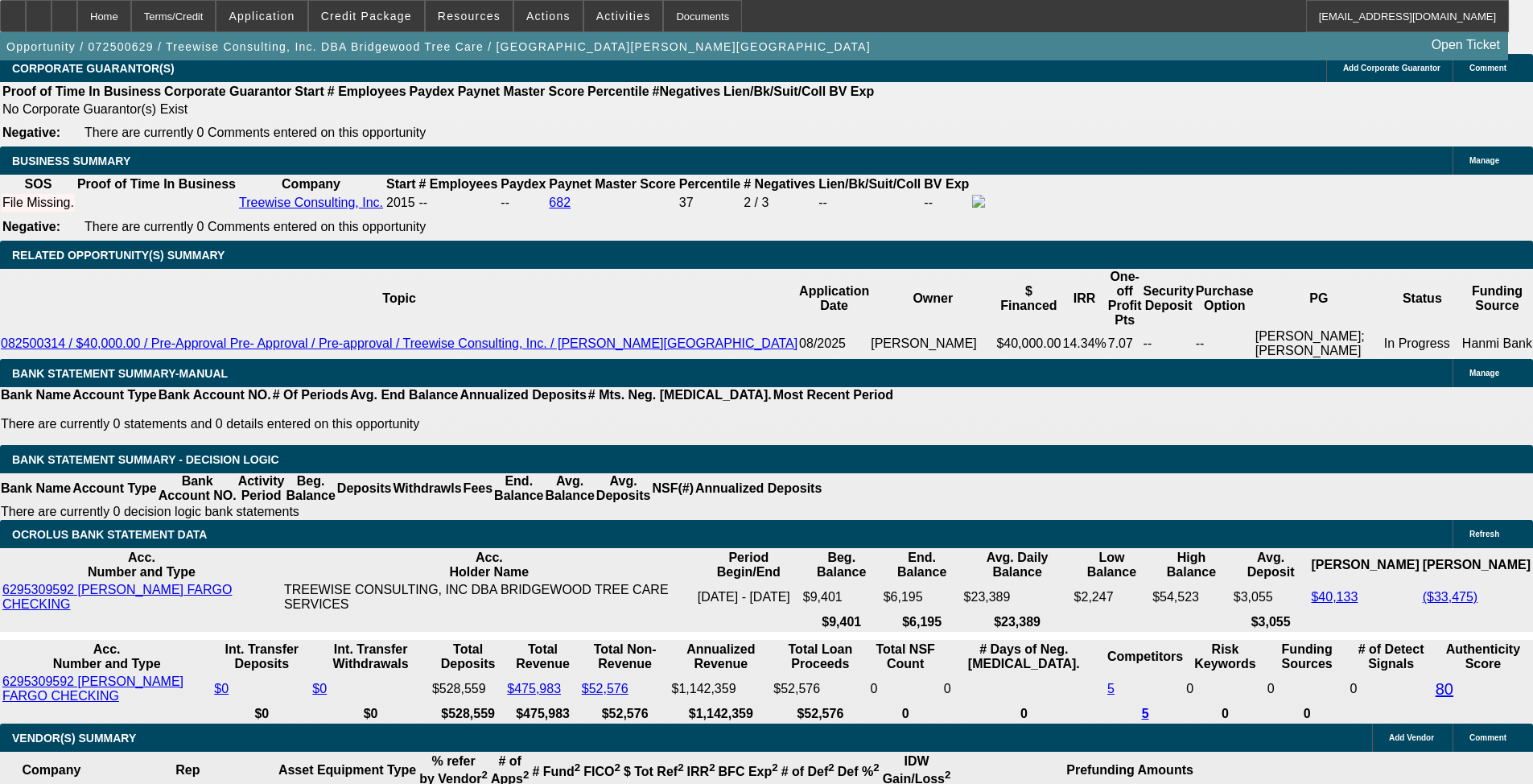
select select "0"
select select "6"
select select "0"
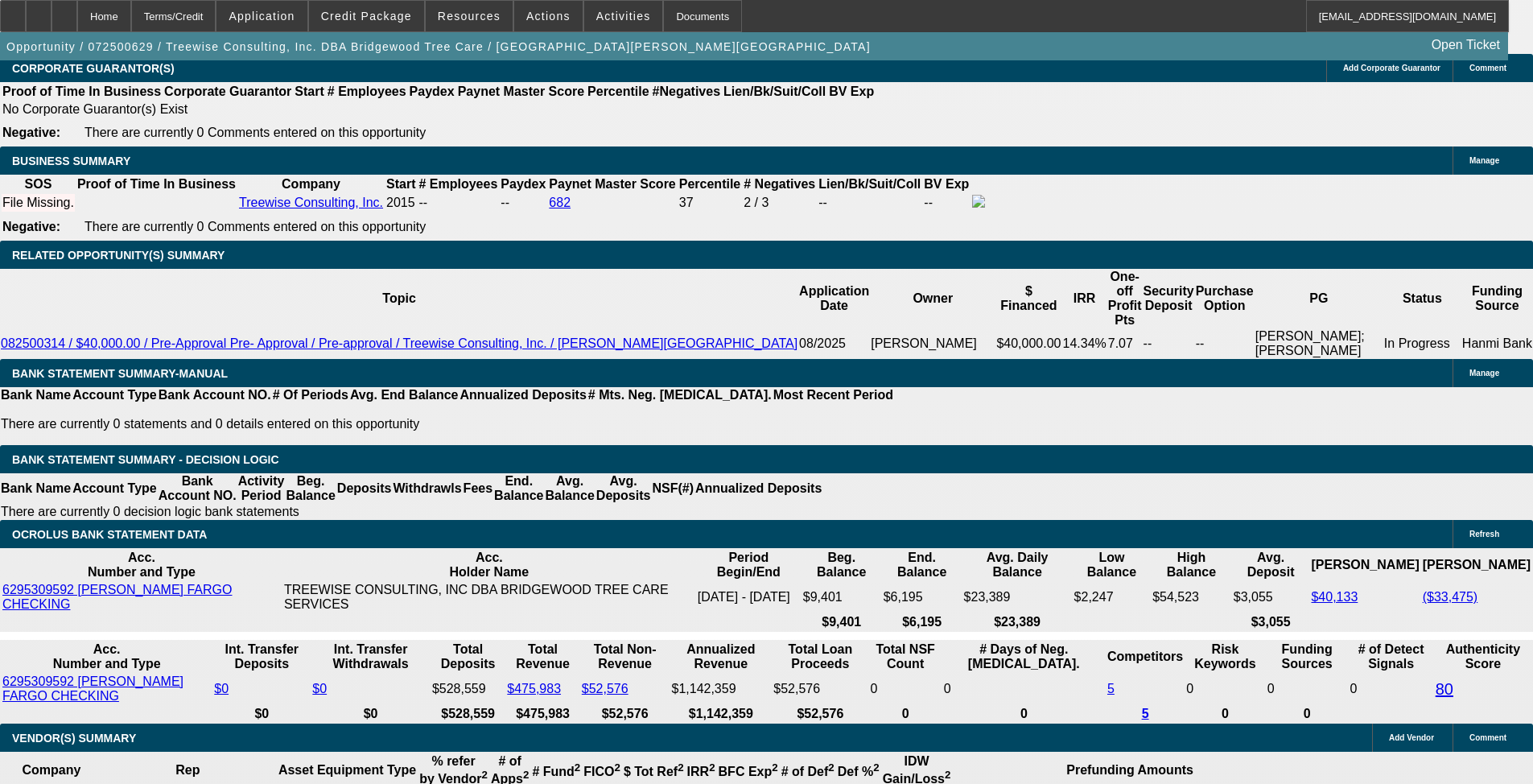
select select "0"
select select "6"
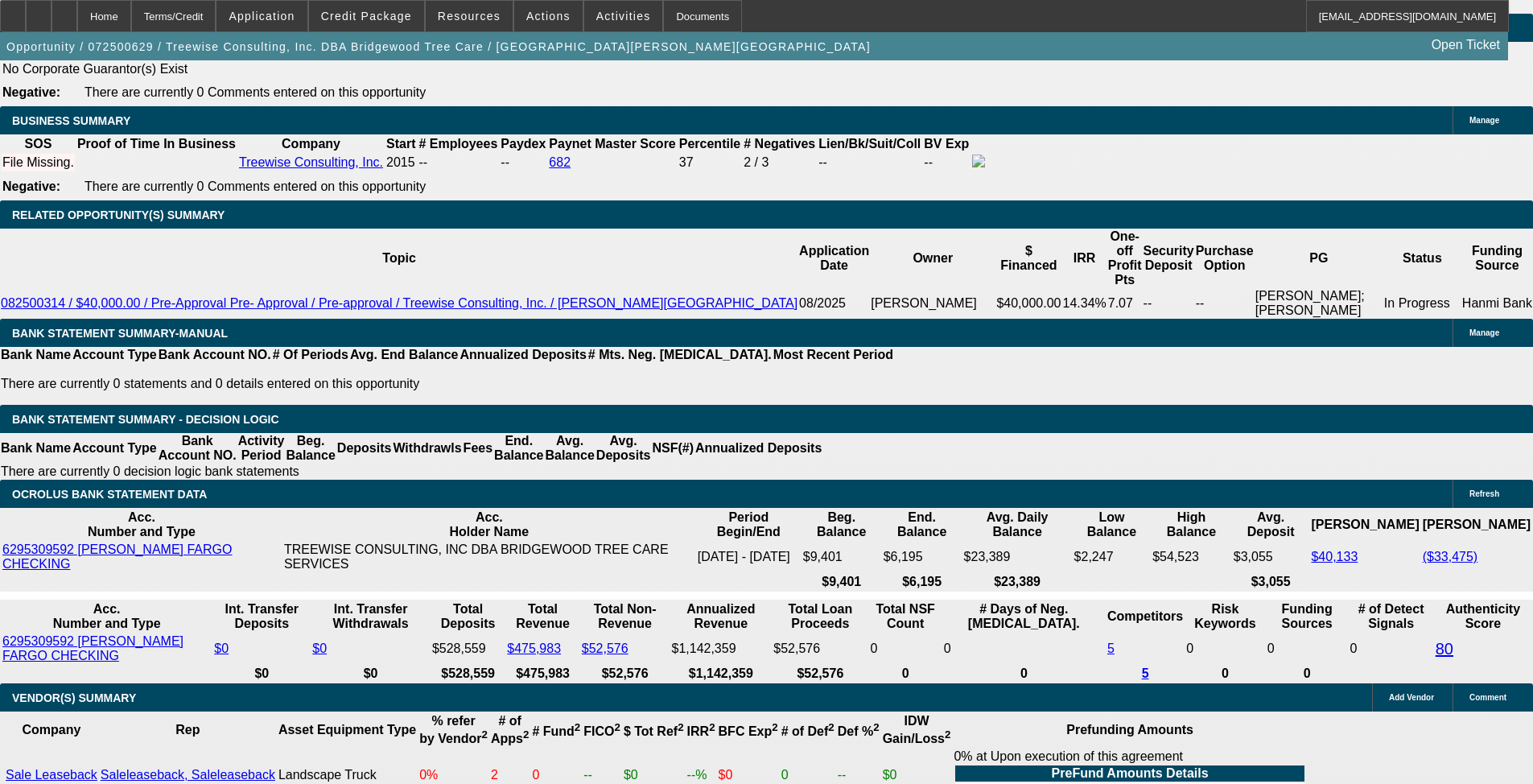
drag, startPoint x: 246, startPoint y: 264, endPoint x: 311, endPoint y: 250, distance: 66.5
type input "85"
type input "UNKNOWN"
type input "851"
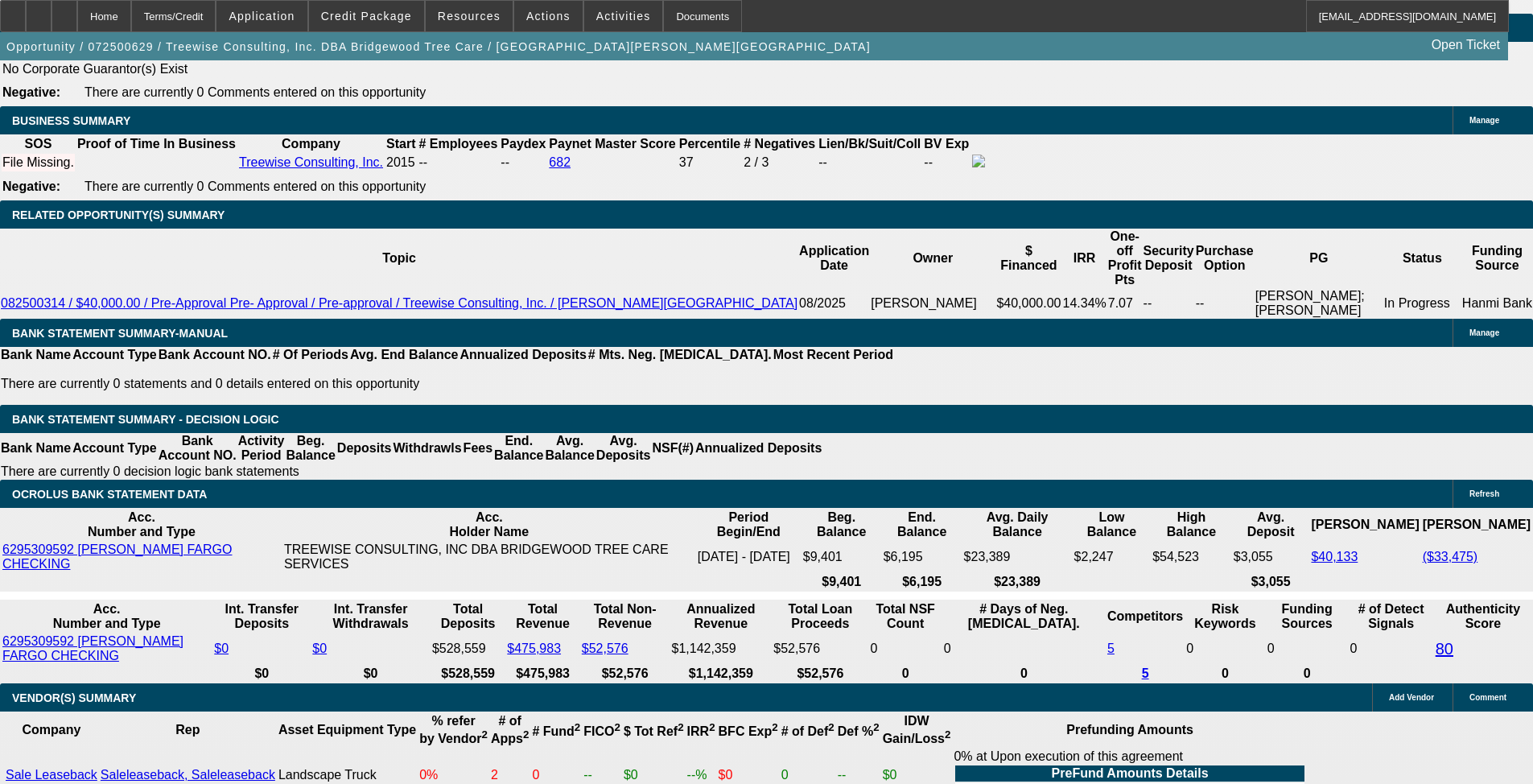
type input "10.1"
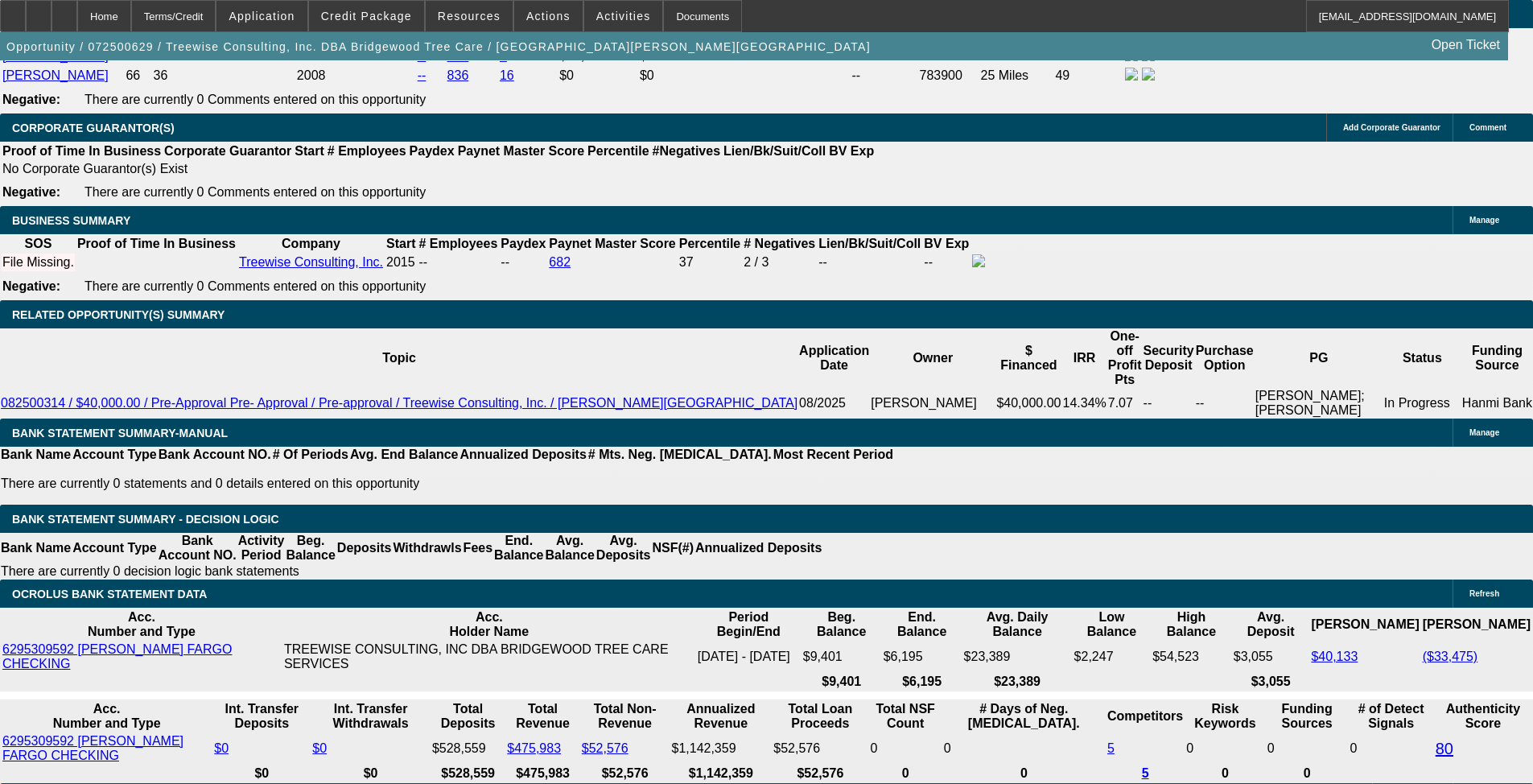
scroll to position [2456, 0]
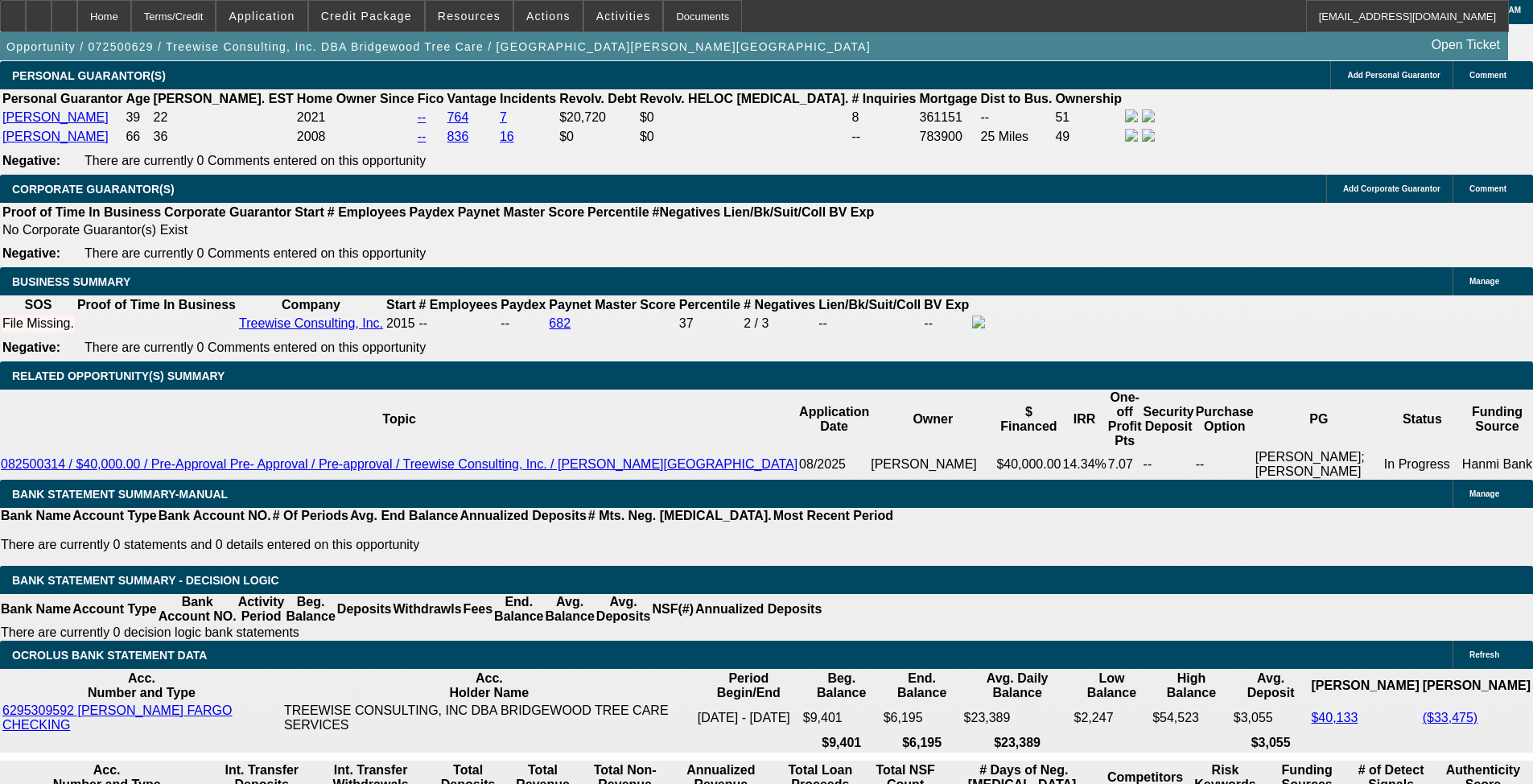
type input "$851.00"
select select "3"
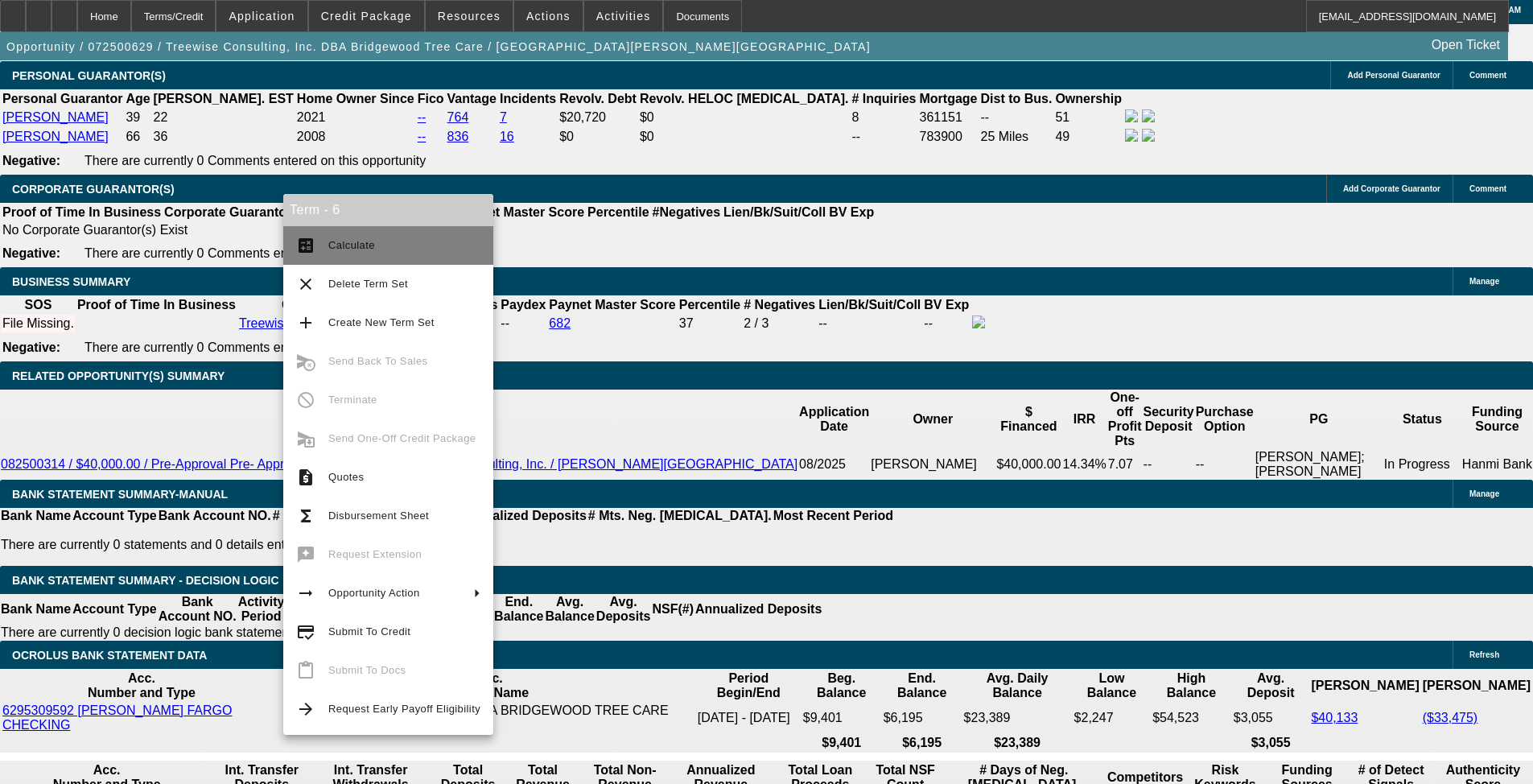
click at [339, 240] on span "Calculate" at bounding box center [351, 244] width 47 height 12
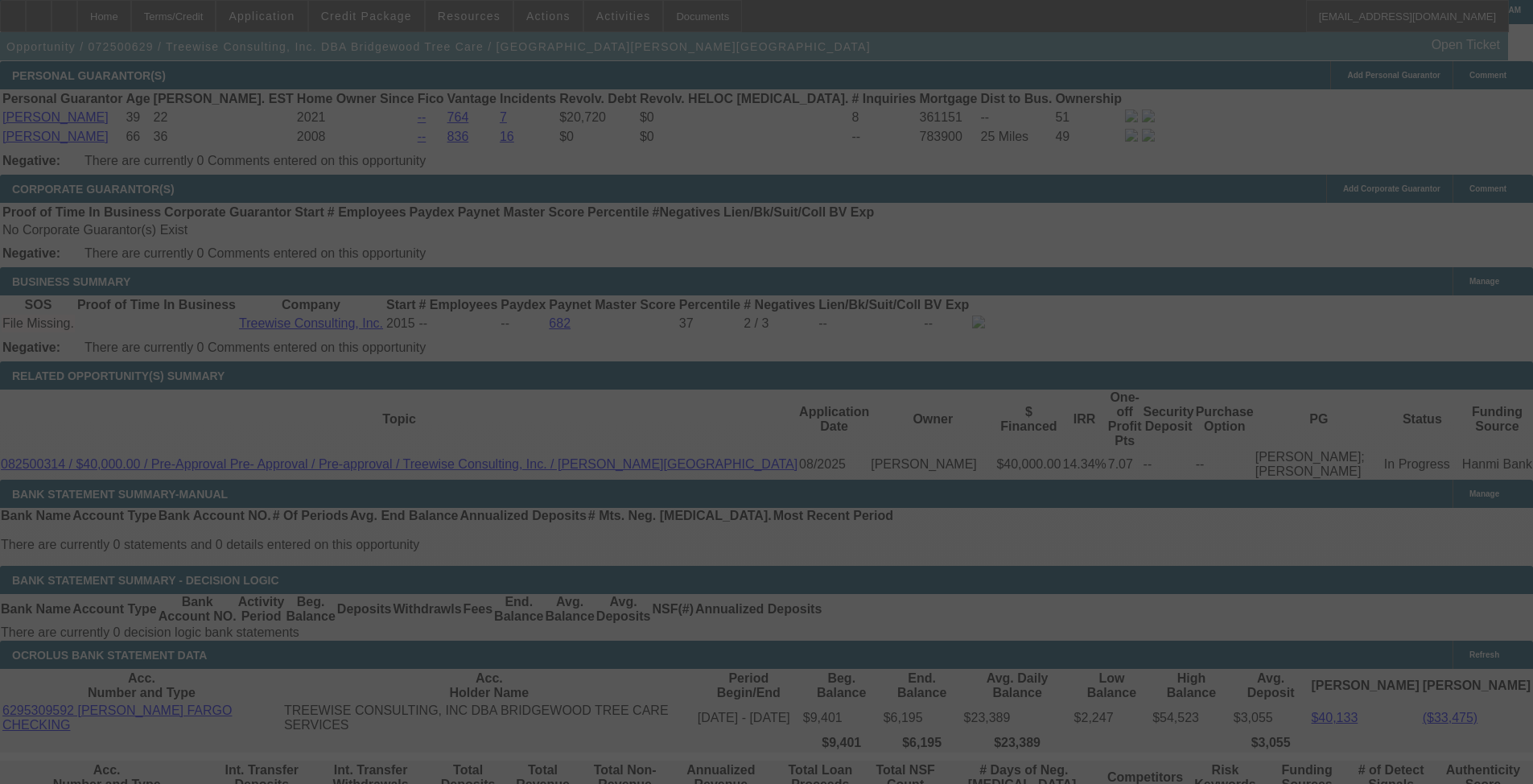
select select "0"
select select "3"
select select "0"
select select "6"
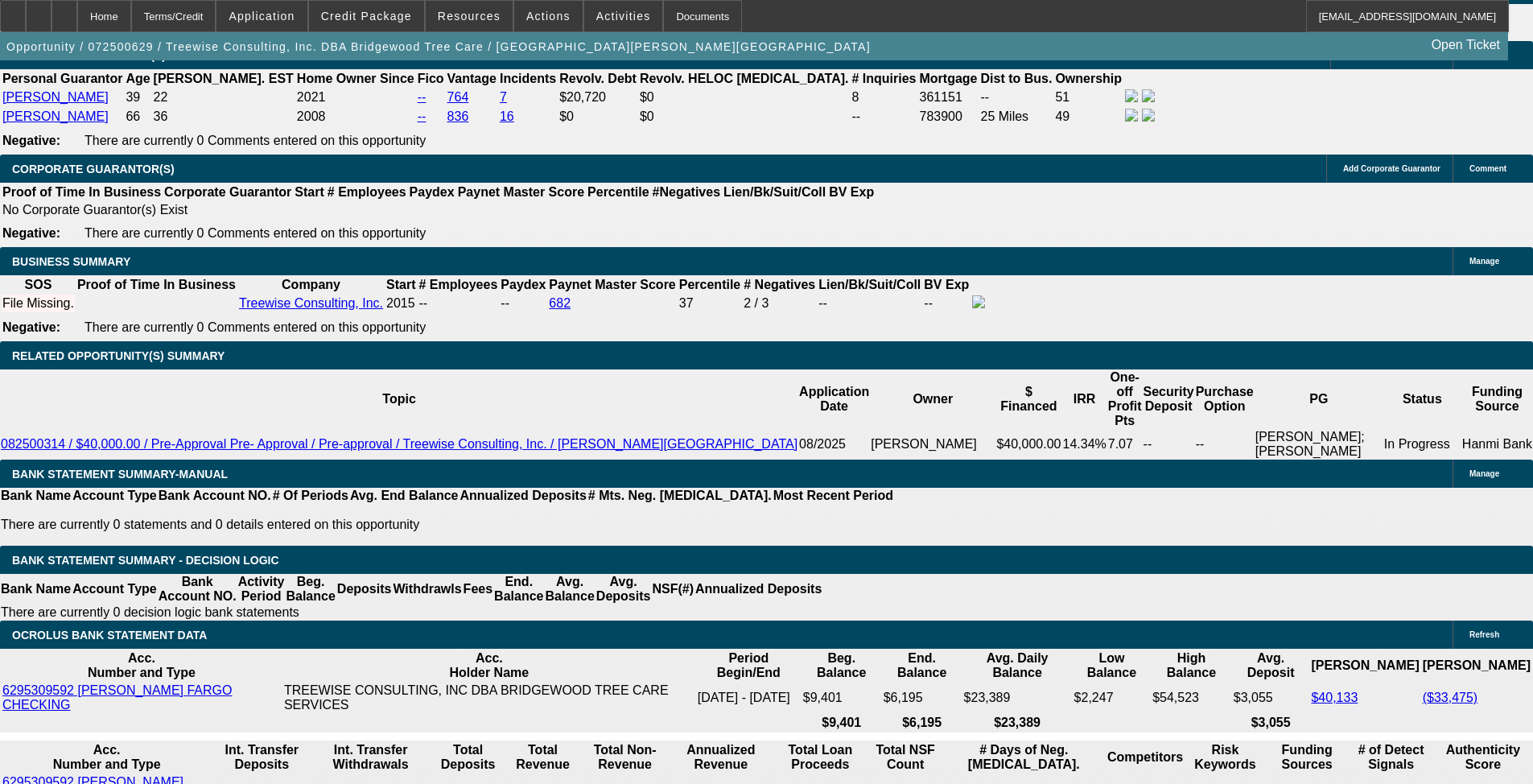
scroll to position [2438, 0]
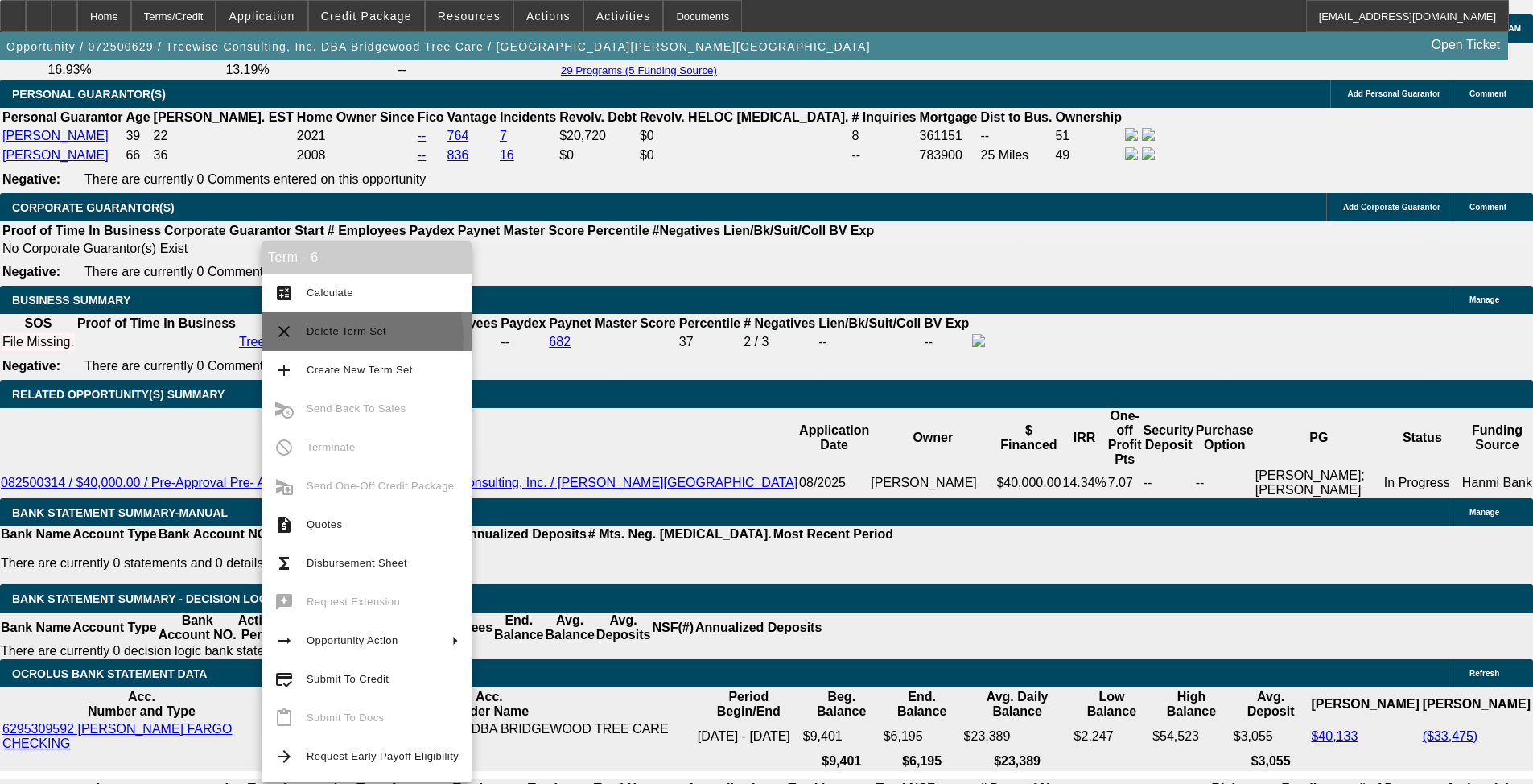
click at [339, 338] on span "Delete Term Set" at bounding box center [382, 331] width 152 height 19
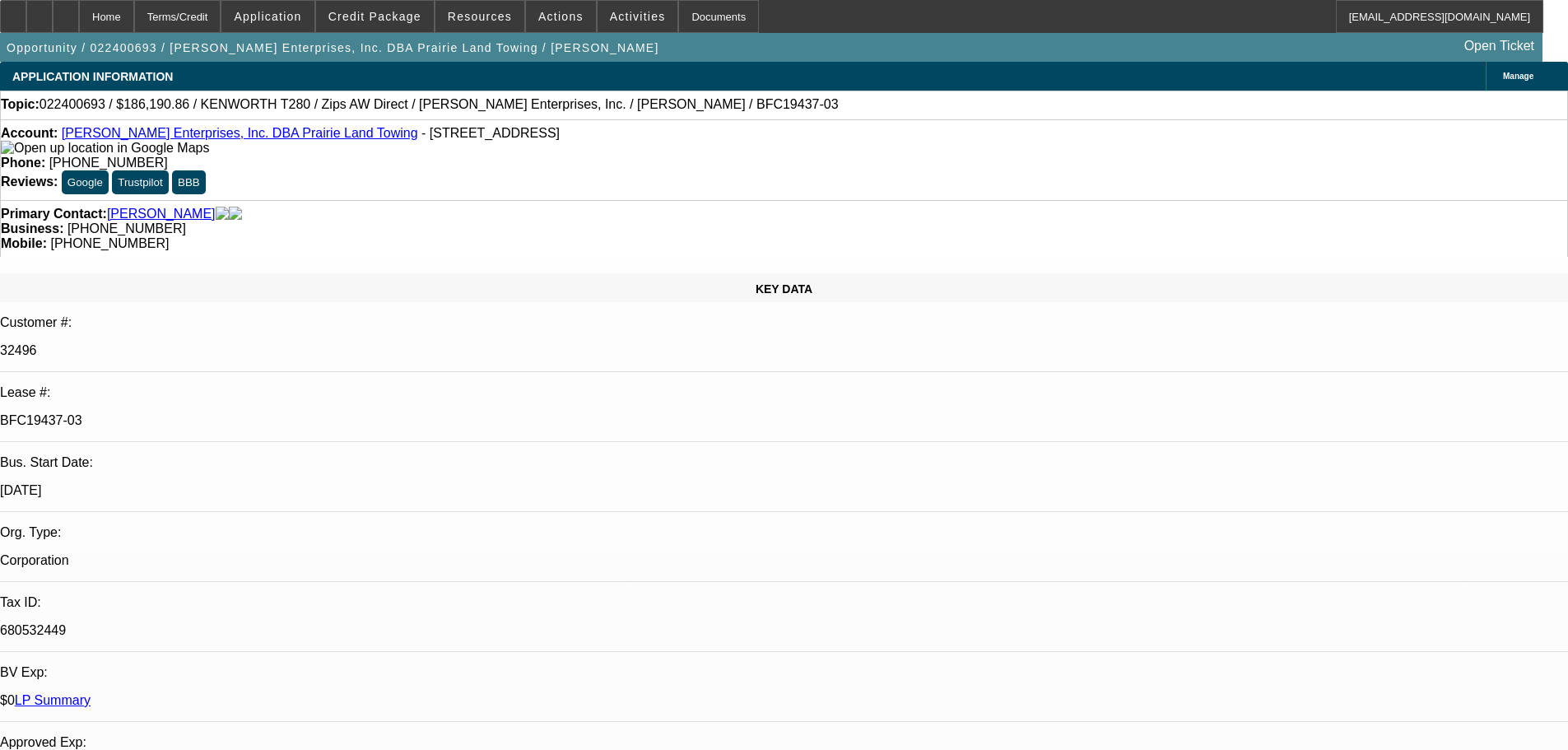
select select "0"
select select "3"
select select "0"
select select "6"
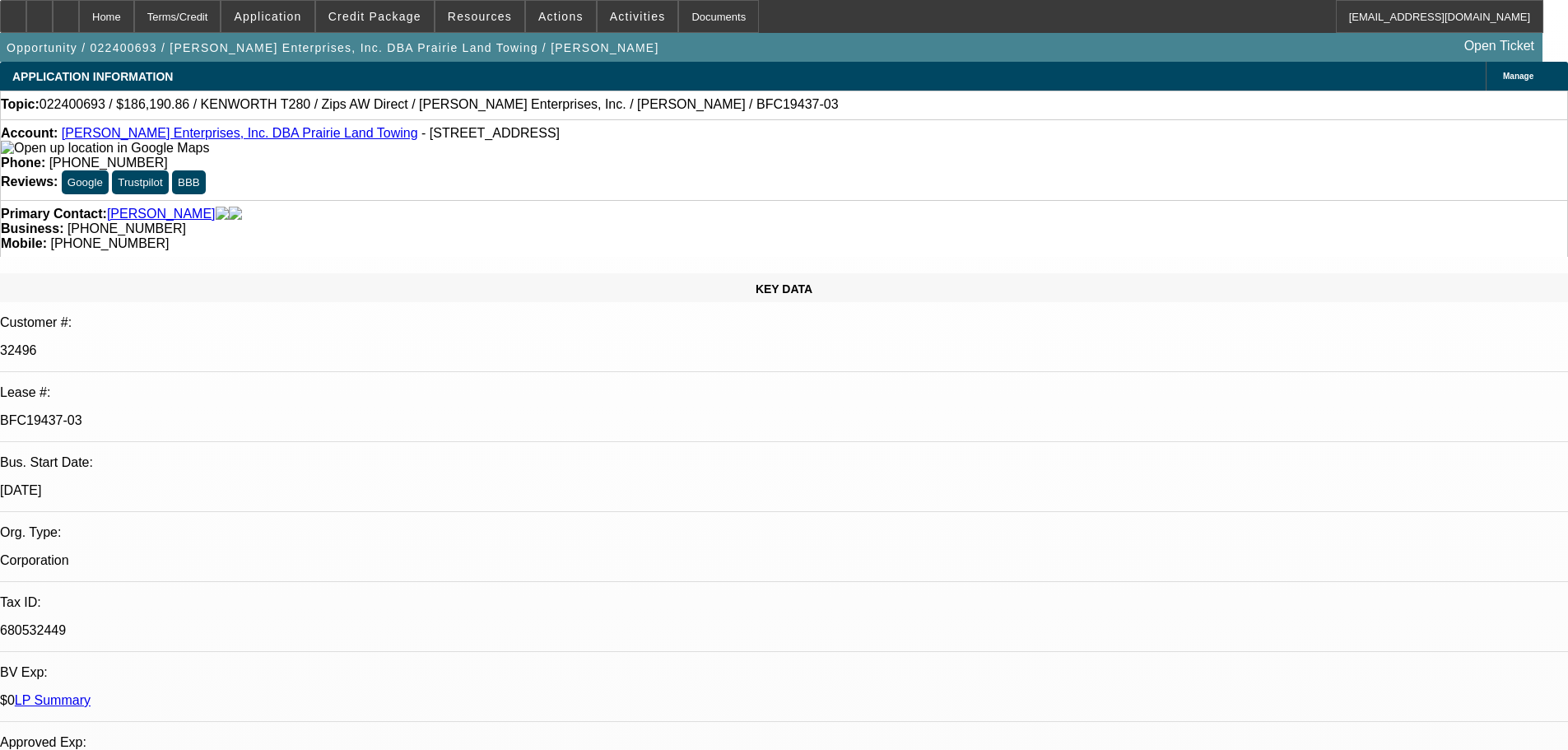
select select "0"
select select "3"
select select "0"
select select "6"
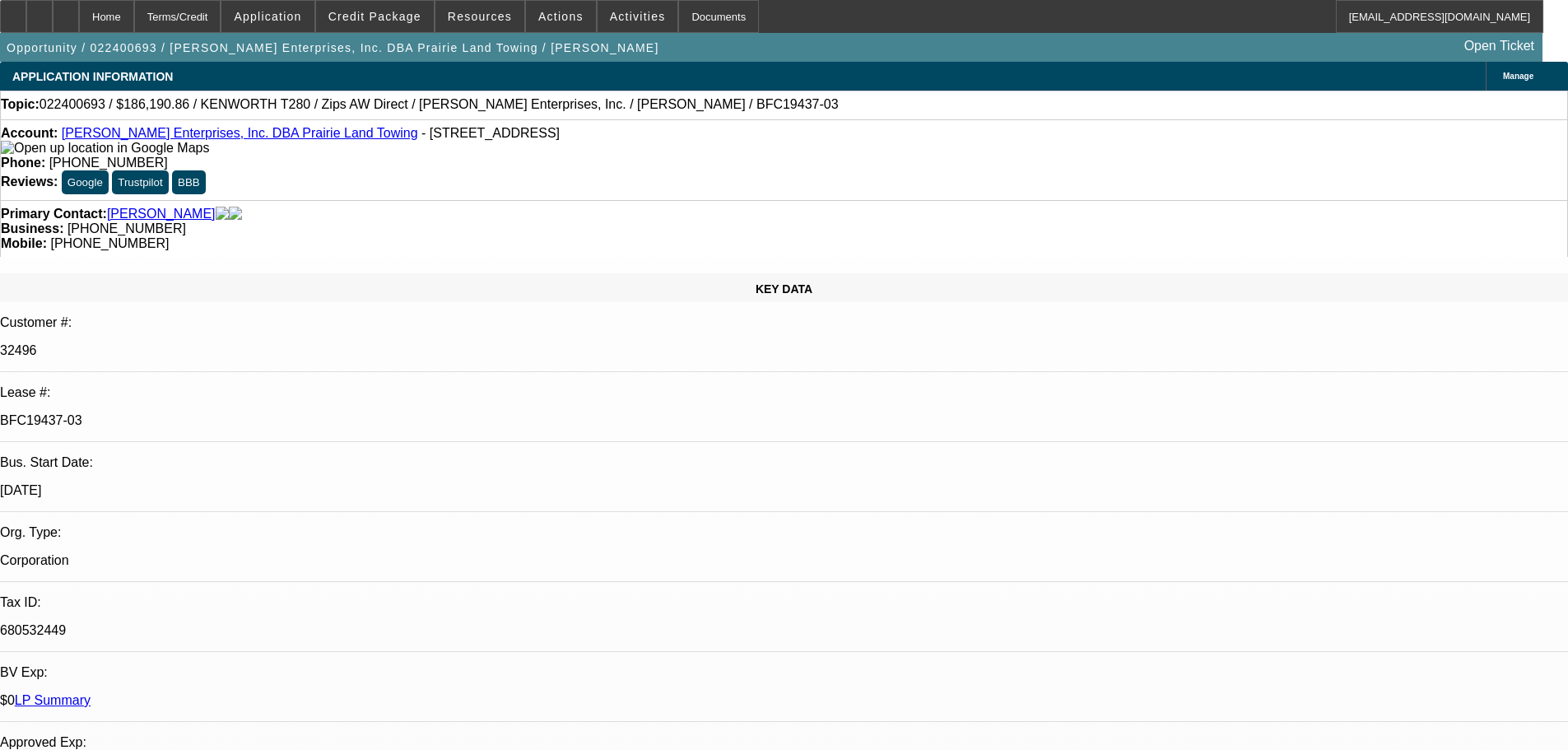
select select "0"
select select "3"
select select "0"
select select "6"
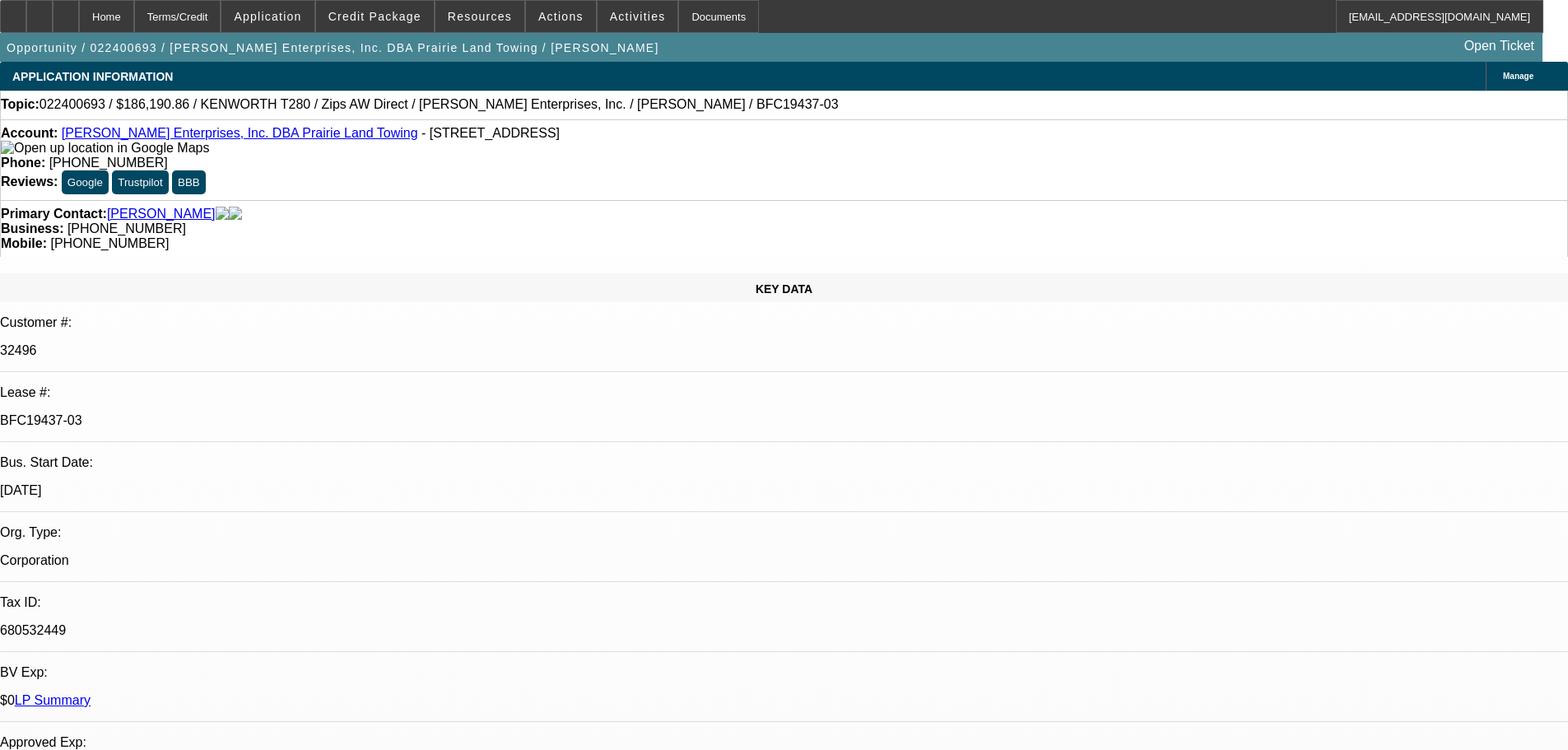
select select "0"
select select "6"
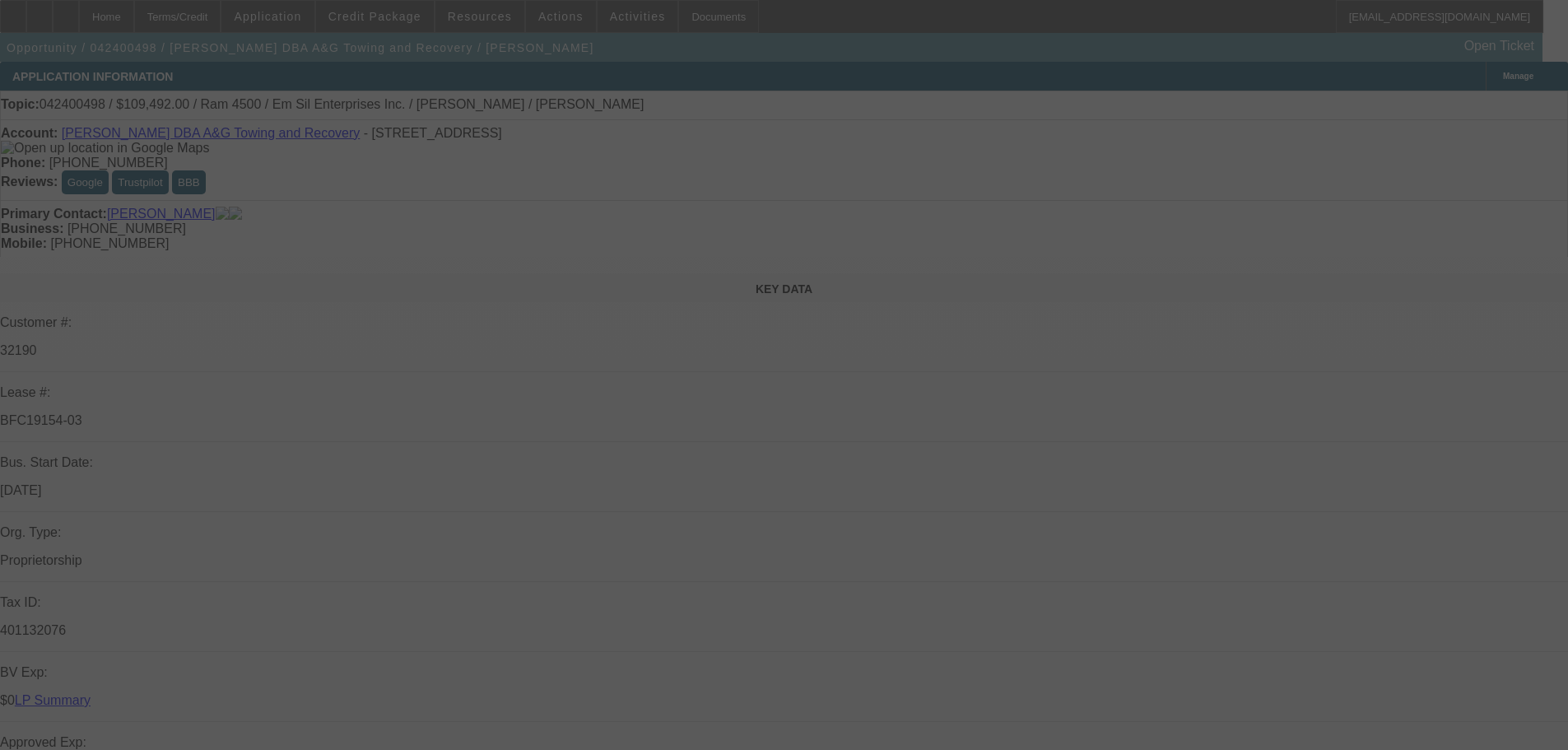
select select "0"
select select "2"
select select "0"
select select "6"
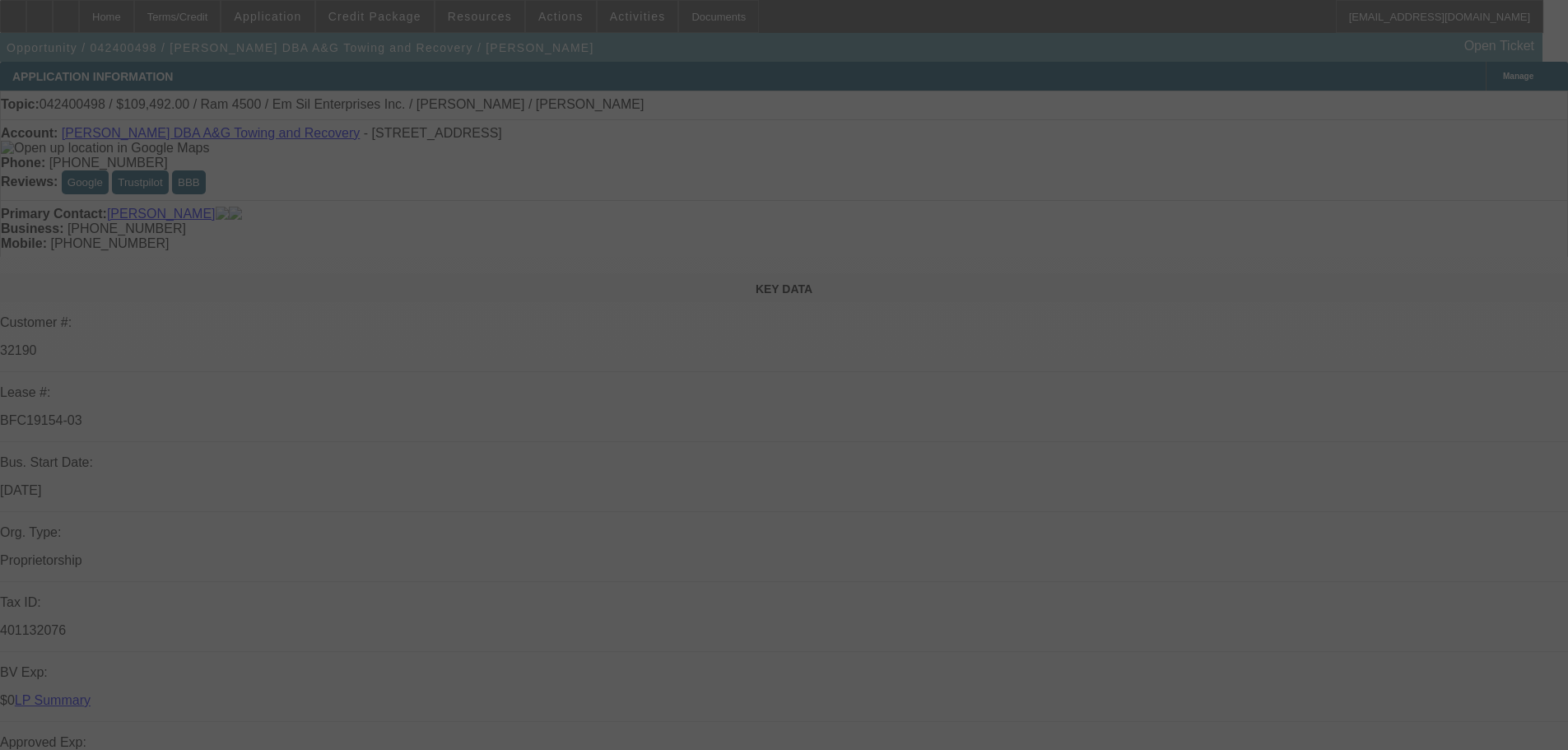
select select "0"
select select "2"
select select "0"
select select "6"
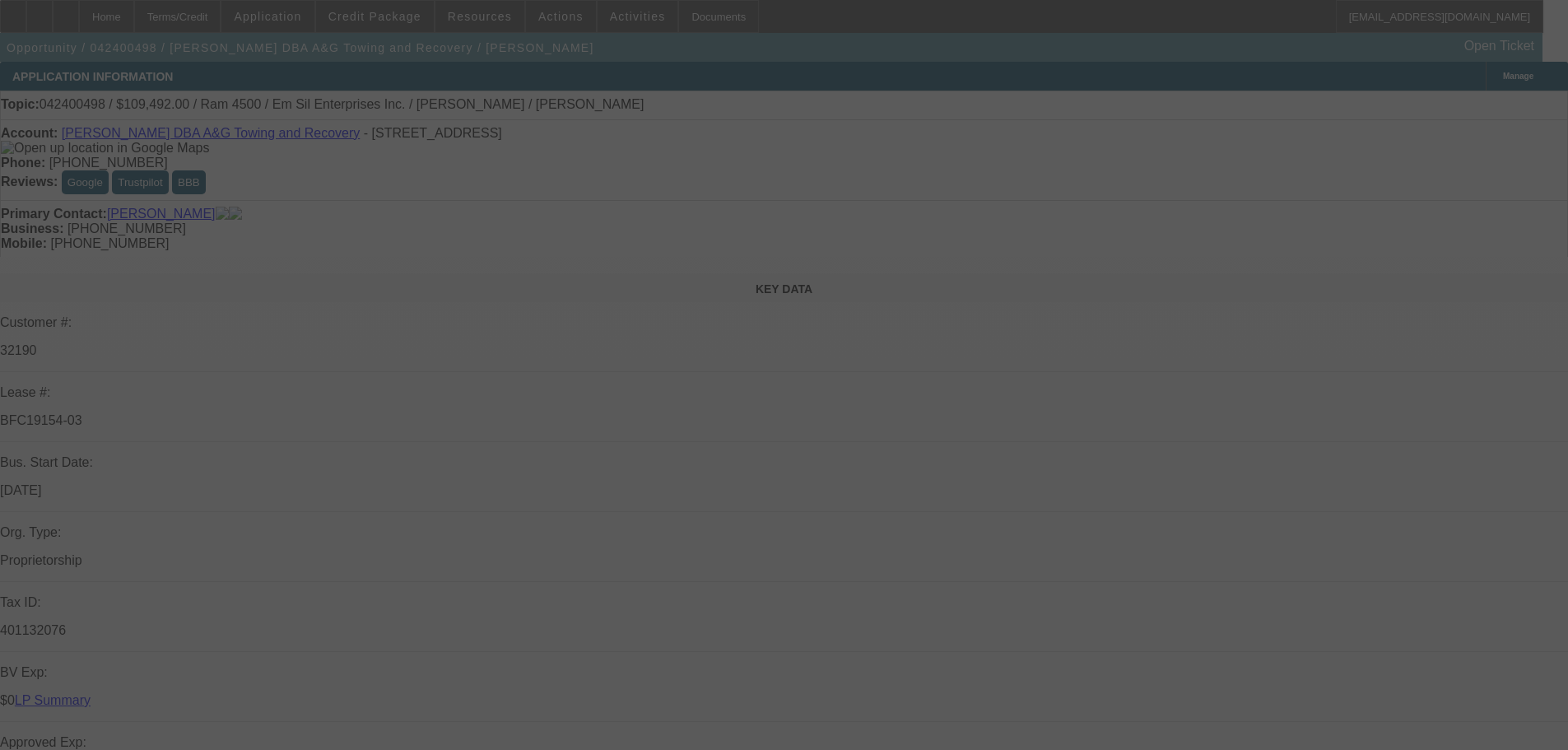
select select "0.1"
select select "2"
select select "0"
select select "6"
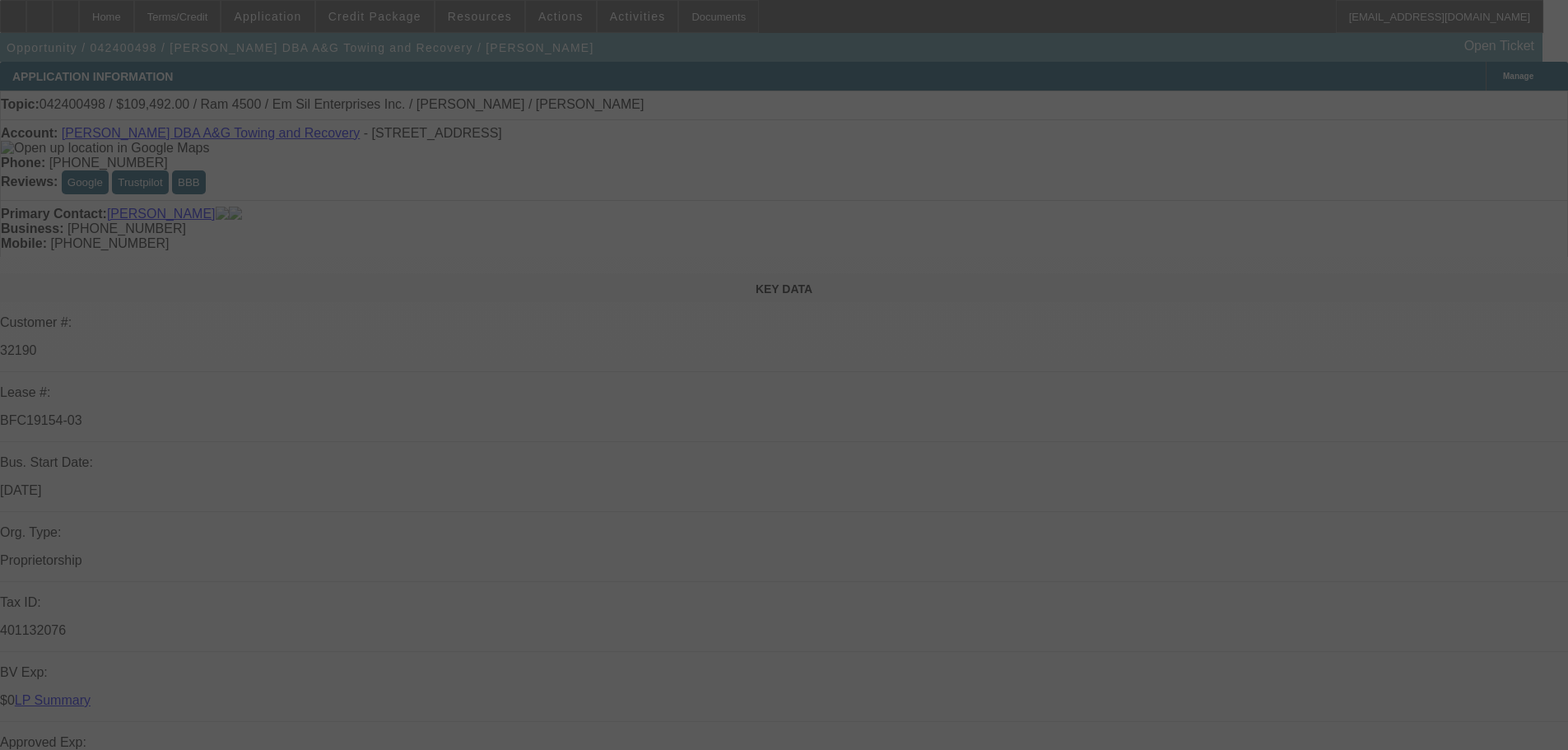
select select "0.1"
select select "2"
select select "0"
select select "6"
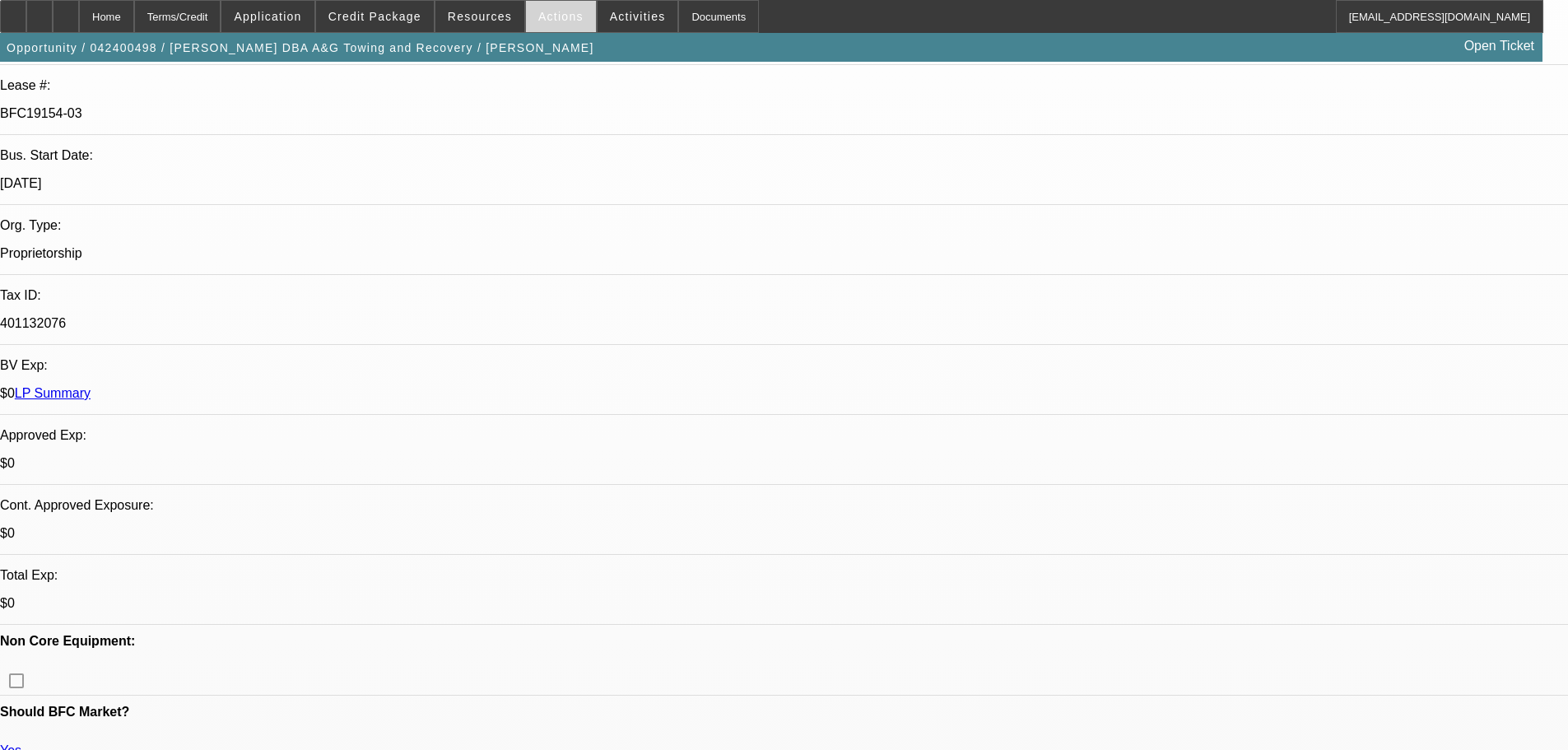
scroll to position [164, 0]
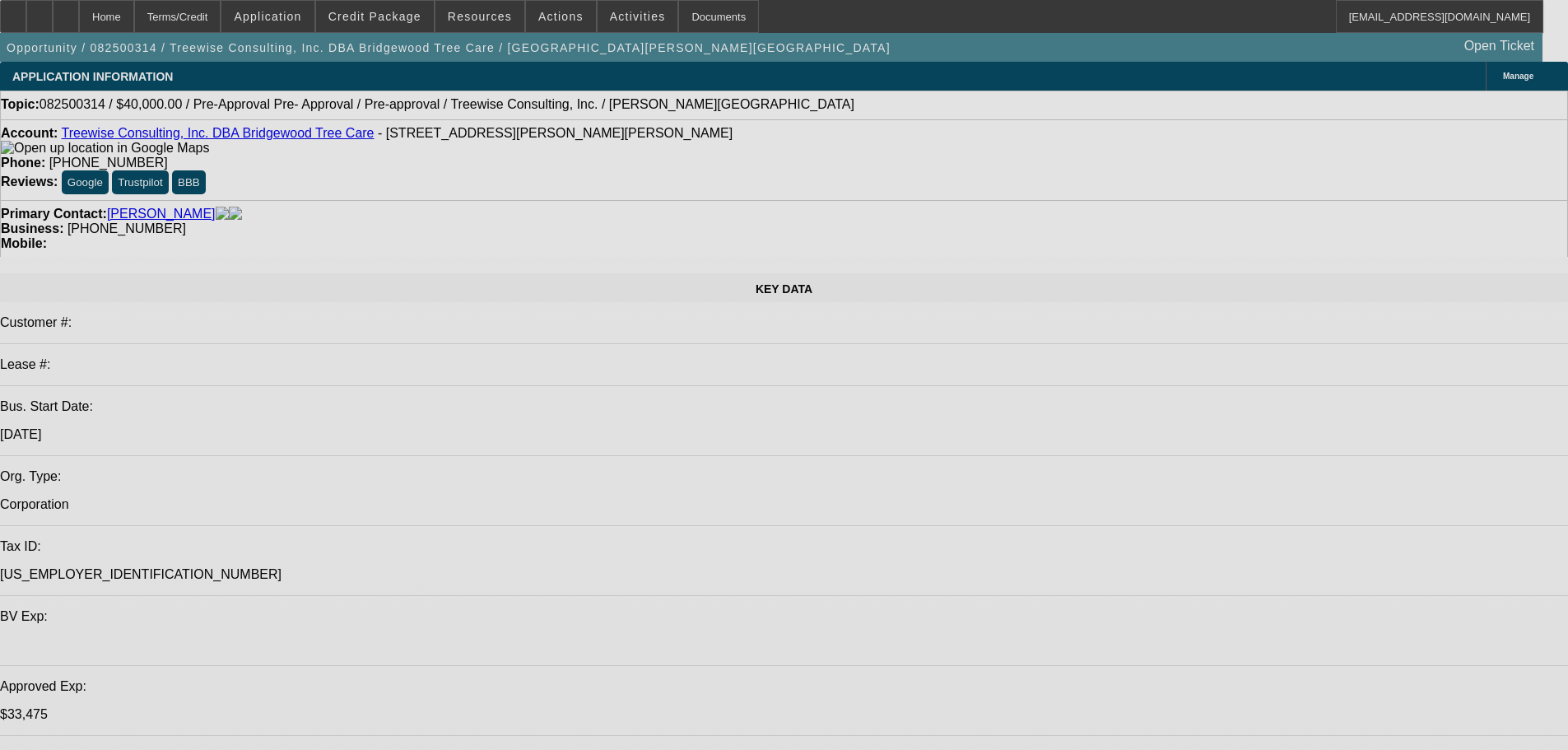
select select "0"
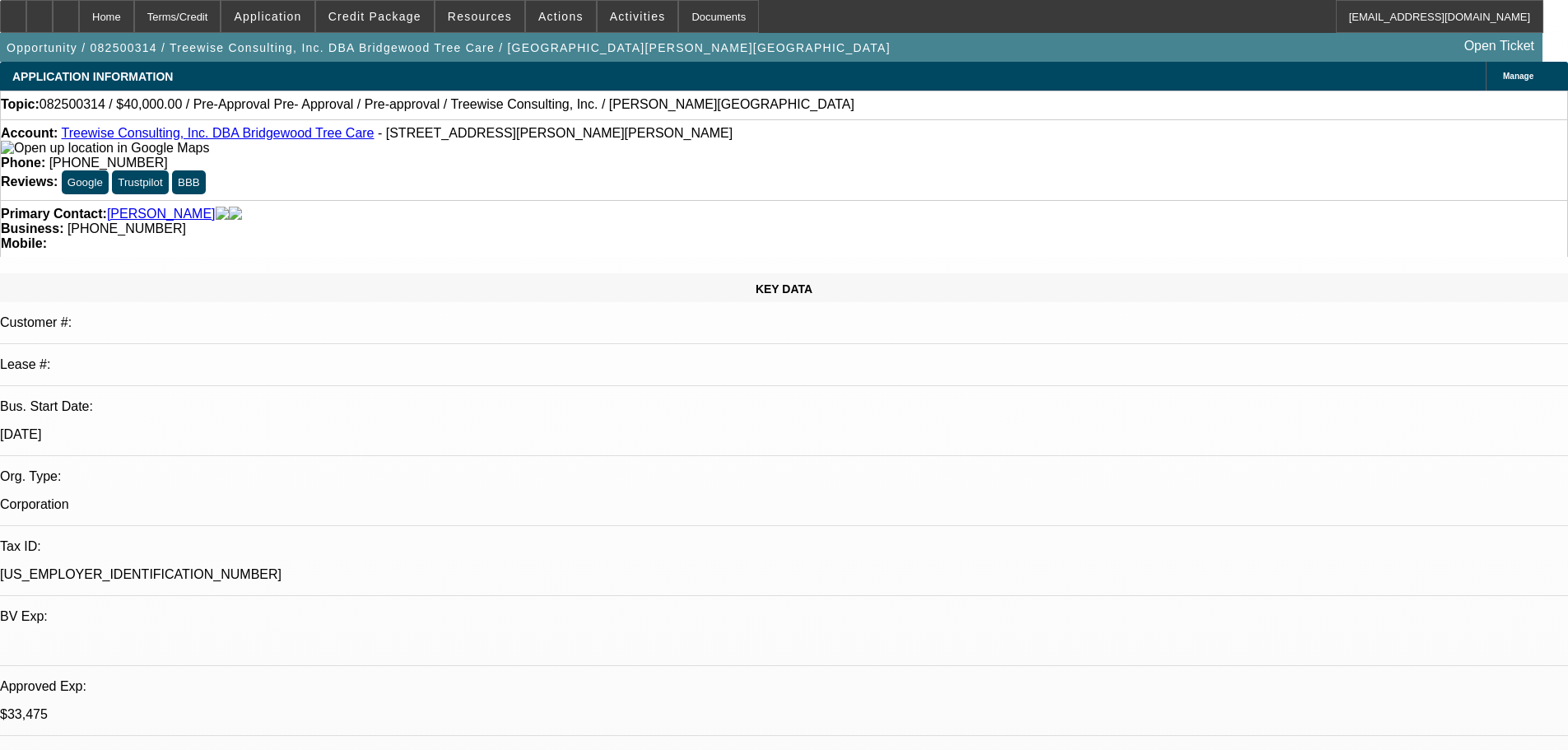
select select "0"
select select "3"
select select "0"
select select "6"
select select "0"
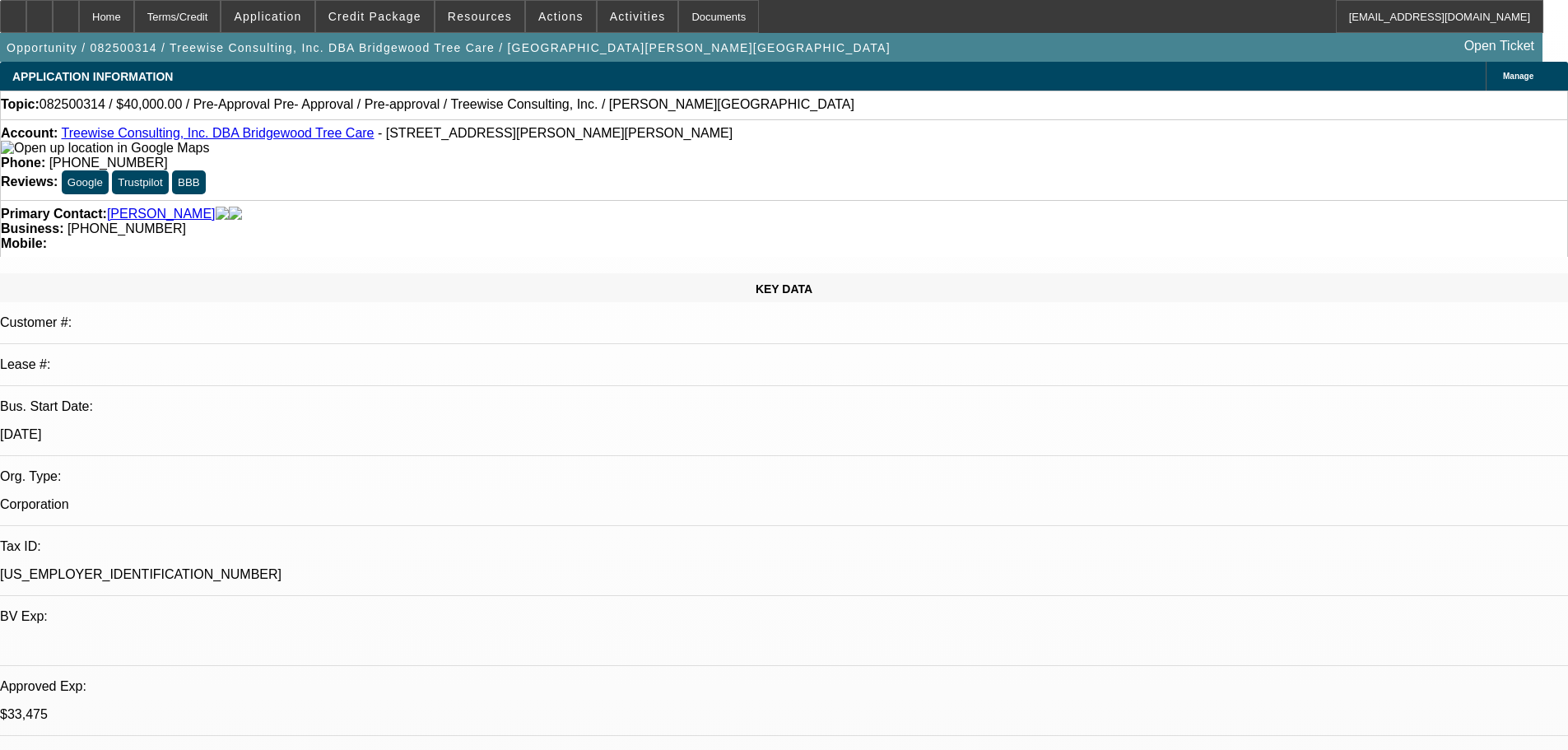
select select "0"
select select "3"
select select "0"
select select "6"
select select "0"
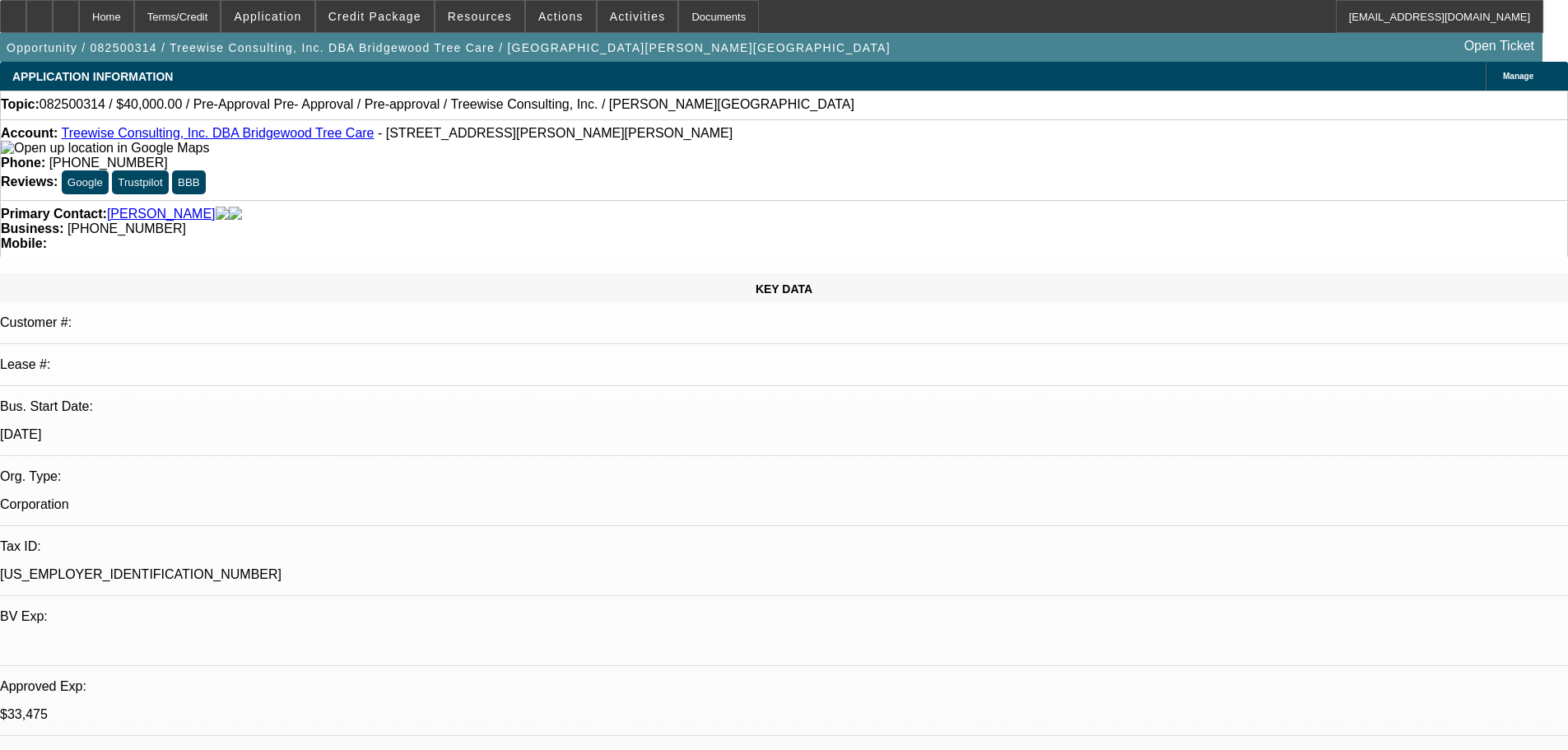
select select "0"
select select "3"
select select "0"
select select "6"
select select "0"
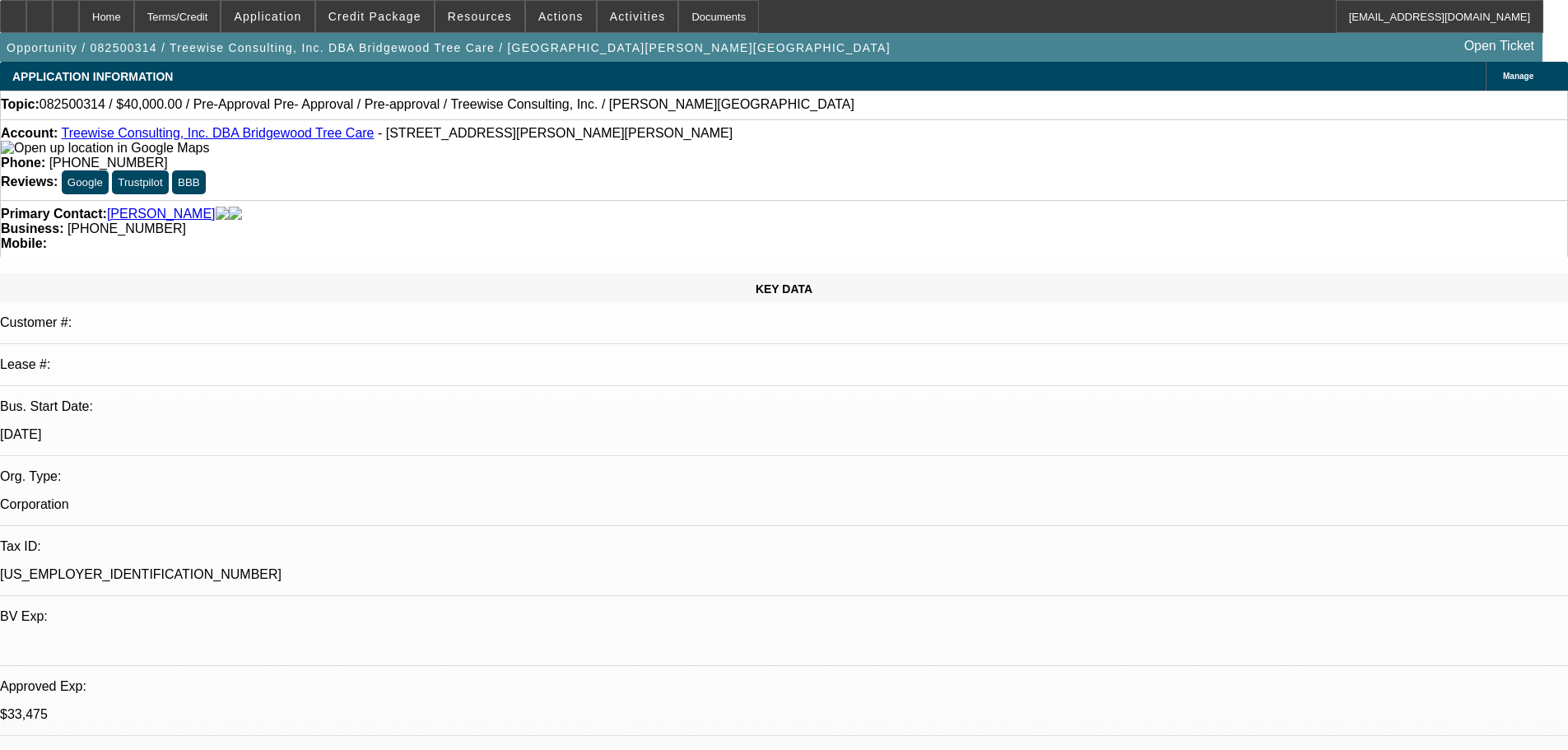
select select "0"
select select "3"
select select "0"
select select "6"
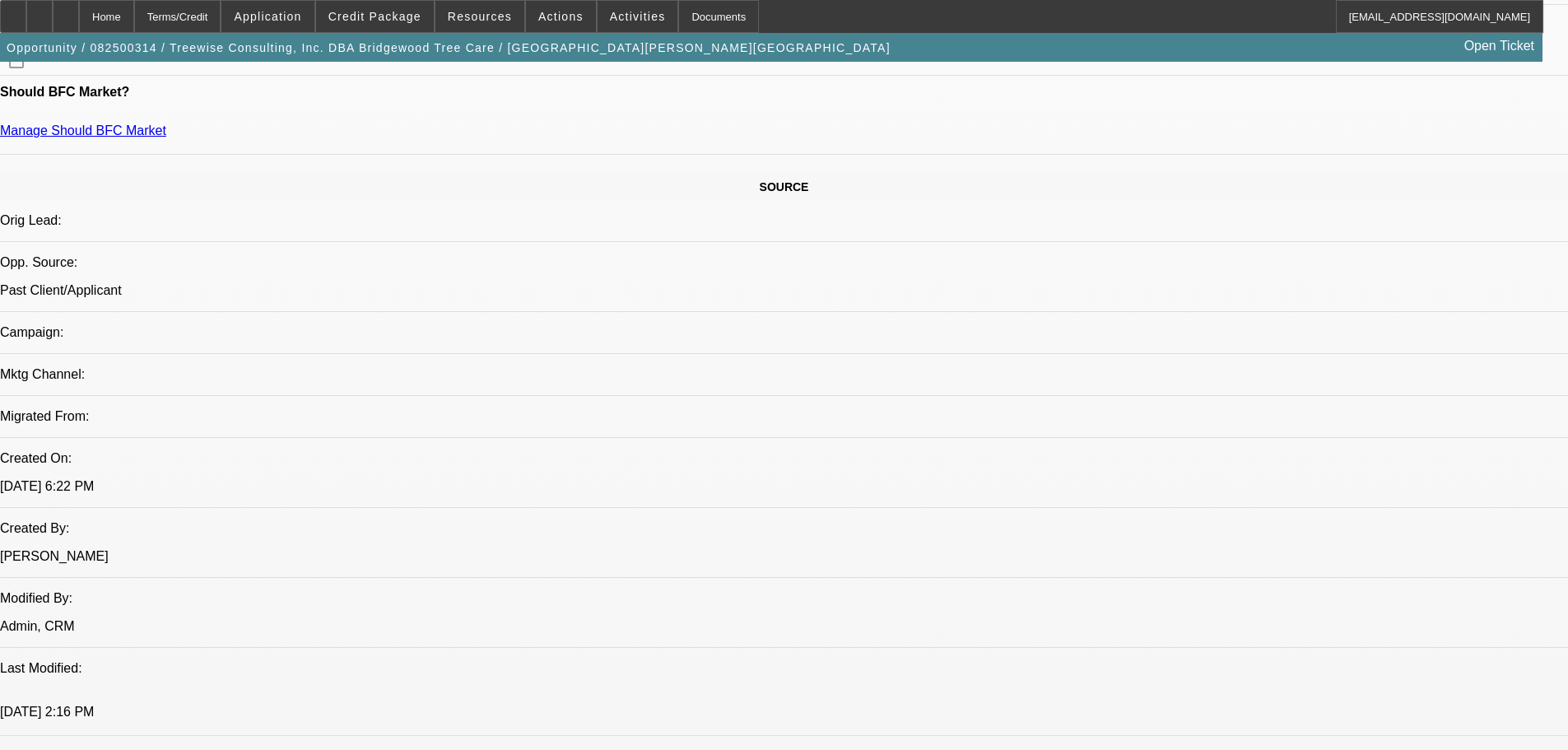
scroll to position [823, 0]
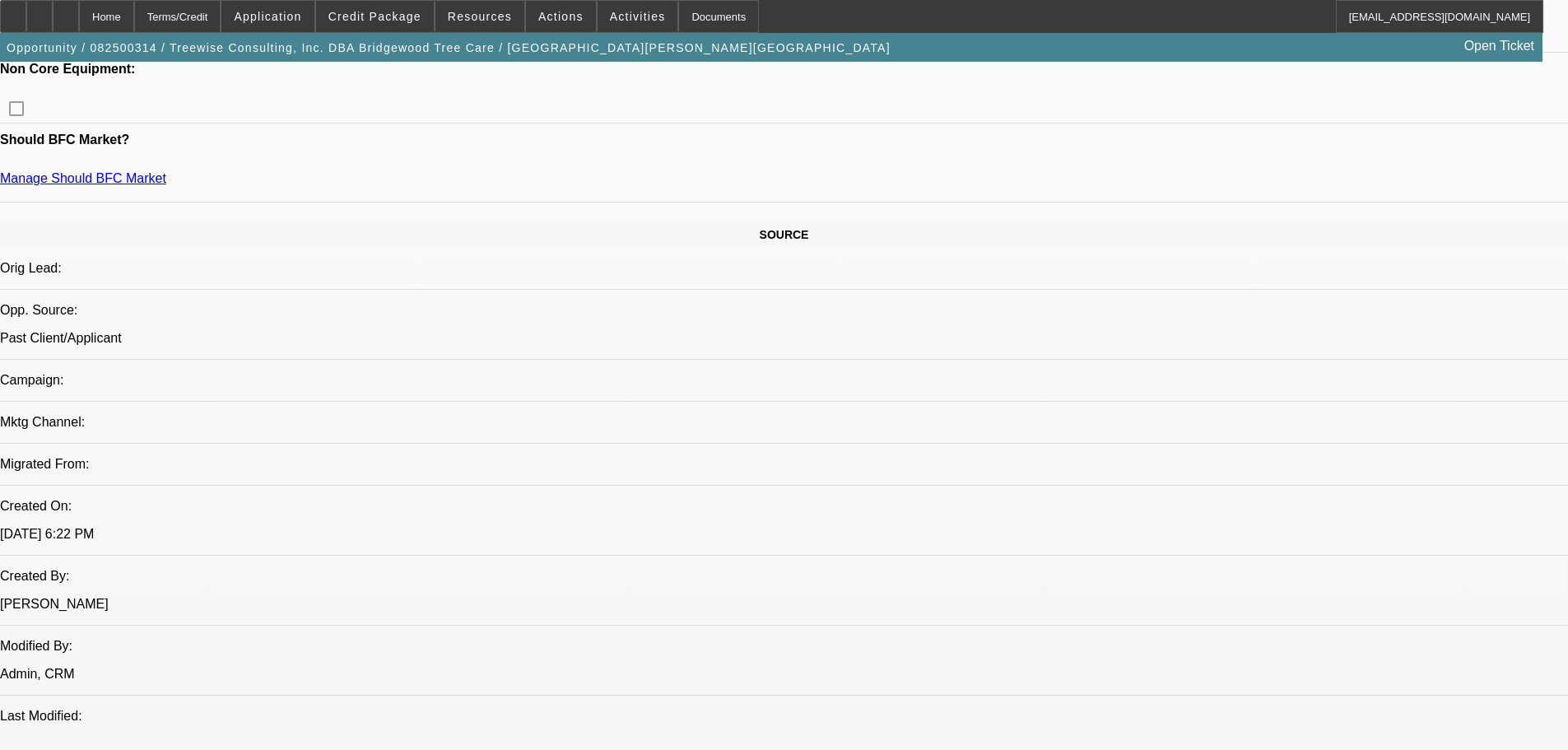
click at [26, 20] on div at bounding box center [13, 16] width 26 height 33
drag, startPoint x: 1486, startPoint y: 105, endPoint x: 1483, endPoint y: 82, distance: 23.2
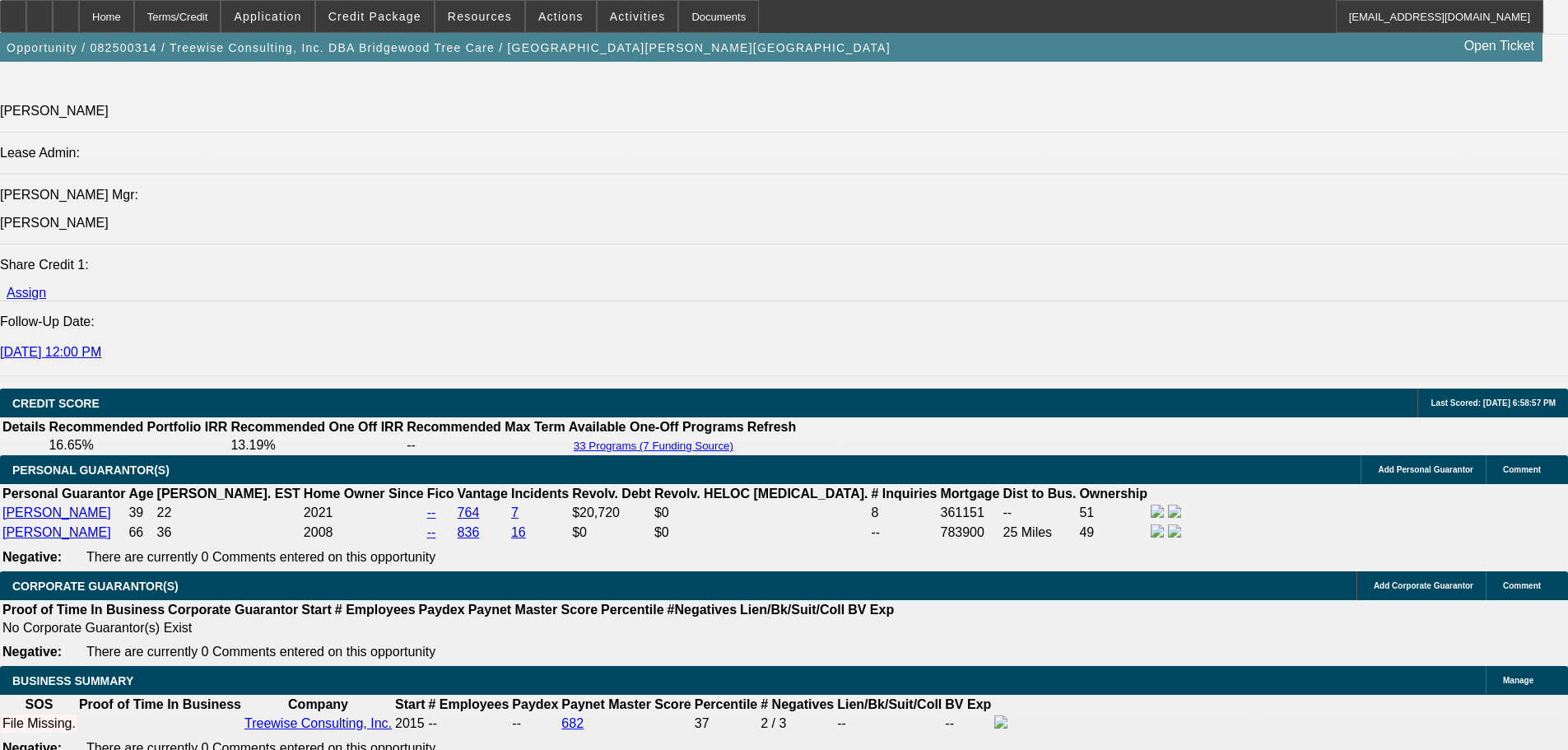
scroll to position [2305, 0]
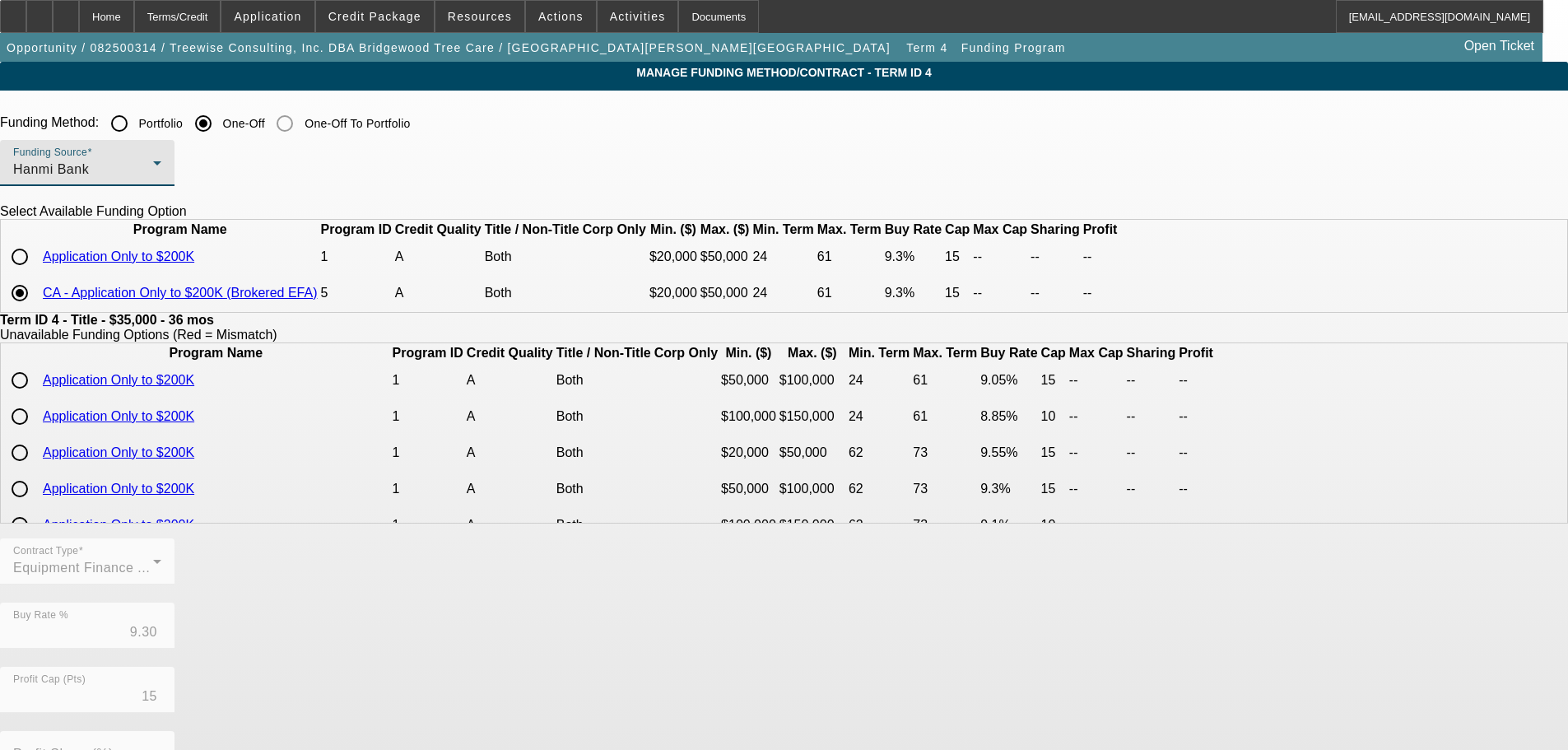
click at [153, 167] on div "Hanmi Bank" at bounding box center [83, 169] width 140 height 20
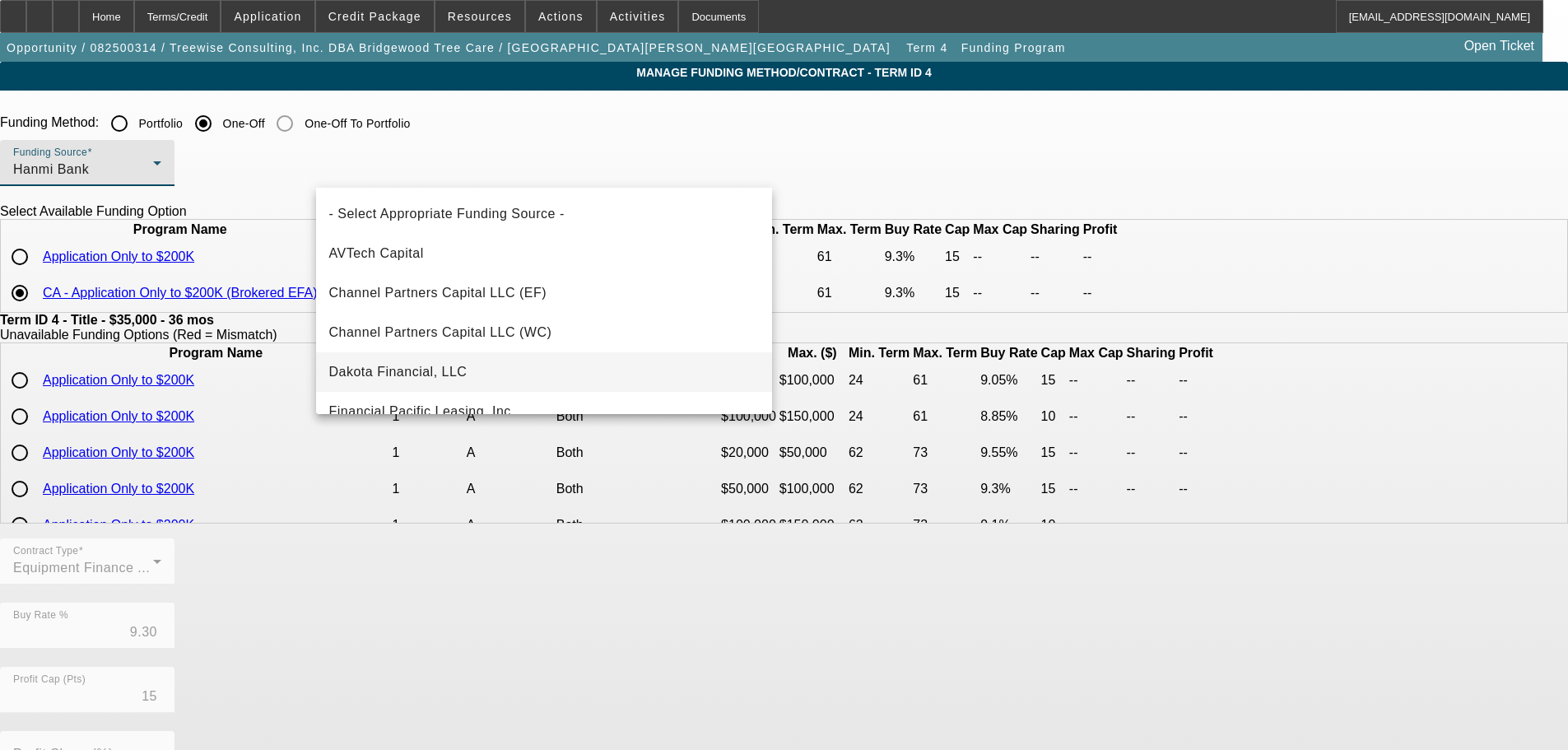
click at [518, 361] on mat-option "Dakota Financial, LLC" at bounding box center [543, 372] width 456 height 40
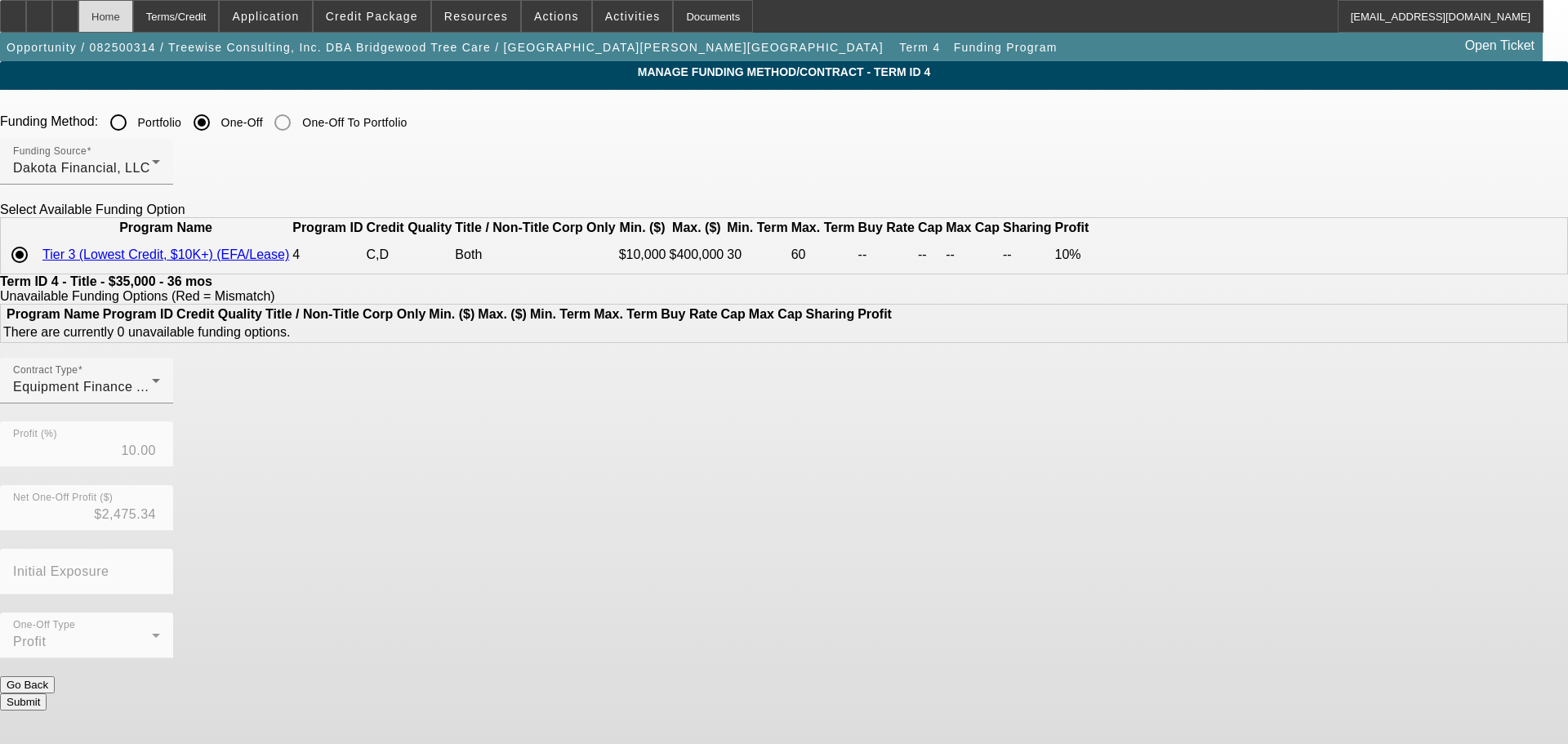
click at [133, 19] on div "Home" at bounding box center [106, 16] width 54 height 33
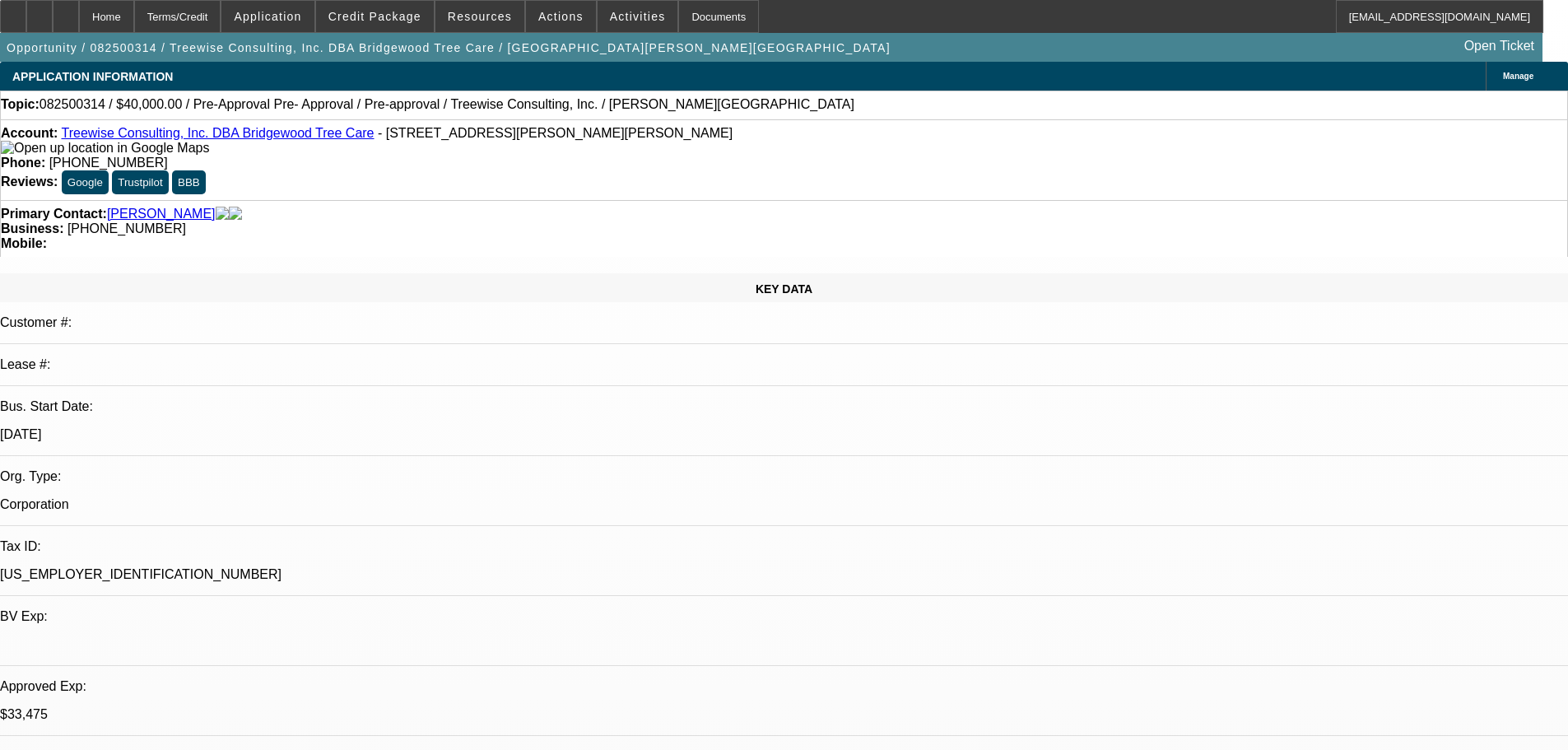
select select "0"
select select "3"
select select "0"
select select "6"
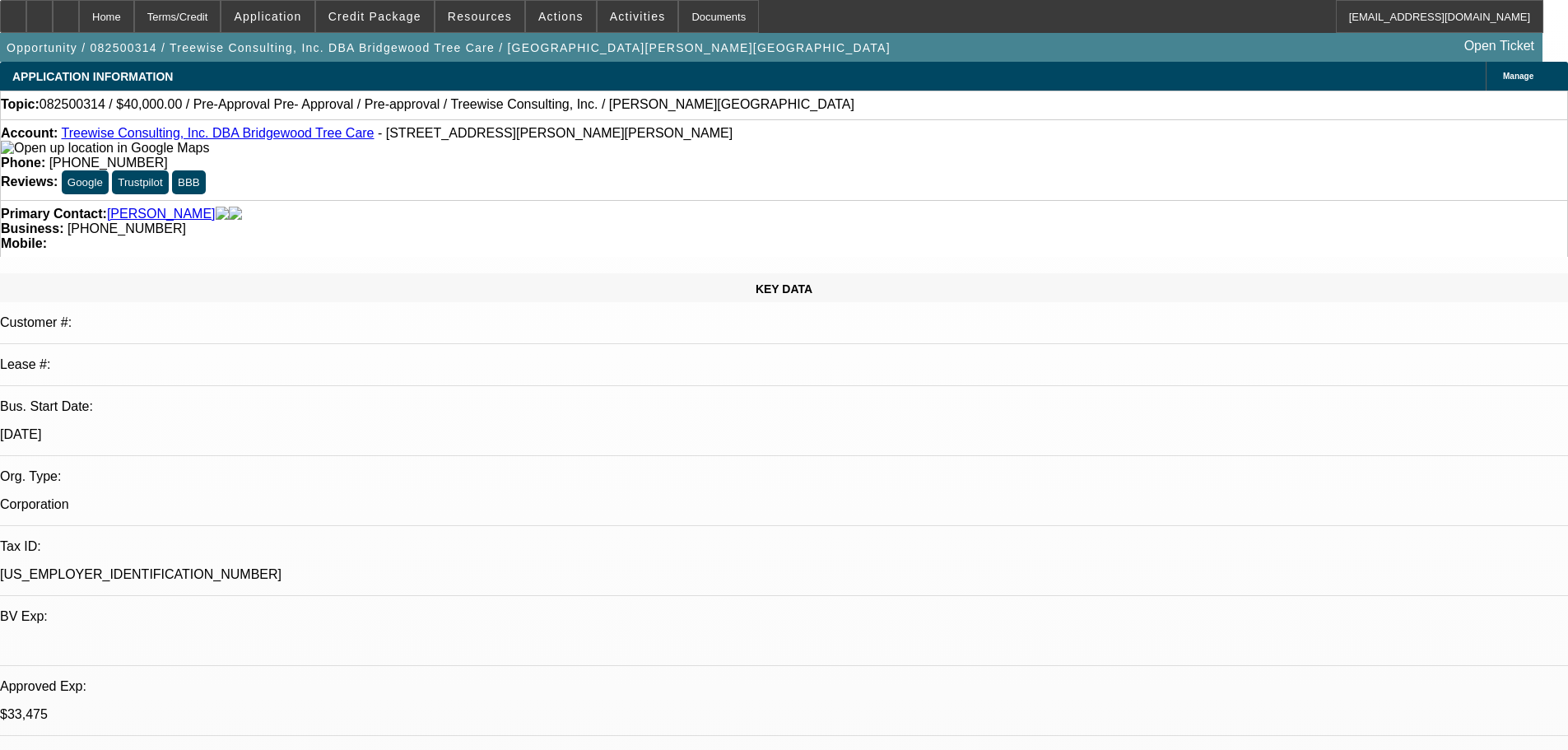
select select "0"
select select "3"
select select "0"
select select "6"
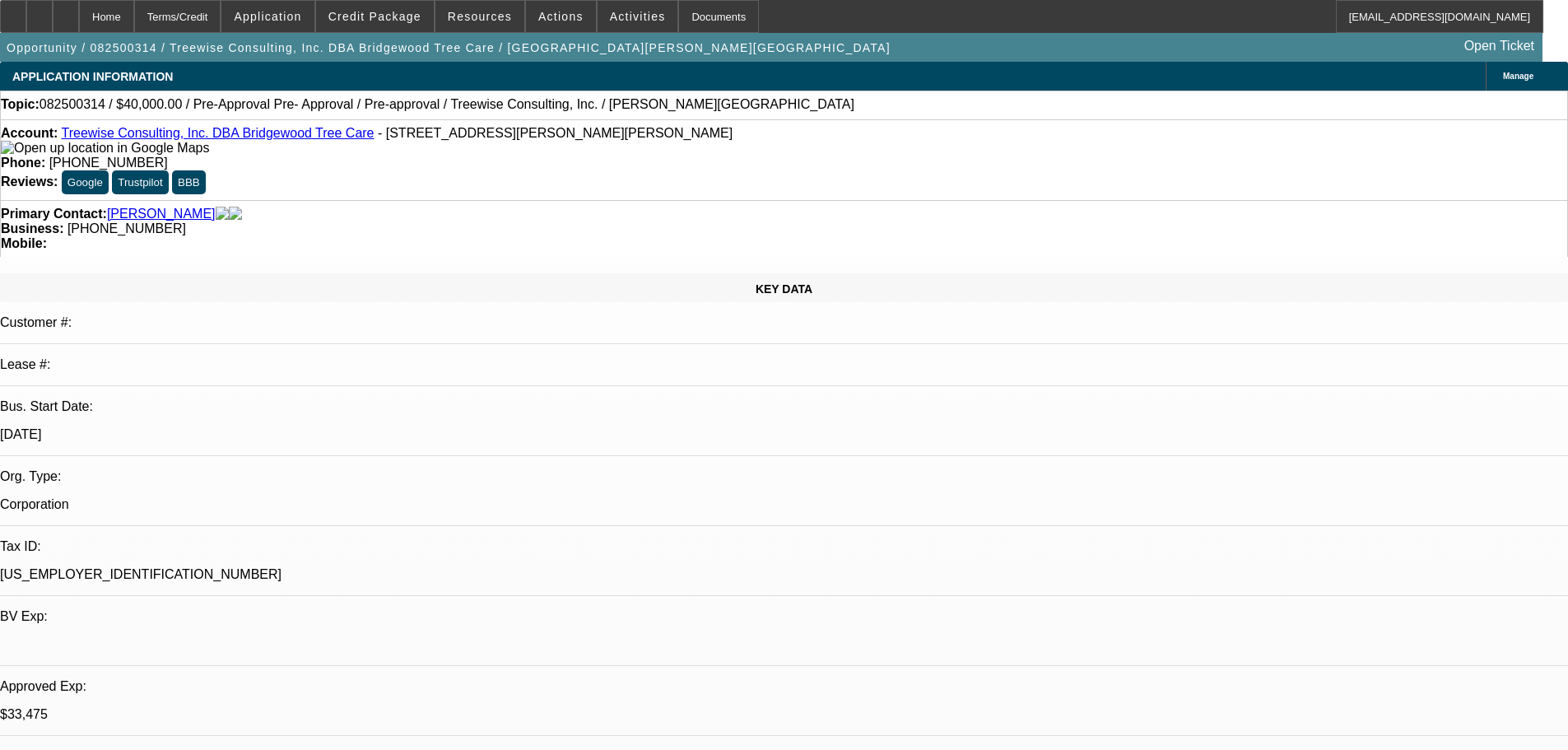
select select "0"
select select "3"
select select "0"
select select "6"
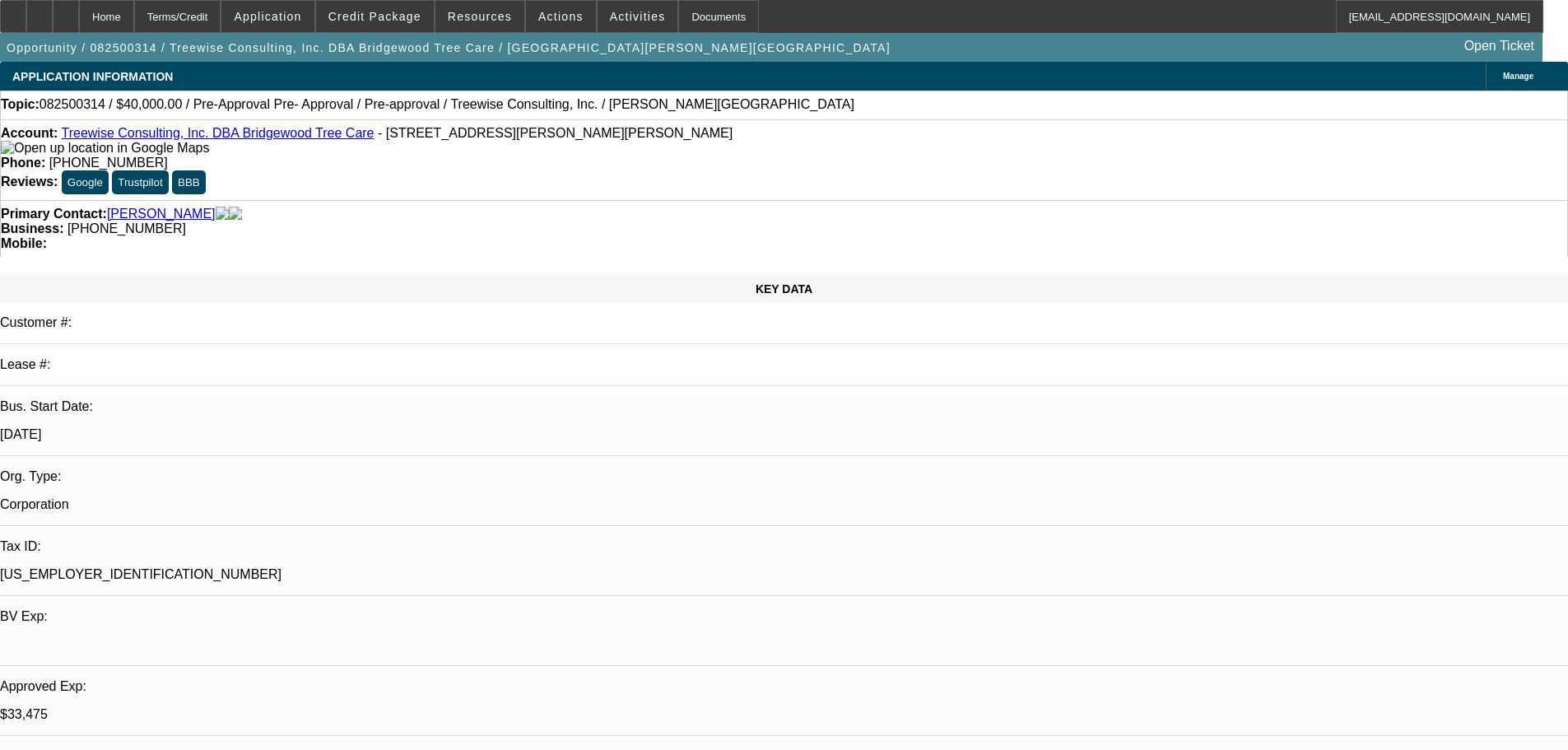
select select "0"
select select "3"
select select "0"
select select "6"
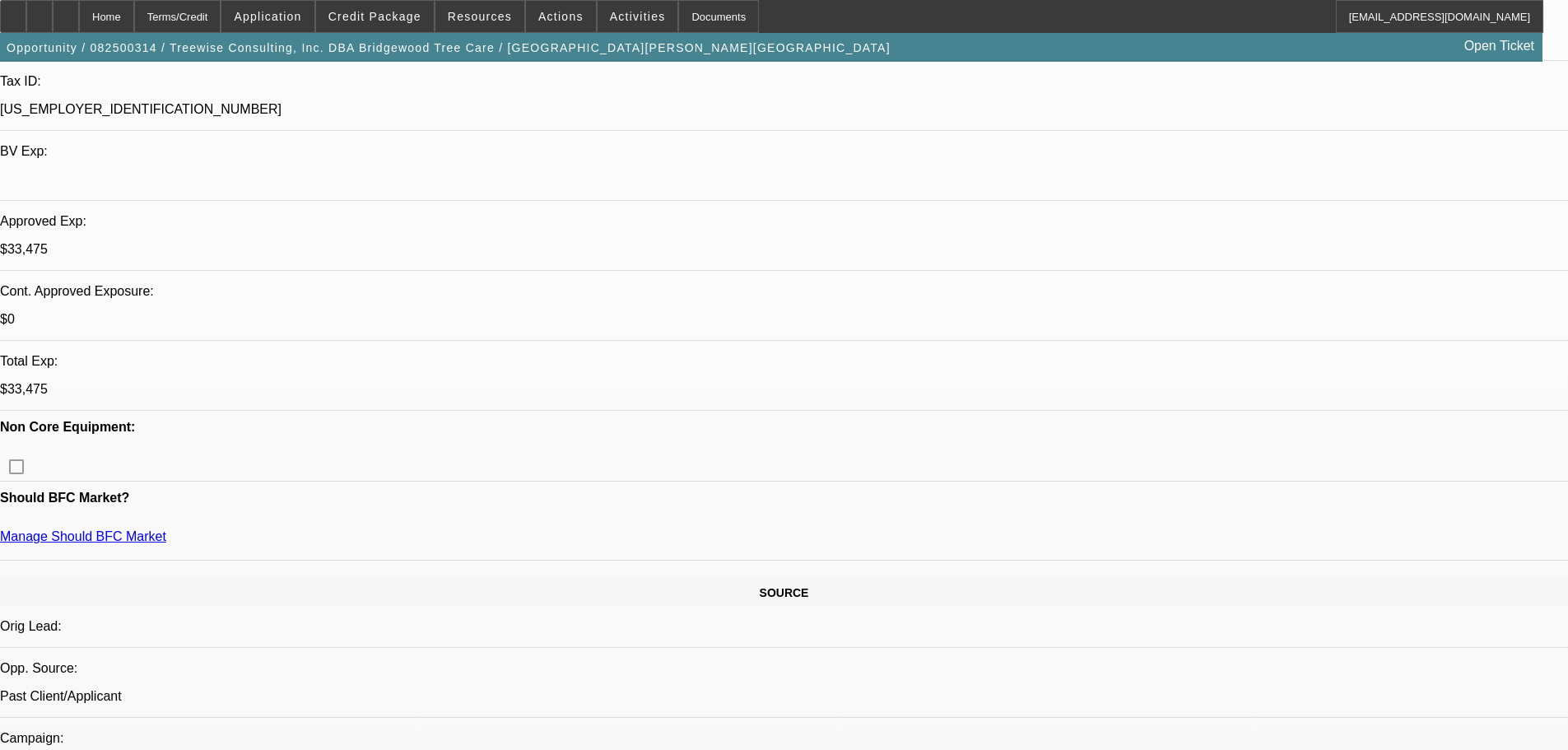
scroll to position [658, 0]
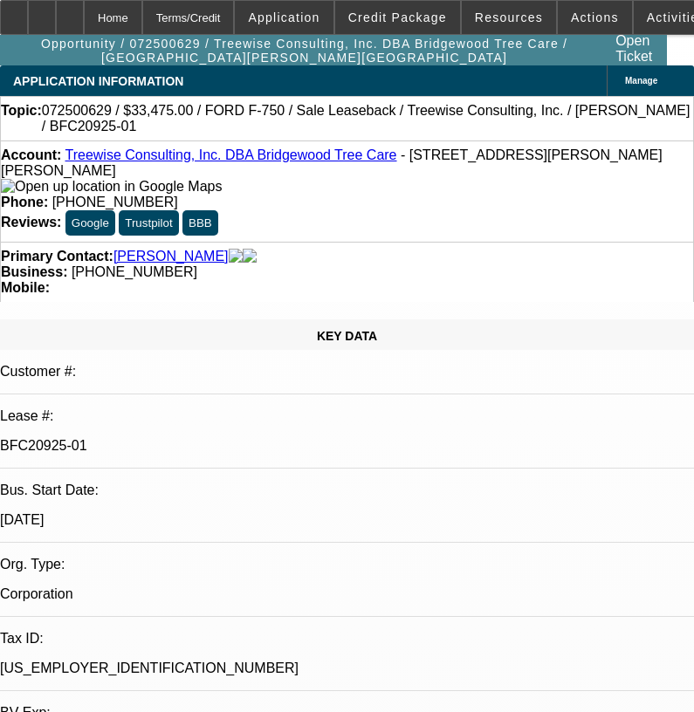
select select "0"
select select "2"
select select "0"
select select "6"
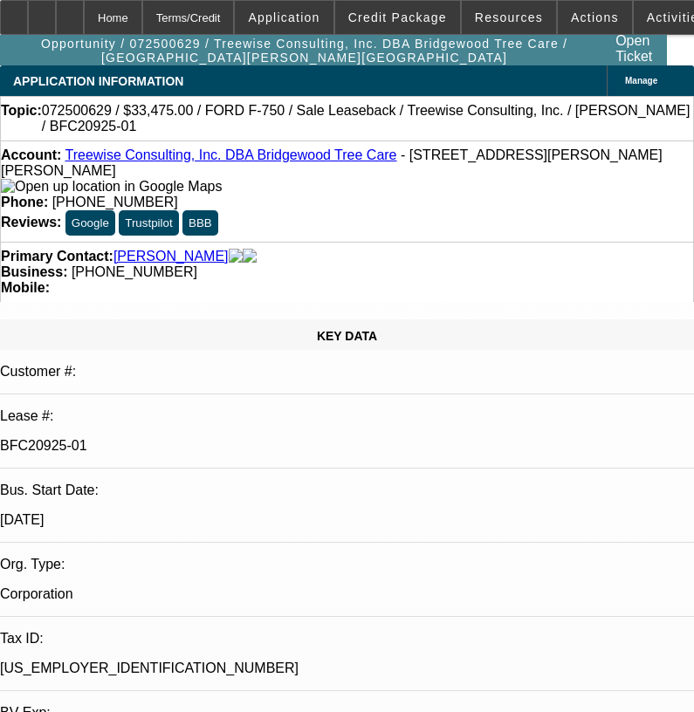
select select "0"
select select "6"
select select "0"
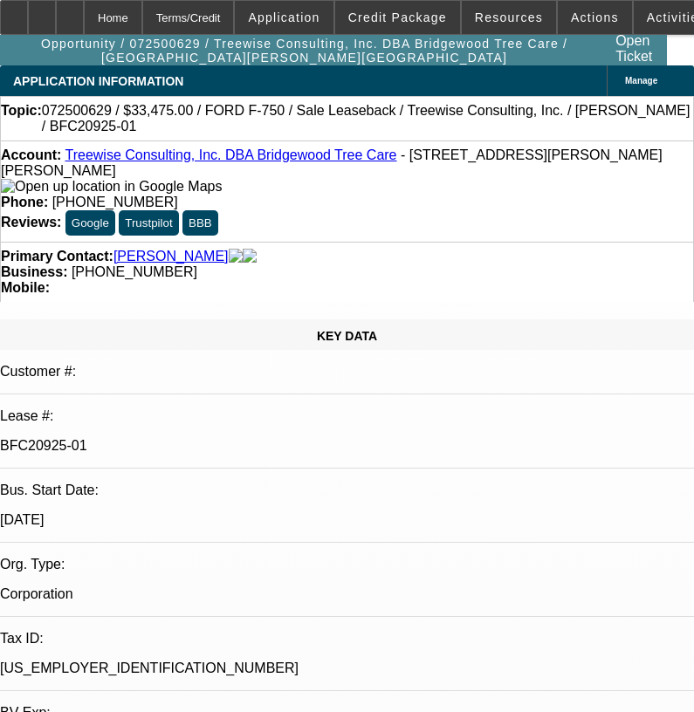
select select "0"
select select "6"
select select "0"
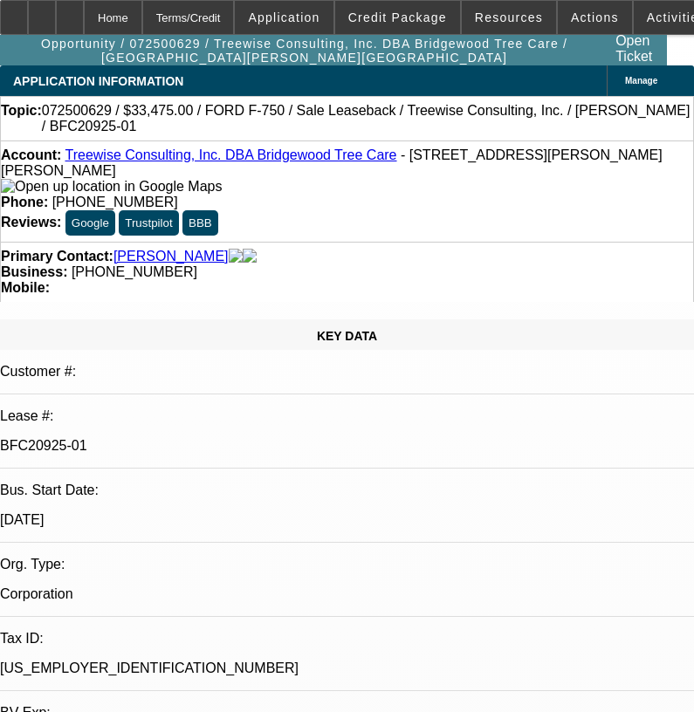
select select "0"
select select "6"
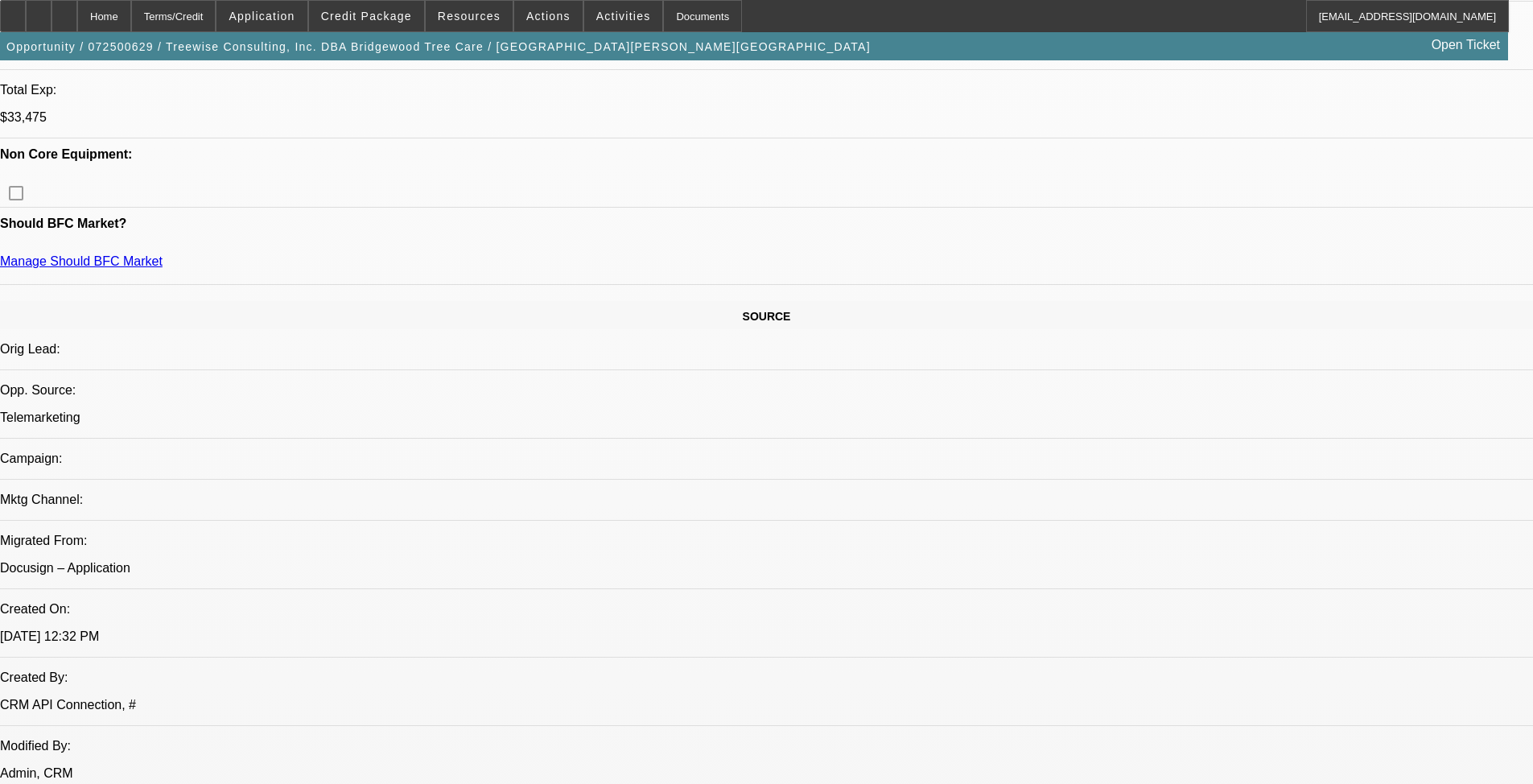
scroll to position [804, 0]
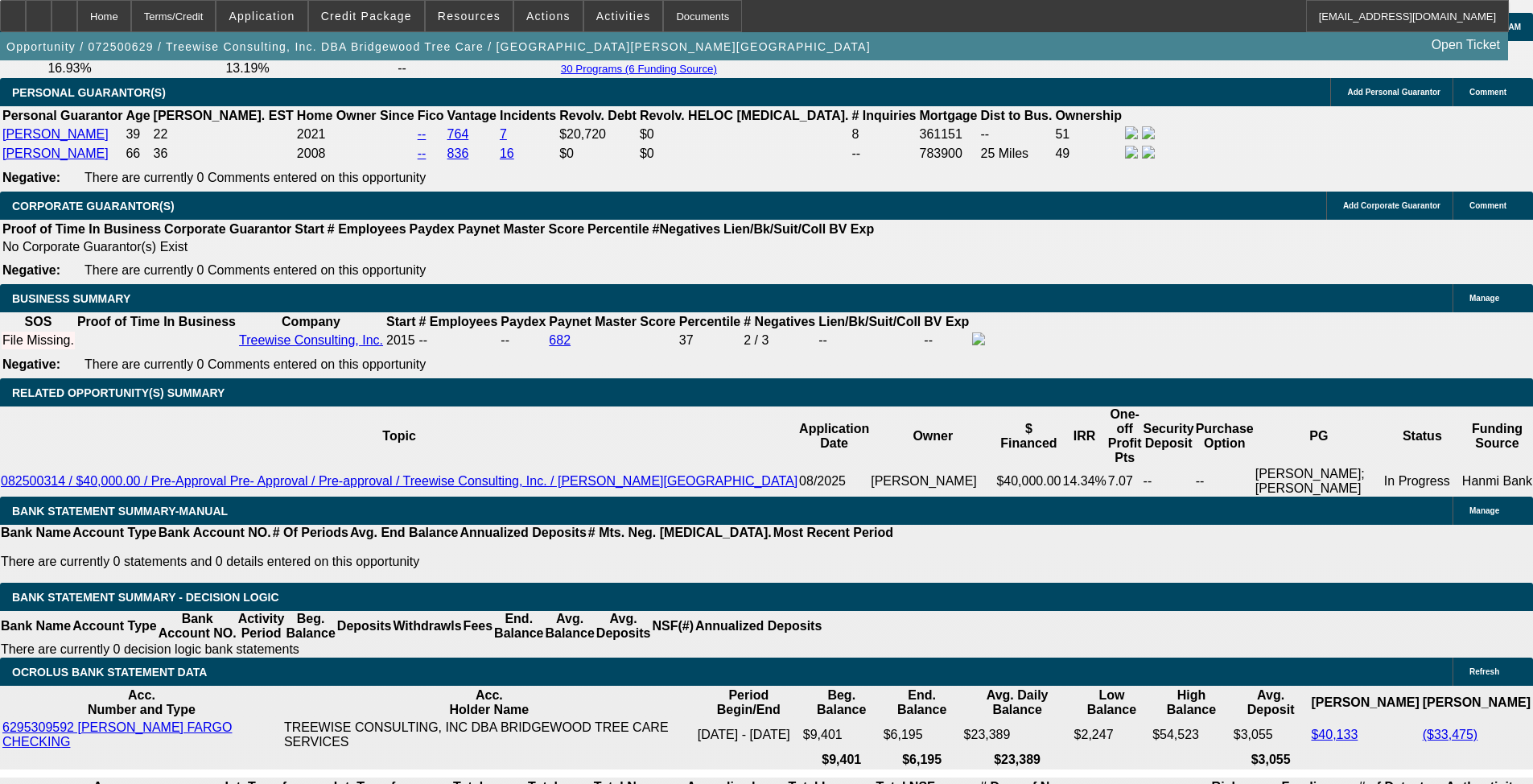
scroll to position [2500, 0]
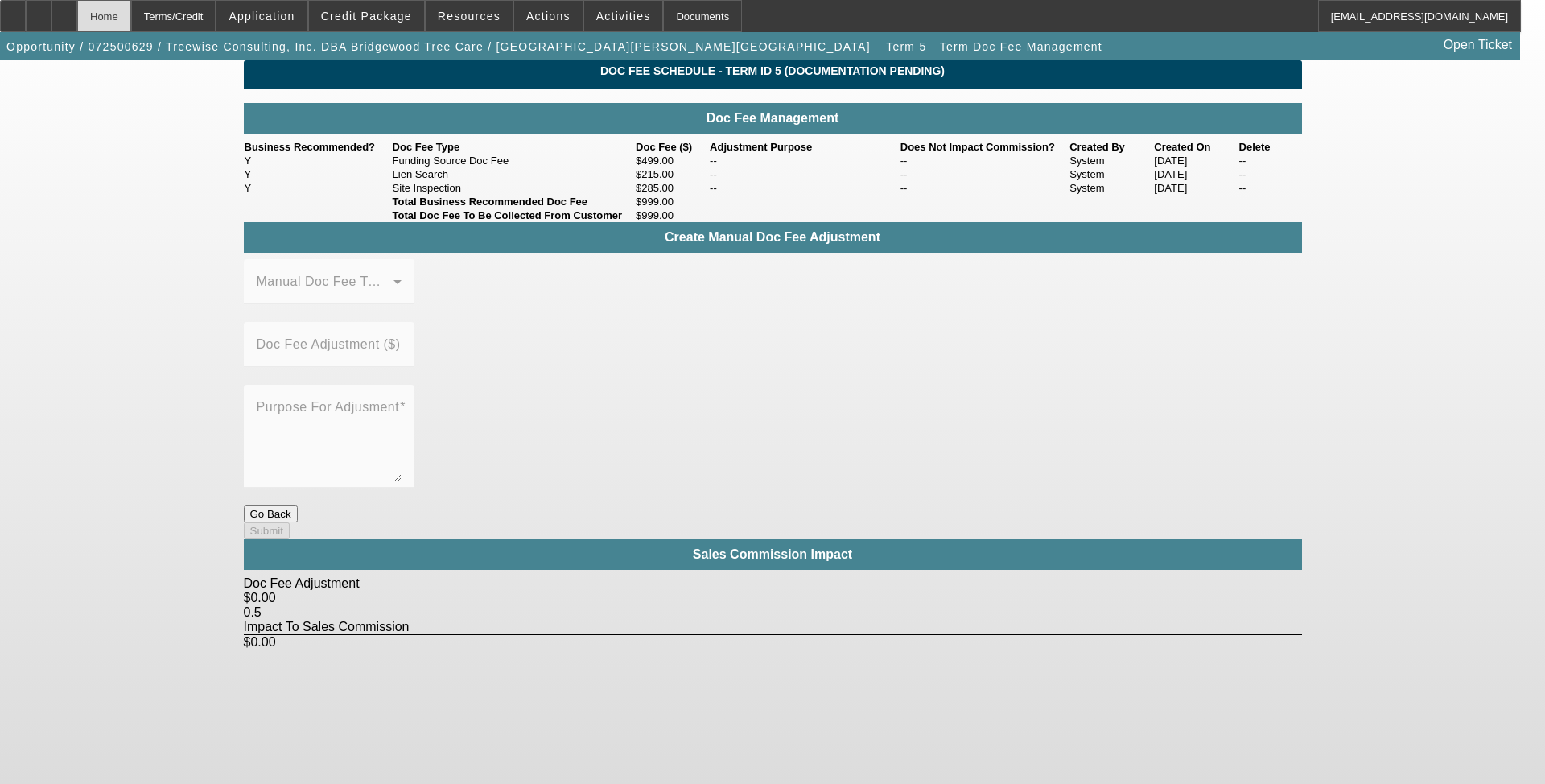
click at [131, 19] on div "Home" at bounding box center [104, 16] width 53 height 32
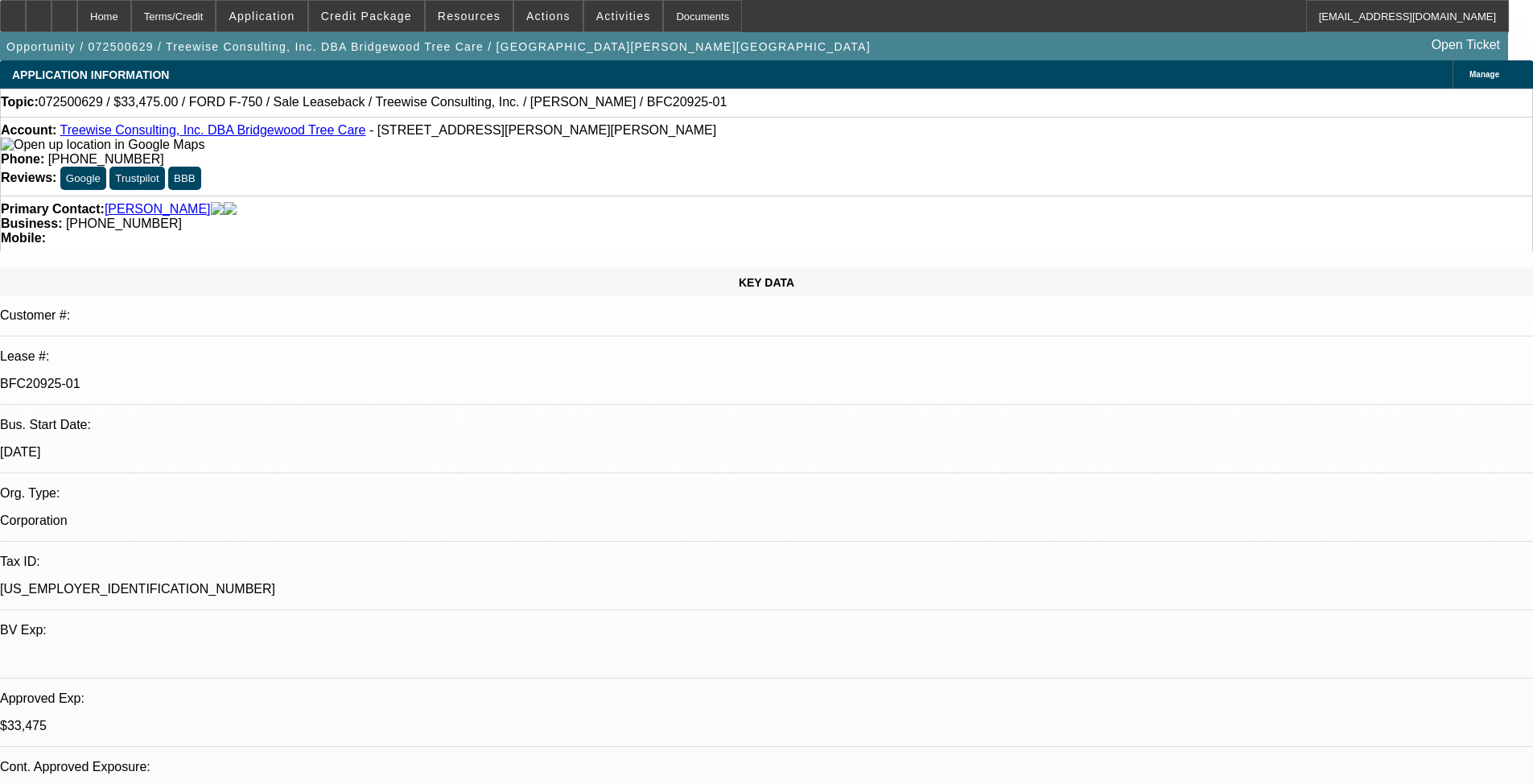
select select "0"
select select "2"
select select "0"
select select "6"
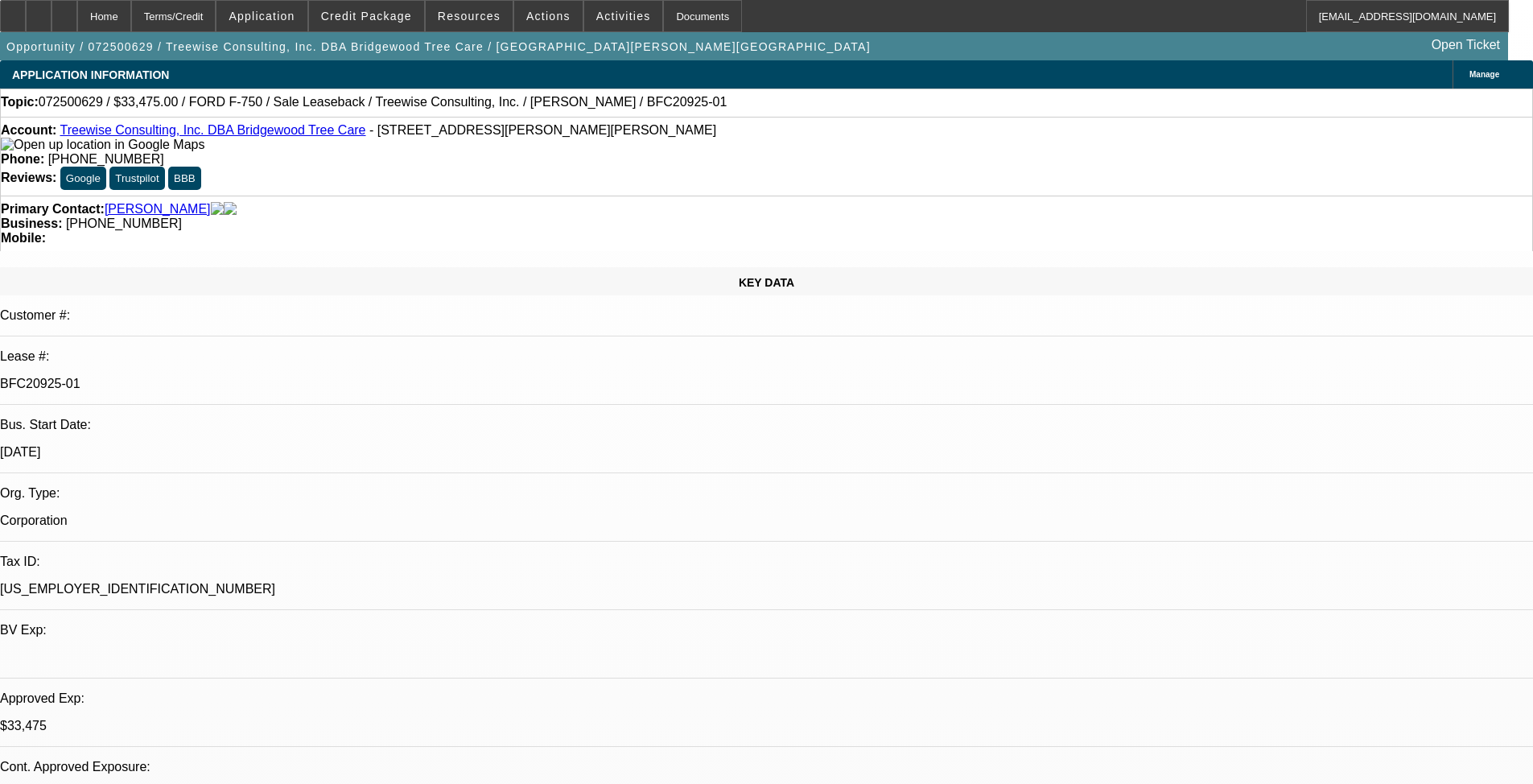
select select "0"
select select "6"
select select "0"
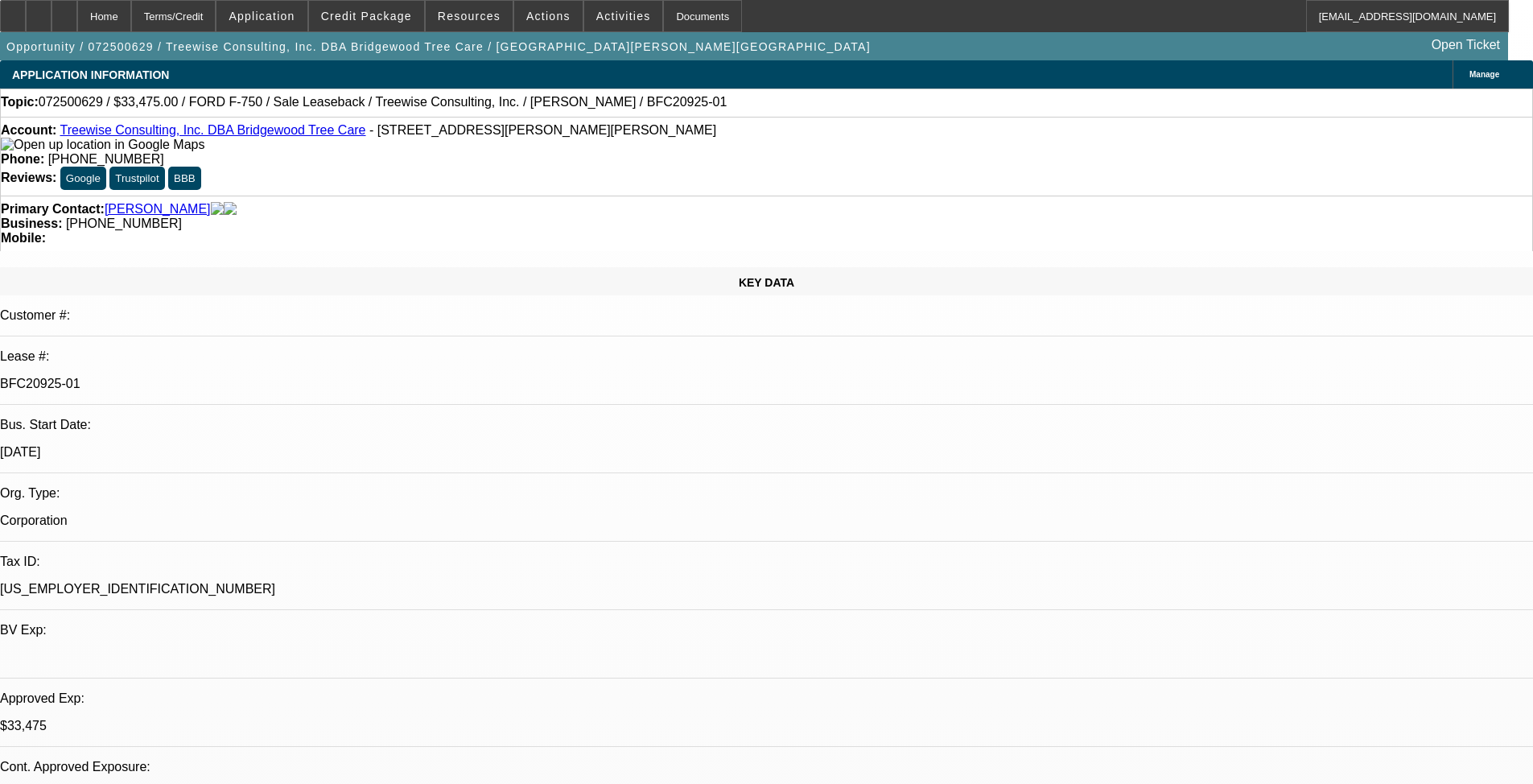
select select "0"
select select "6"
select select "0"
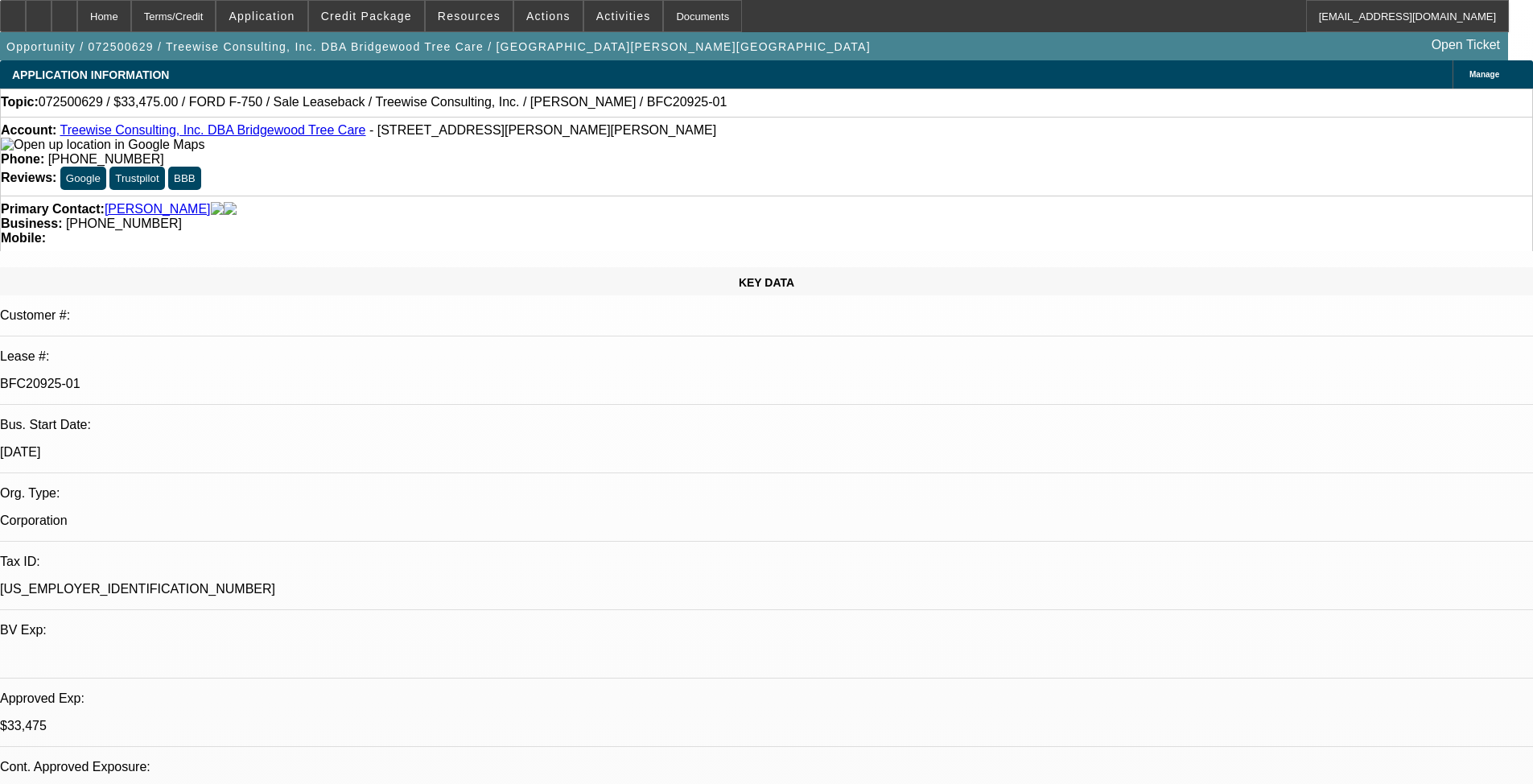
select select "0"
select select "6"
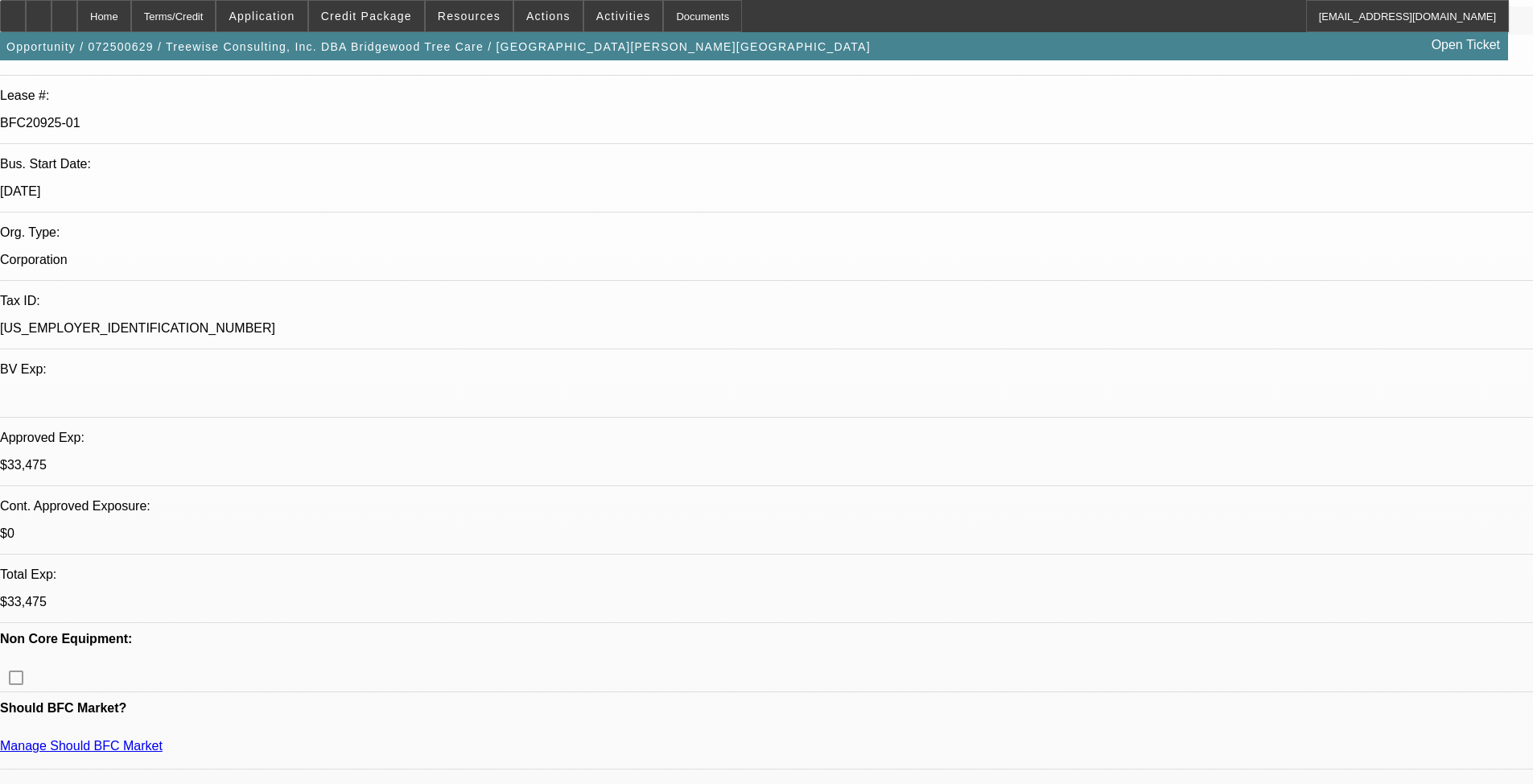
scroll to position [322, 0]
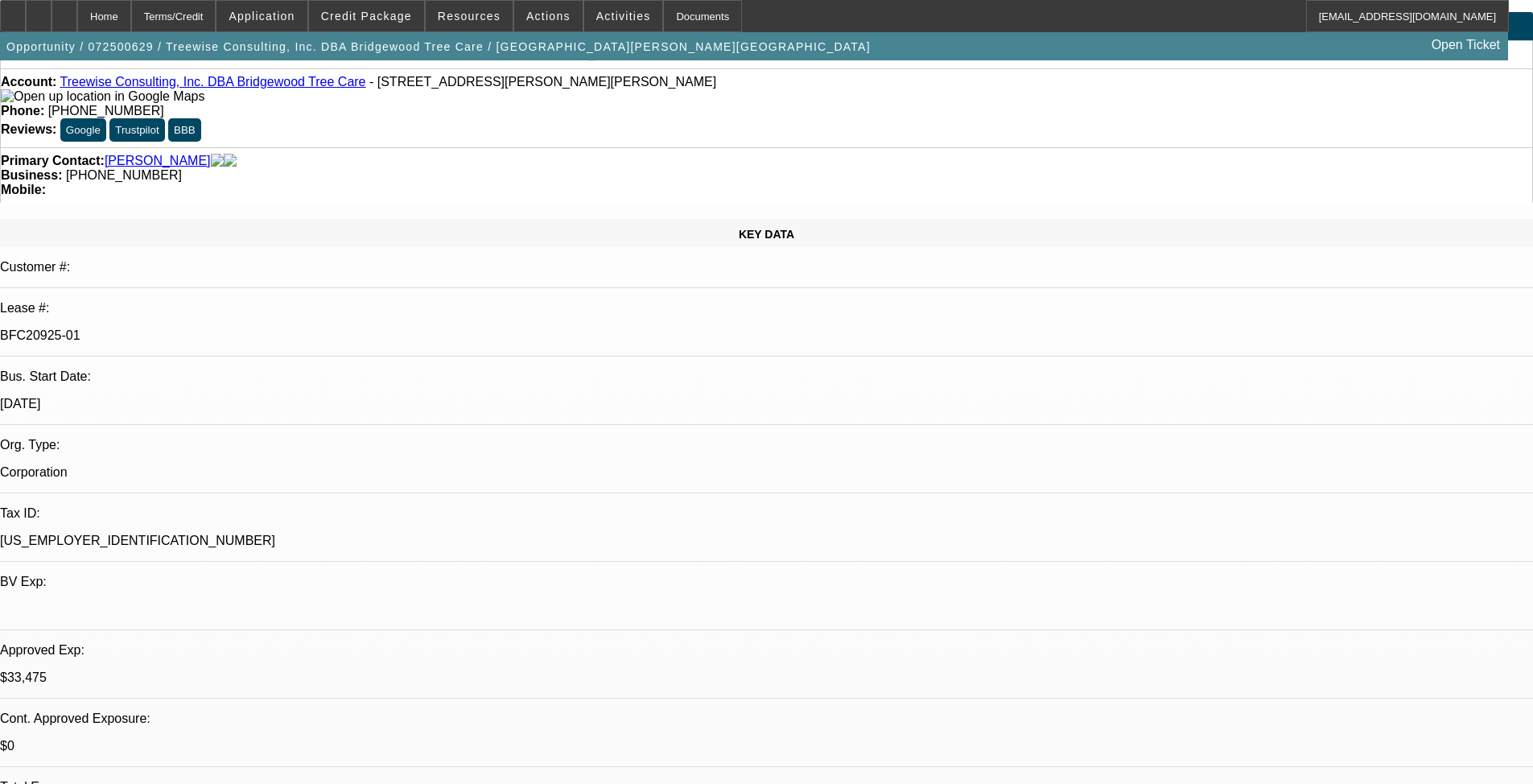
scroll to position [0, 0]
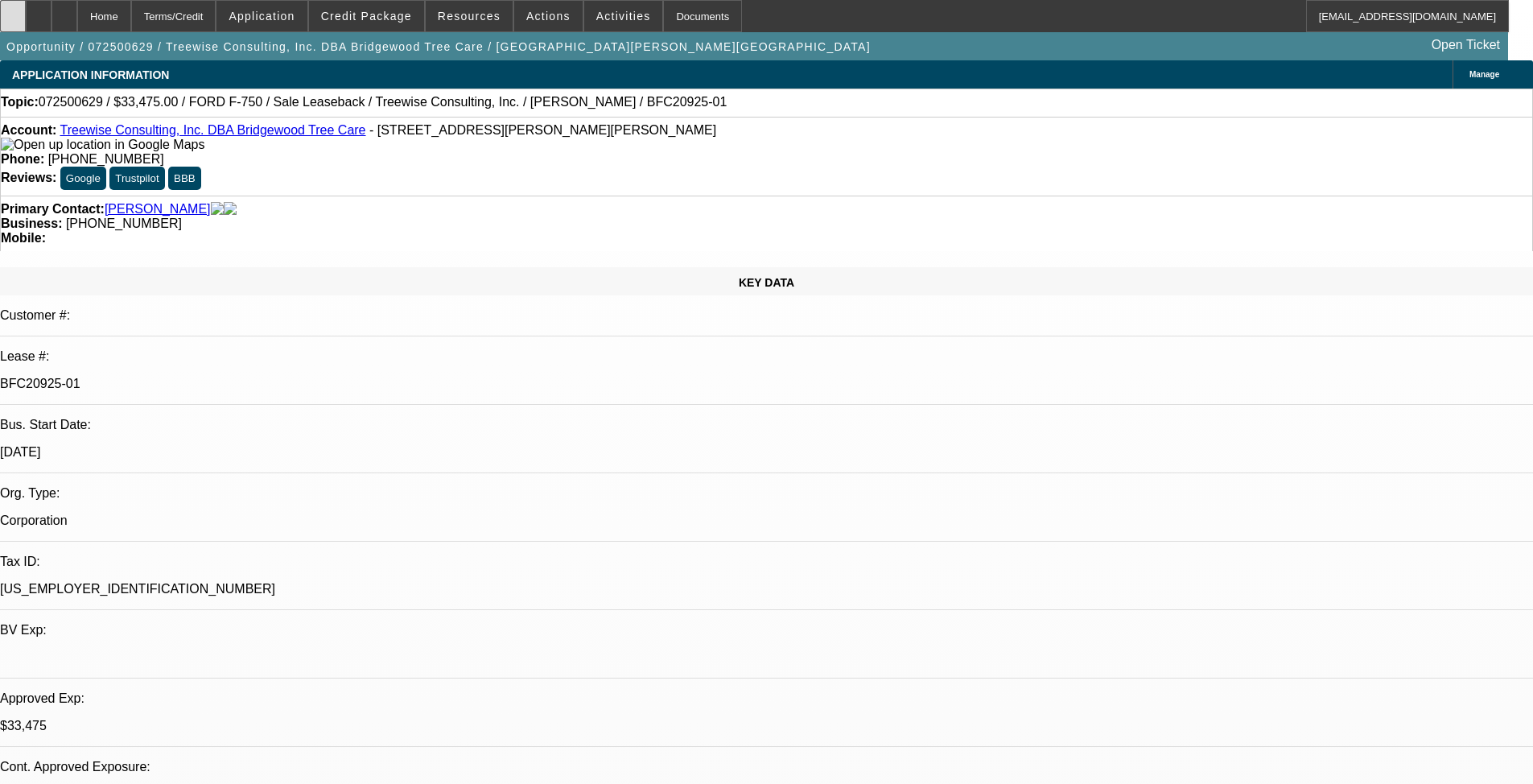
click at [13, 10] on icon at bounding box center [13, 10] width 0 height 0
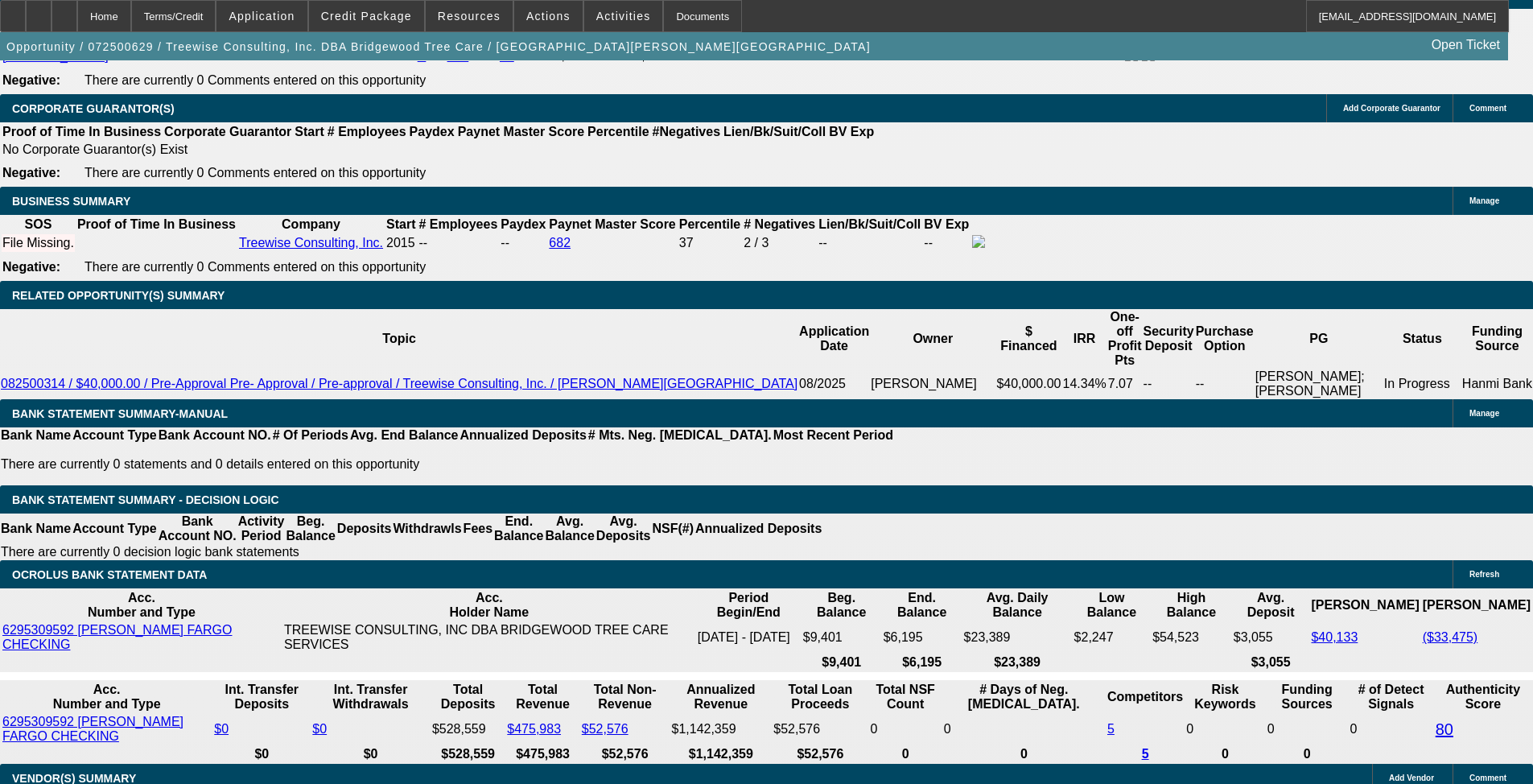
scroll to position [2575, 0]
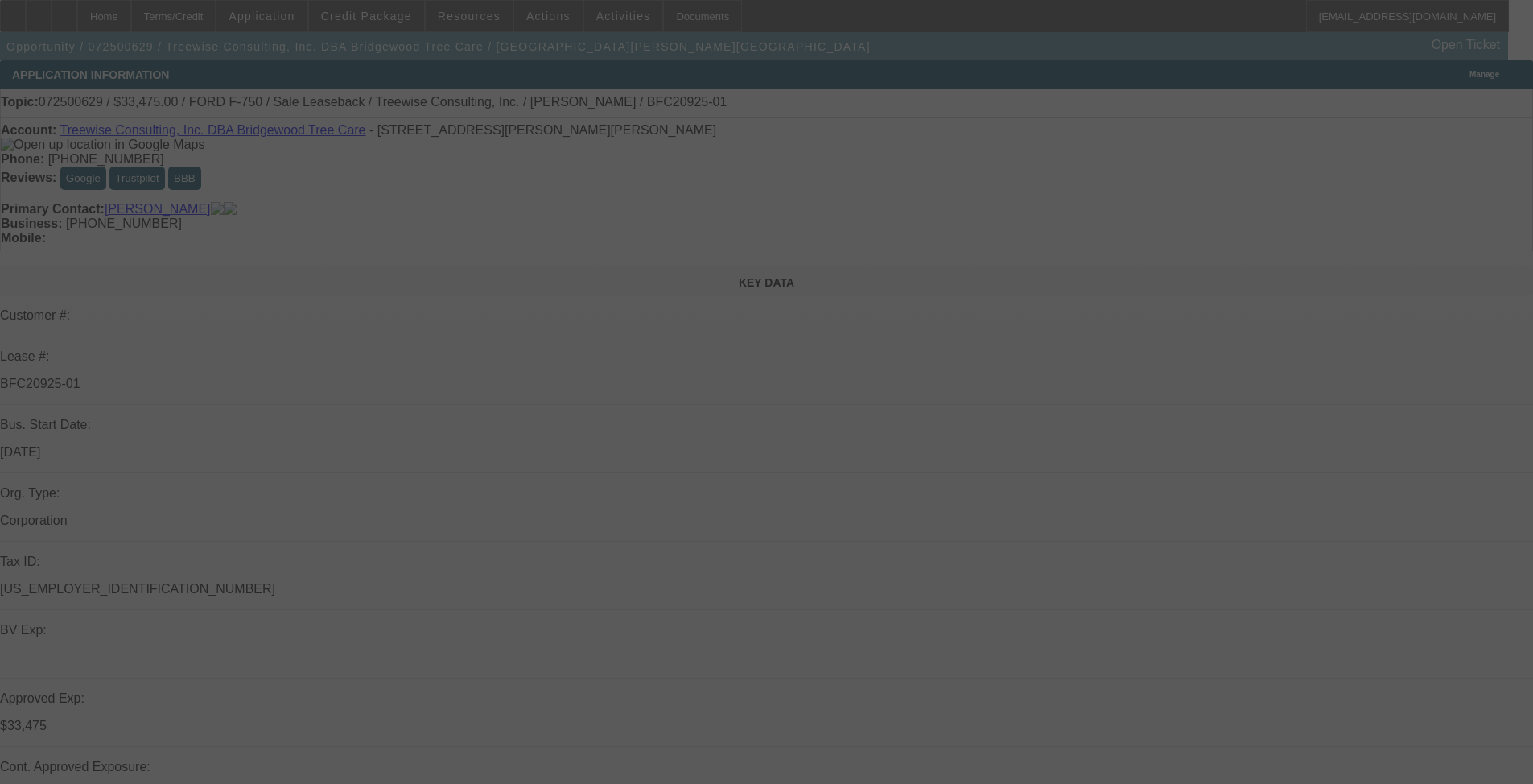
select select "0"
select select "2"
select select "0"
select select "6"
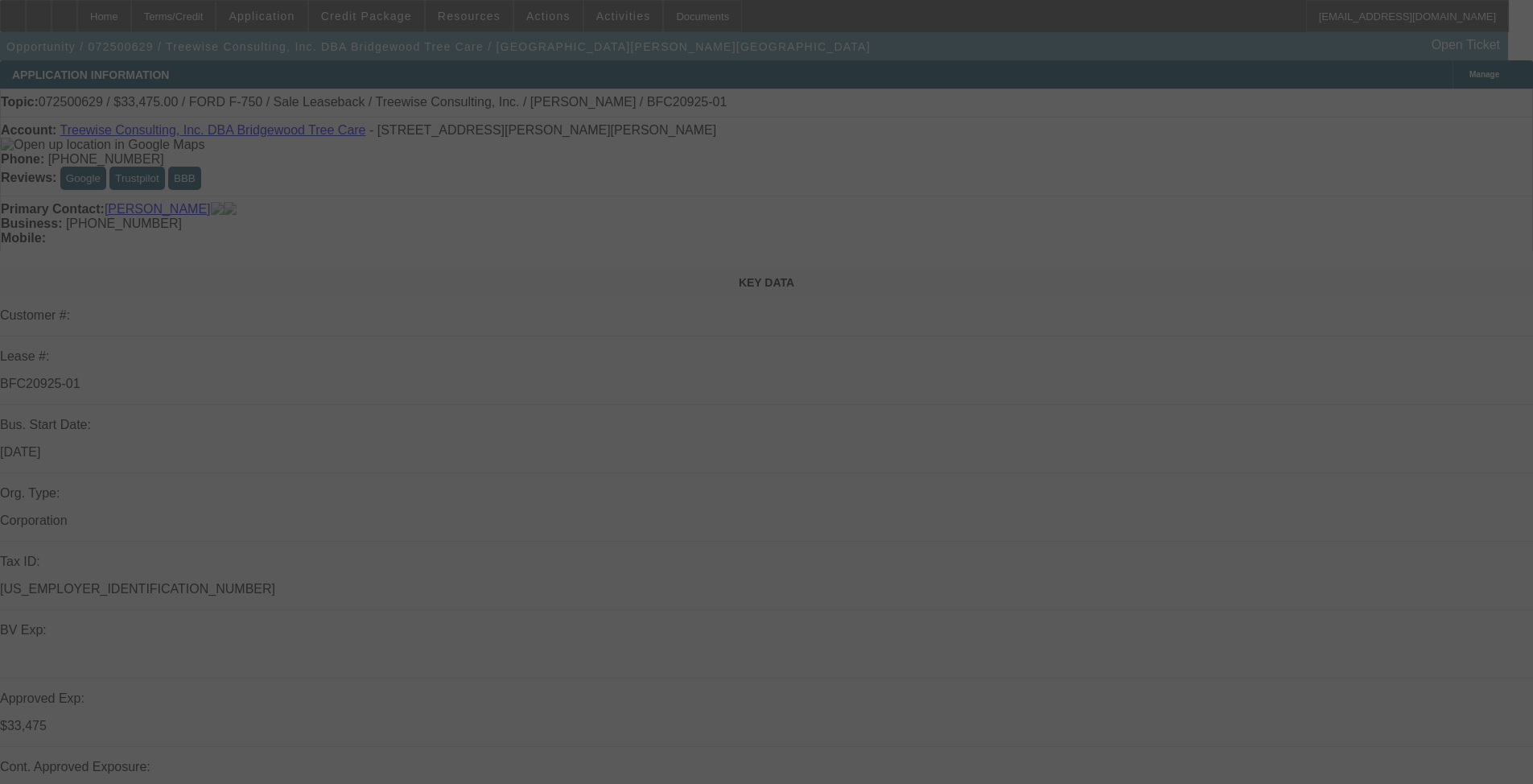
select select "0"
select select "6"
select select "0"
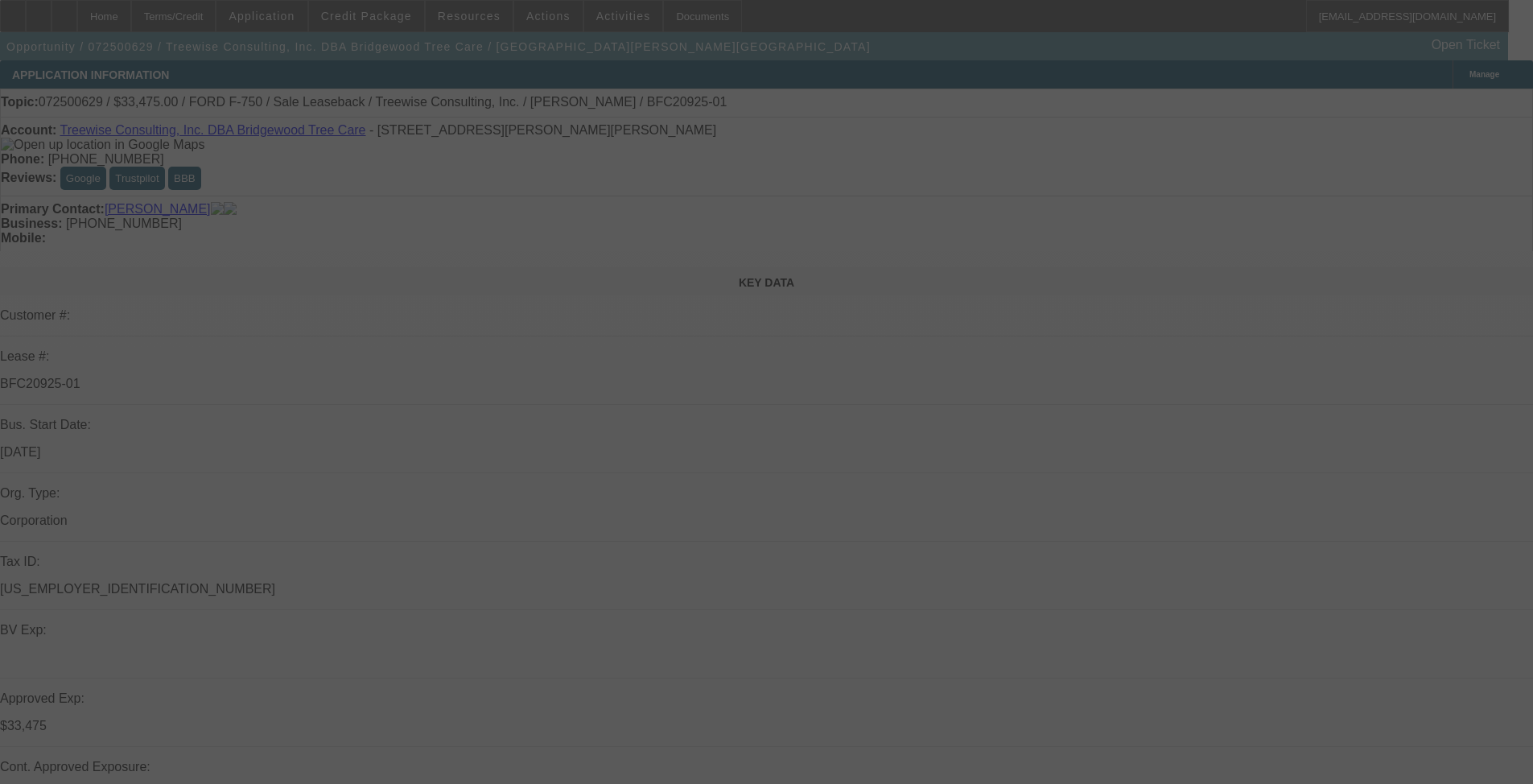
select select "0"
select select "6"
select select "0"
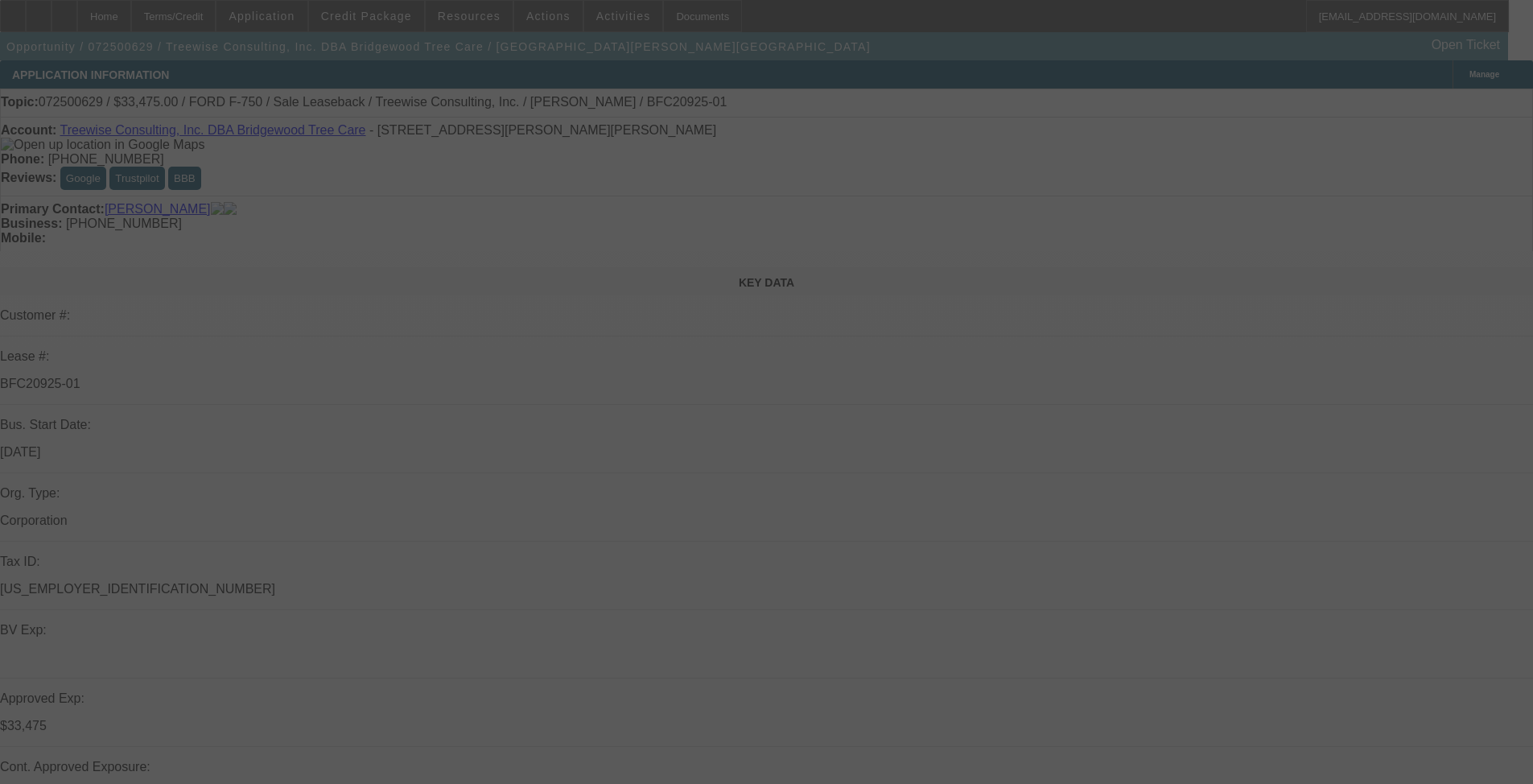
select select "0"
select select "6"
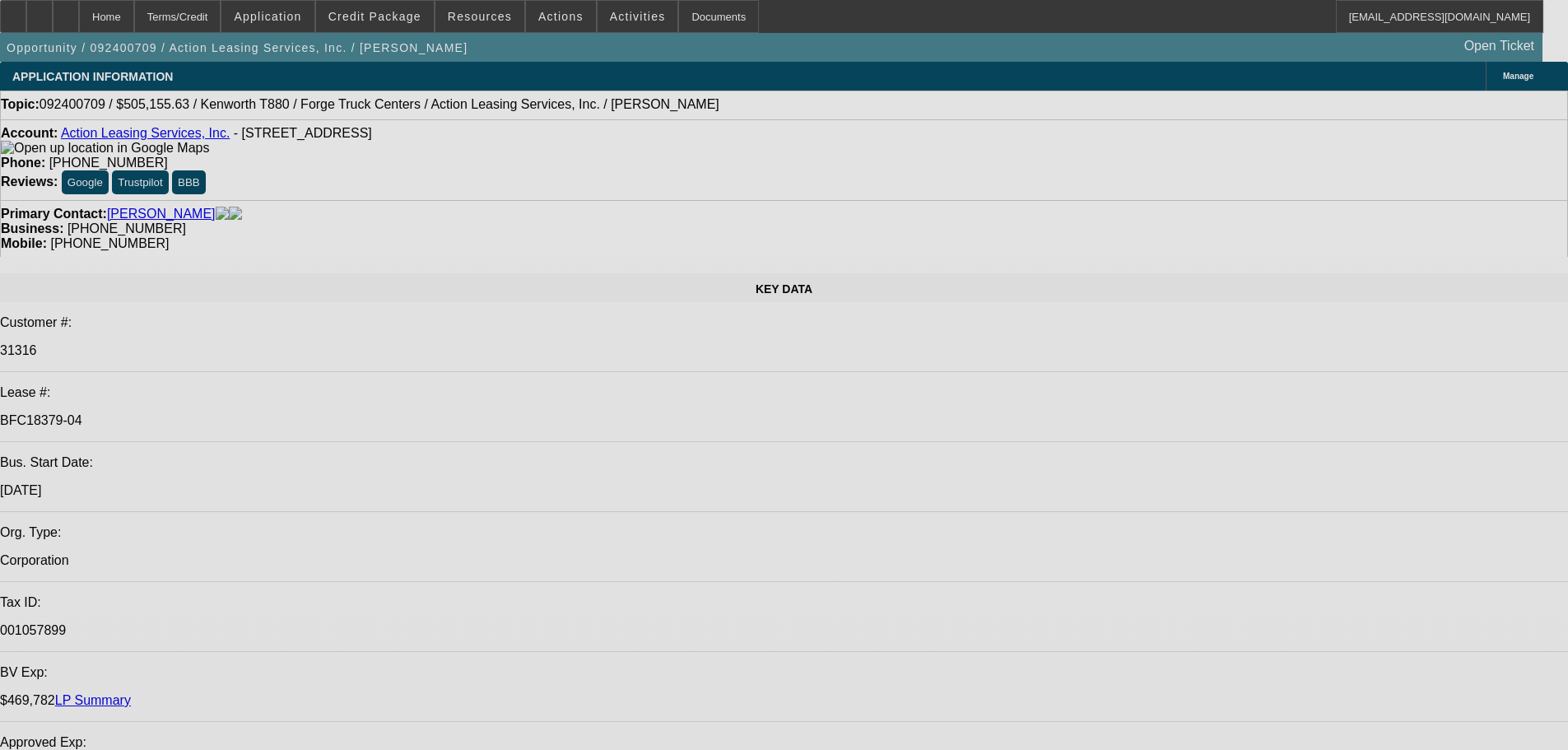
select select "0.1"
select select "2"
select select "0"
select select "6"
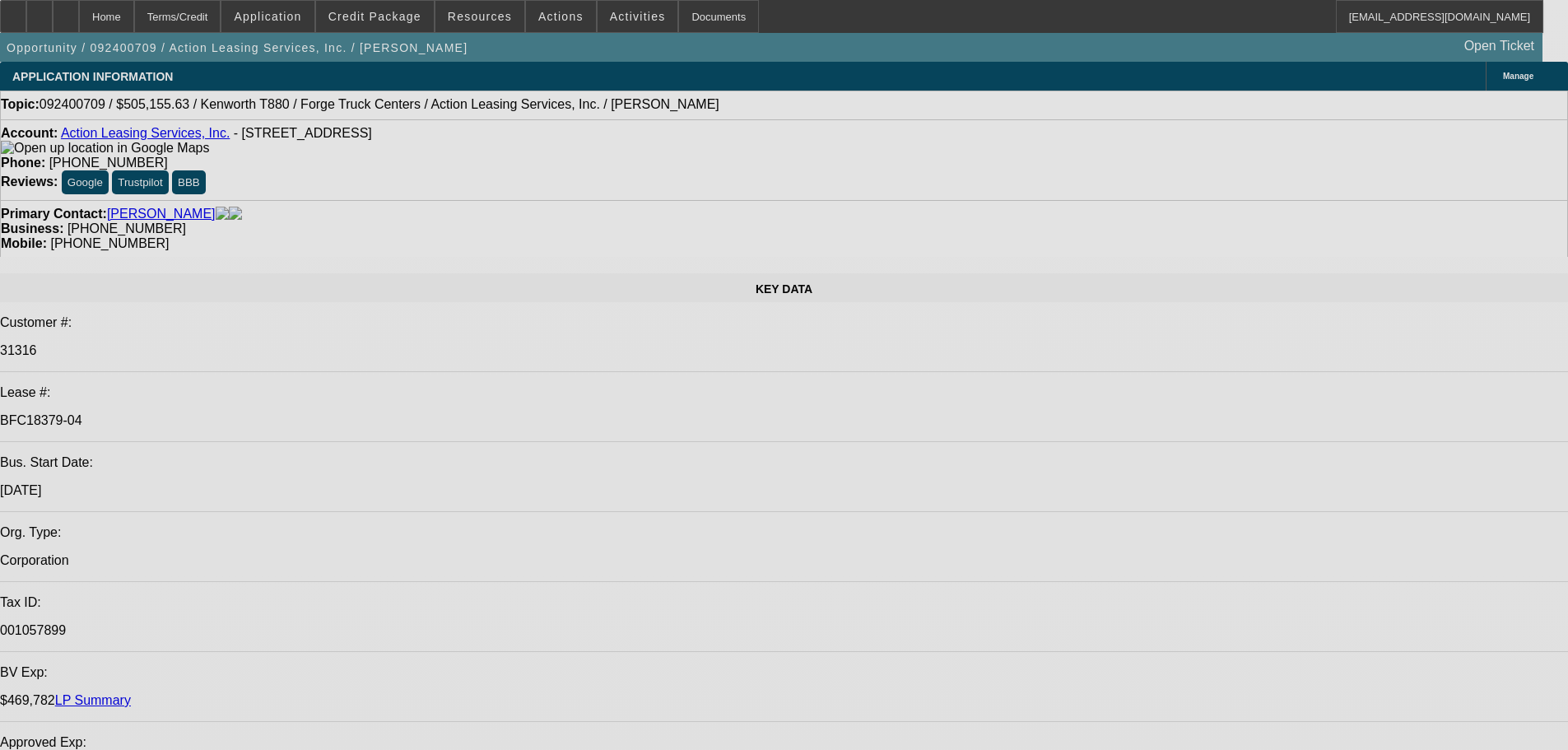
select select "0.1"
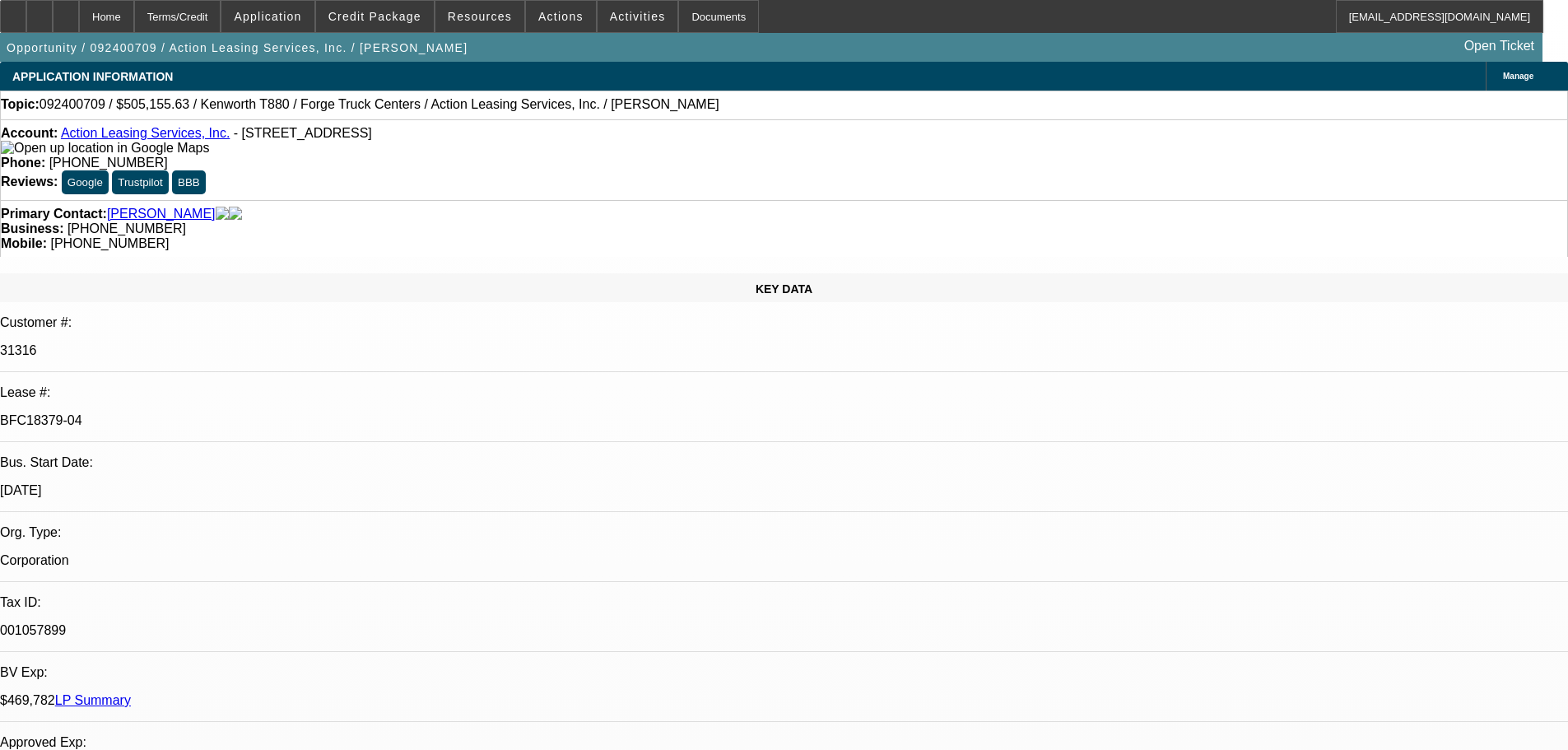
select select "2"
select select "0"
select select "6"
select select "0"
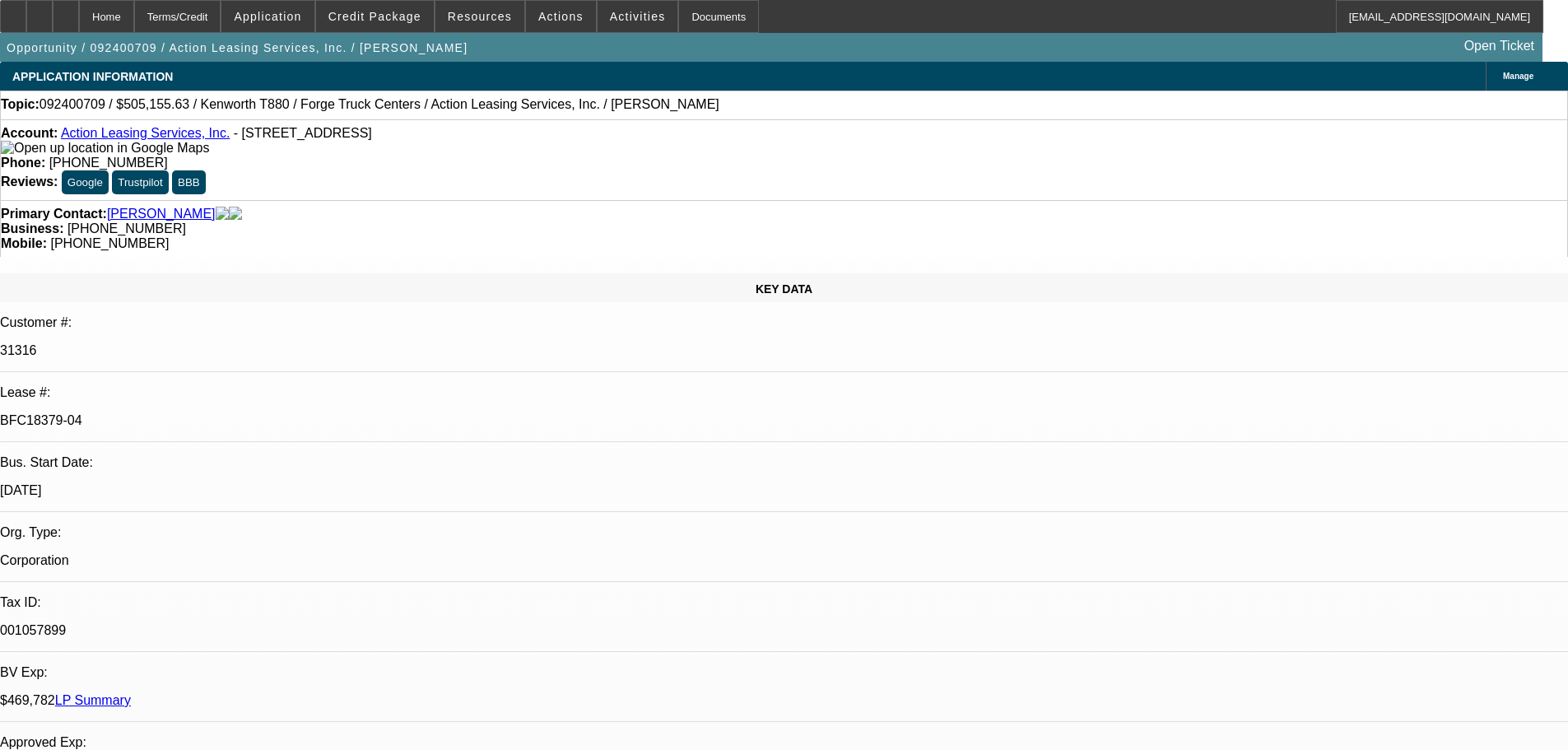
select select "0"
select select "3"
select select "0"
select select "6"
select select "0"
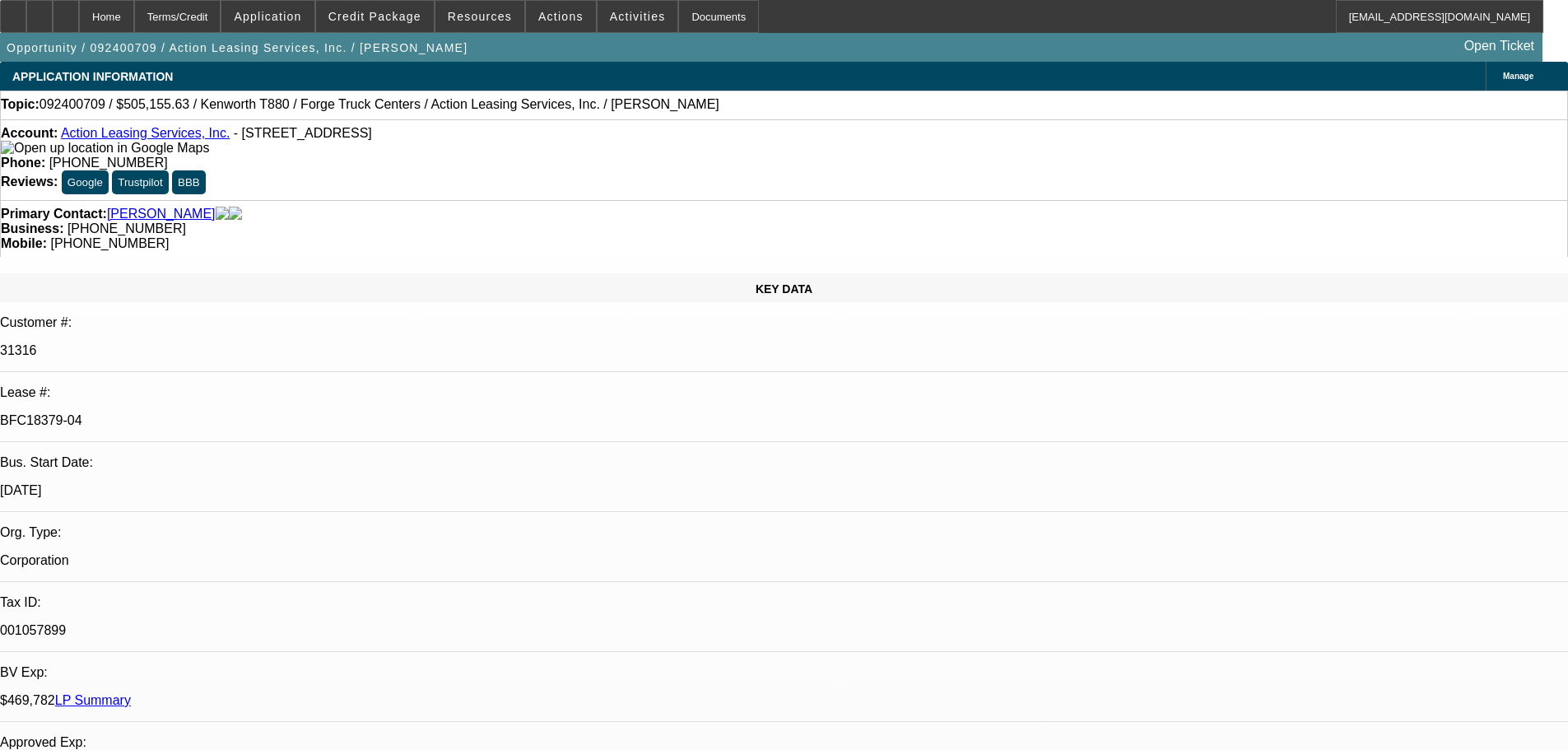
select select "0"
select select "3"
select select "0"
select select "6"
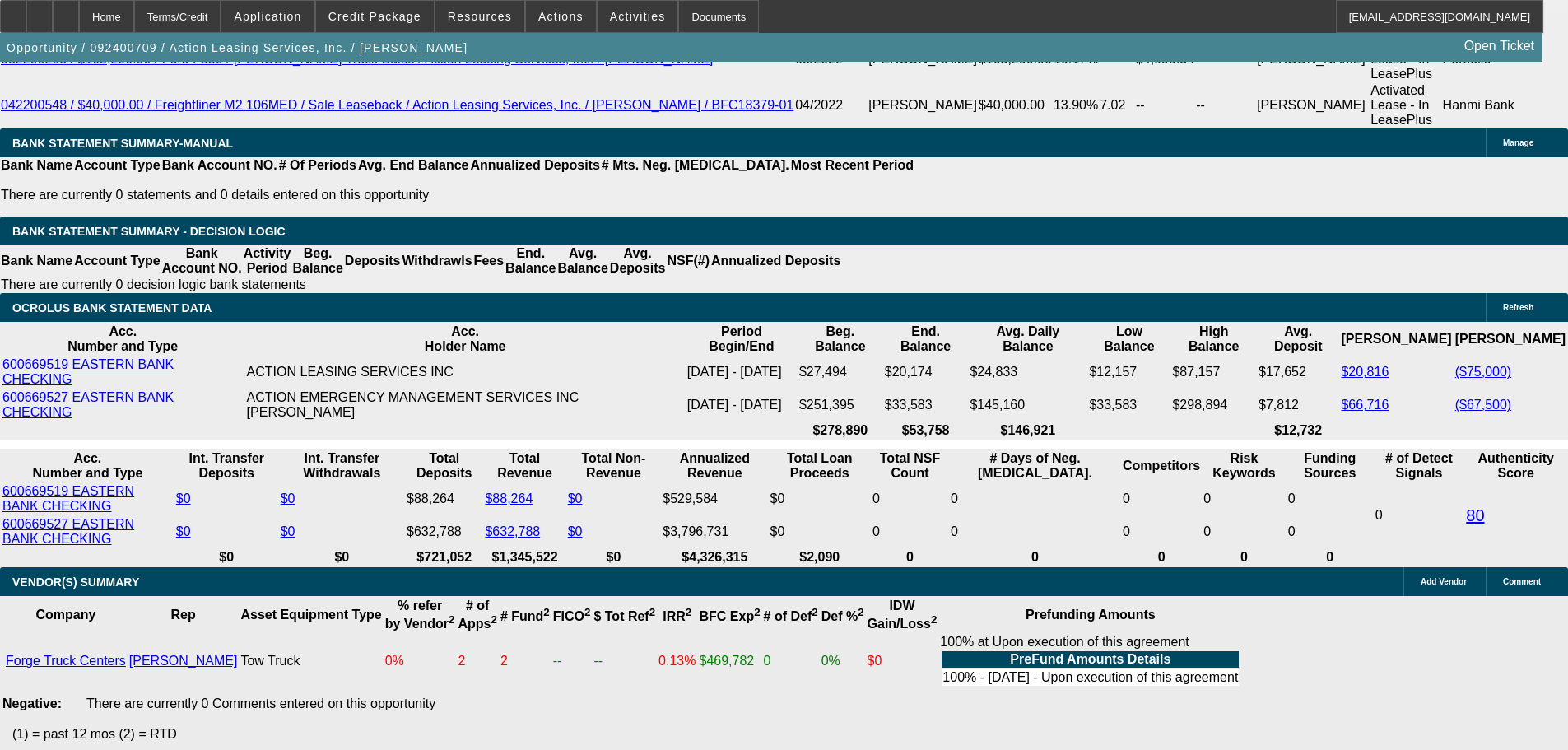
scroll to position [2798, 0]
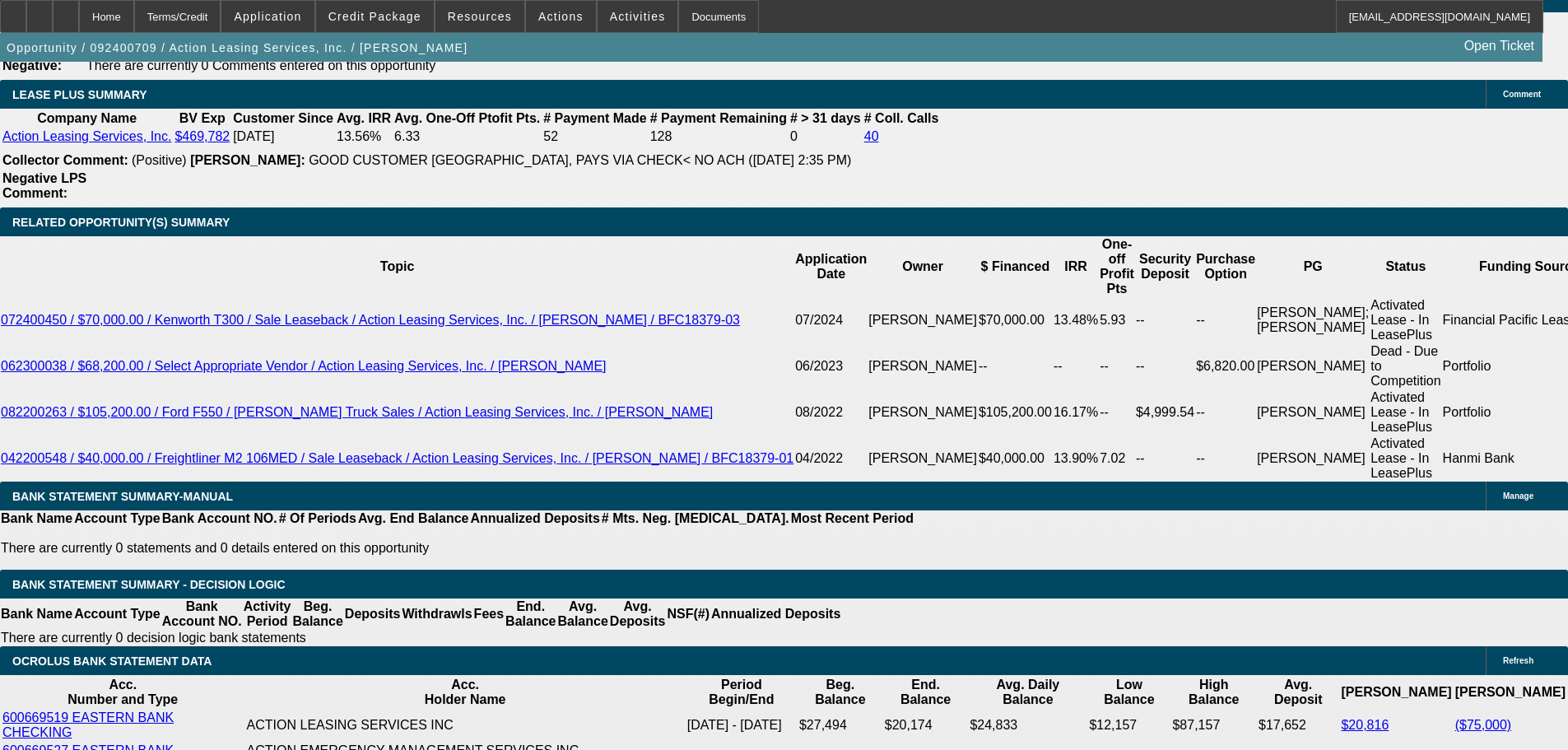
drag, startPoint x: 1288, startPoint y: 350, endPoint x: 1221, endPoint y: 345, distance: 67.2
copy b "(617) 771-1010"
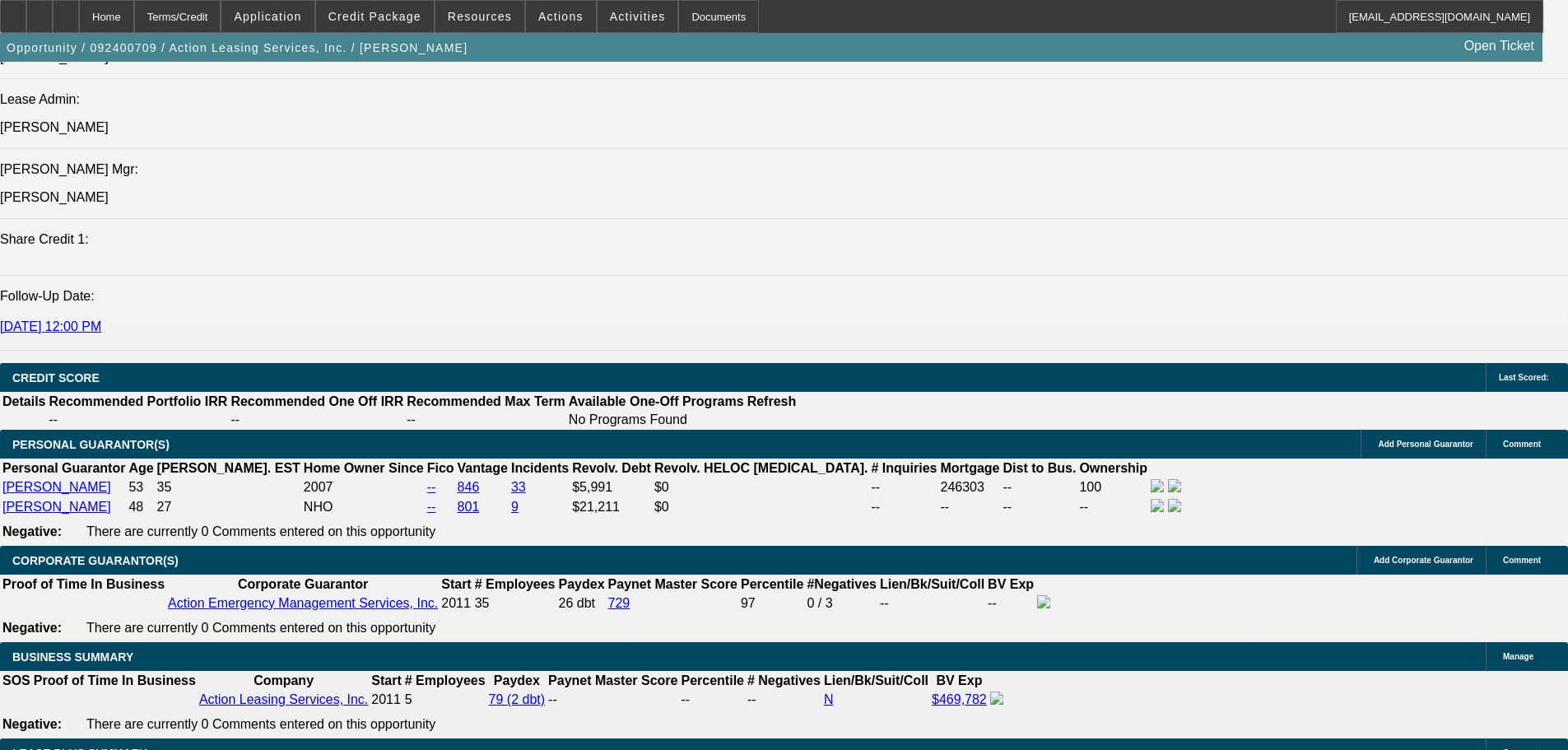
scroll to position [0, 0]
drag, startPoint x: 1406, startPoint y: 353, endPoint x: 1339, endPoint y: 355, distance: 67.0
copy b "(781) 286-3900"
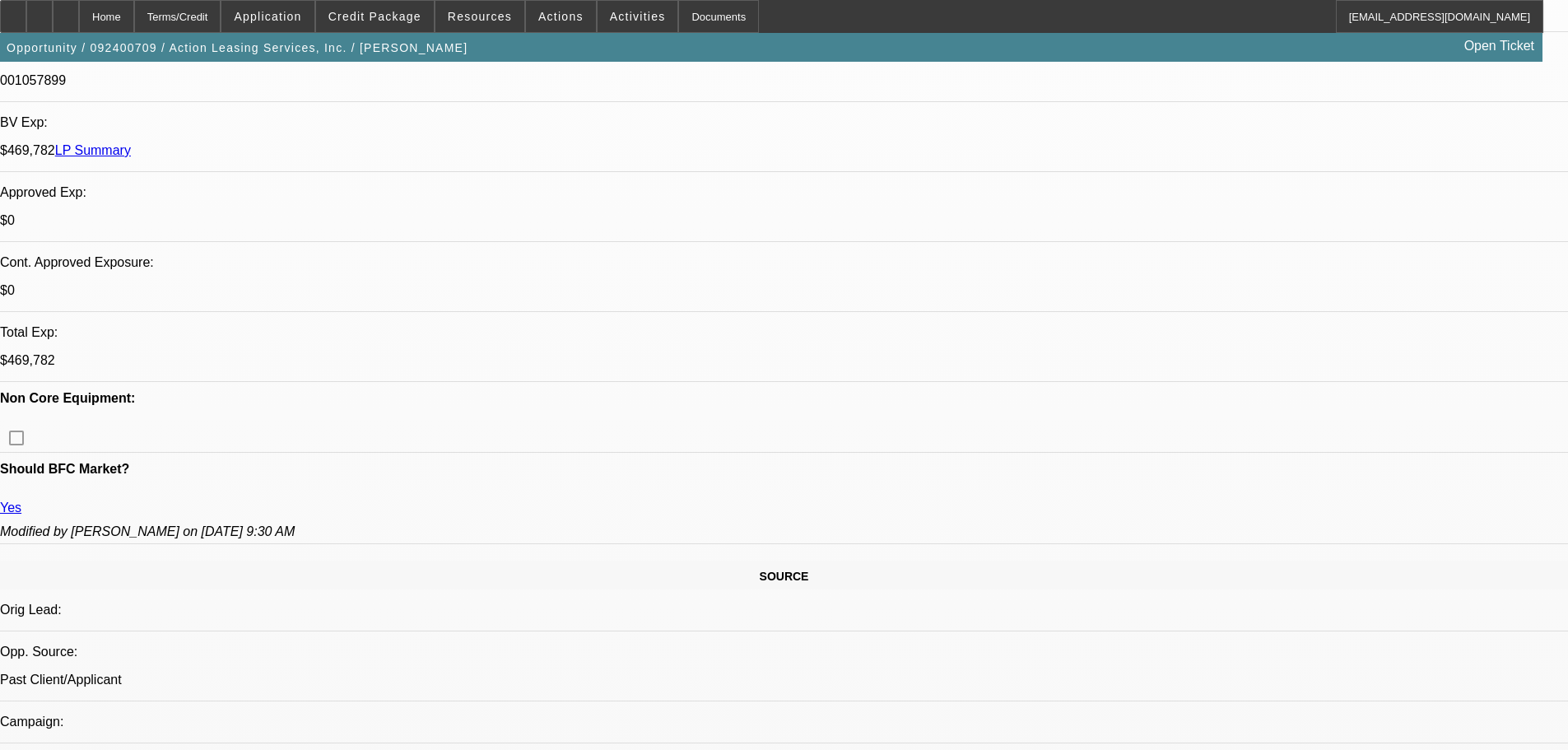
scroll to position [493, 0]
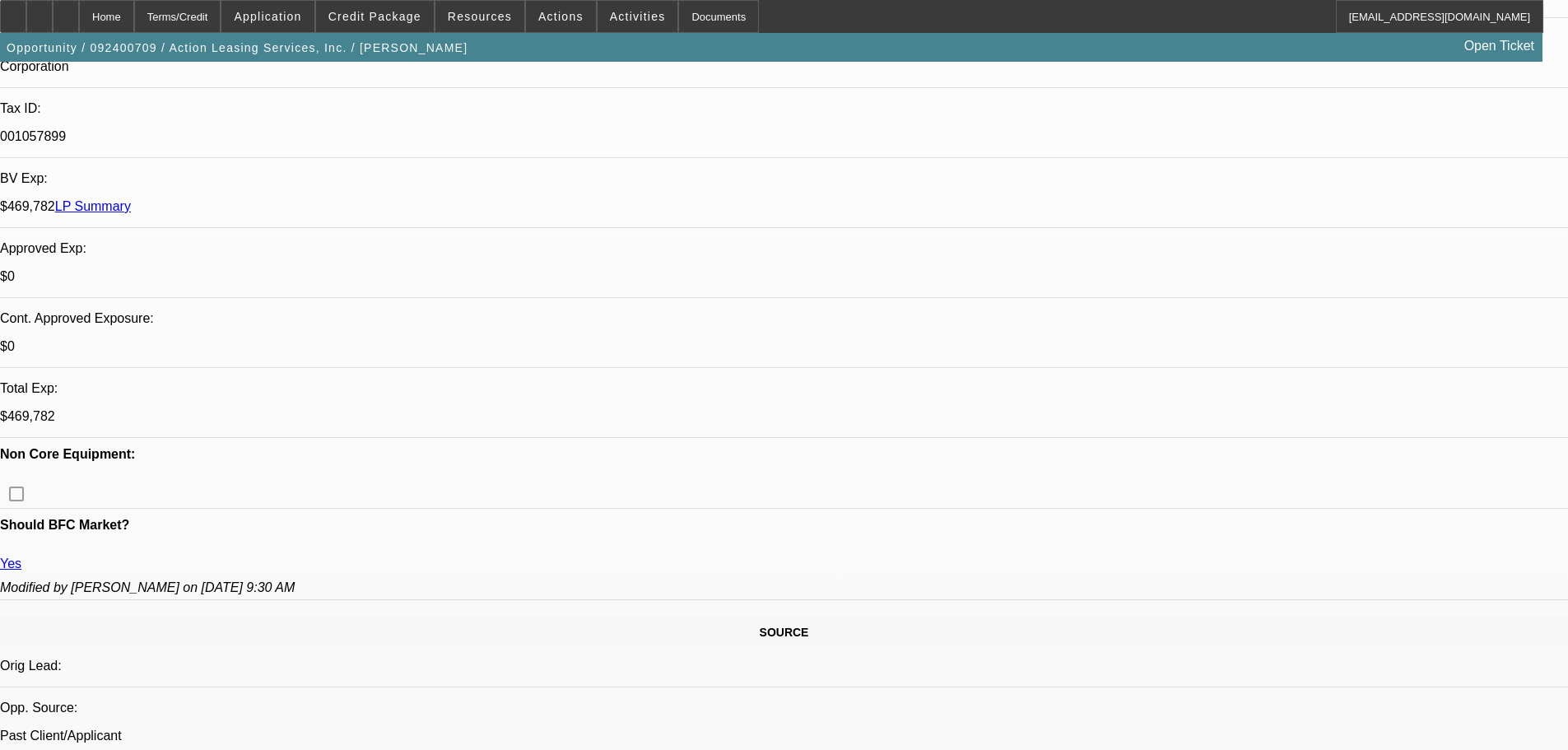
copy b "(781) 286-3900"
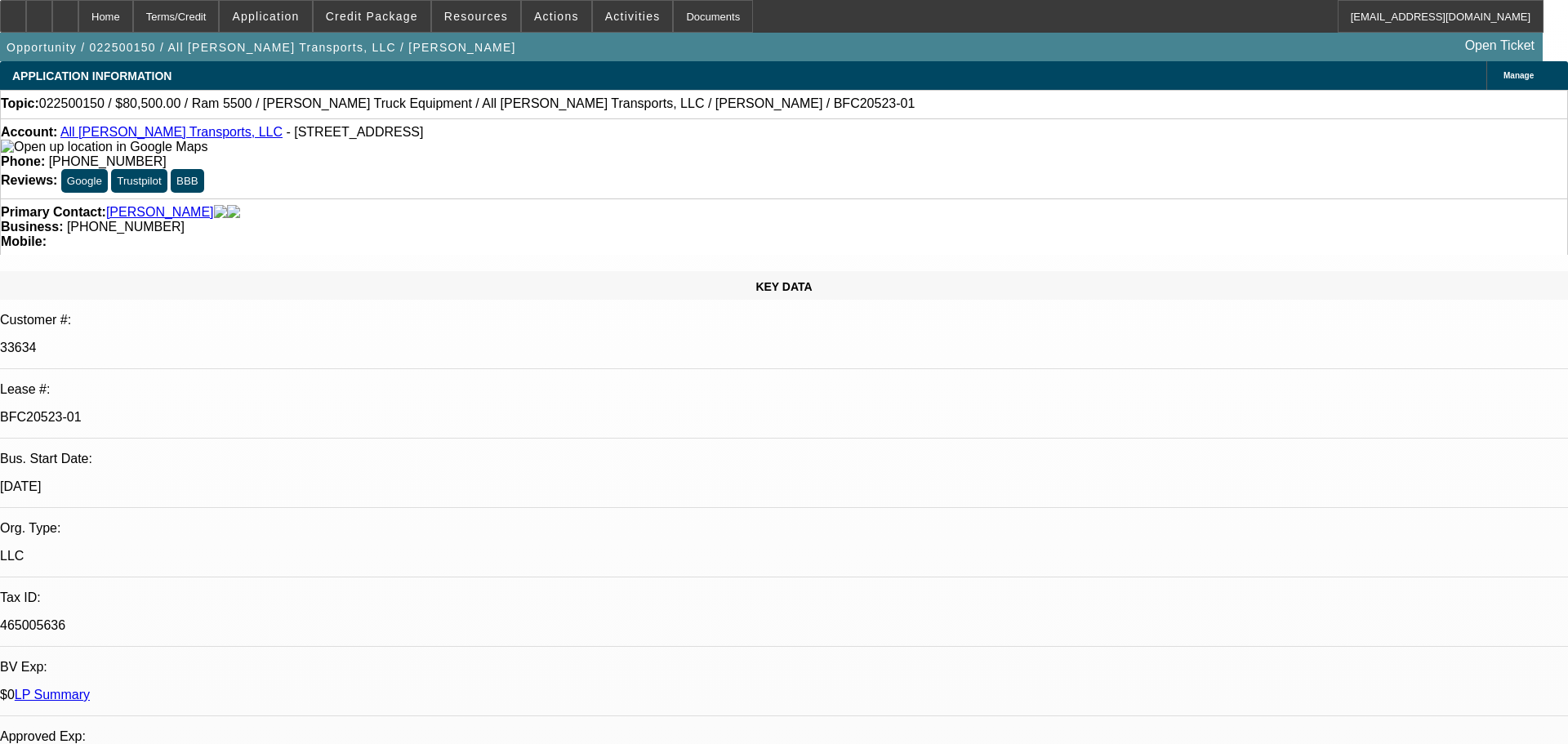
select select "0"
select select "2"
select select "0"
select select "6"
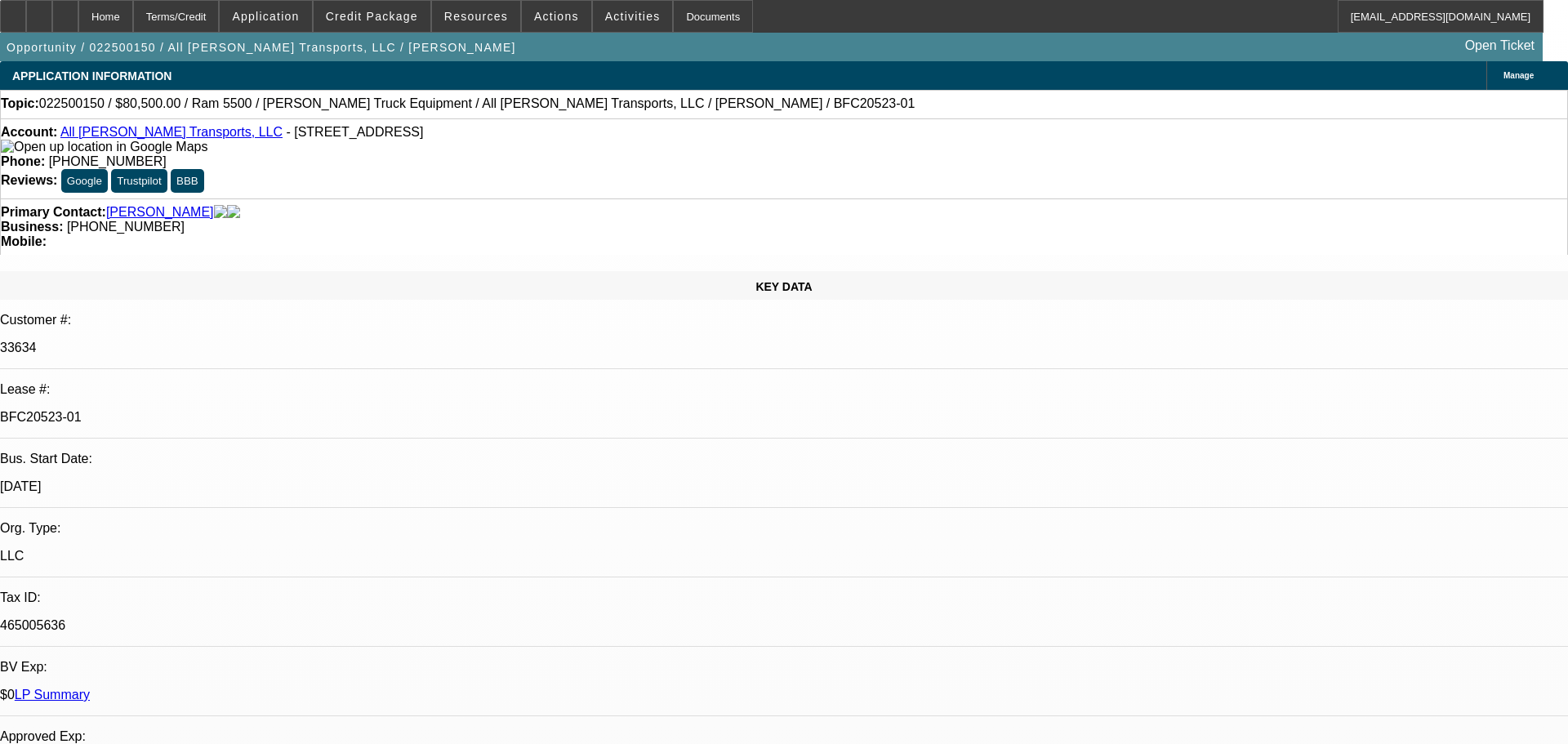
select select "0"
select select "2"
select select "0"
select select "6"
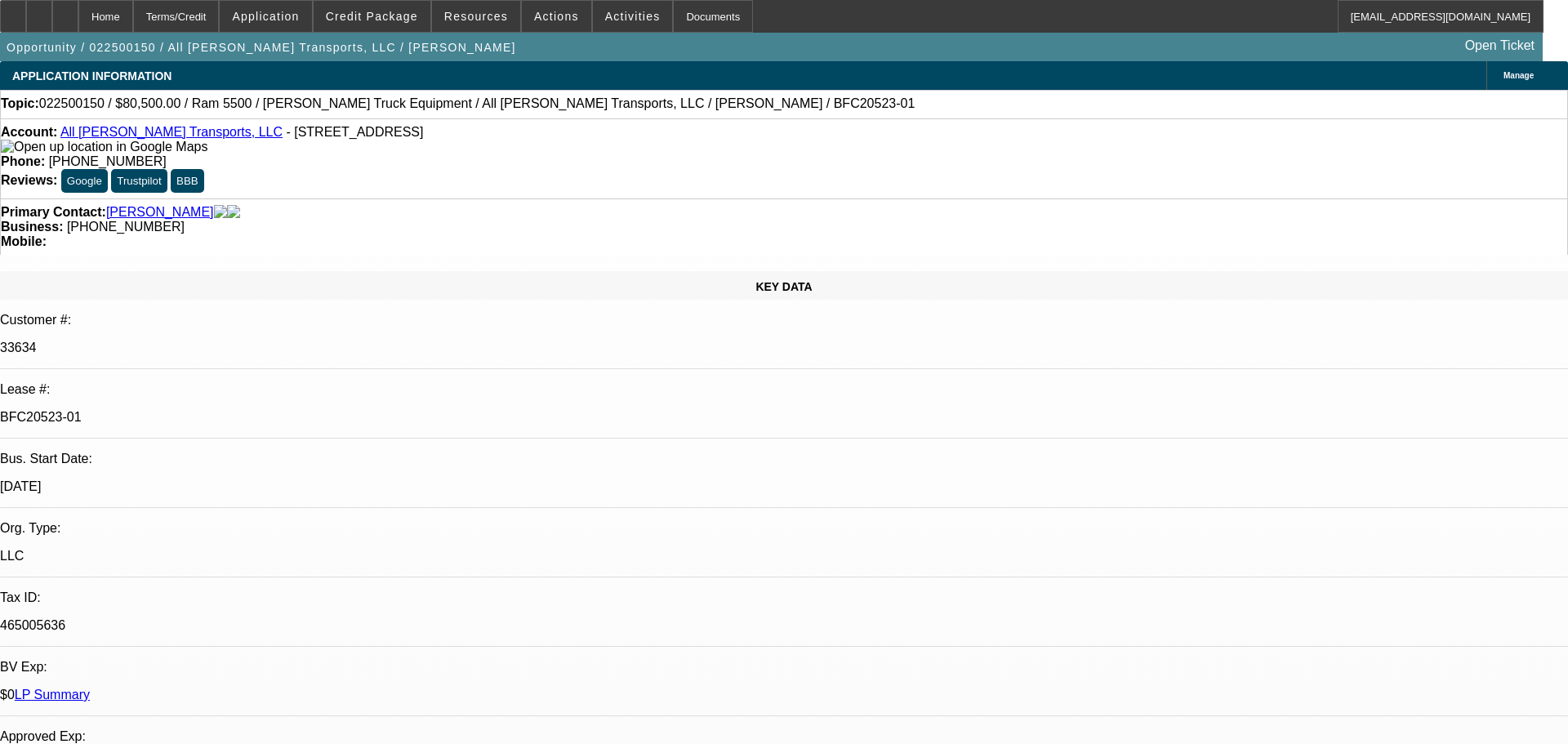
select select "0"
select select "2"
select select "0"
select select "6"
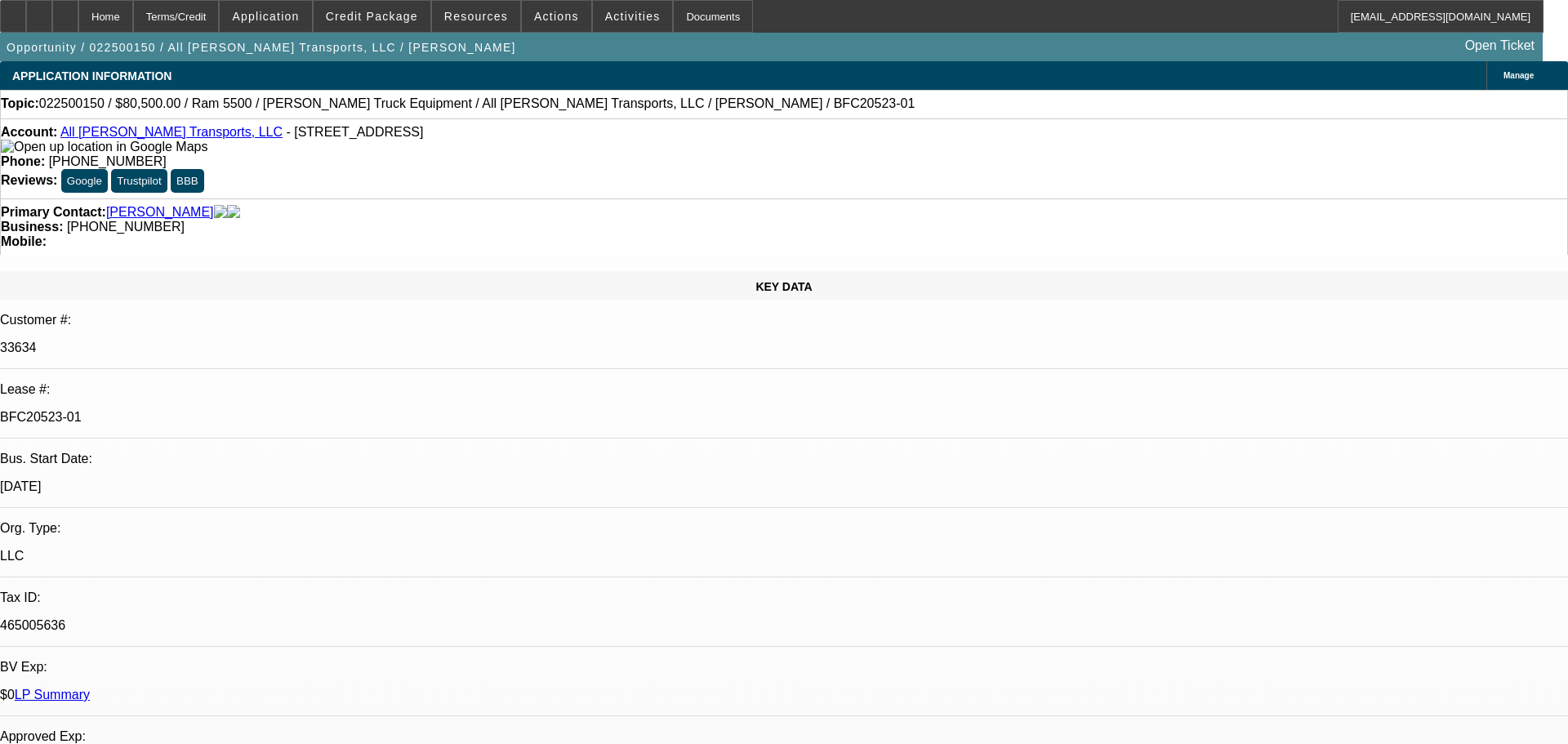
select select "0"
select select "2"
select select "0"
select select "6"
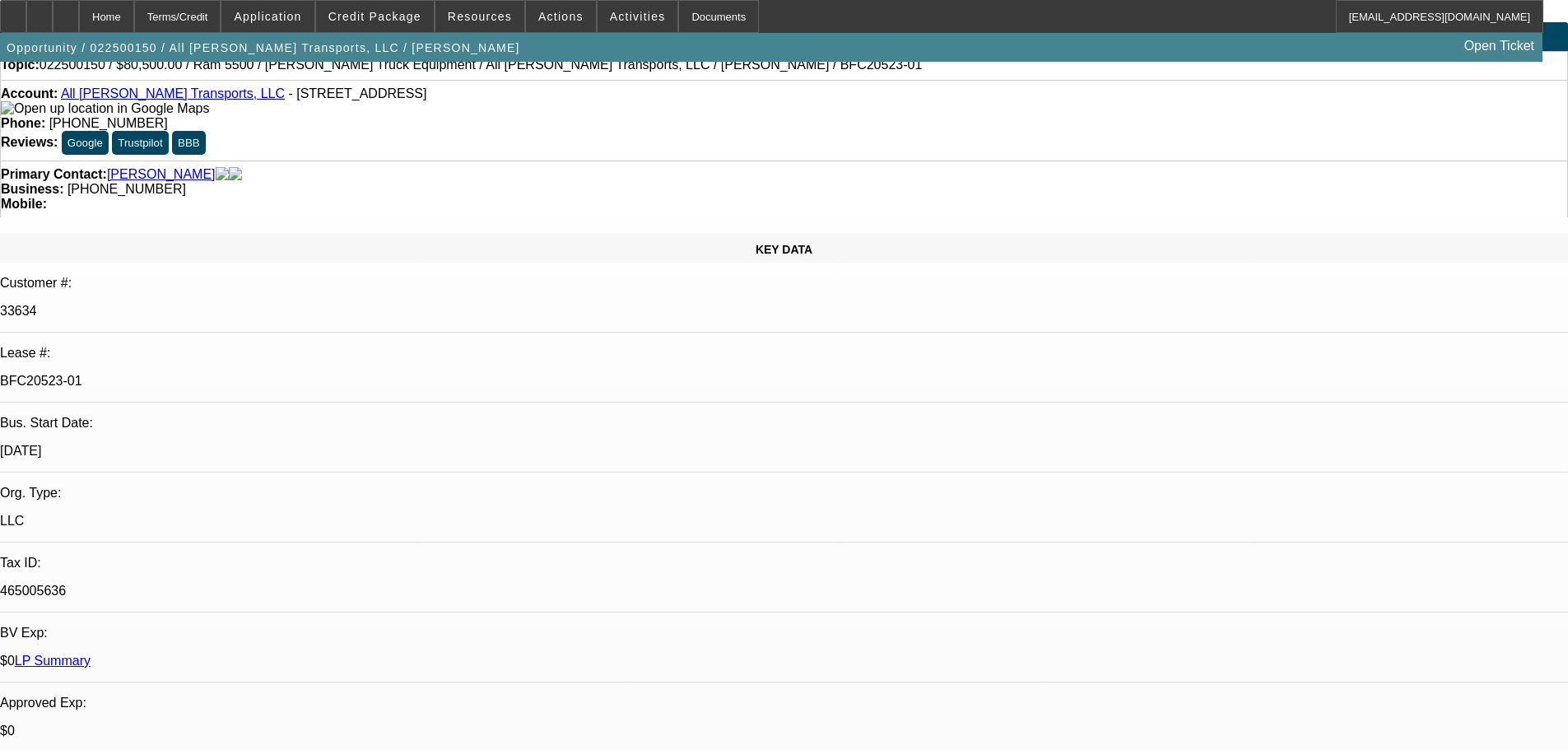
scroll to position [0, 0]
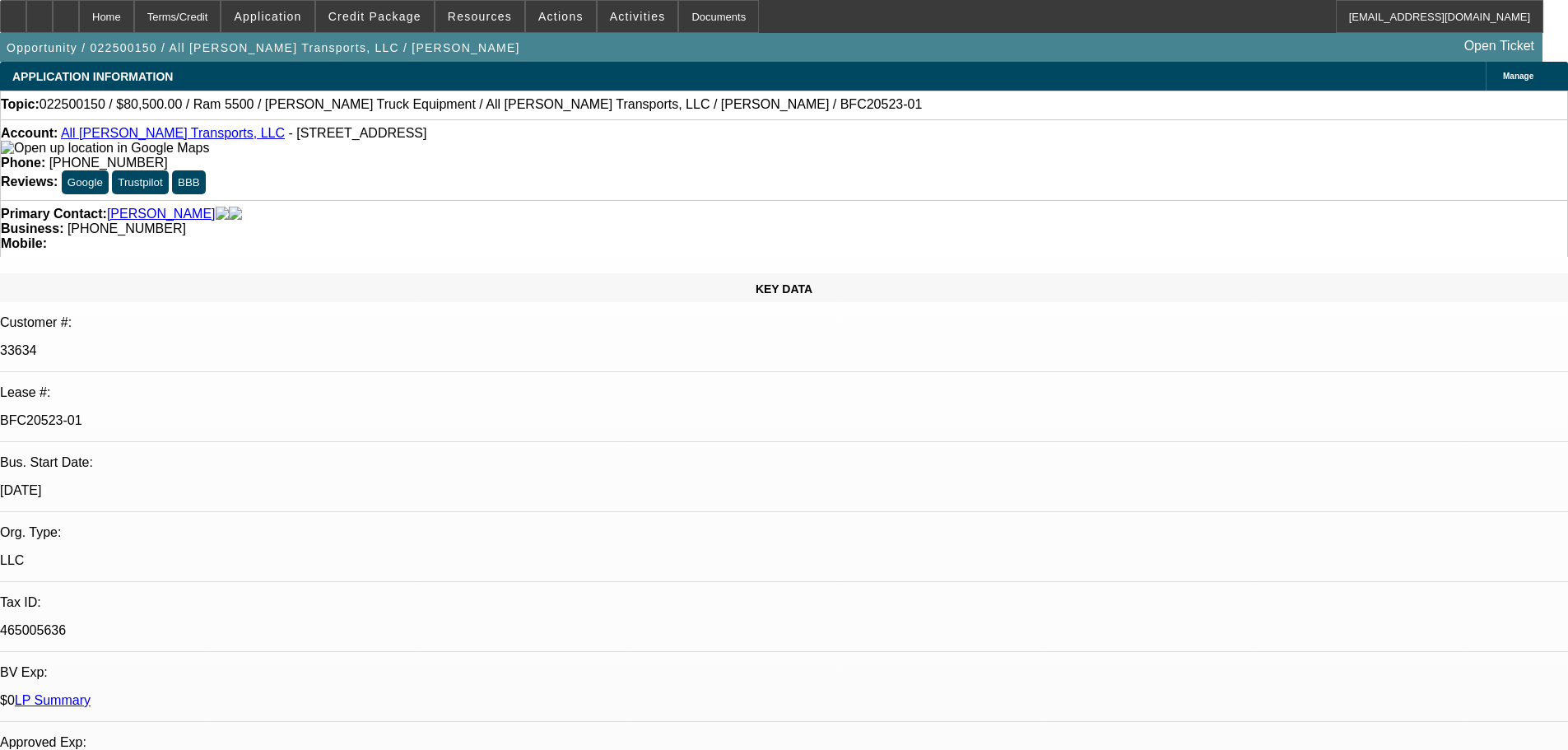
click at [166, 207] on link "Kennebrew, Steven" at bounding box center [160, 214] width 108 height 15
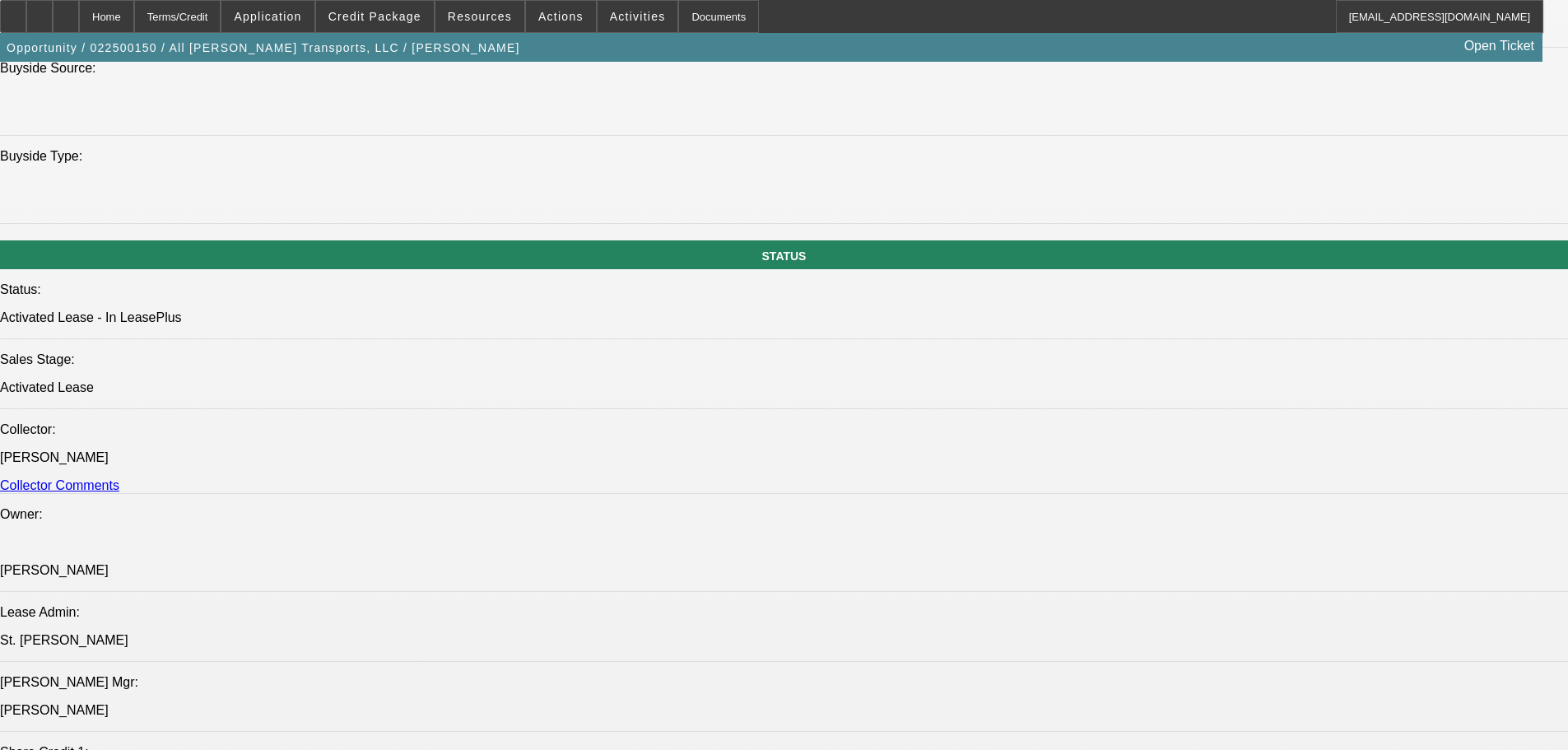
scroll to position [1810, 0]
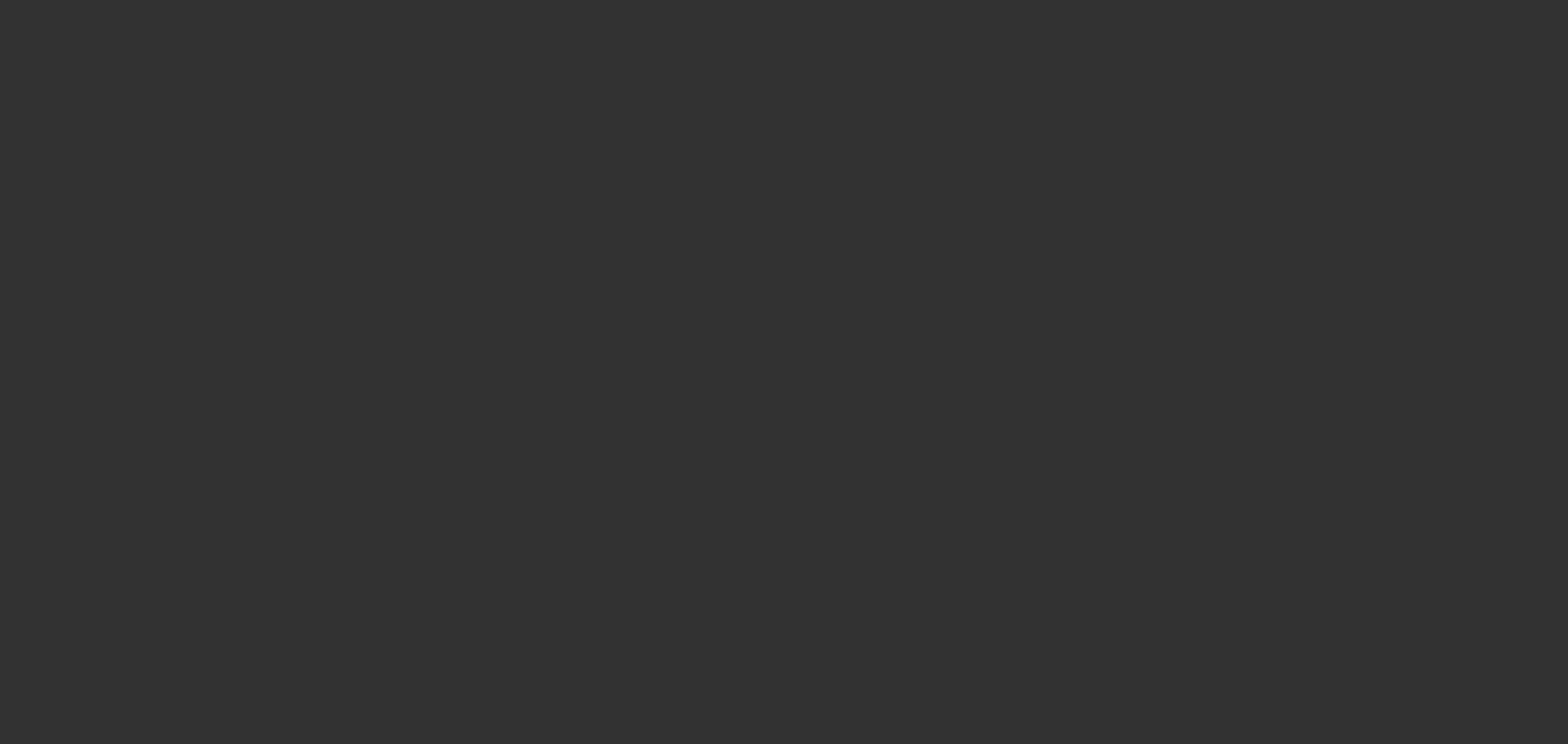
select select "0"
select select "6"
select select "0"
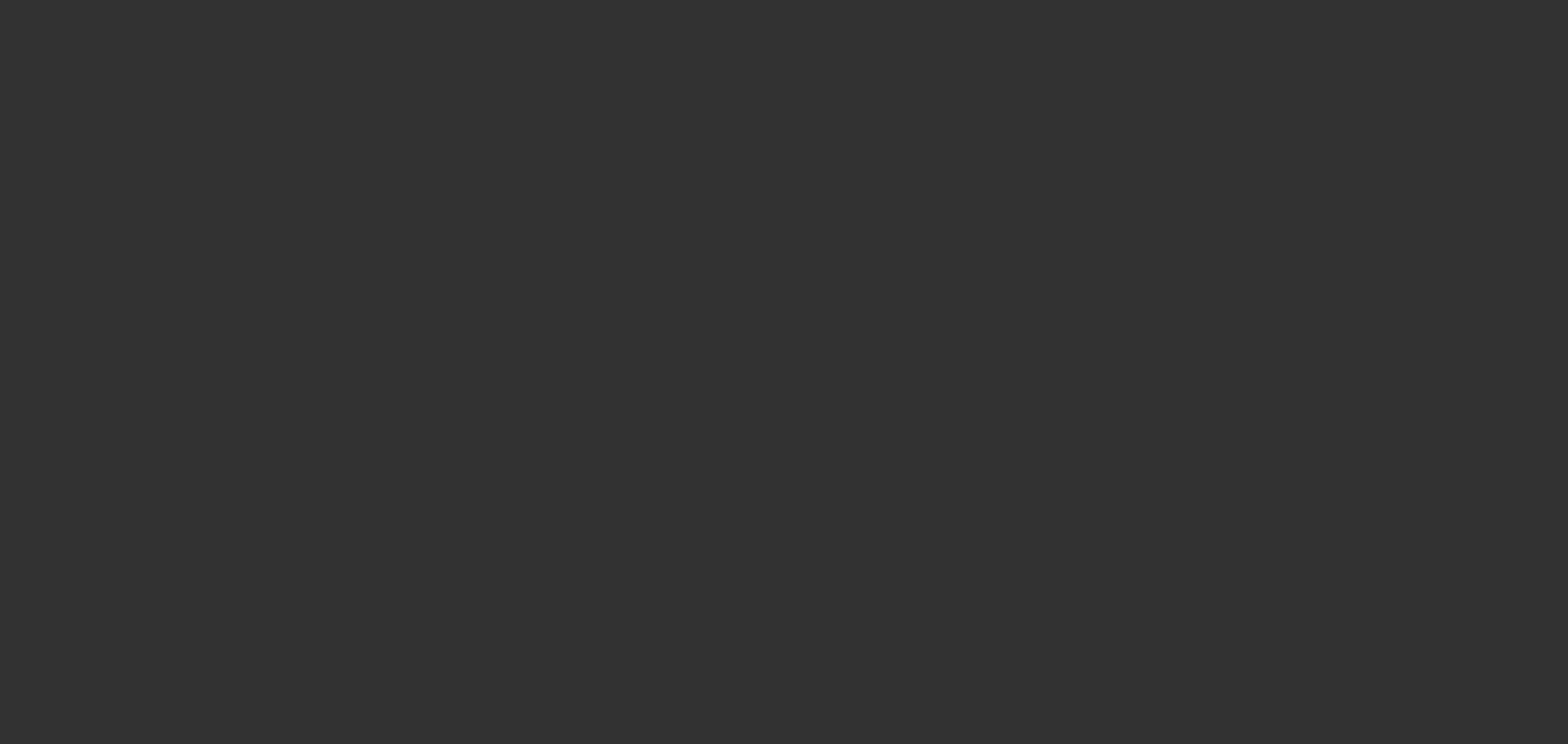
select select "0"
select select "6"
select select "0"
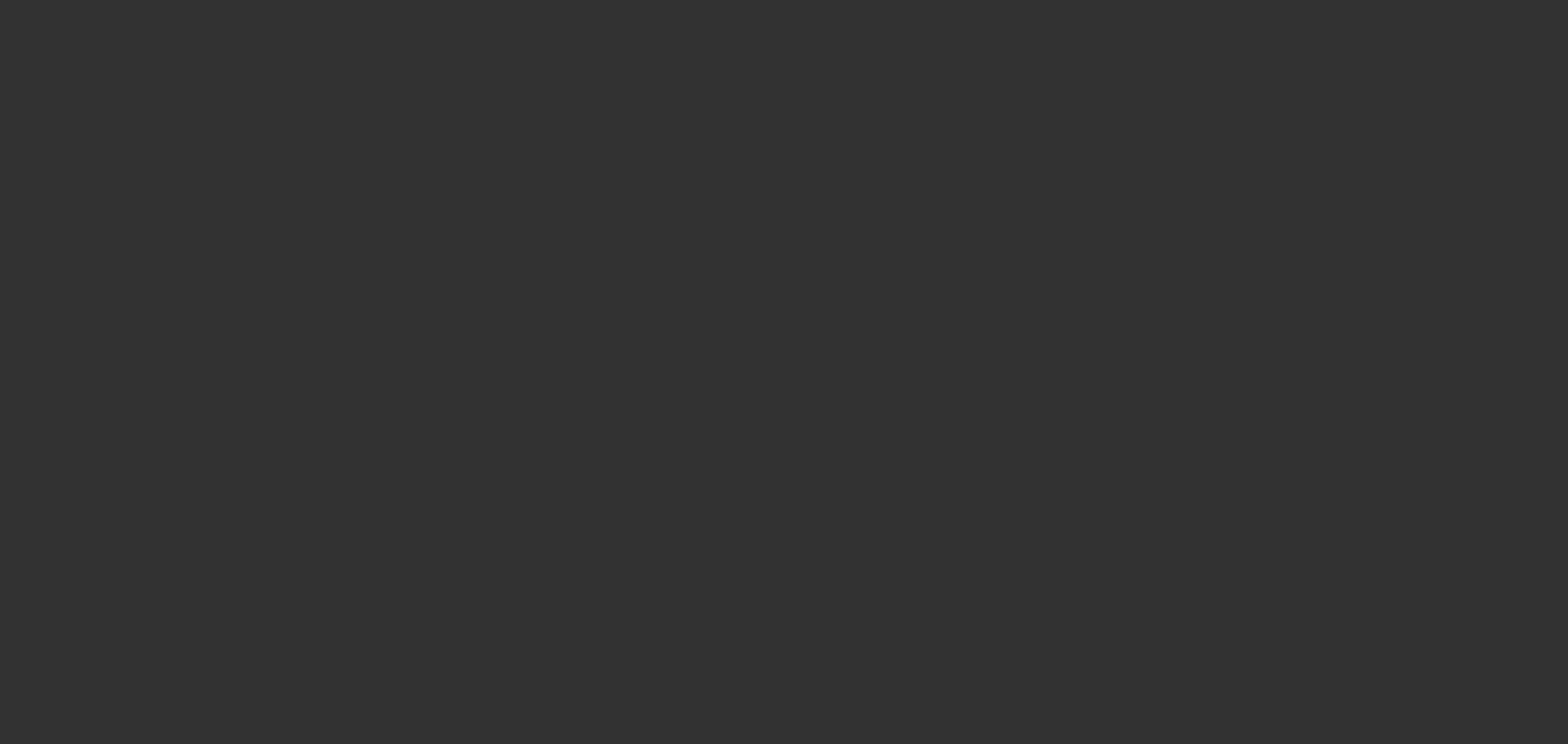
select select "0"
select select "6"
select select "0"
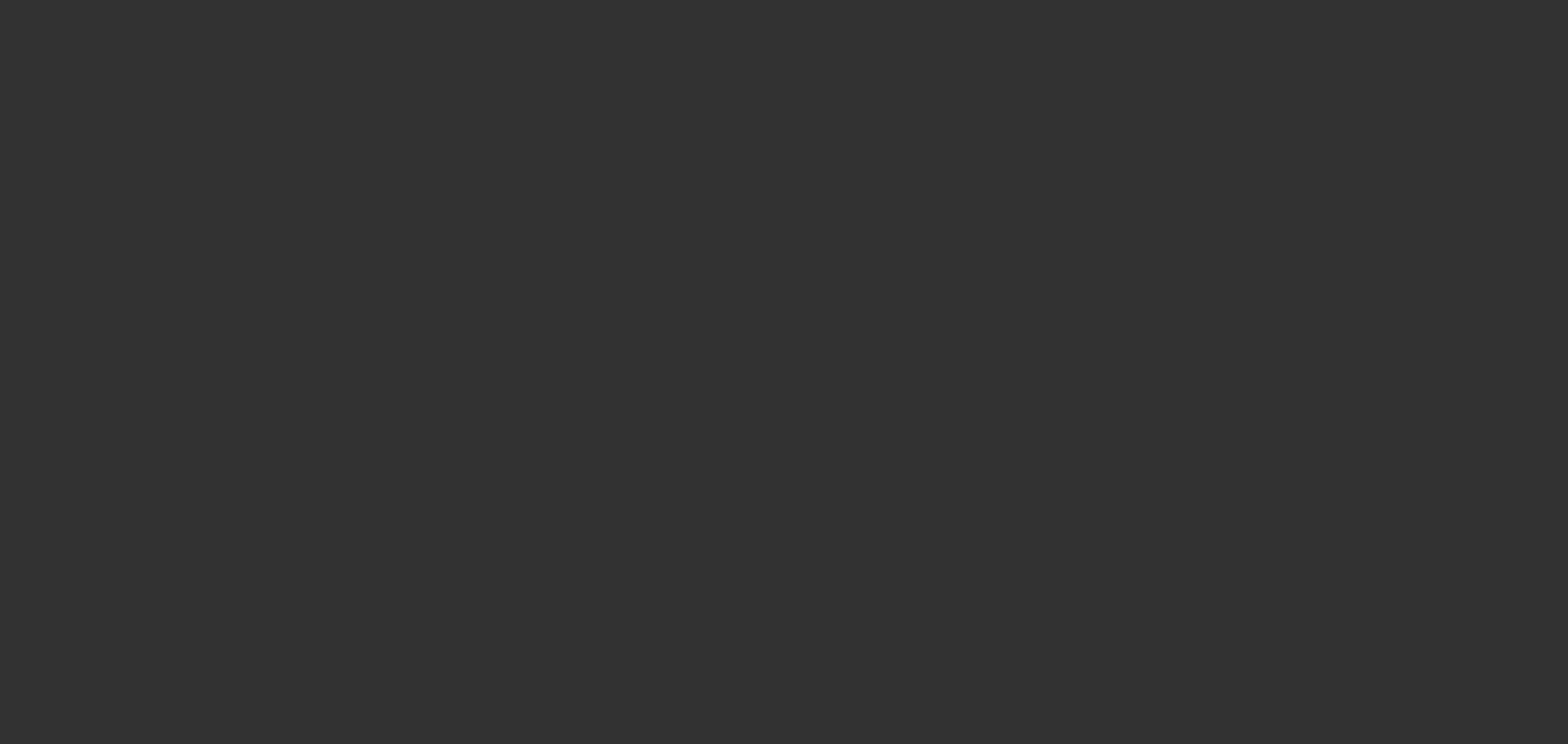
select select "6"
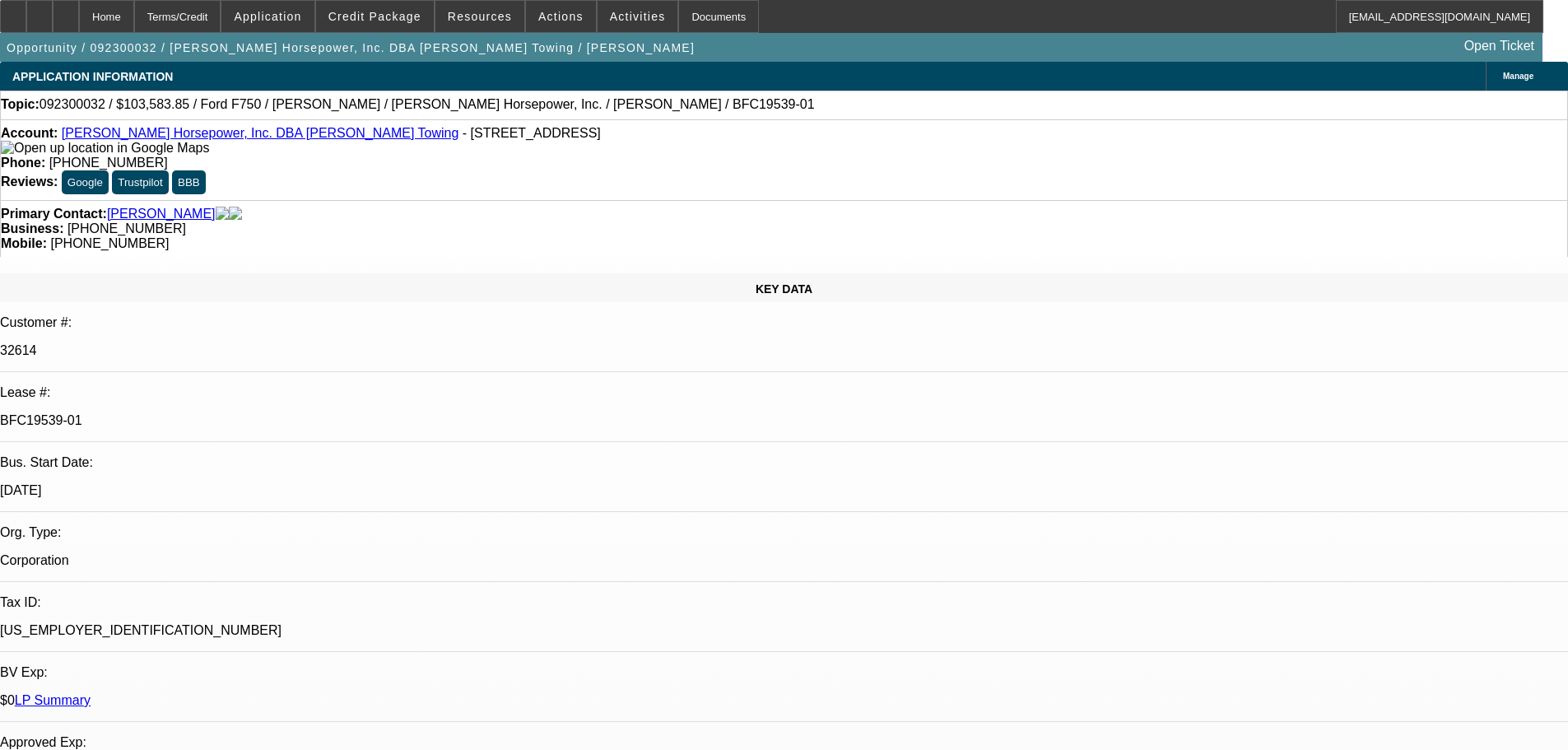
select select "0"
select select "2"
select select "0"
select select "6"
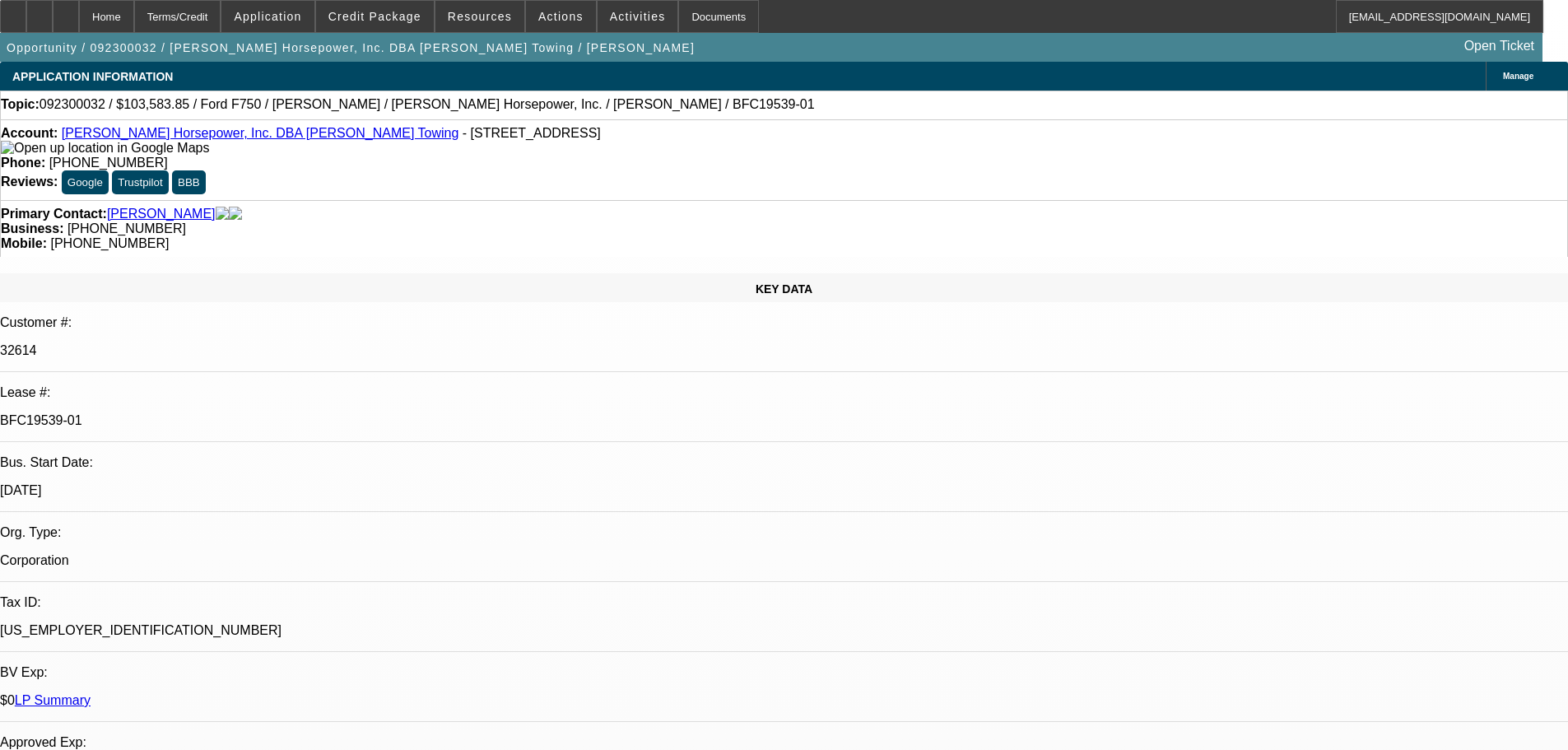
select select "0"
select select "2"
select select "0"
select select "6"
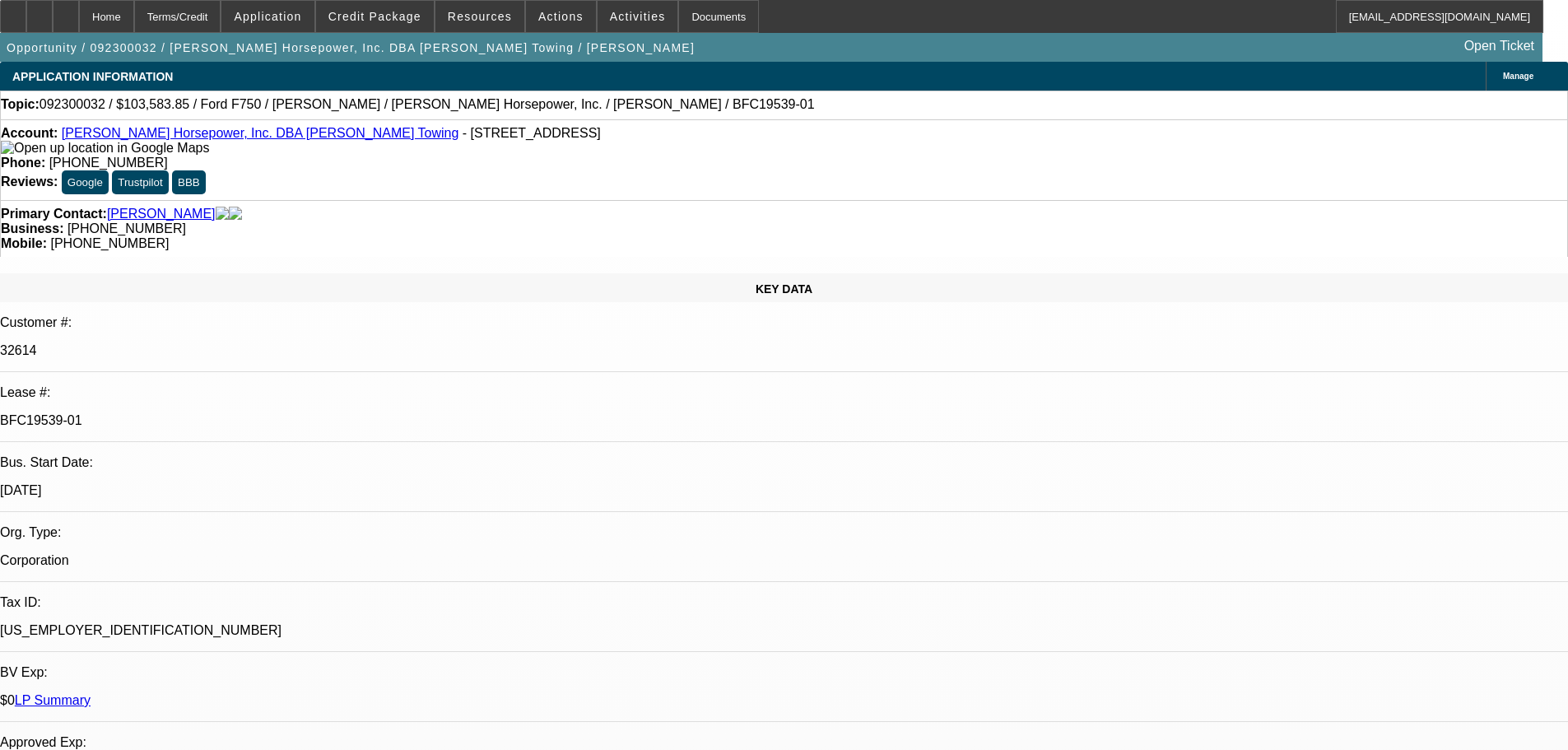
select select "0"
select select "6"
select select "0"
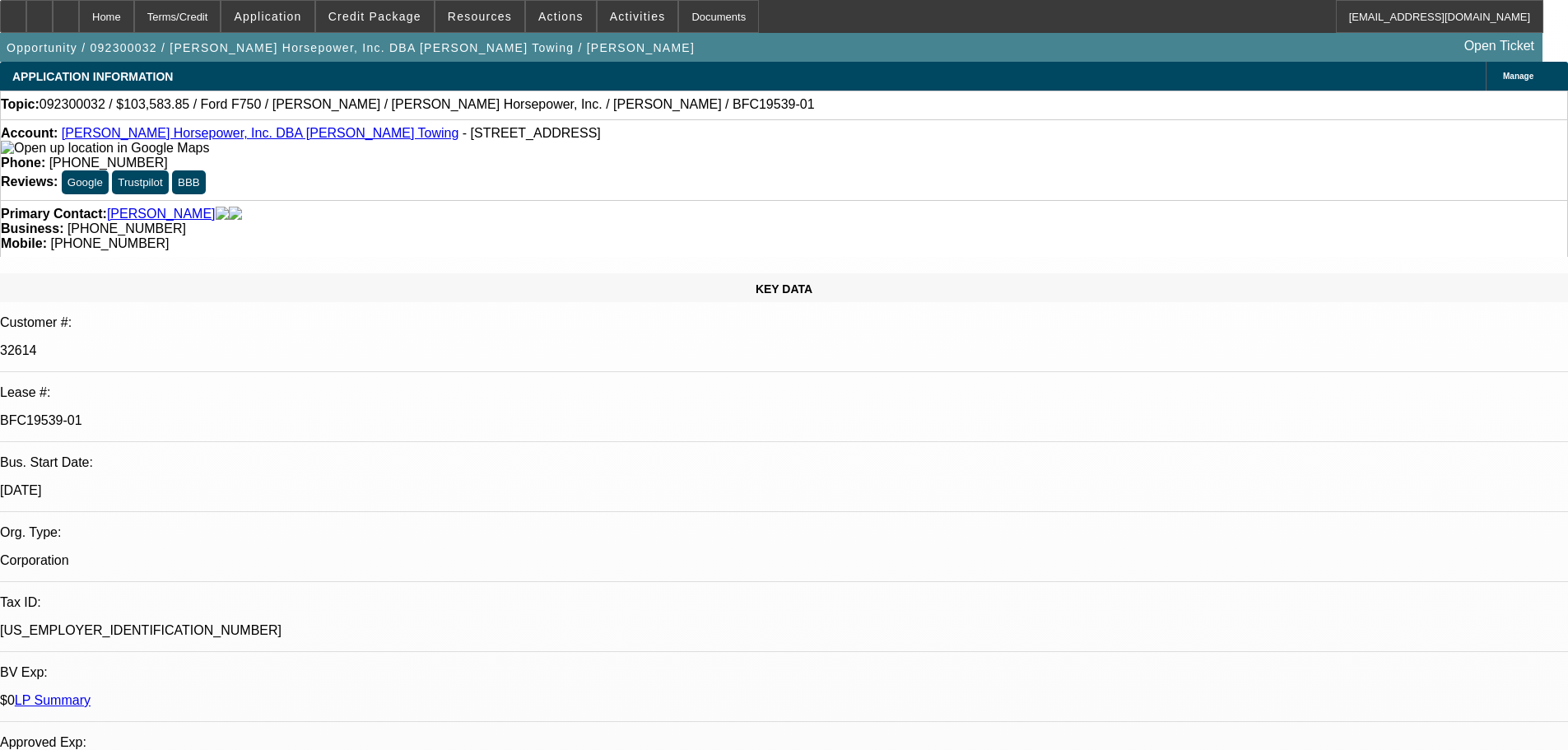
select select "0"
select select "6"
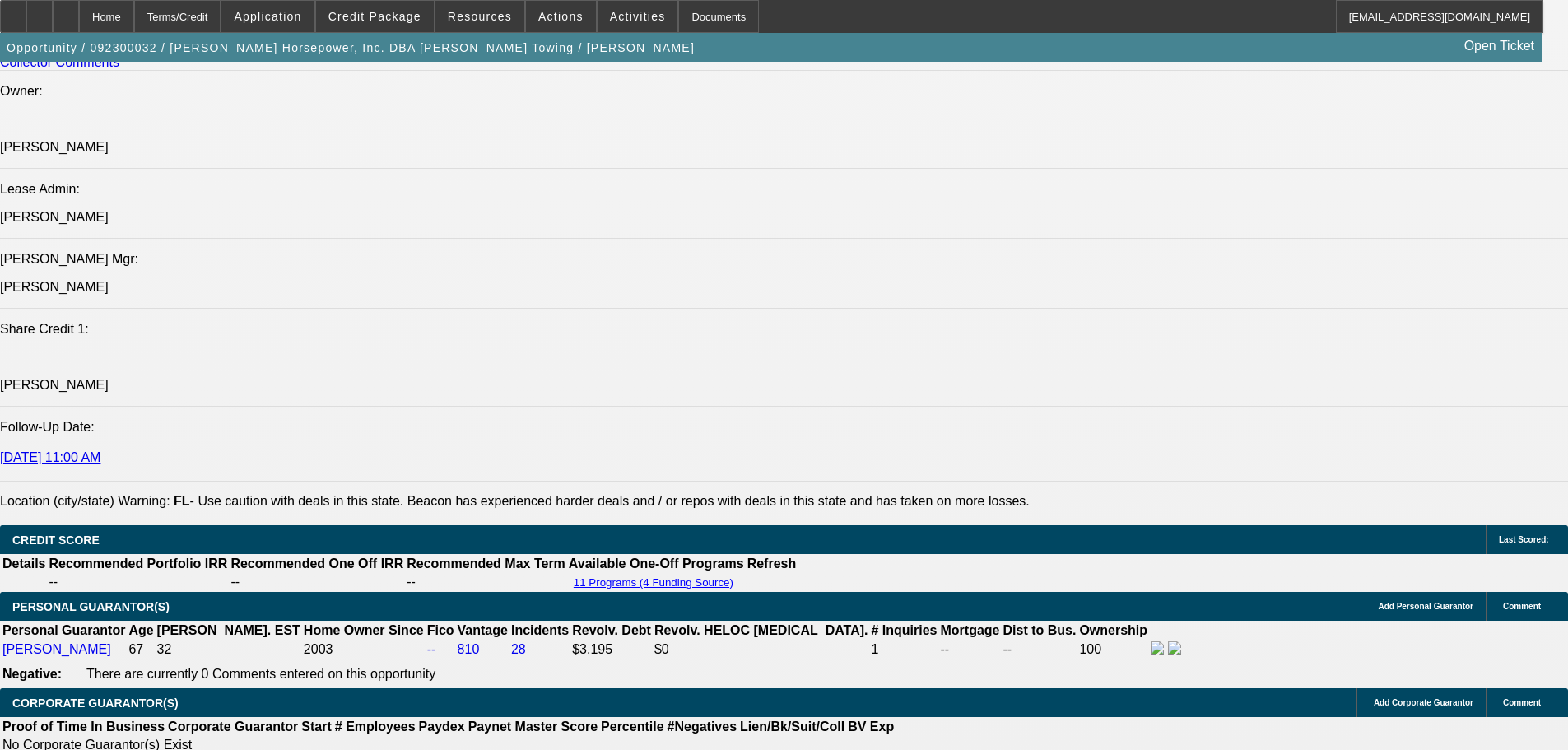
scroll to position [2140, 0]
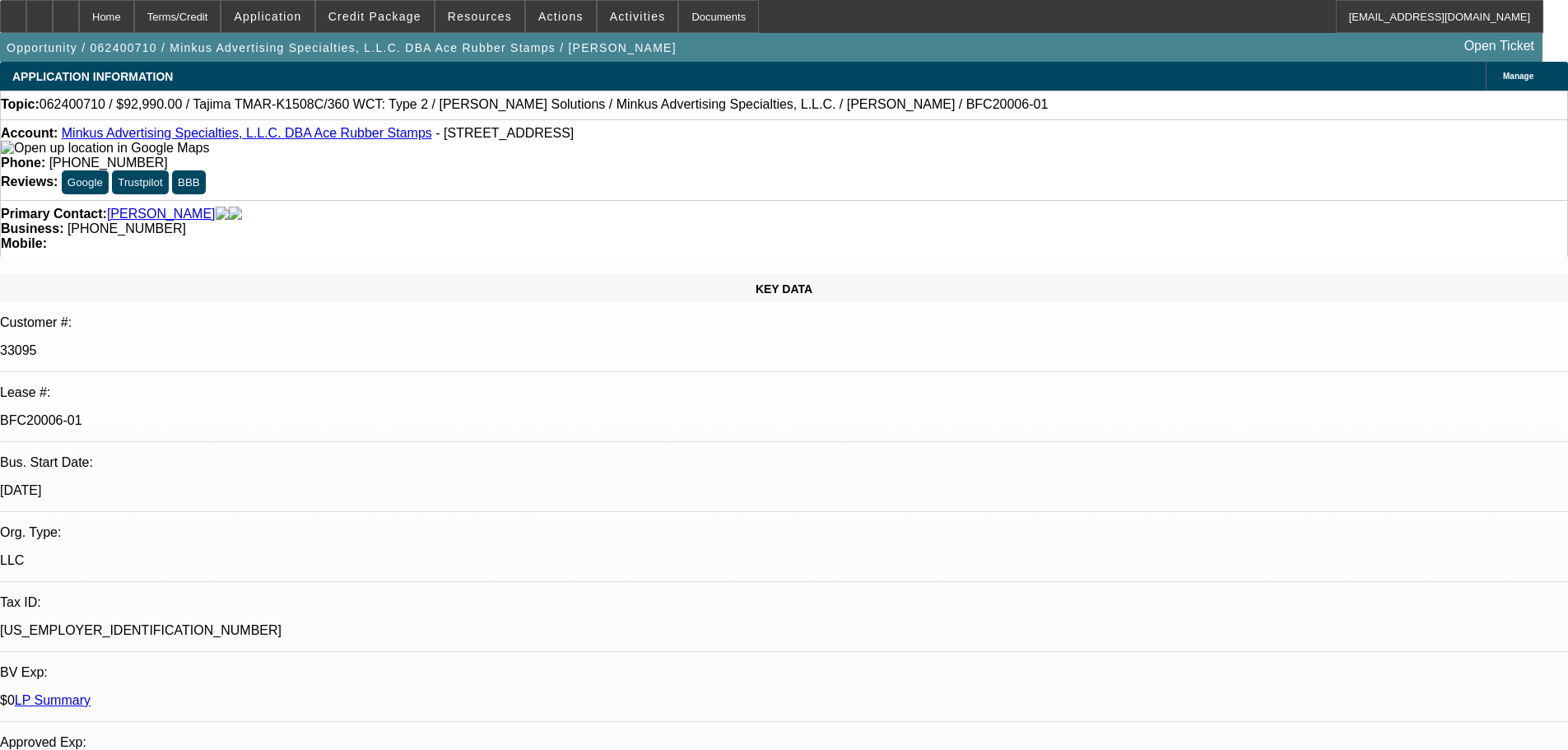
select select "0"
select select "6"
select select "0"
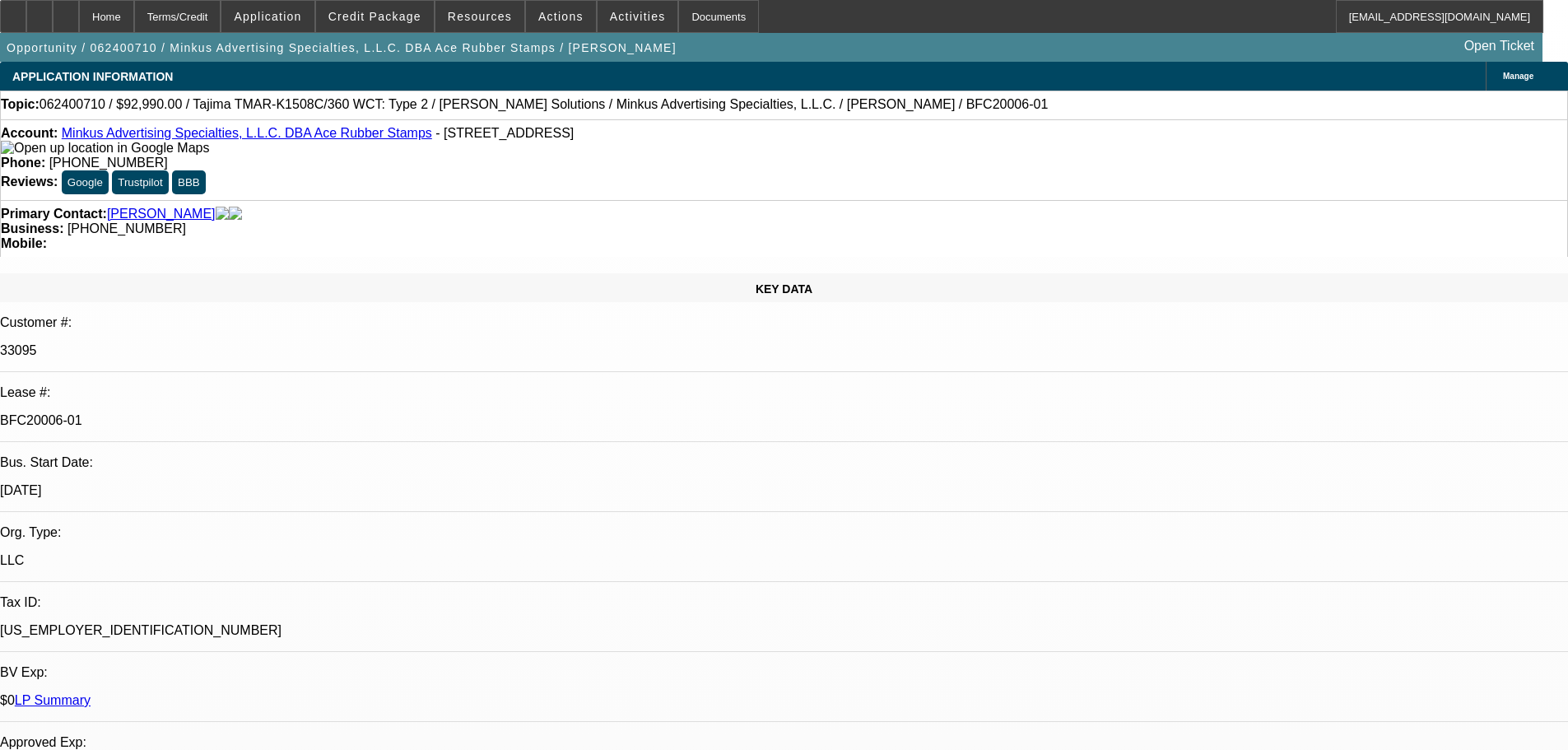
select select "0"
select select "6"
select select "0"
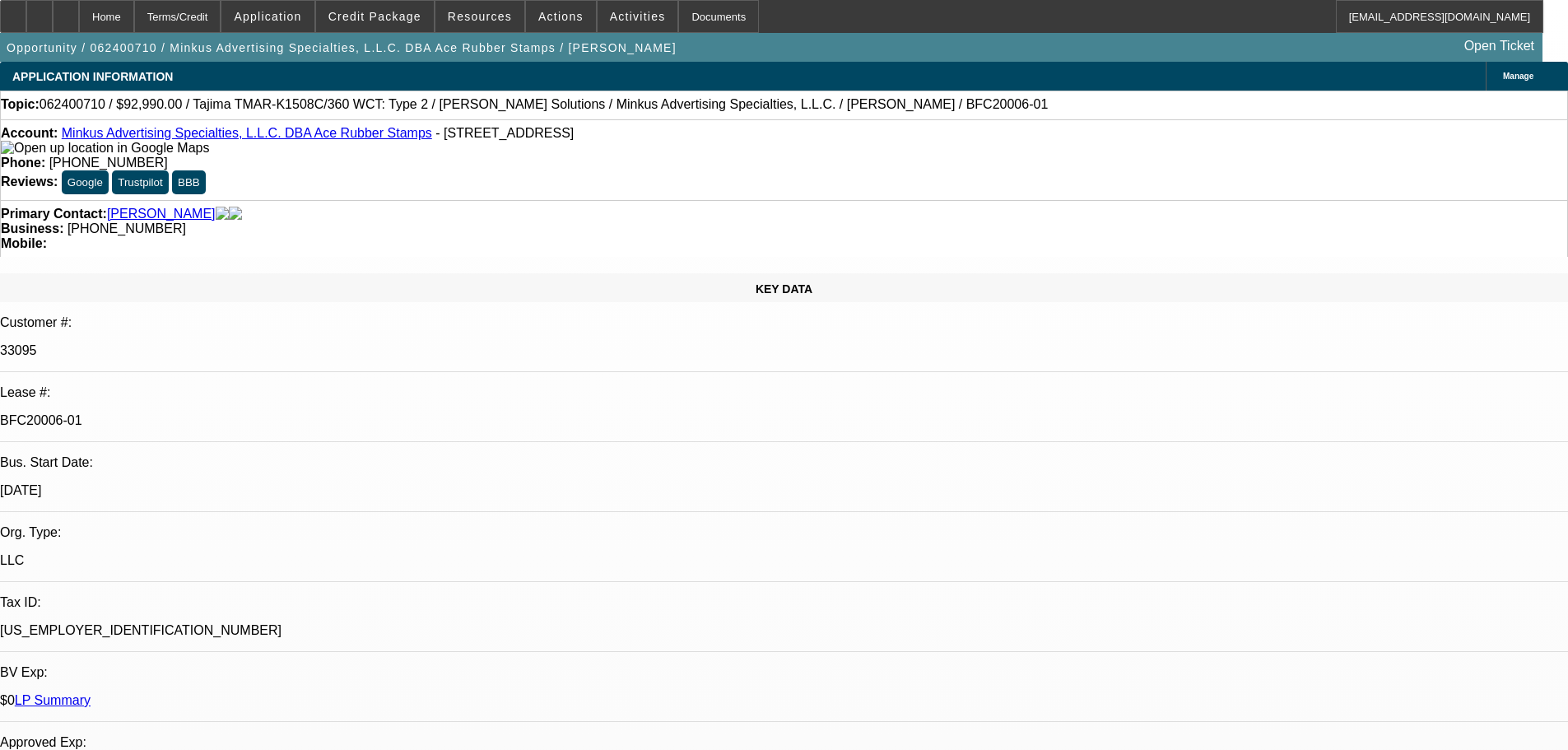
select select "0"
select select "6"
select select "0"
select select "2"
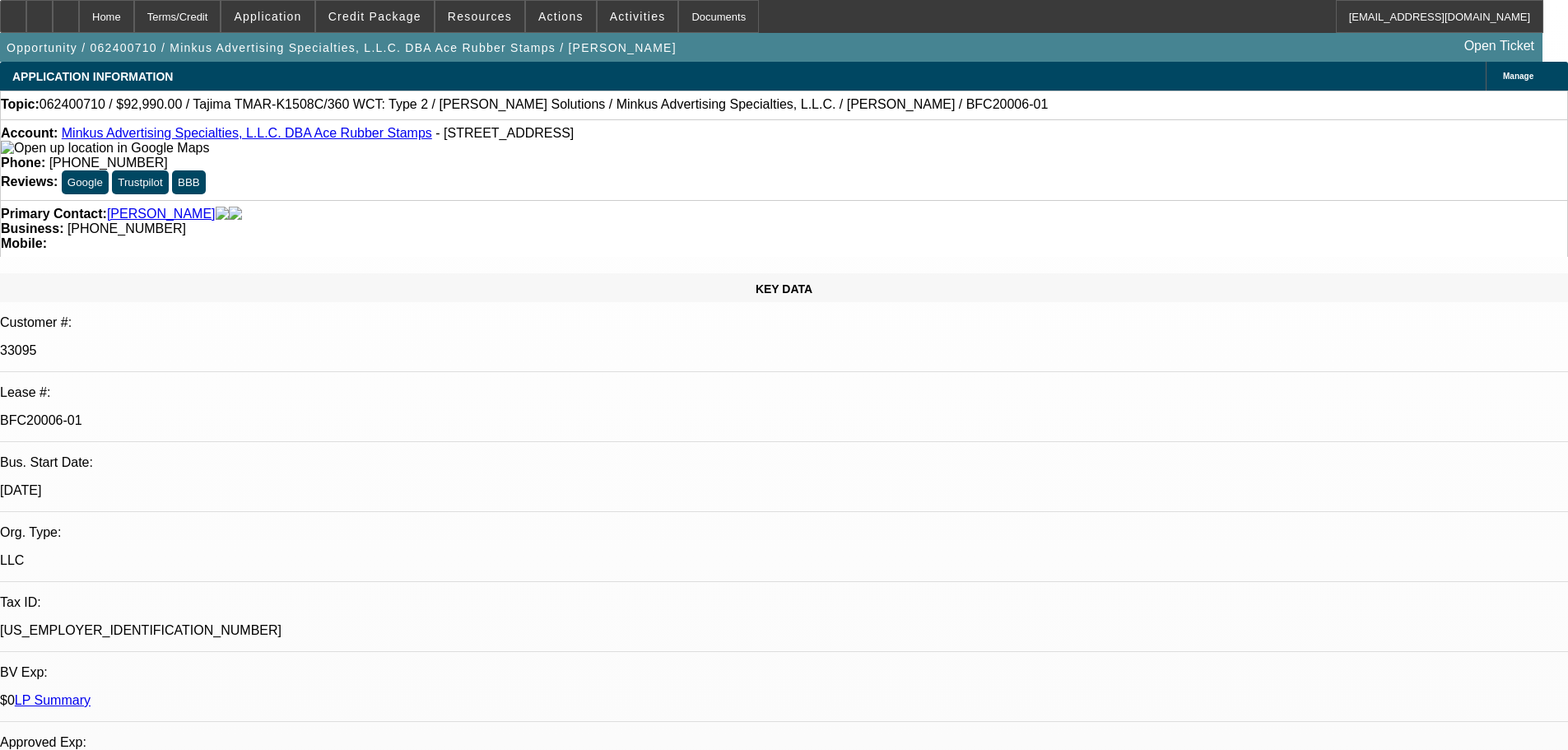
select select "0"
select select "6"
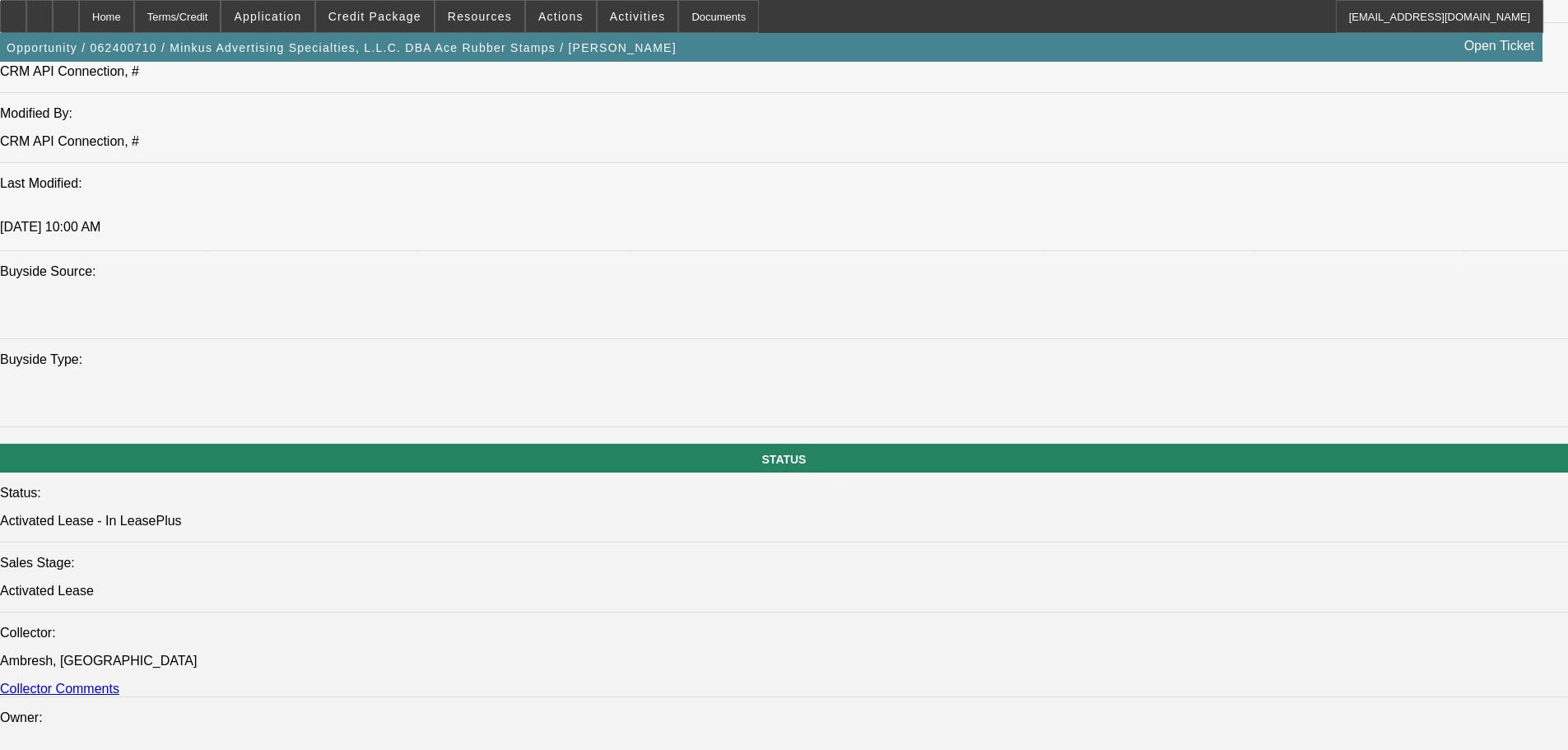
scroll to position [1481, 0]
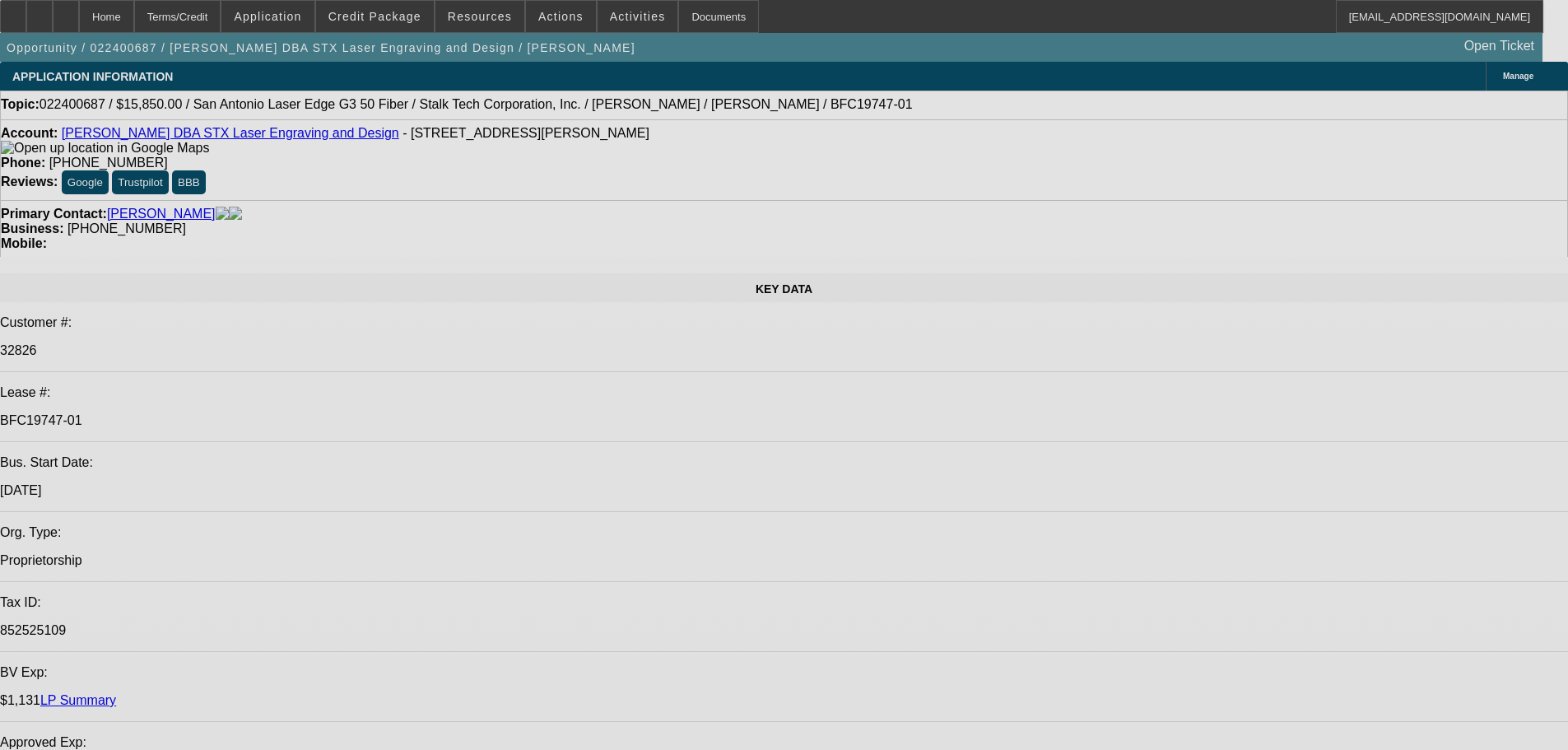
select select "0"
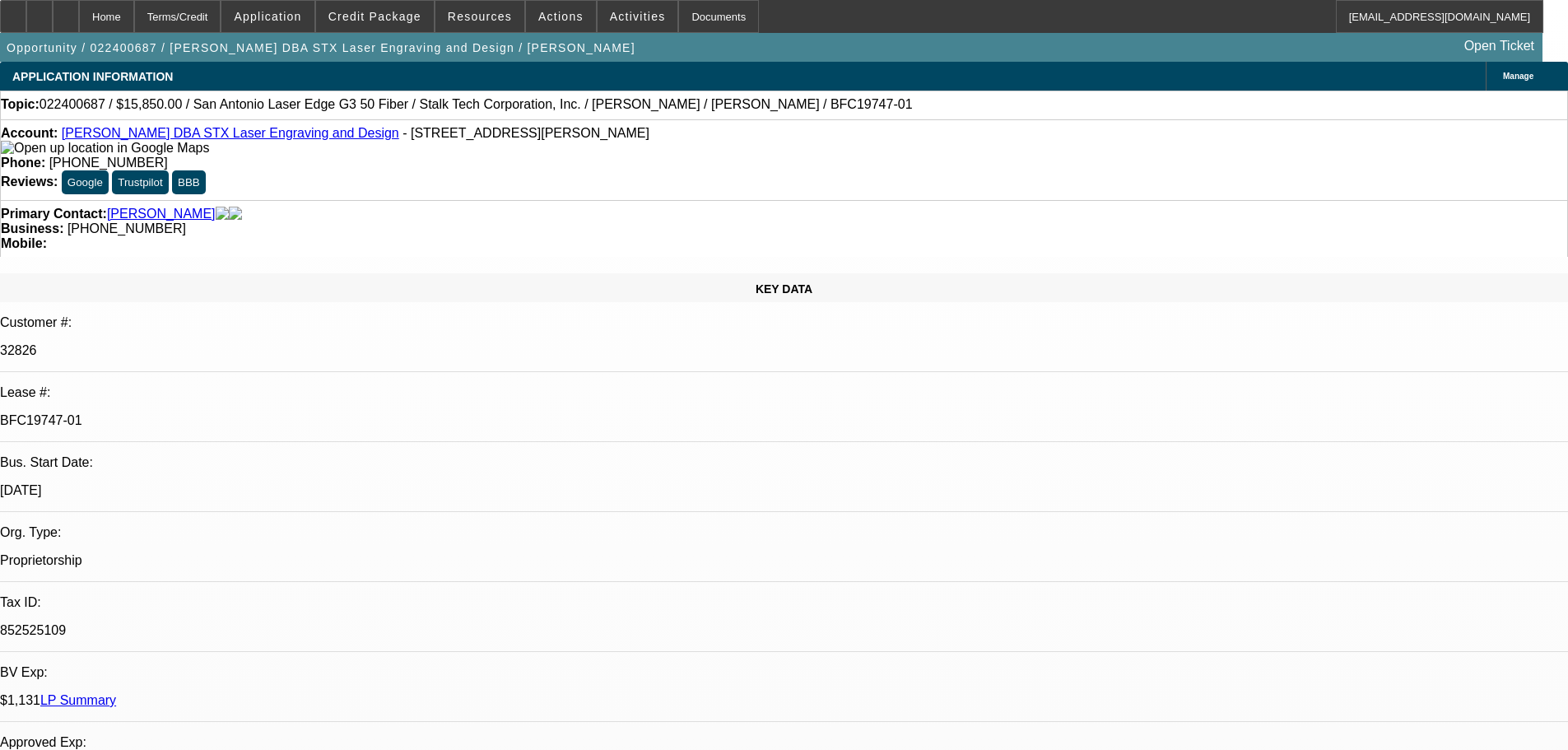
select select "2"
select select "0.1"
select select "4"
select select "0"
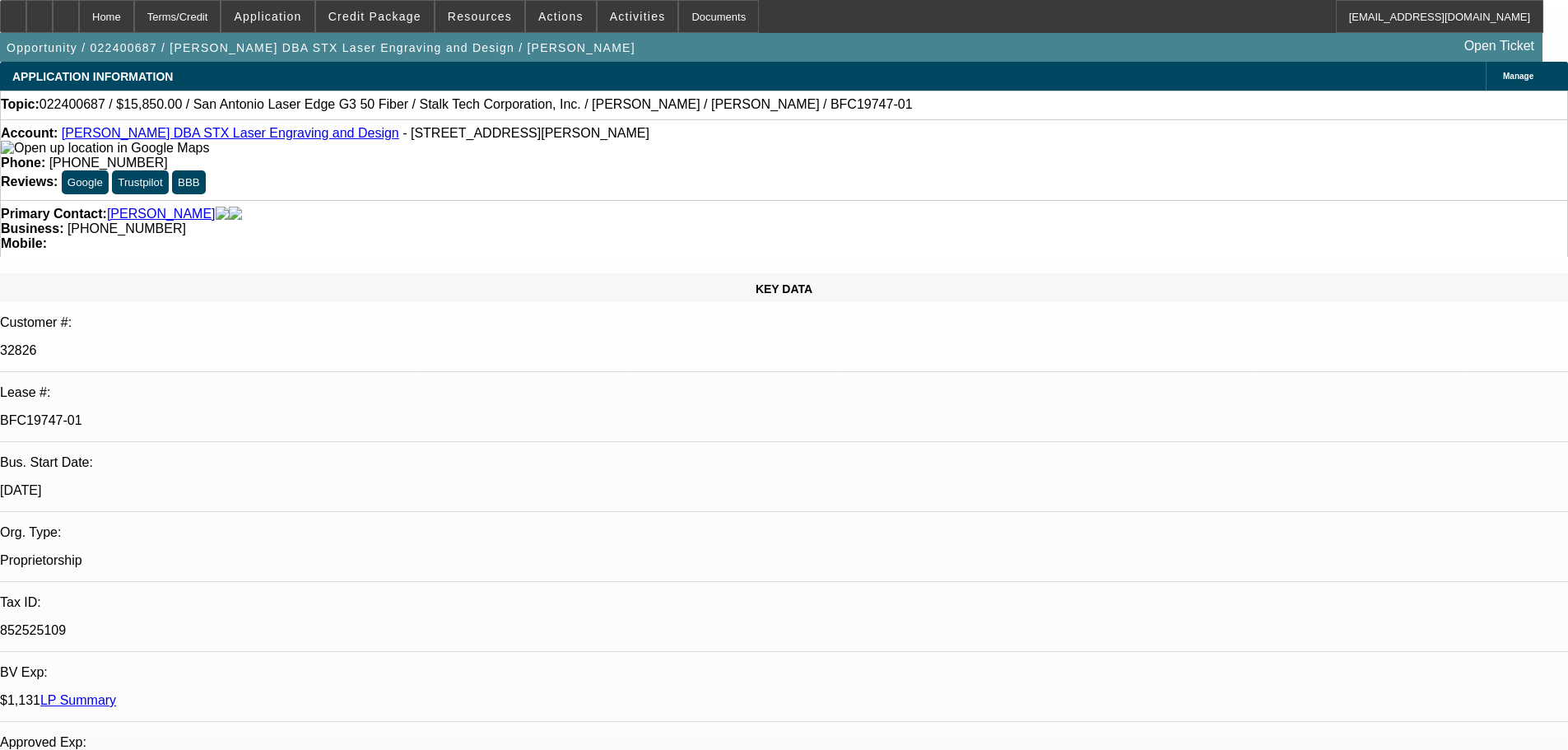
select select "2"
select select "0.1"
select select "4"
select select "0"
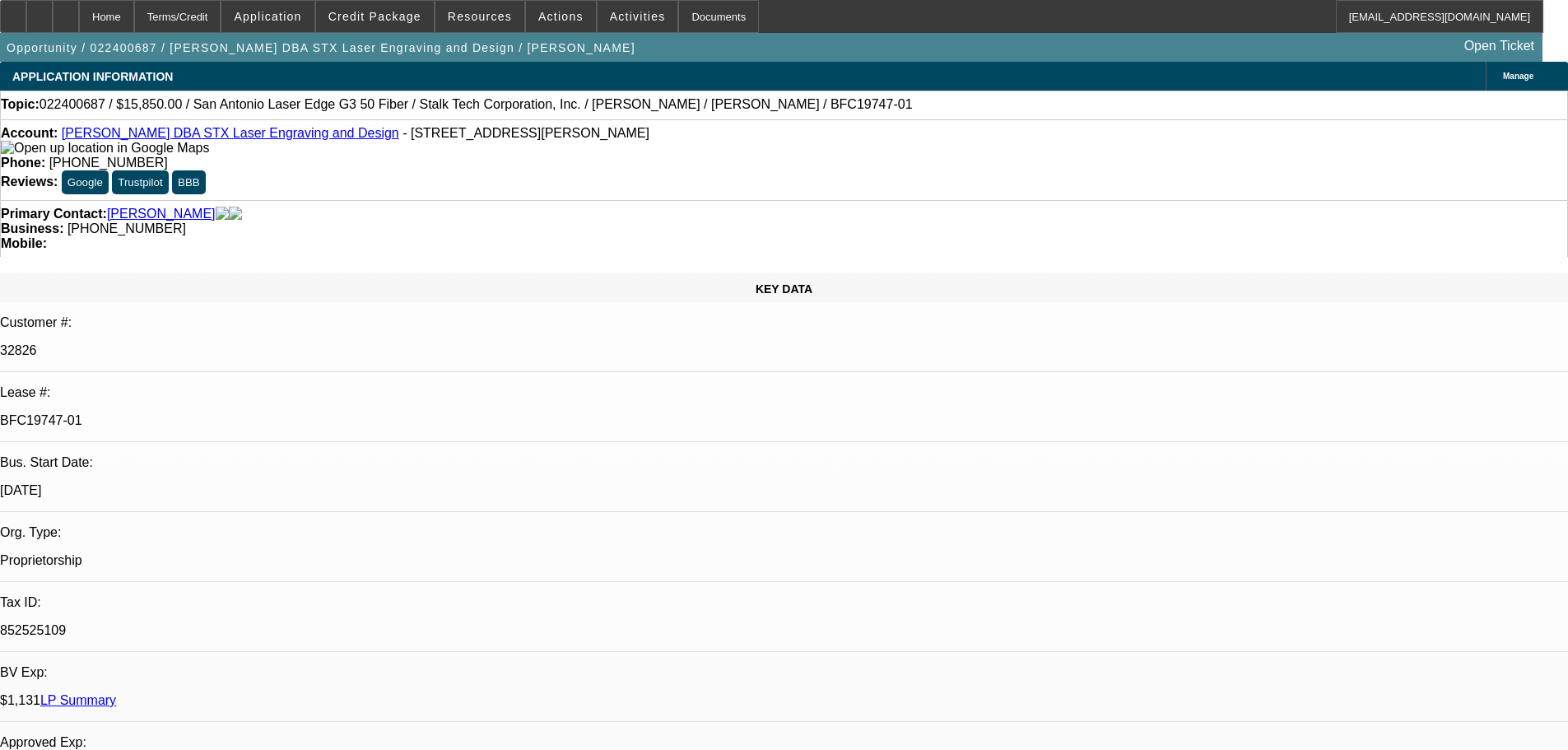
select select "0"
select select "3"
select select "0"
select select "6"
select select "0"
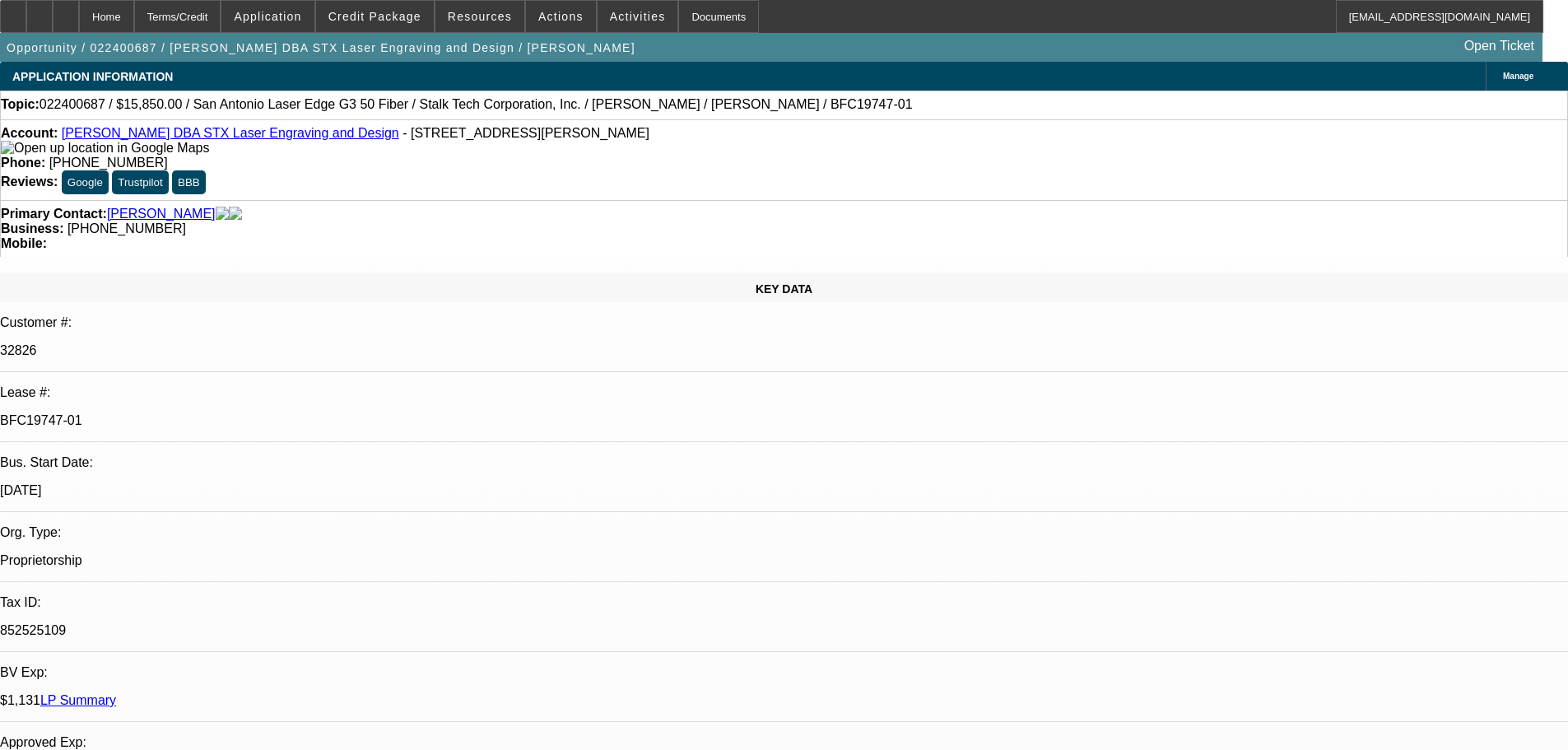
select select "0"
select select "3"
select select "0"
select select "6"
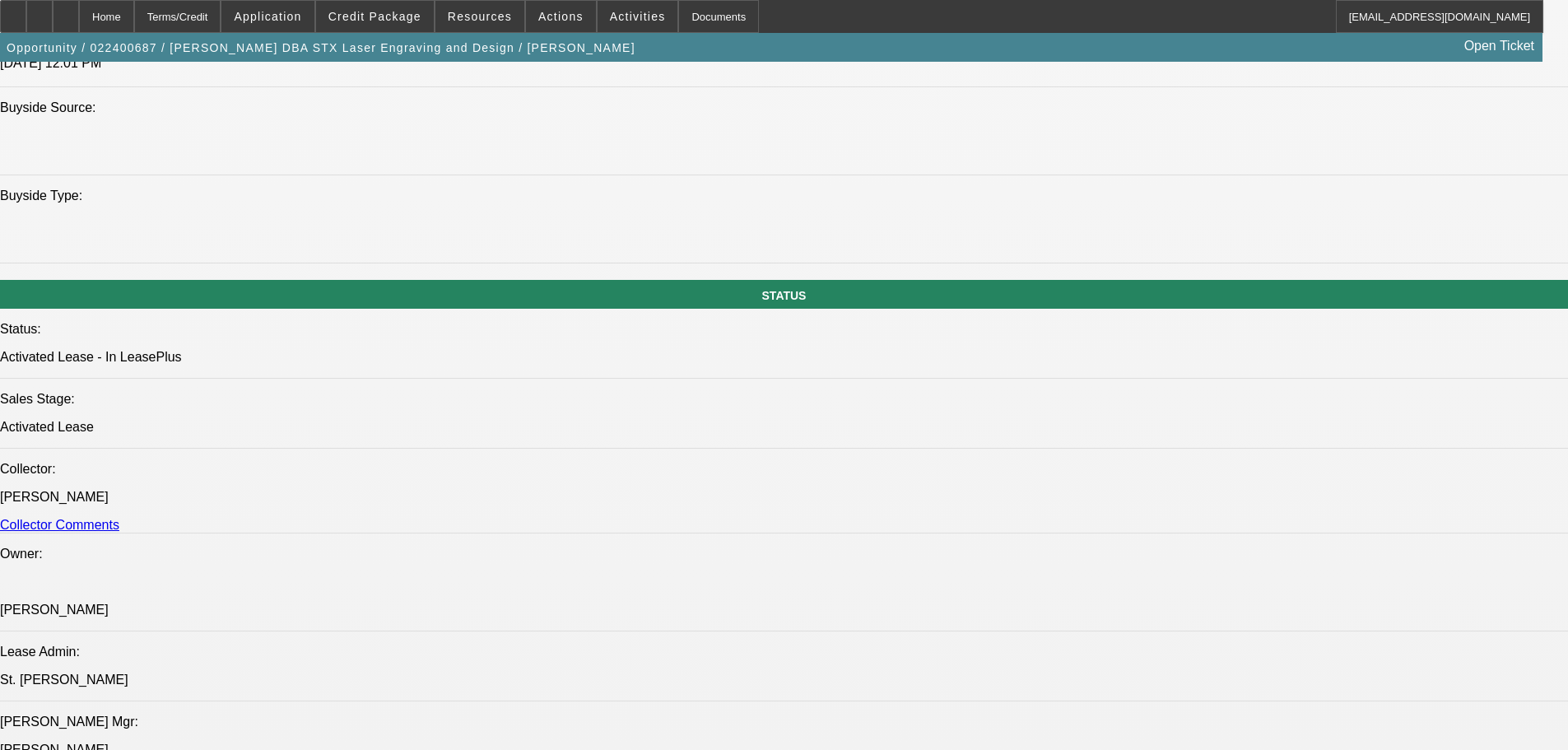
scroll to position [1646, 0]
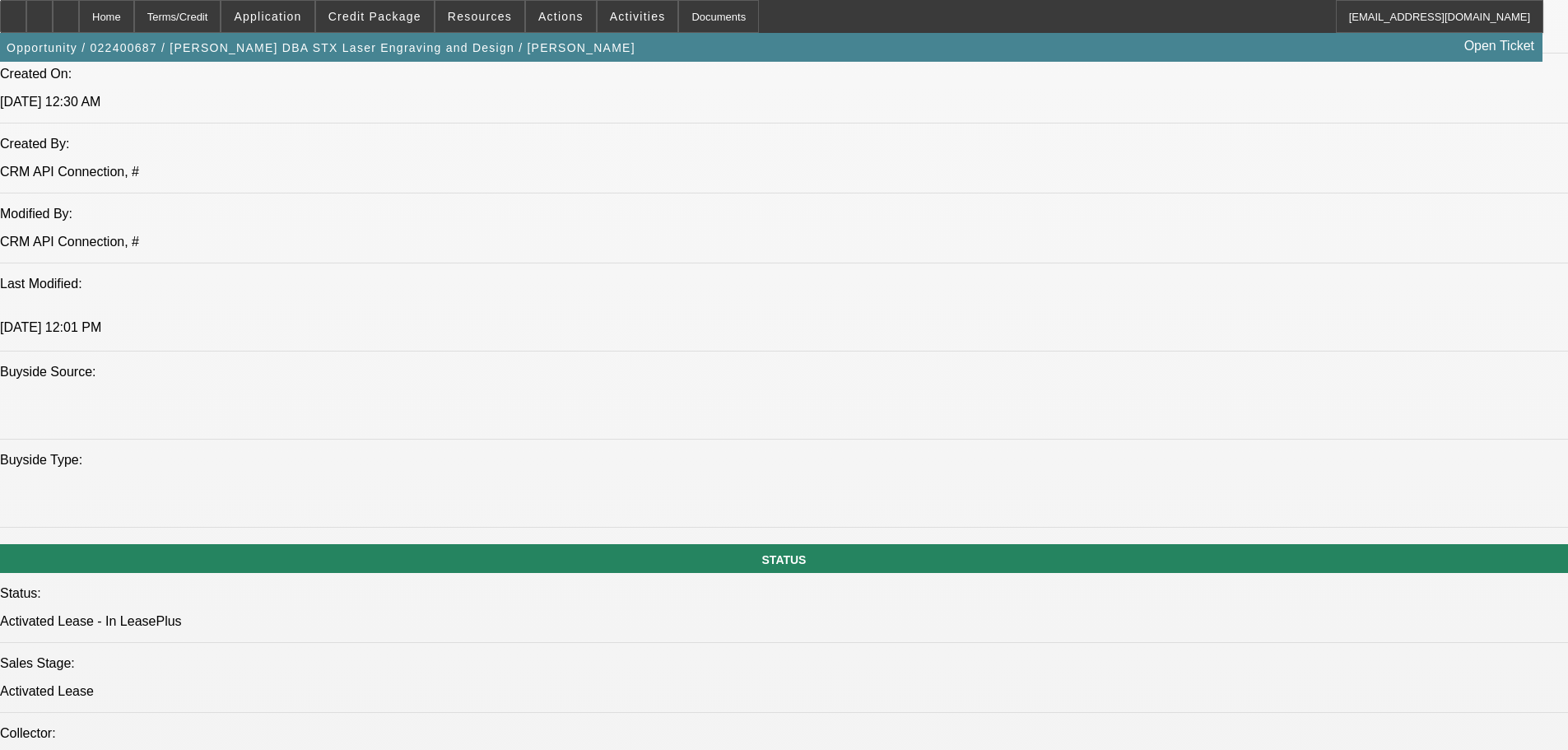
scroll to position [1481, 0]
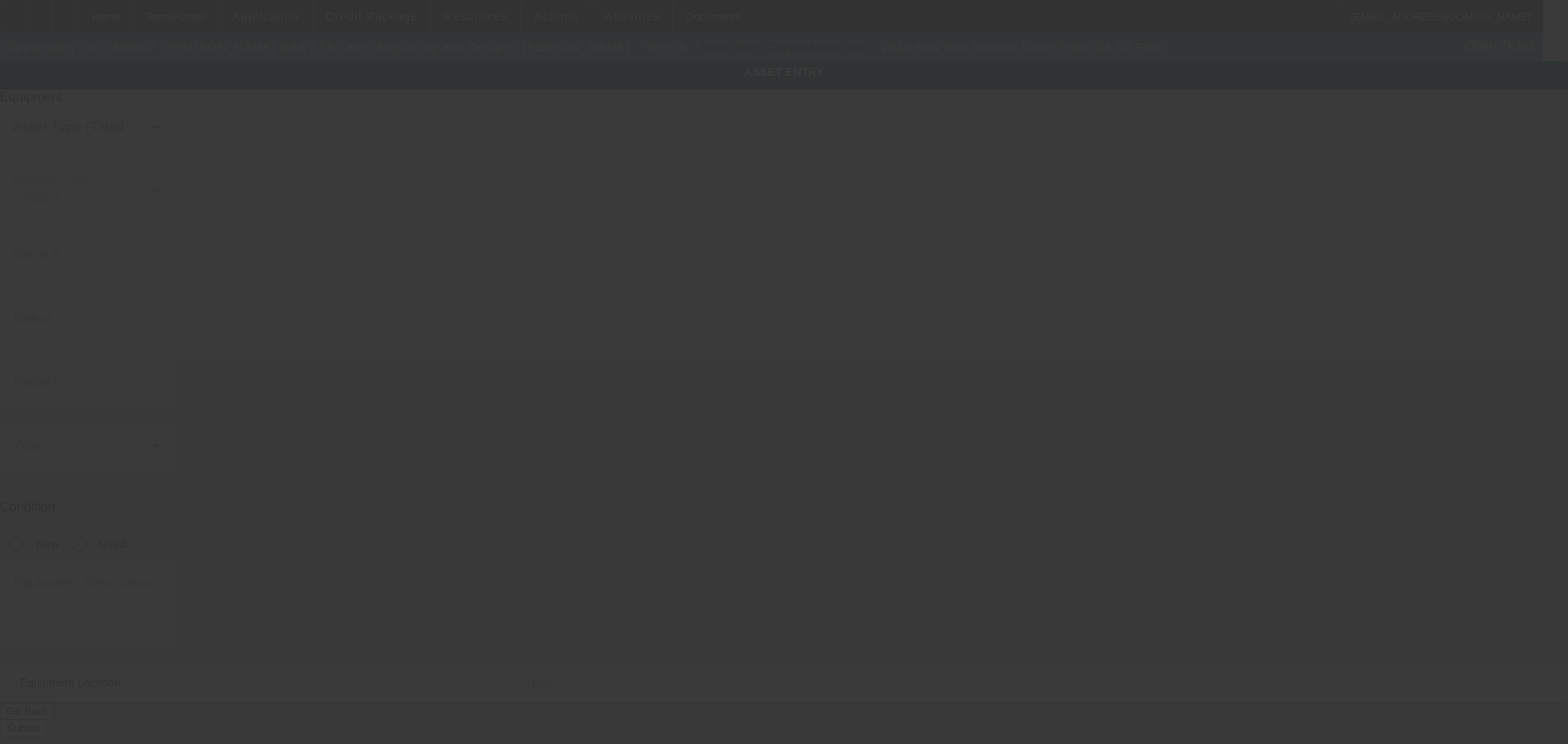
type input "SA202311-30"
type input "San Antonio Laser"
type input "Edge G3 50 Fiber"
radio input "true"
type textarea "Laser System Includes all options, attachments and accessories"
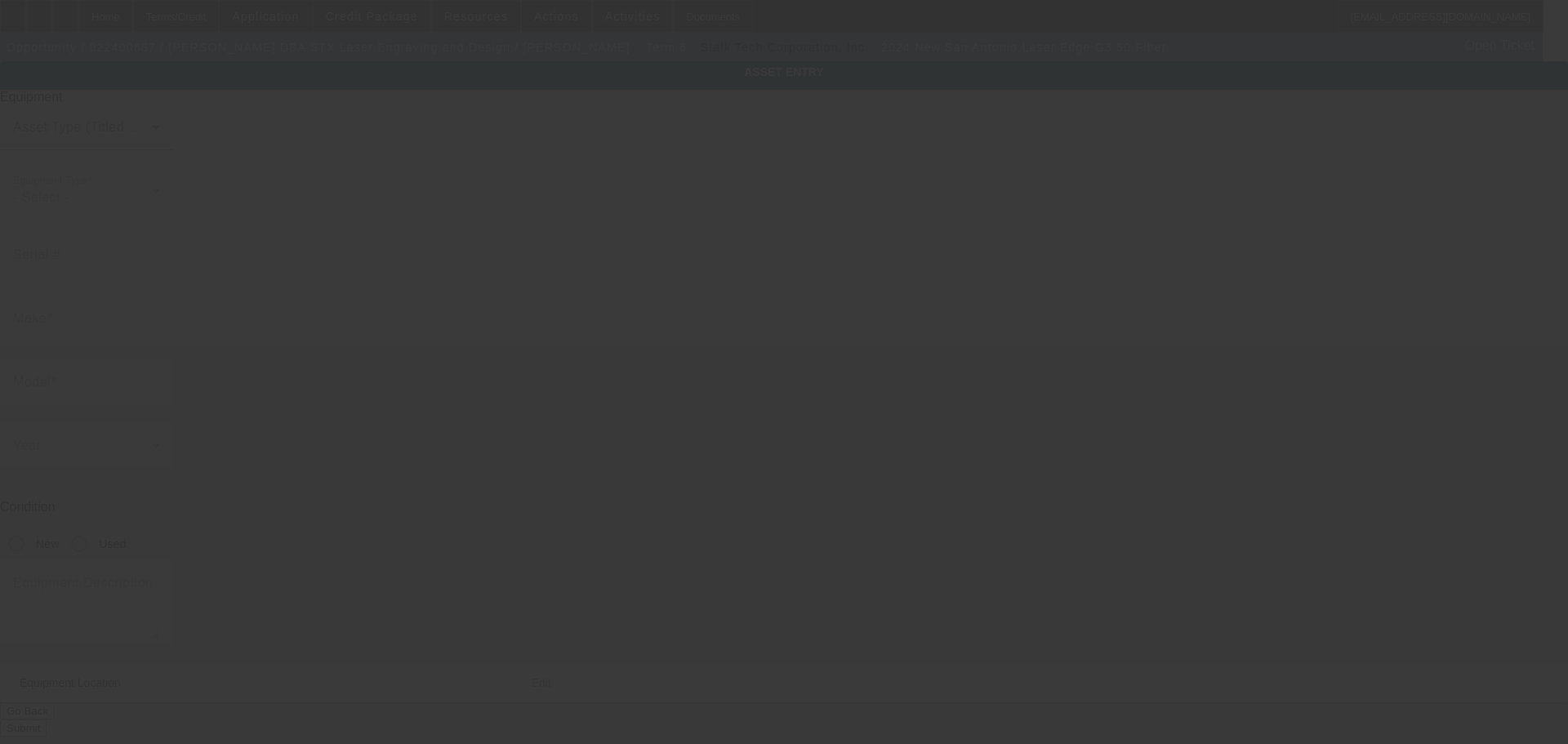
type input "310 S. Travis St"
type input "San Diego"
type input "78384"
type input "Jim Wells"
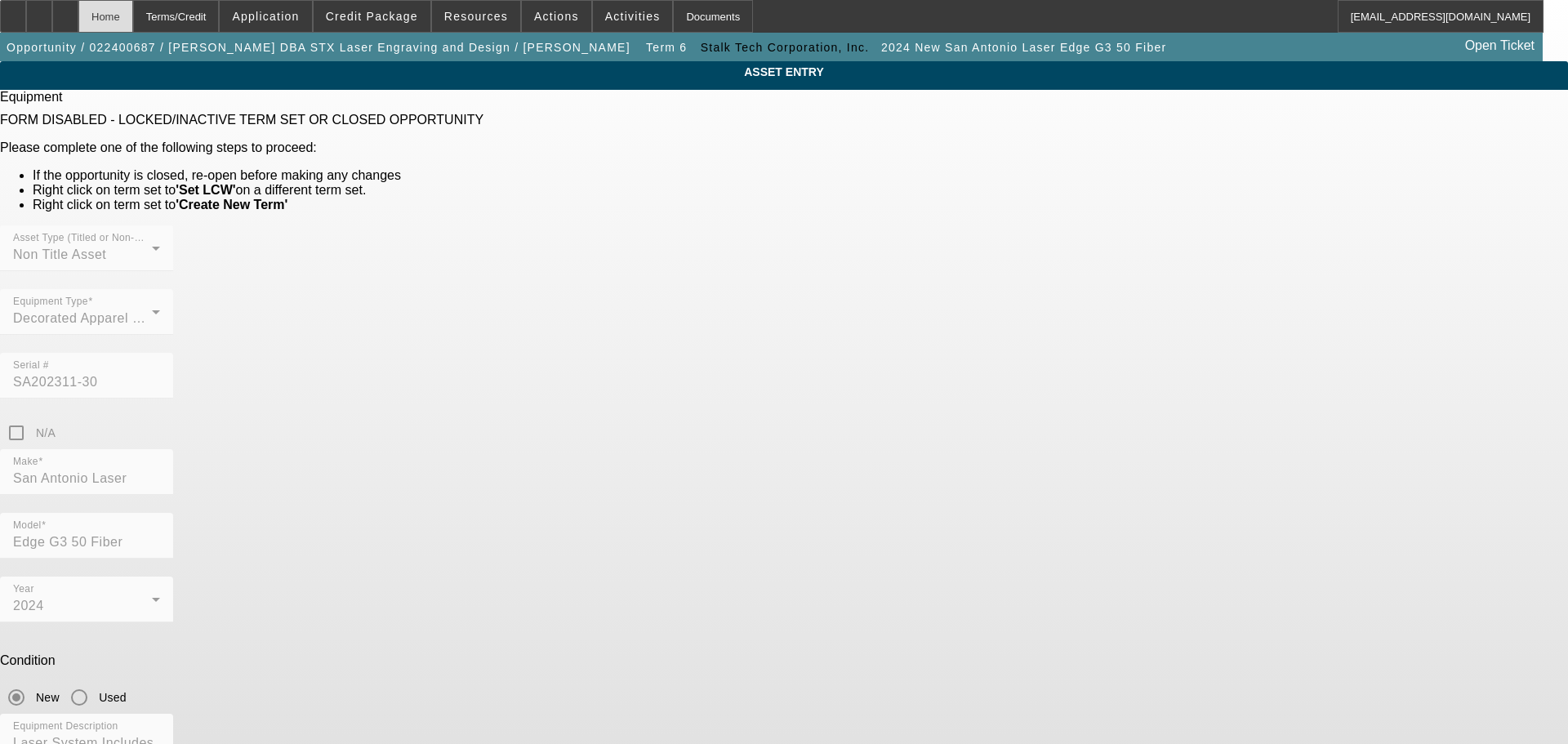
click at [133, 29] on div "Home" at bounding box center [106, 16] width 54 height 33
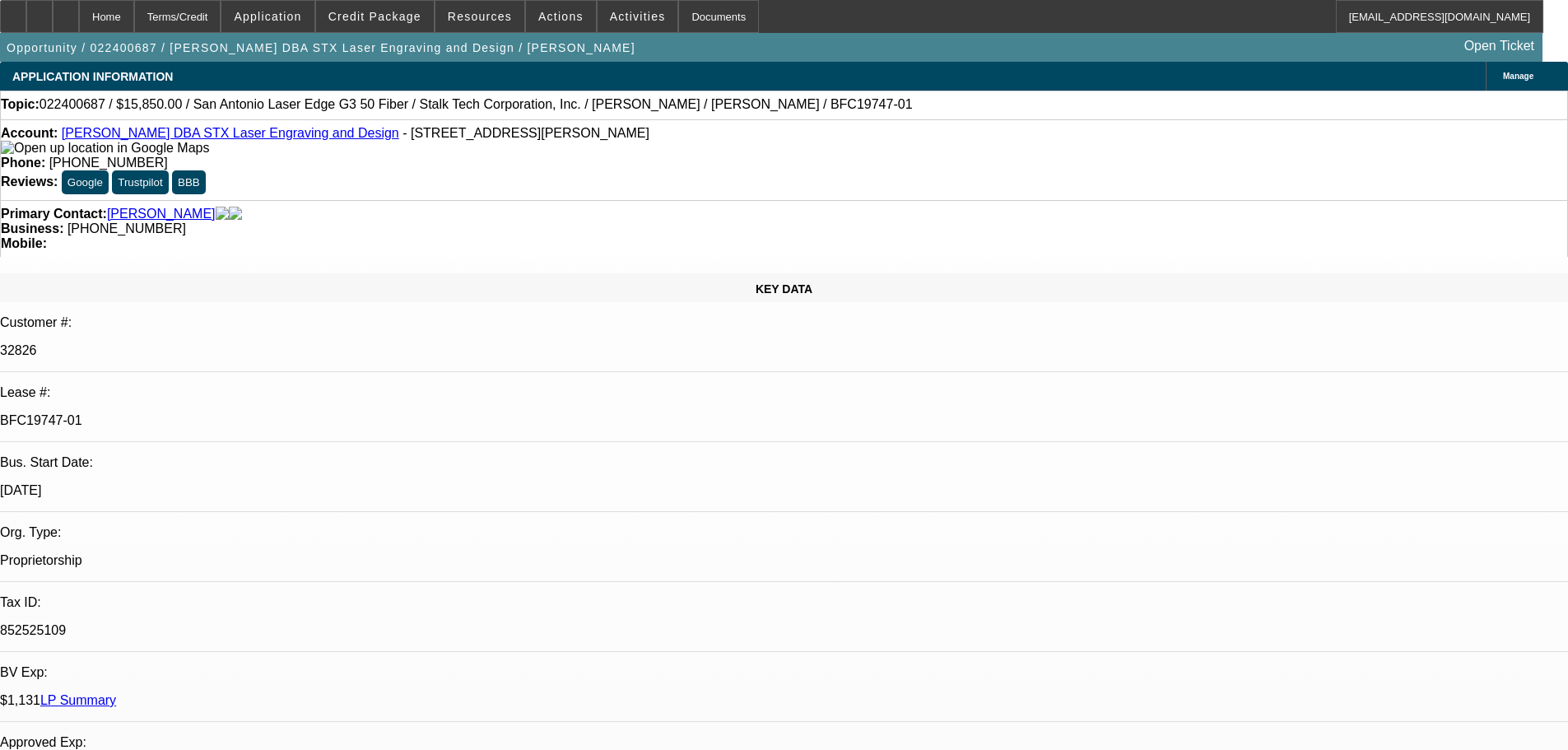
select select "0"
select select "2"
select select "0.1"
select select "4"
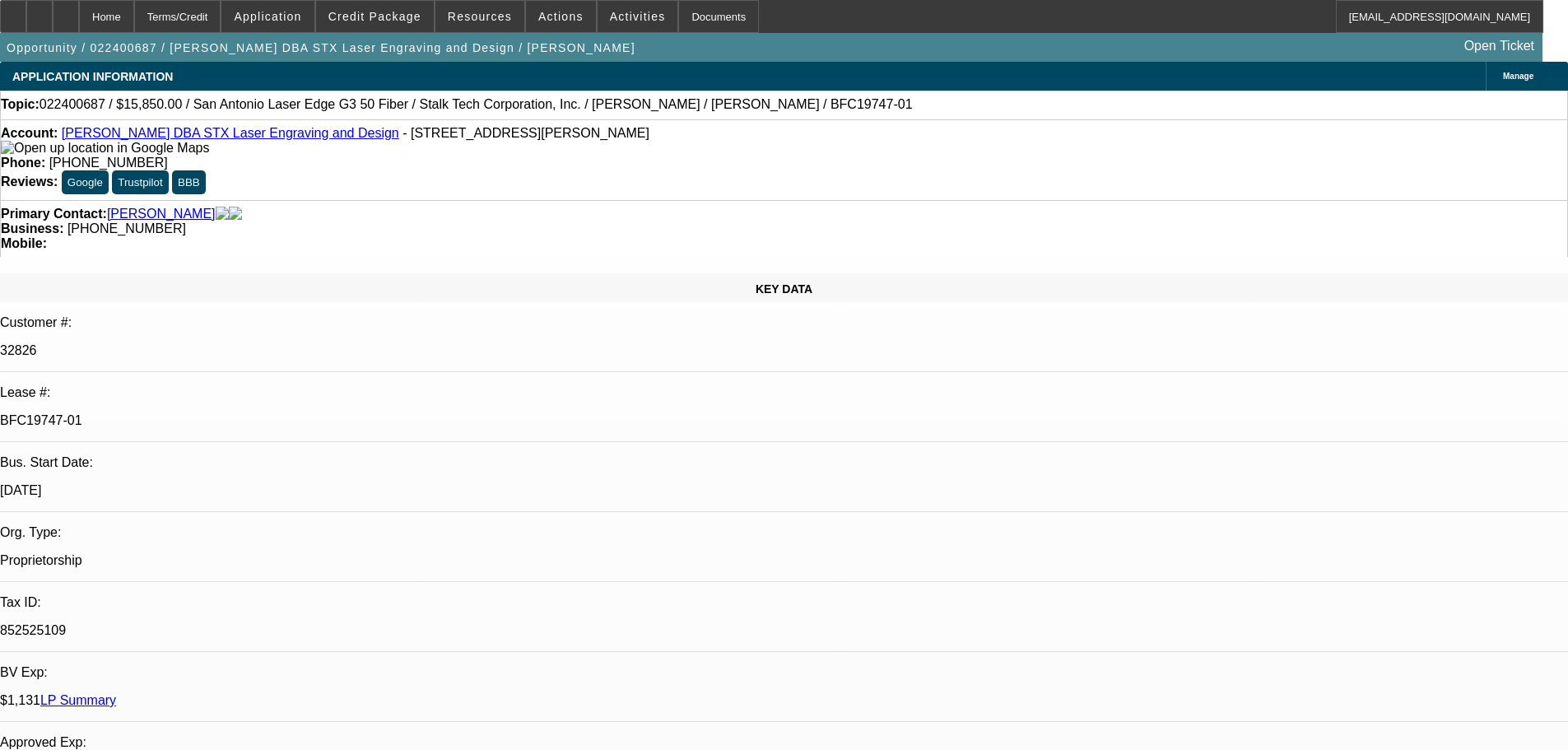
select select "0"
select select "2"
select select "0.1"
select select "4"
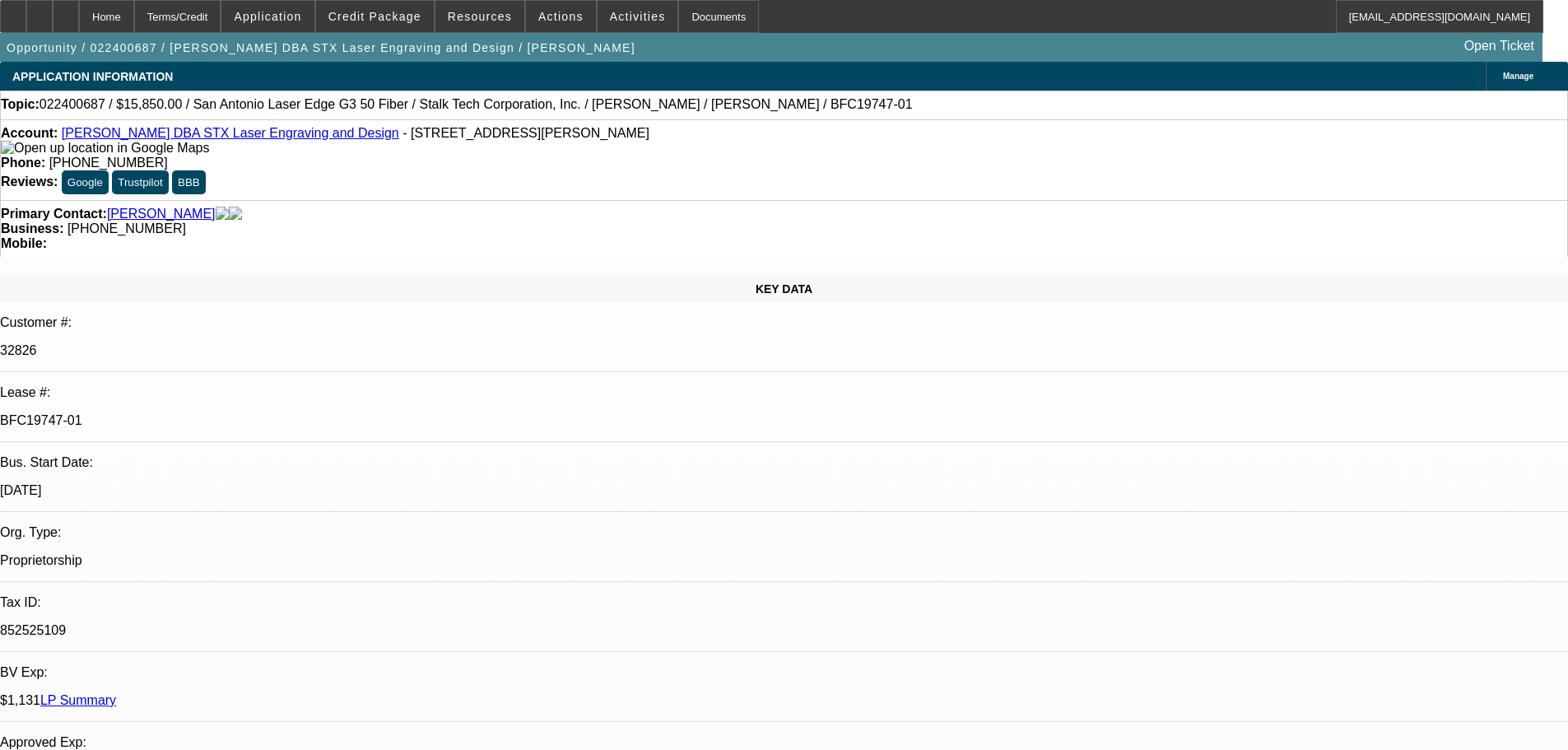
select select "0"
select select "3"
select select "0"
select select "6"
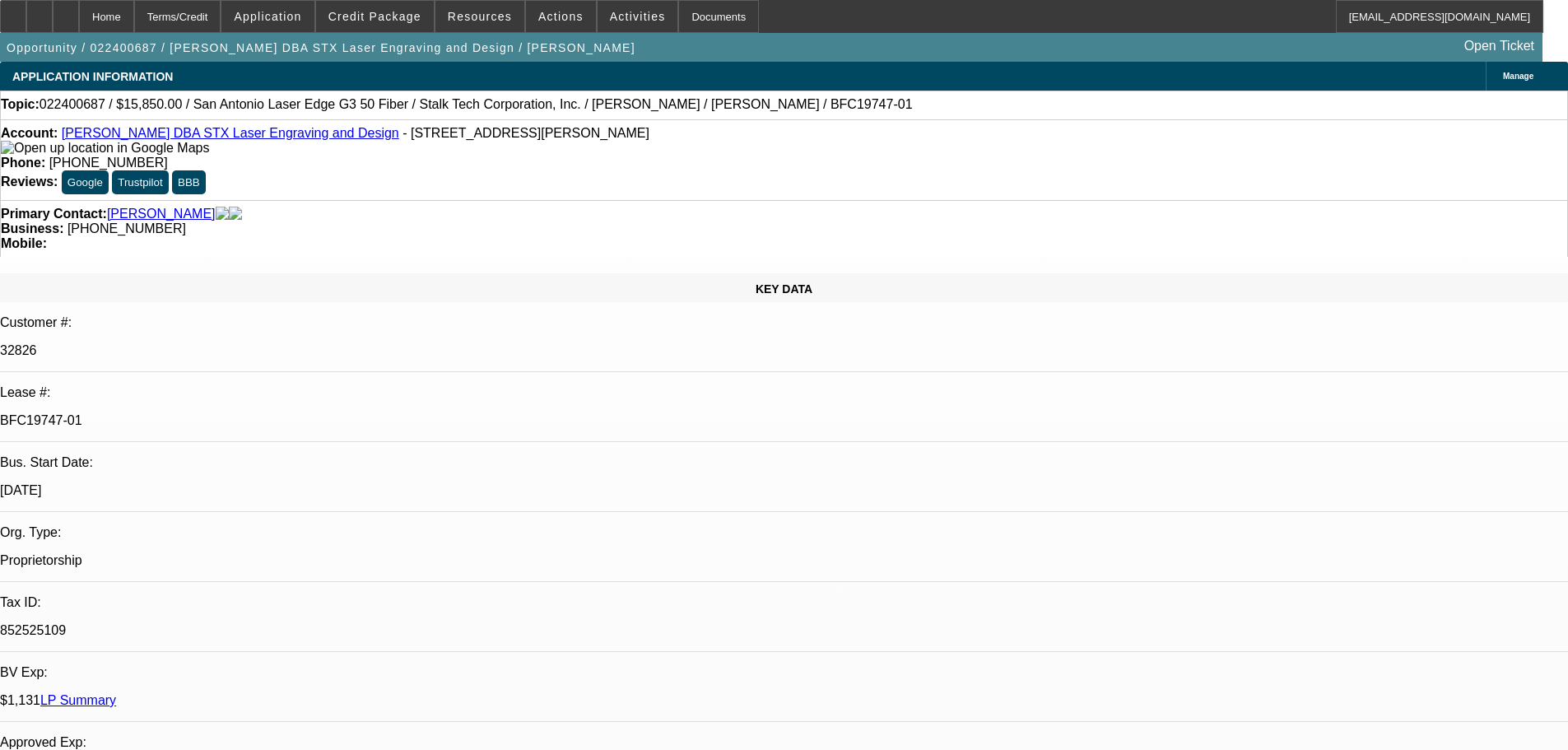
select select "0"
select select "3"
select select "0"
select select "6"
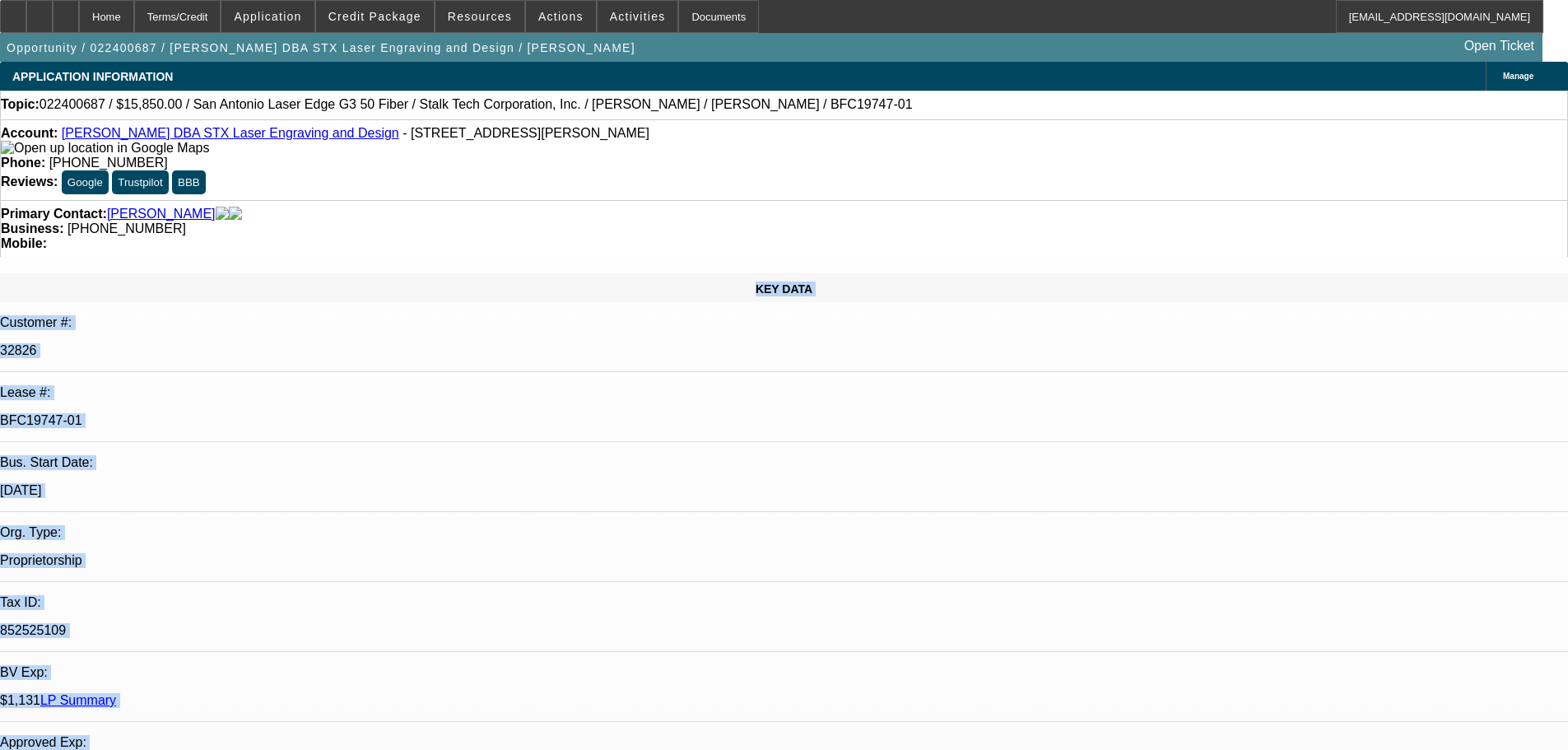
drag, startPoint x: 444, startPoint y: 530, endPoint x: 32, endPoint y: 258, distance: 493.7
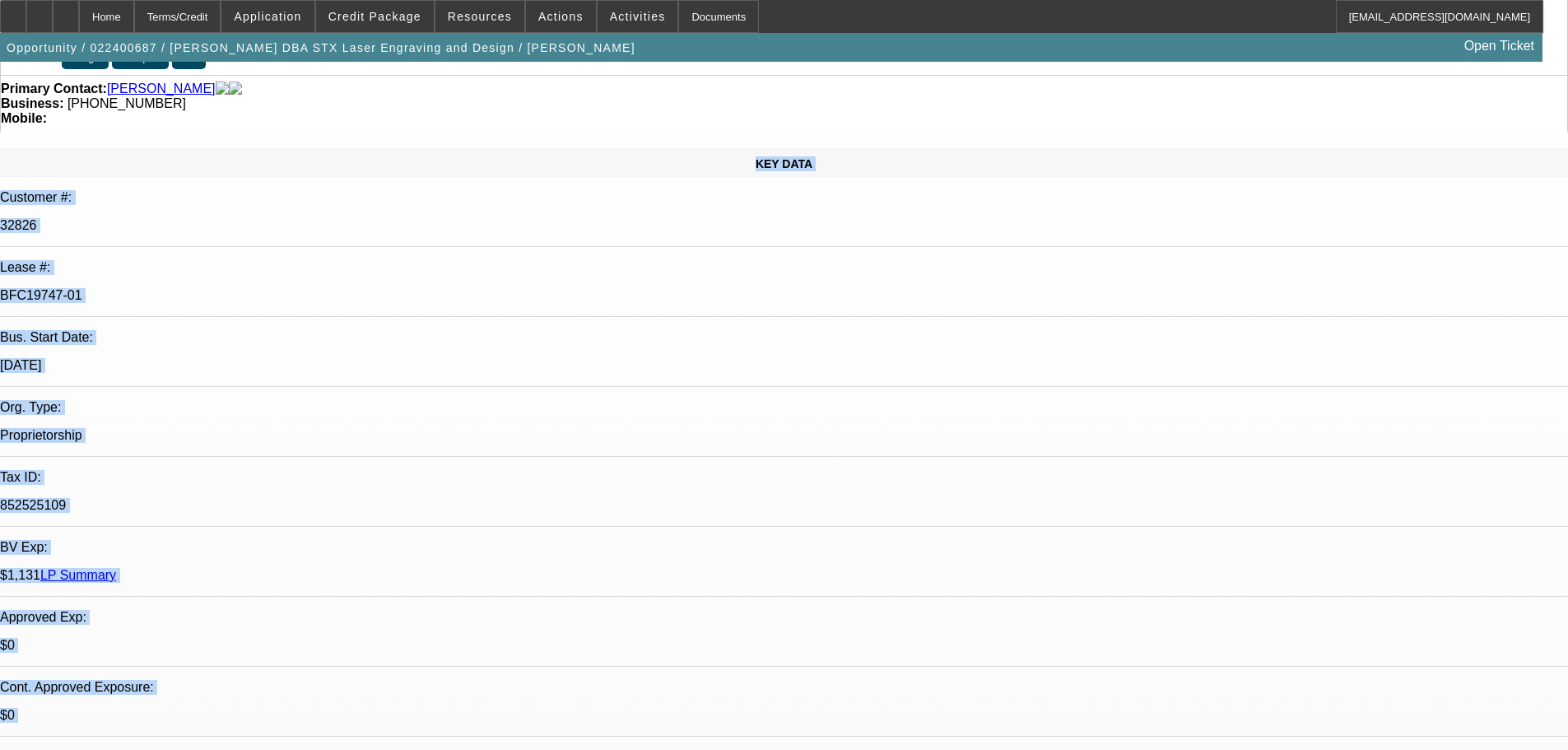
scroll to position [164, 0]
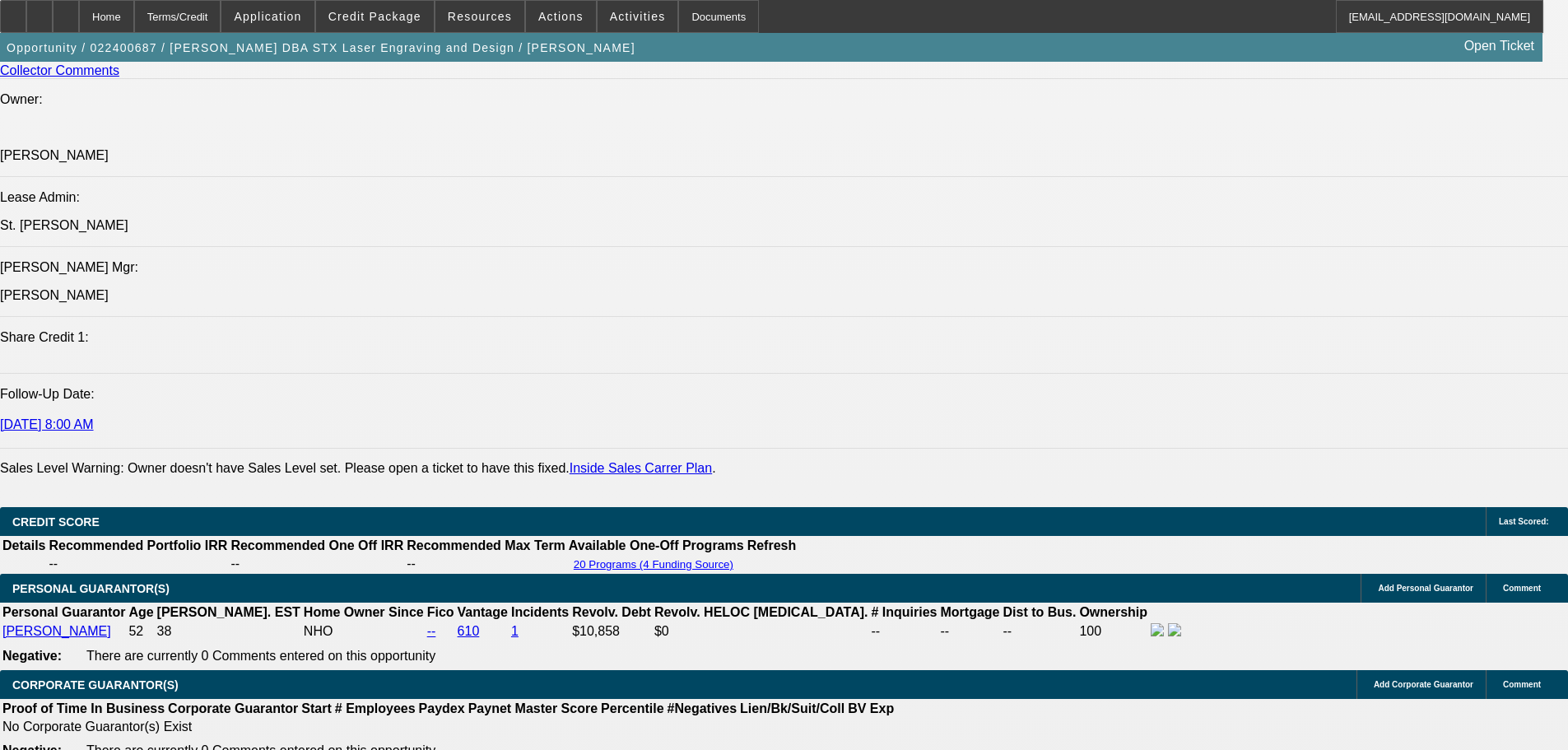
scroll to position [2305, 0]
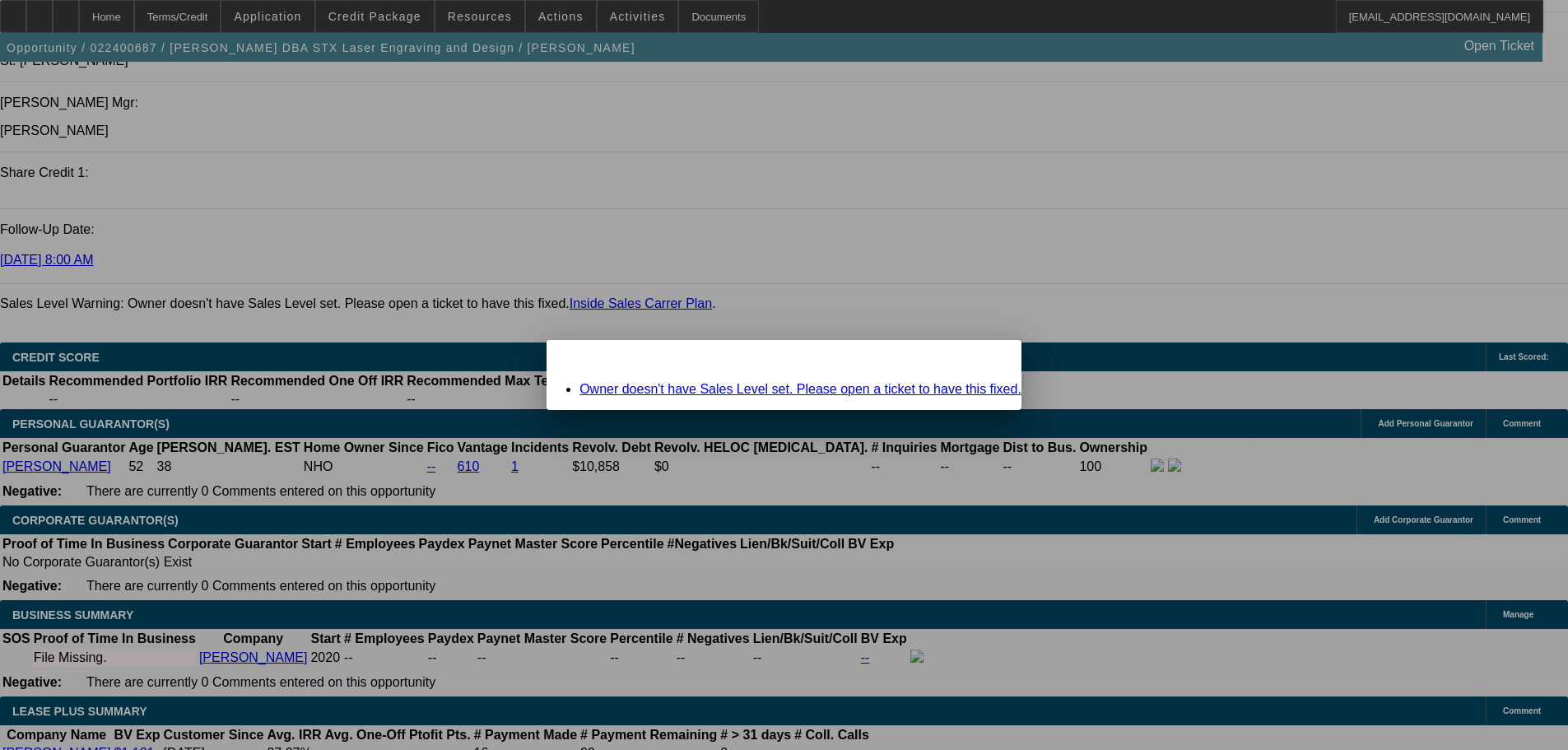
scroll to position [0, 0]
click at [985, 358] on div "Close" at bounding box center [1003, 349] width 36 height 19
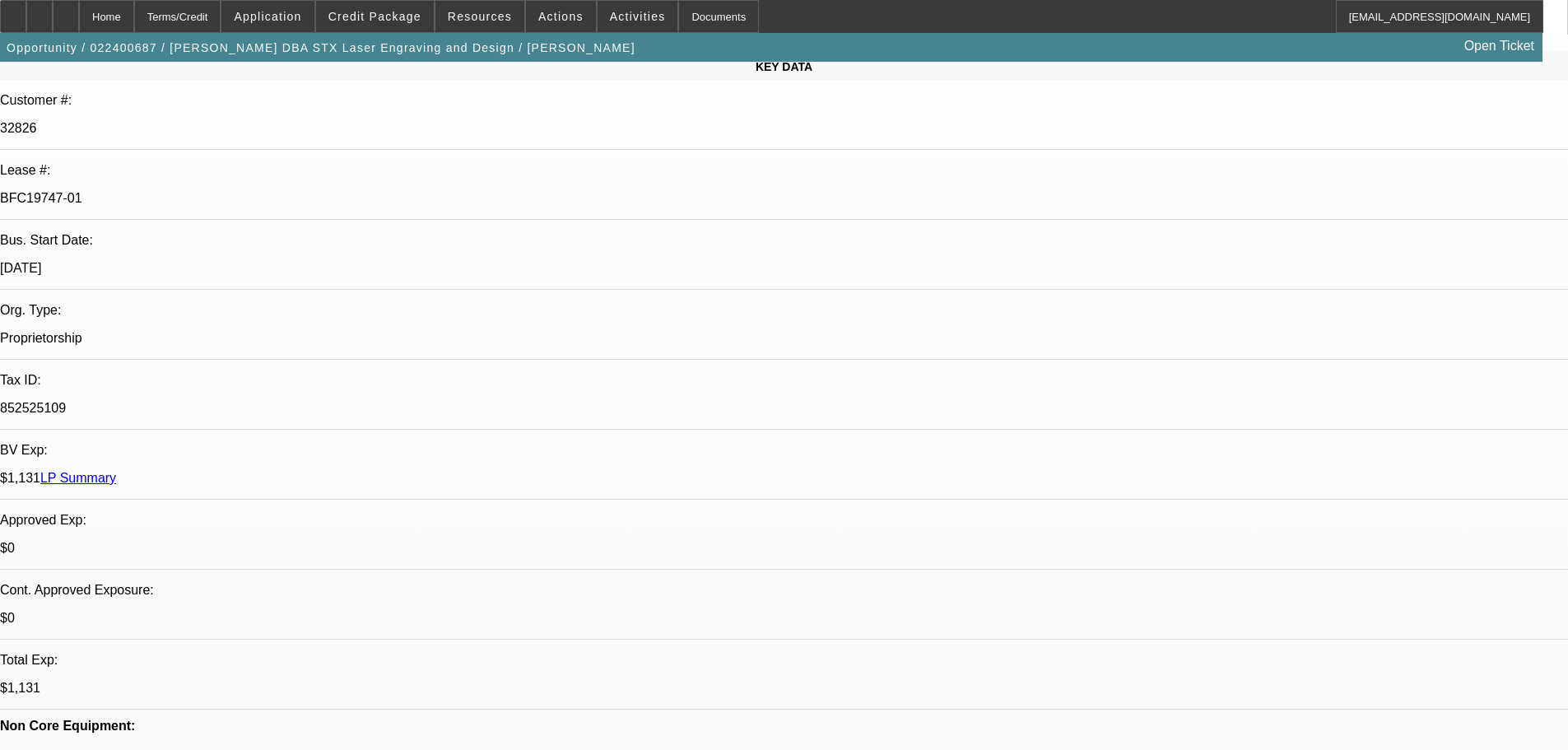
scroll to position [164, 0]
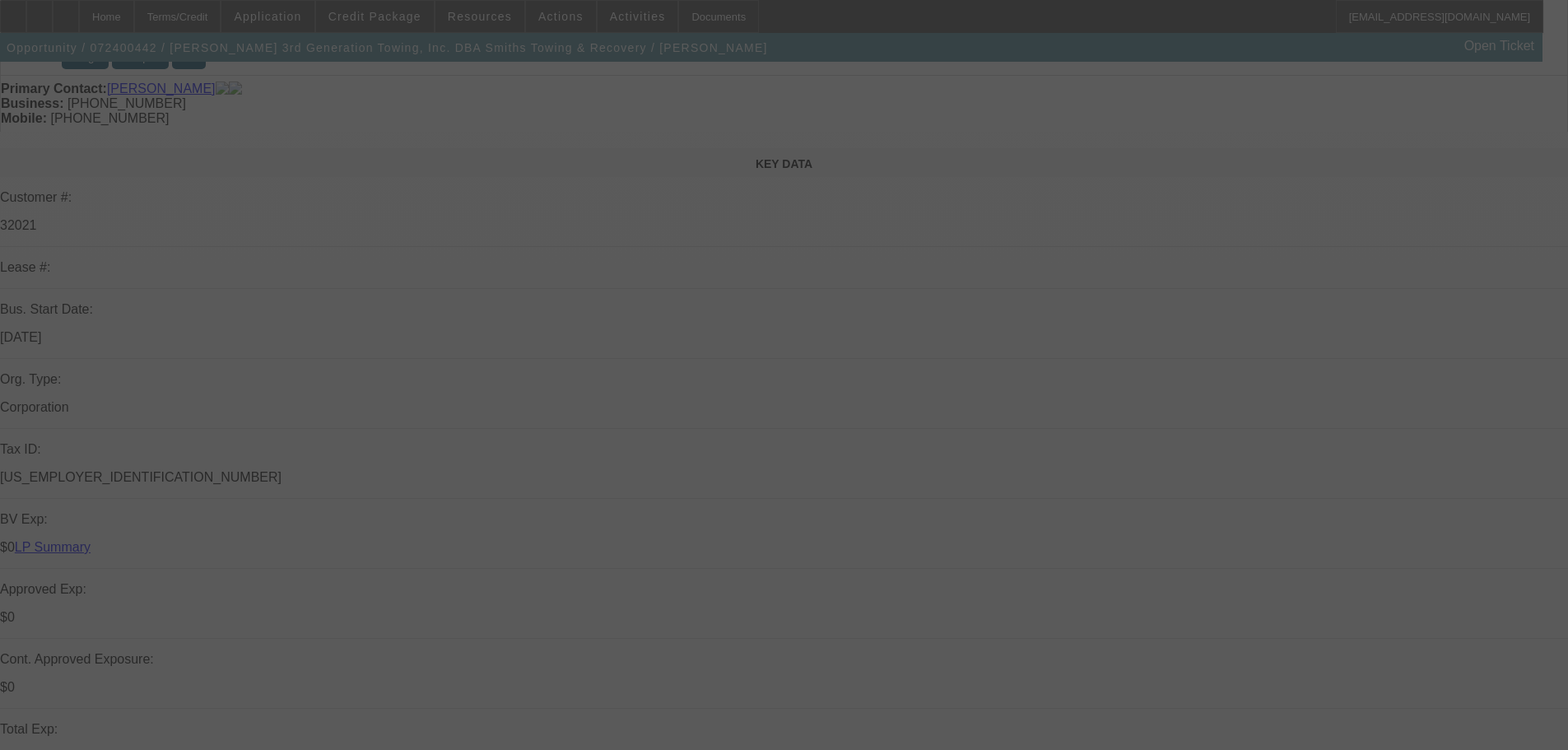
scroll to position [164, 0]
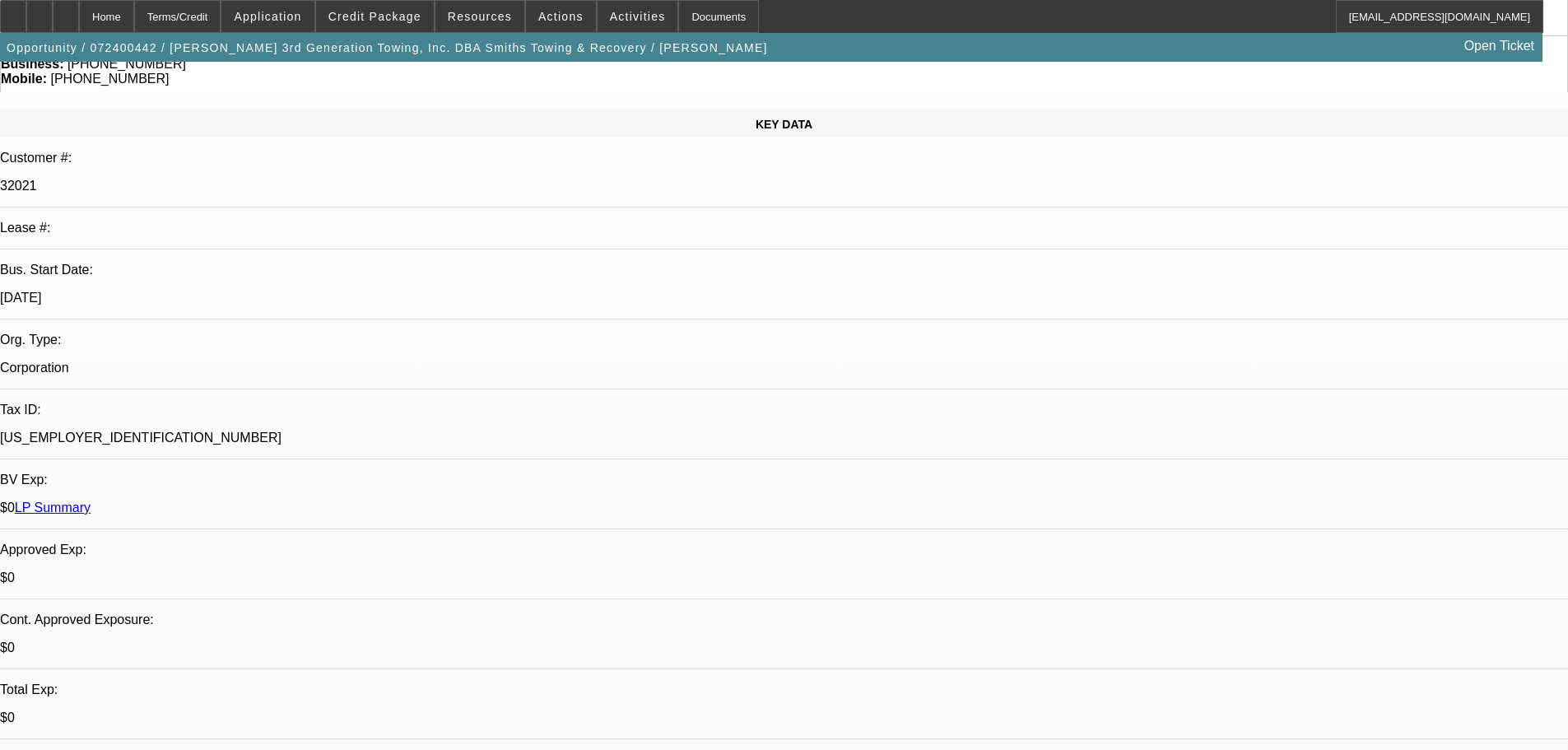
select select "0.2"
select select "2"
select select "0"
select select "6"
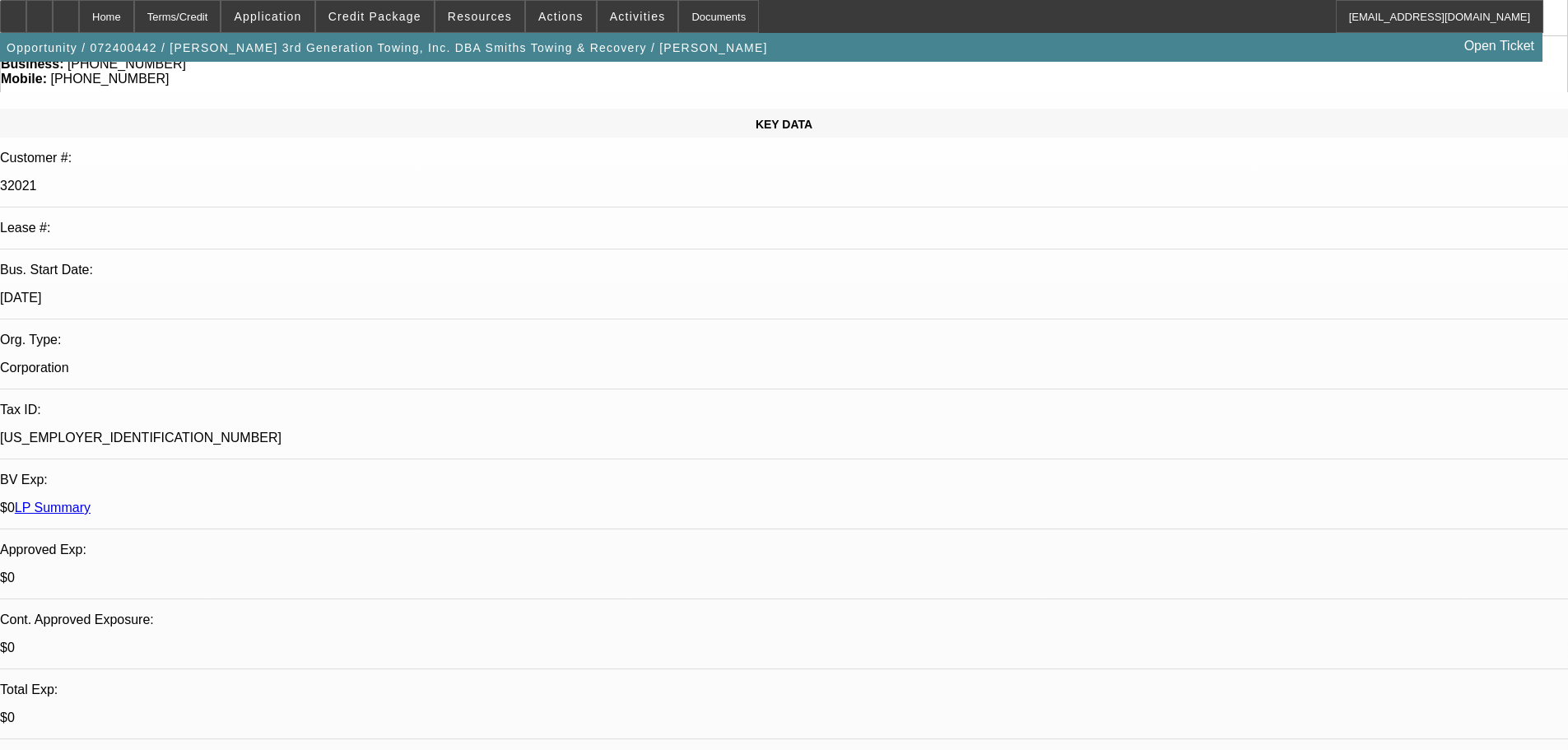
select select "0"
select select "3"
select select "0"
select select "6"
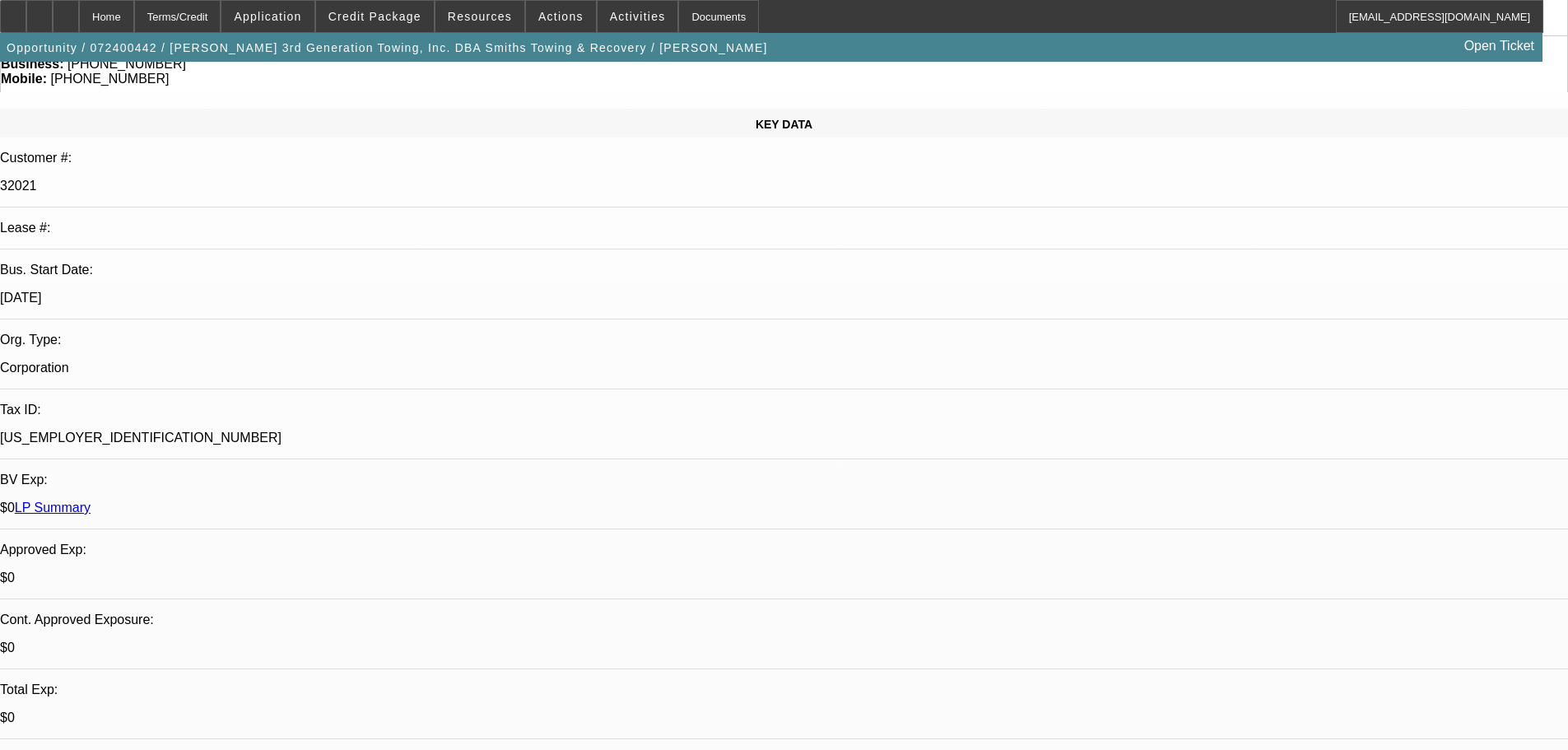
select select "0"
select select "6"
select select "0"
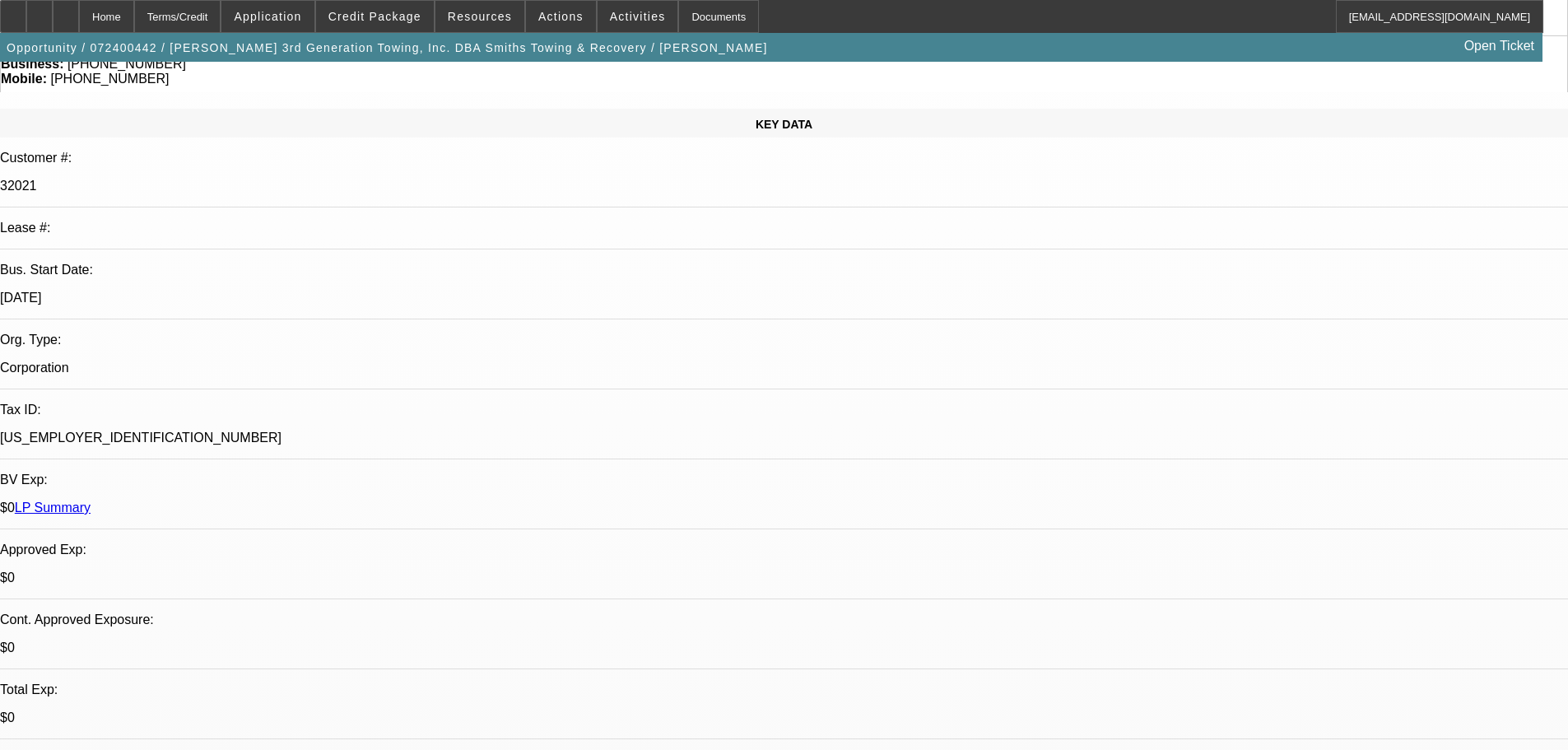
select select "0"
select select "6"
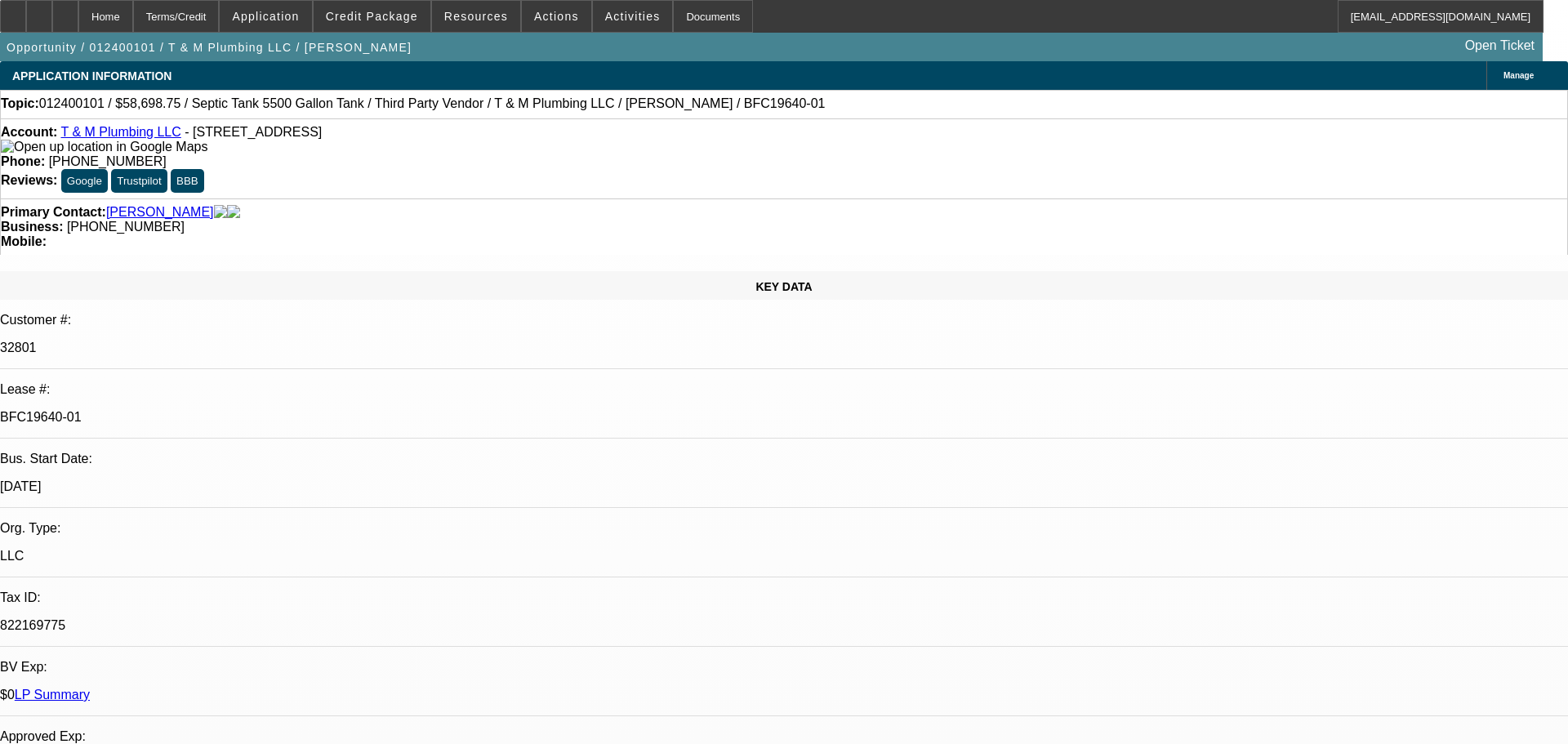
select select "0"
select select "6"
select select "0"
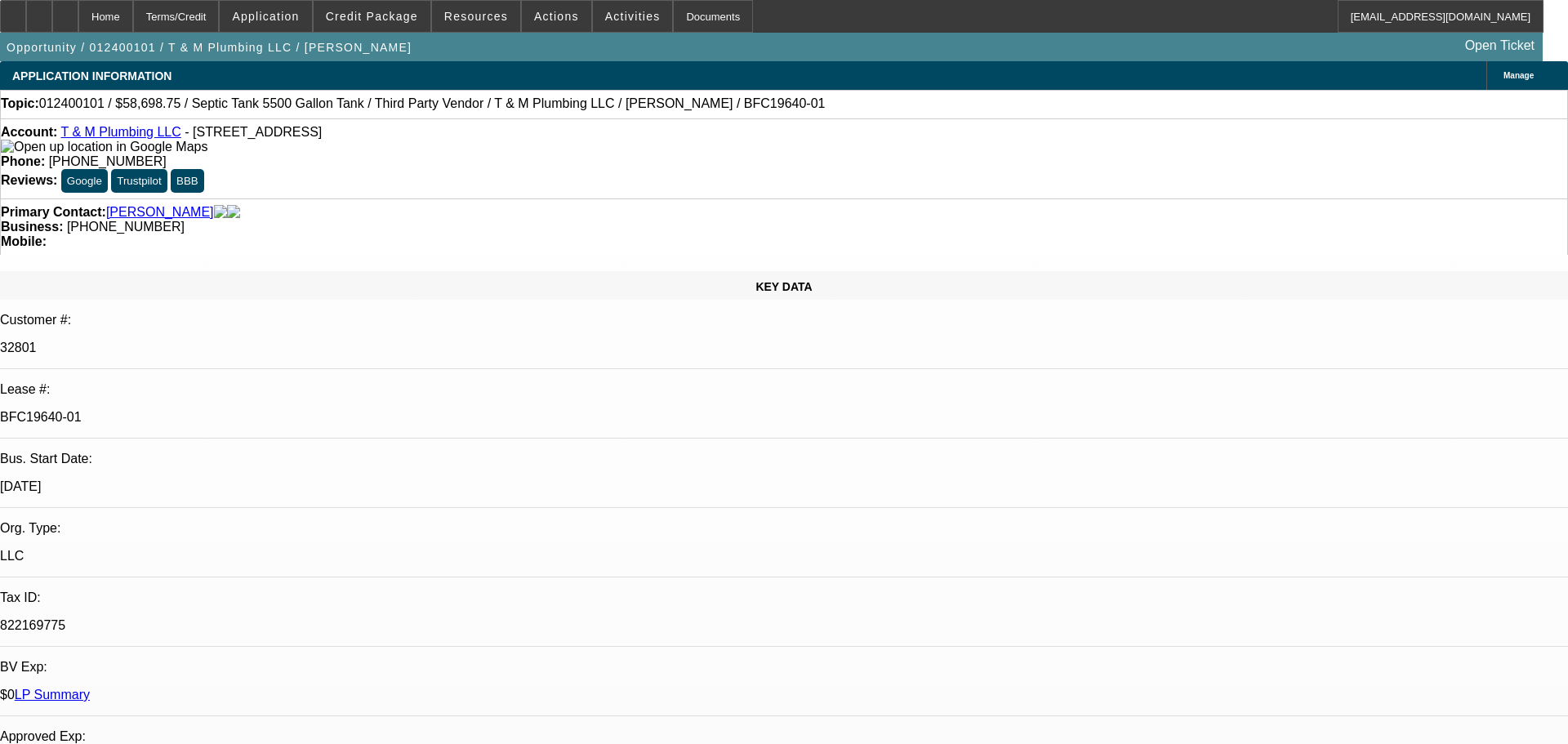
select select "0"
select select "6"
select select "0"
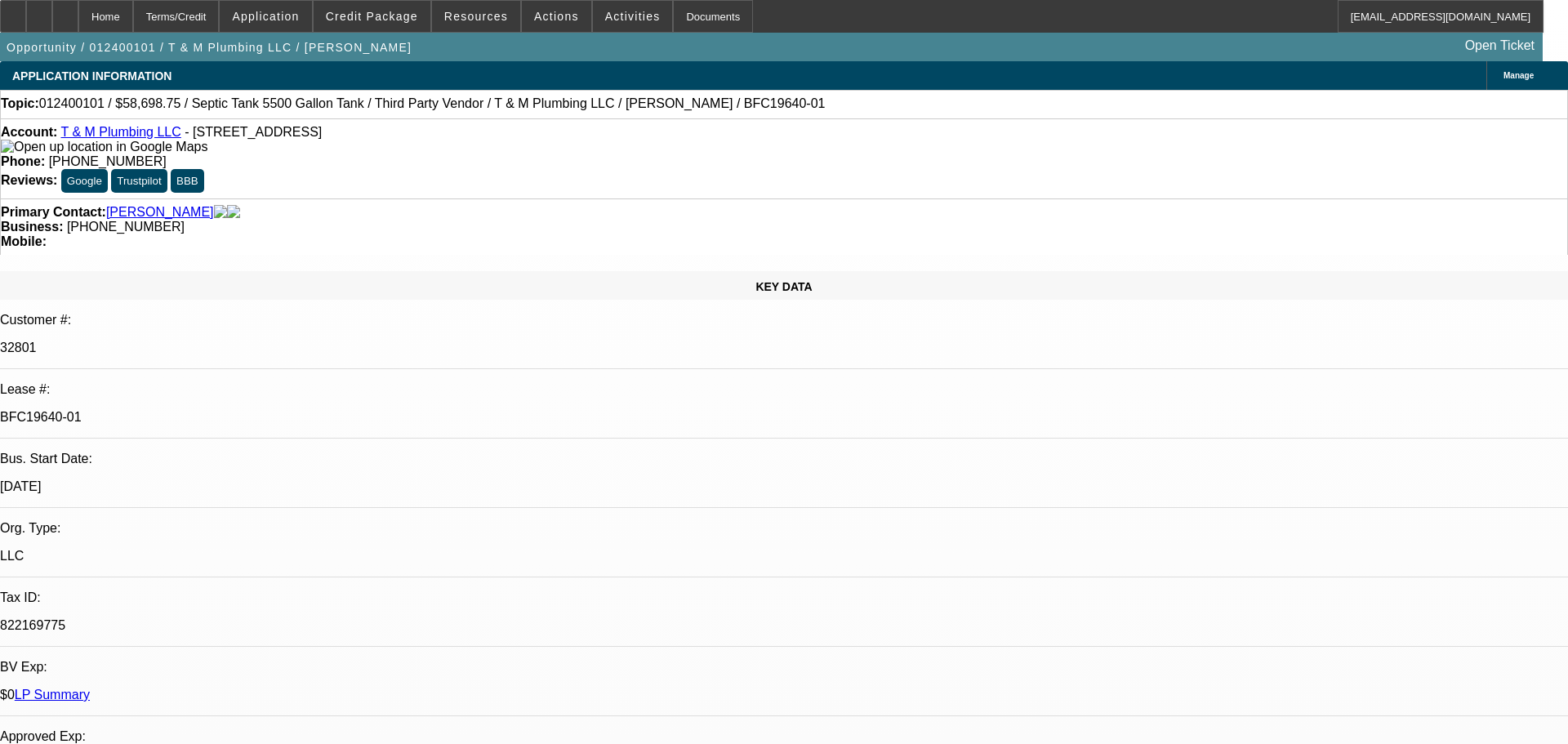
select select "0"
select select "6"
select select "0"
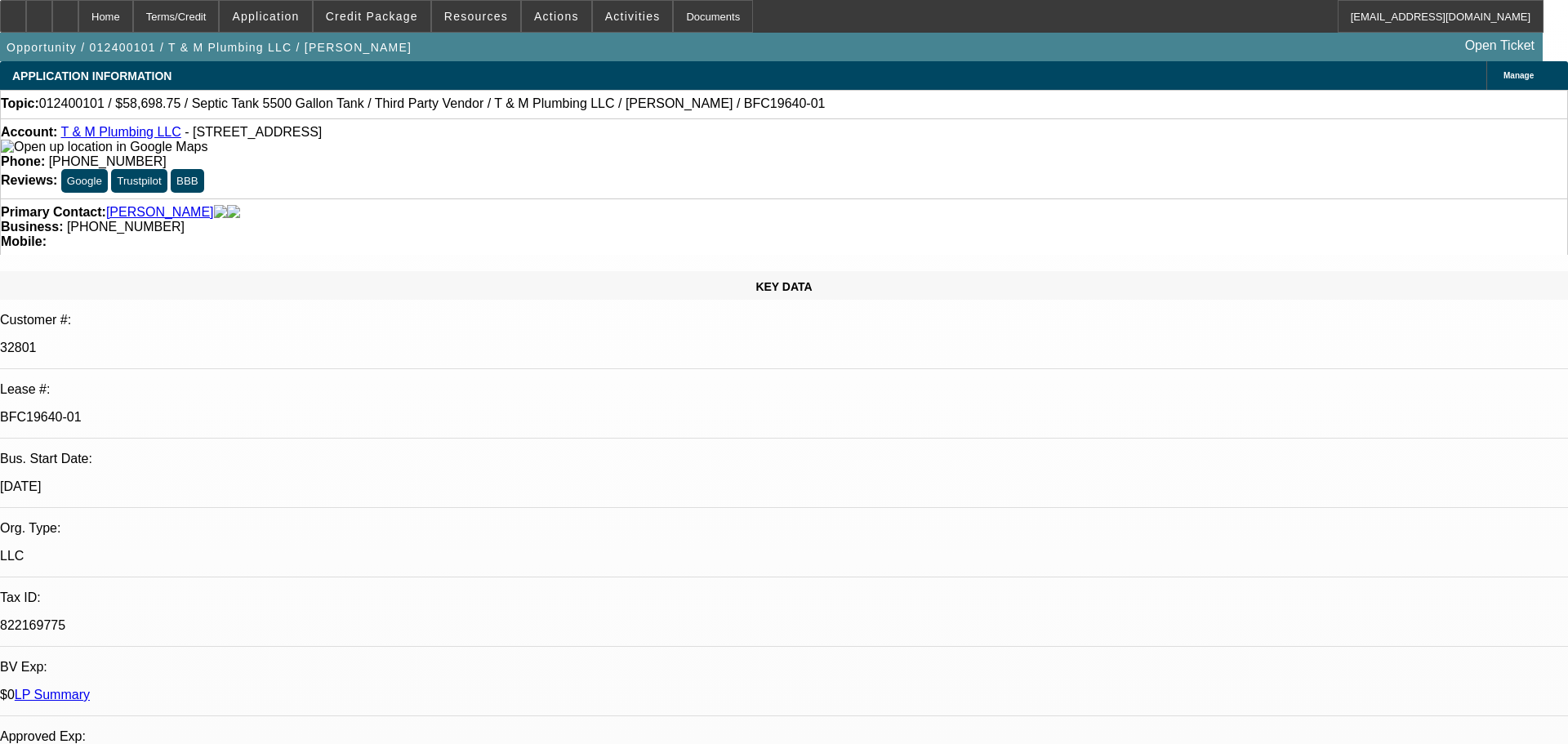
select select "6"
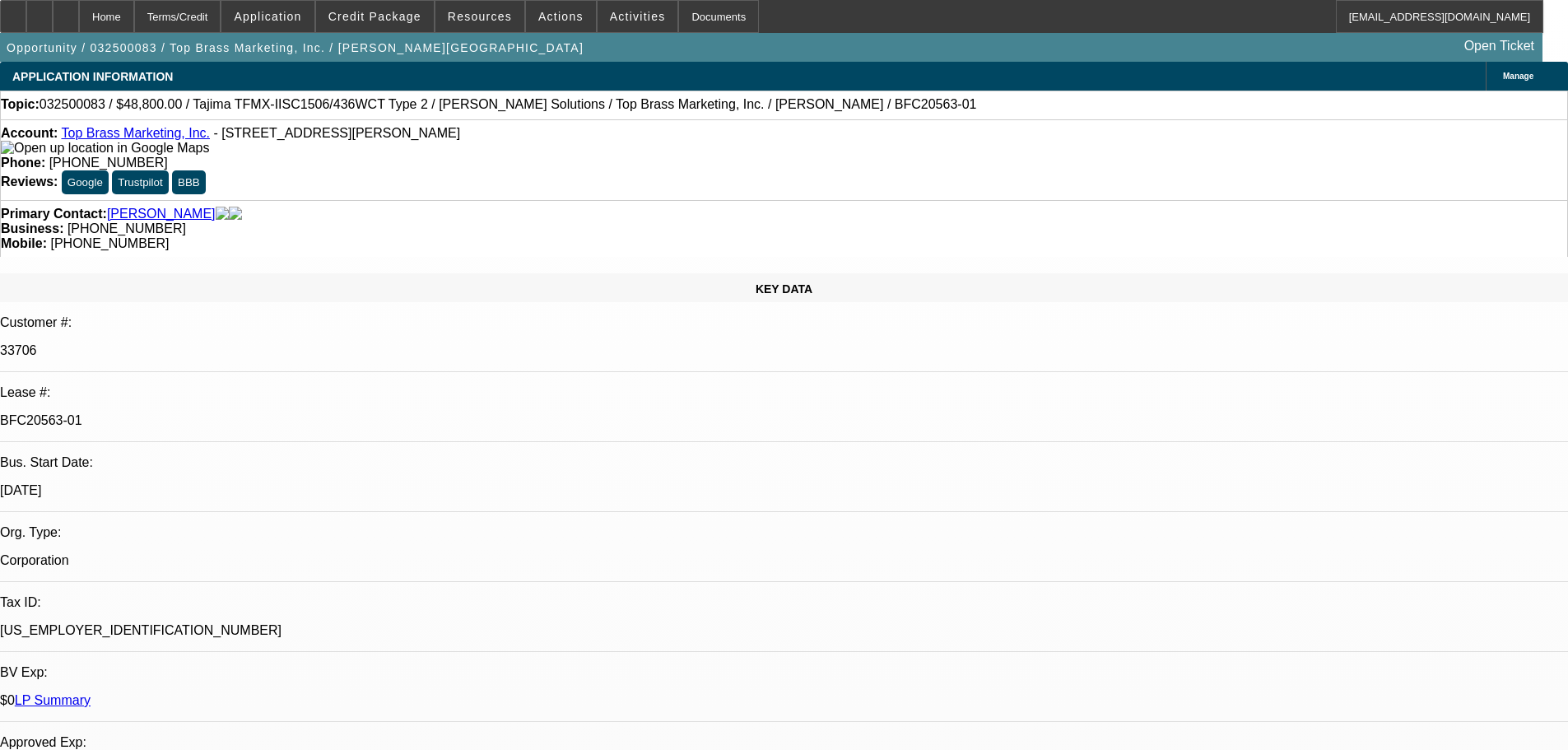
select select "0"
select select "6"
select select "0"
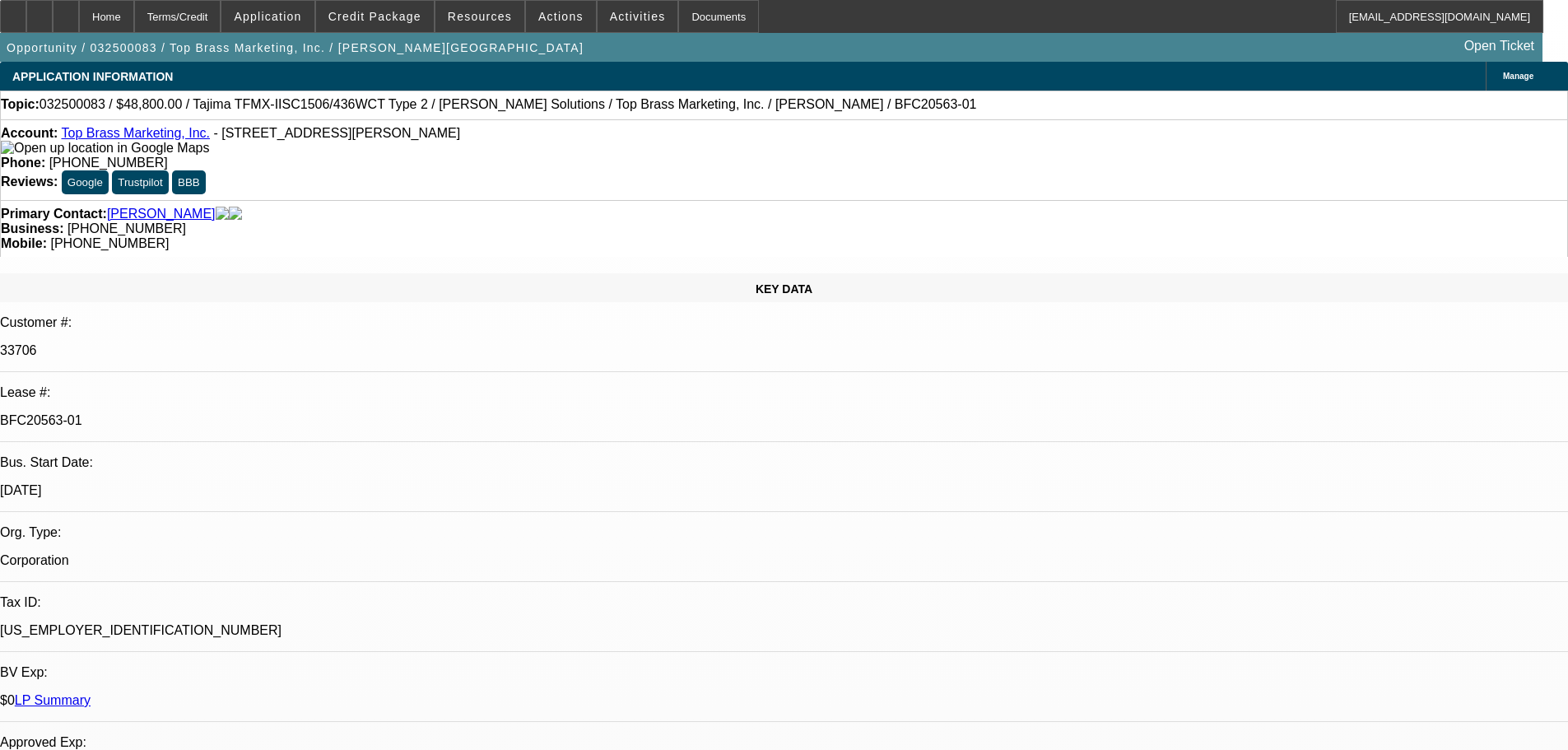
select select "0"
select select "6"
select select "0"
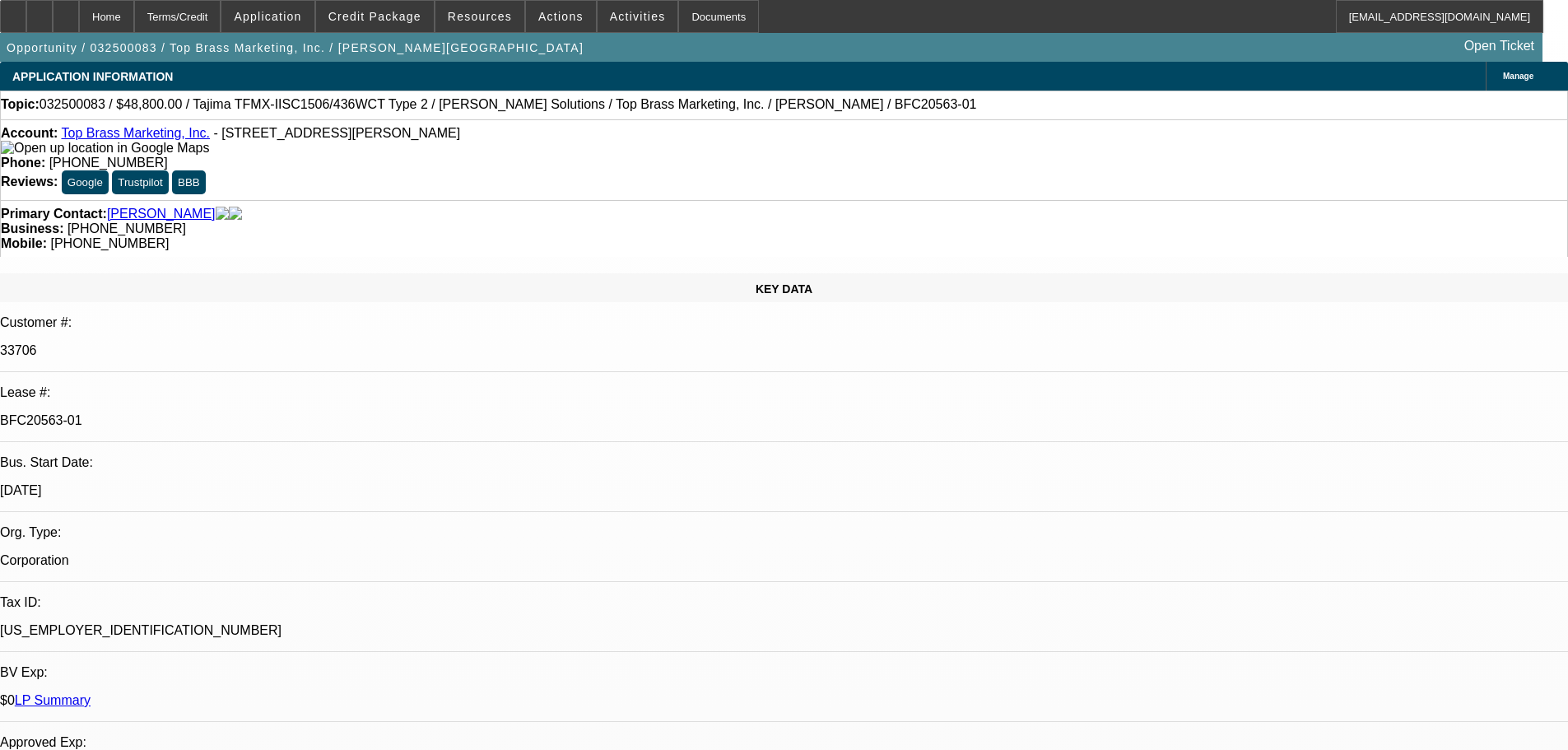
select select "0"
select select "6"
select select "0"
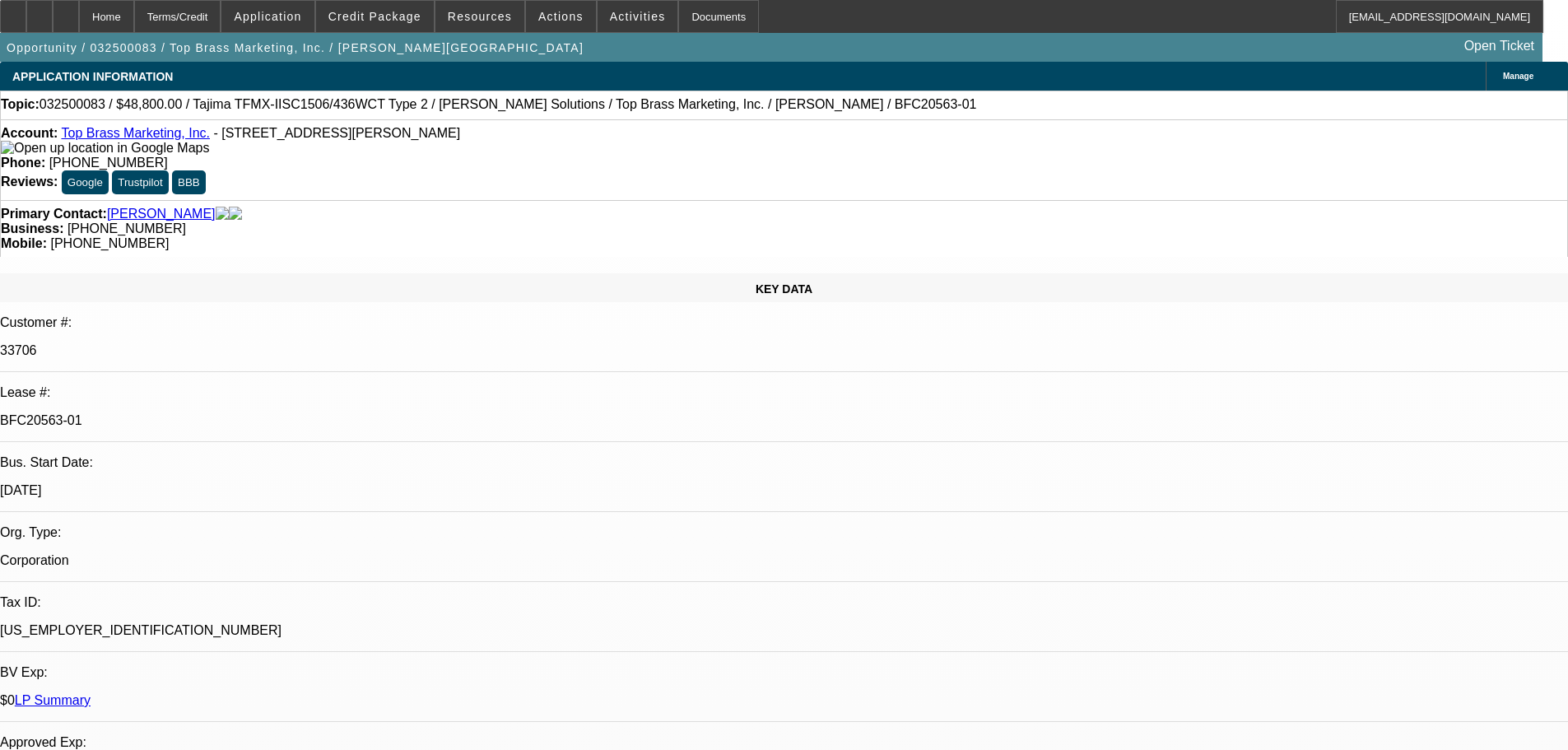
select select "6"
drag, startPoint x: 902, startPoint y: 184, endPoint x: 831, endPoint y: 180, distance: 71.1
click at [169, 236] on span "(205) 966-9100" at bounding box center [109, 242] width 119 height 14
copy span "(205) 966-9100"
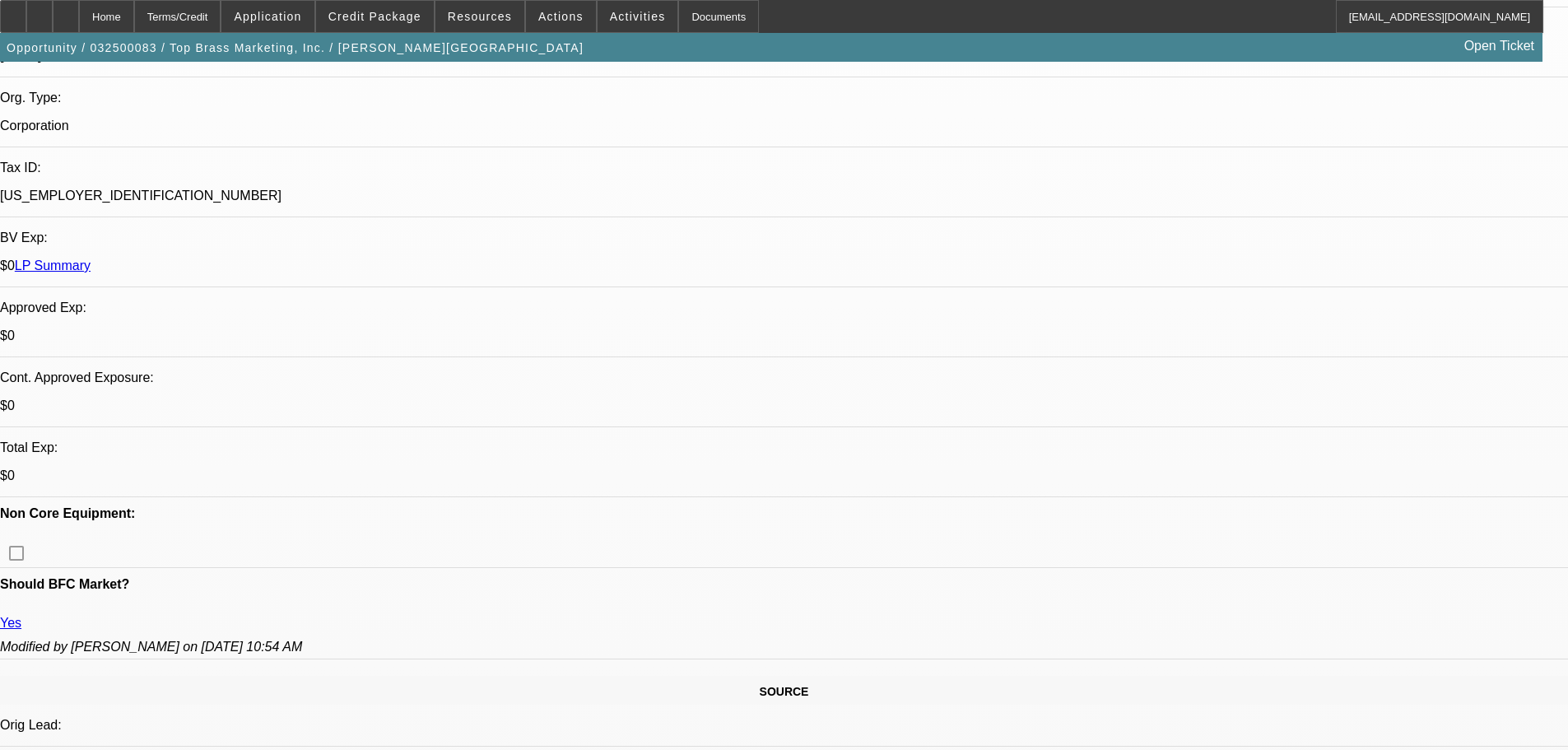
scroll to position [493, 0]
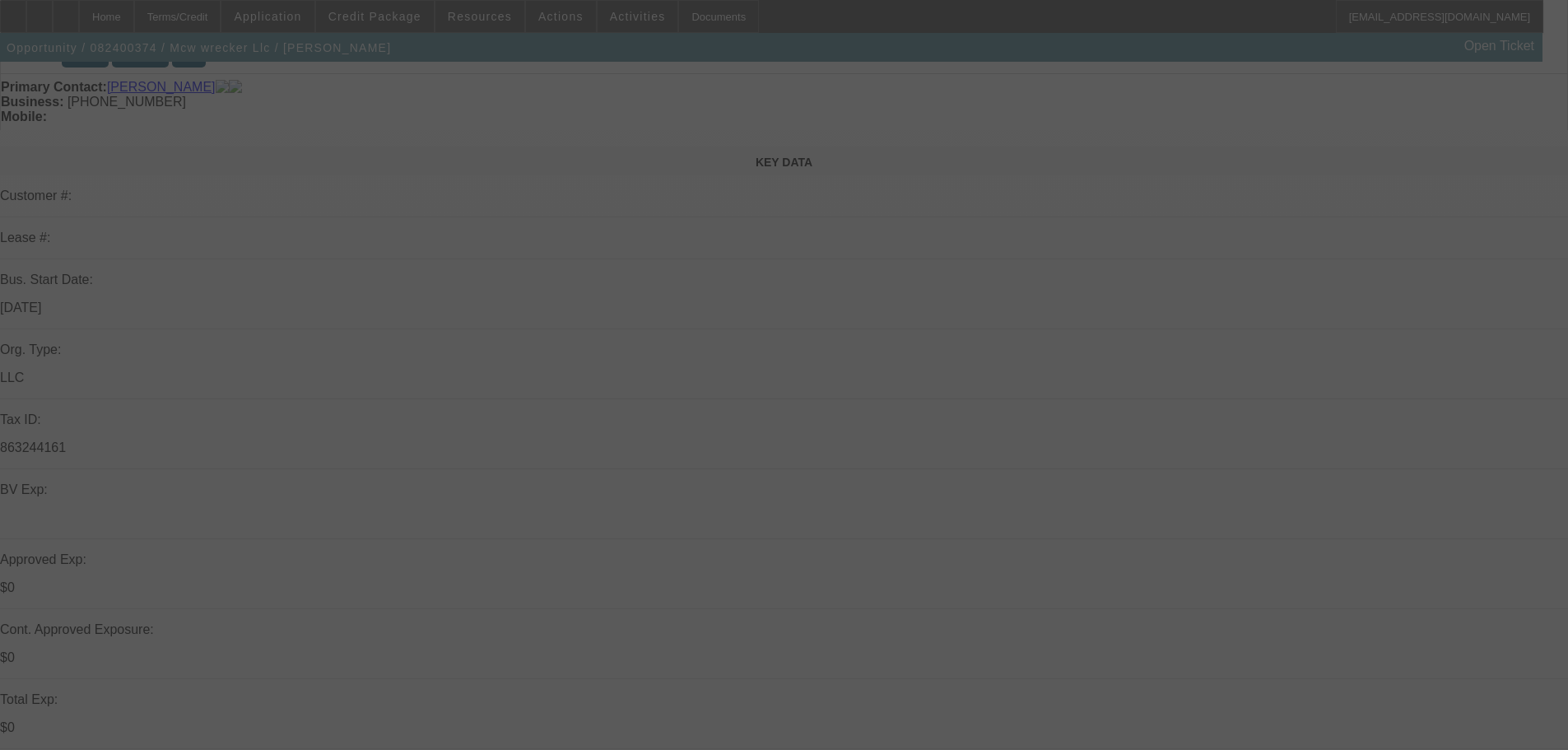
scroll to position [164, 0]
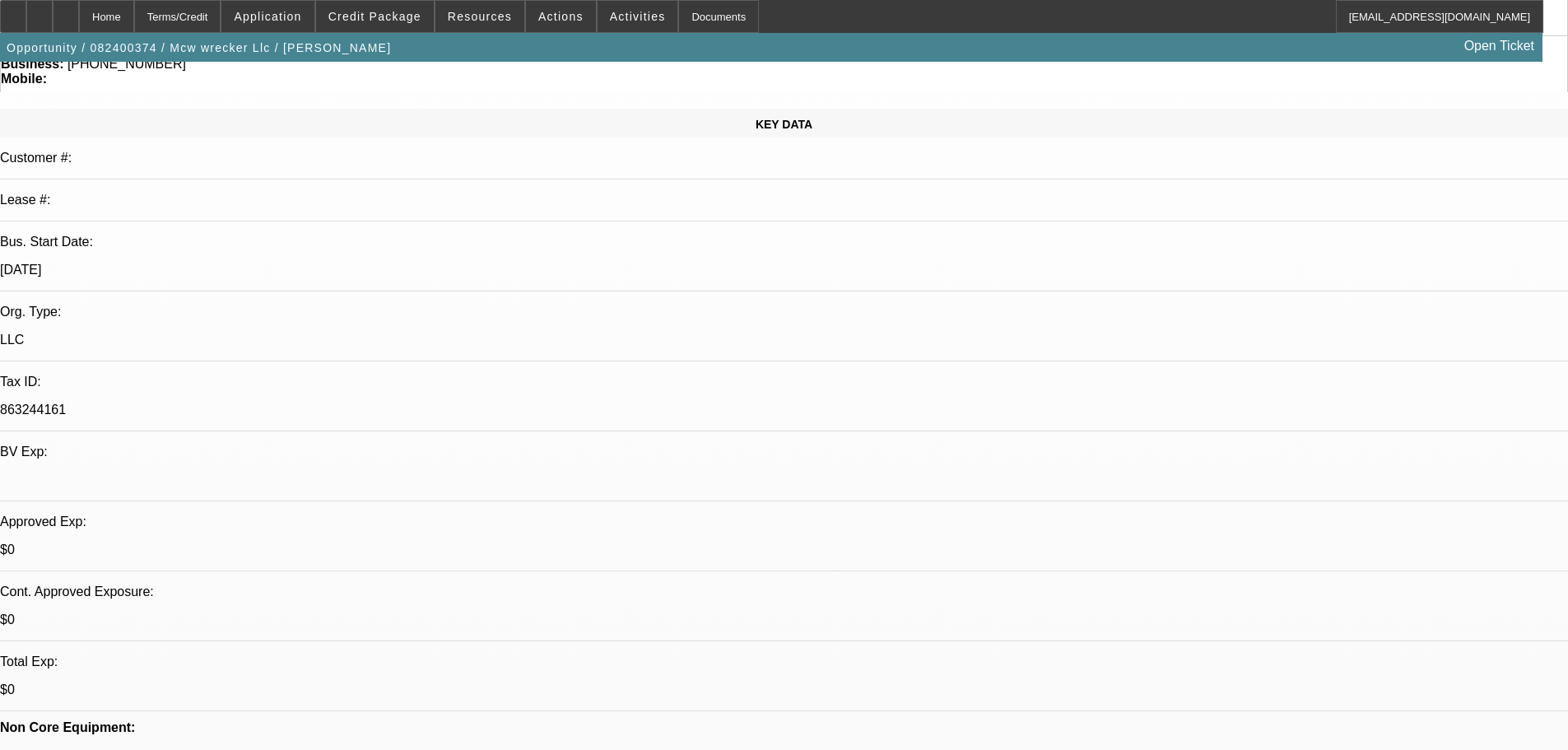
select select "0"
select select "2"
select select "0"
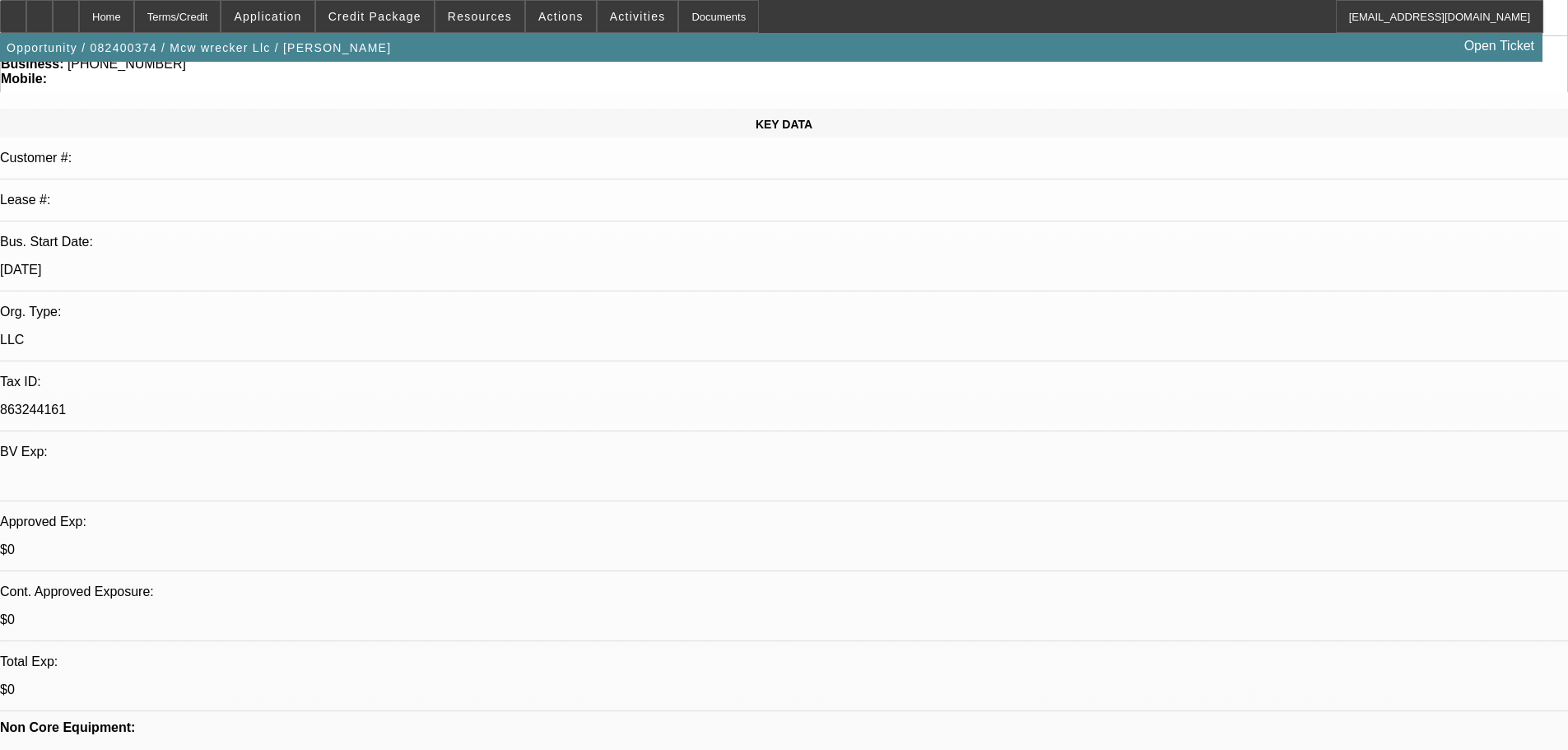
select select "2"
select select "0"
select select "0.15"
select select "0"
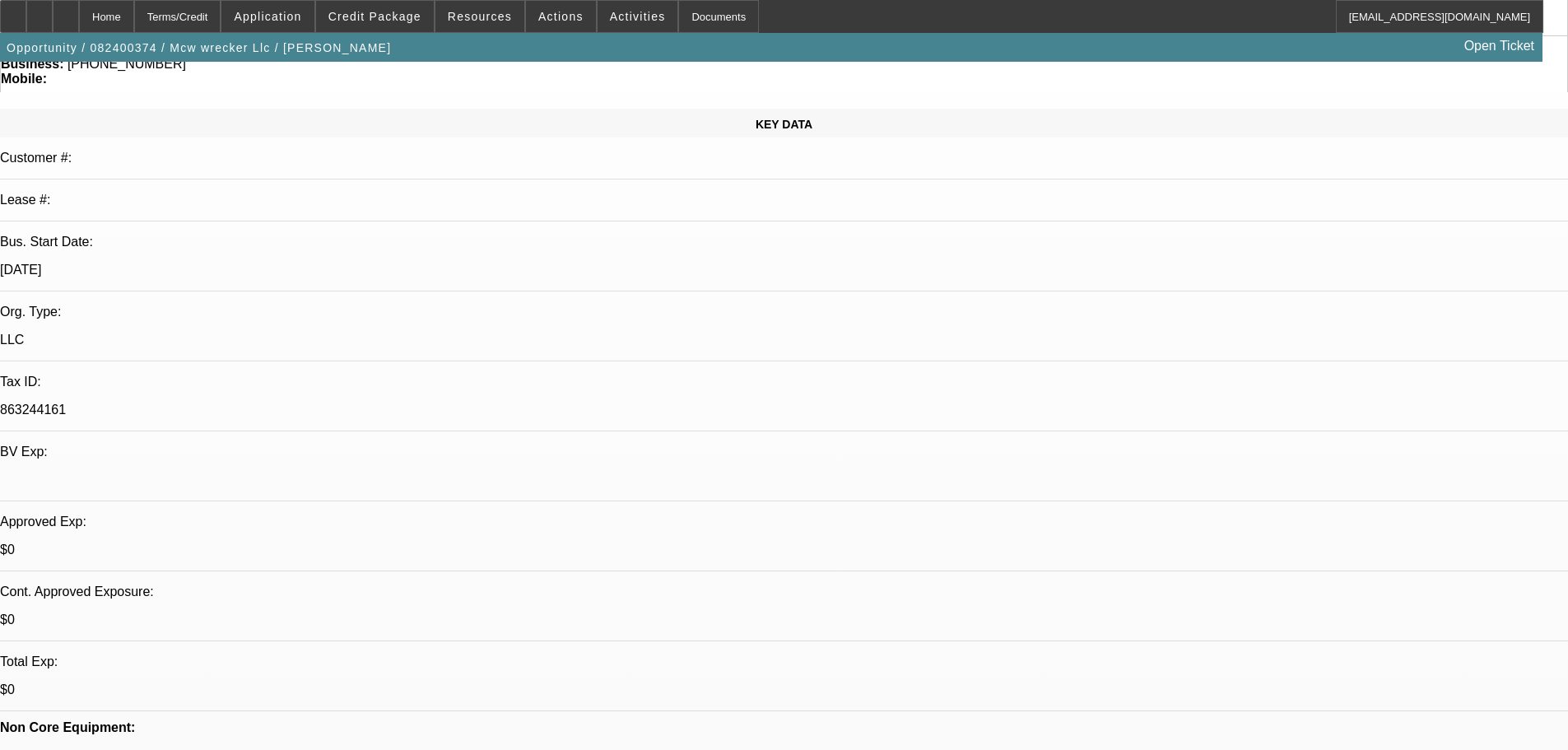
select select "2"
select select "0"
select select "0.15"
select select "0"
select select "2"
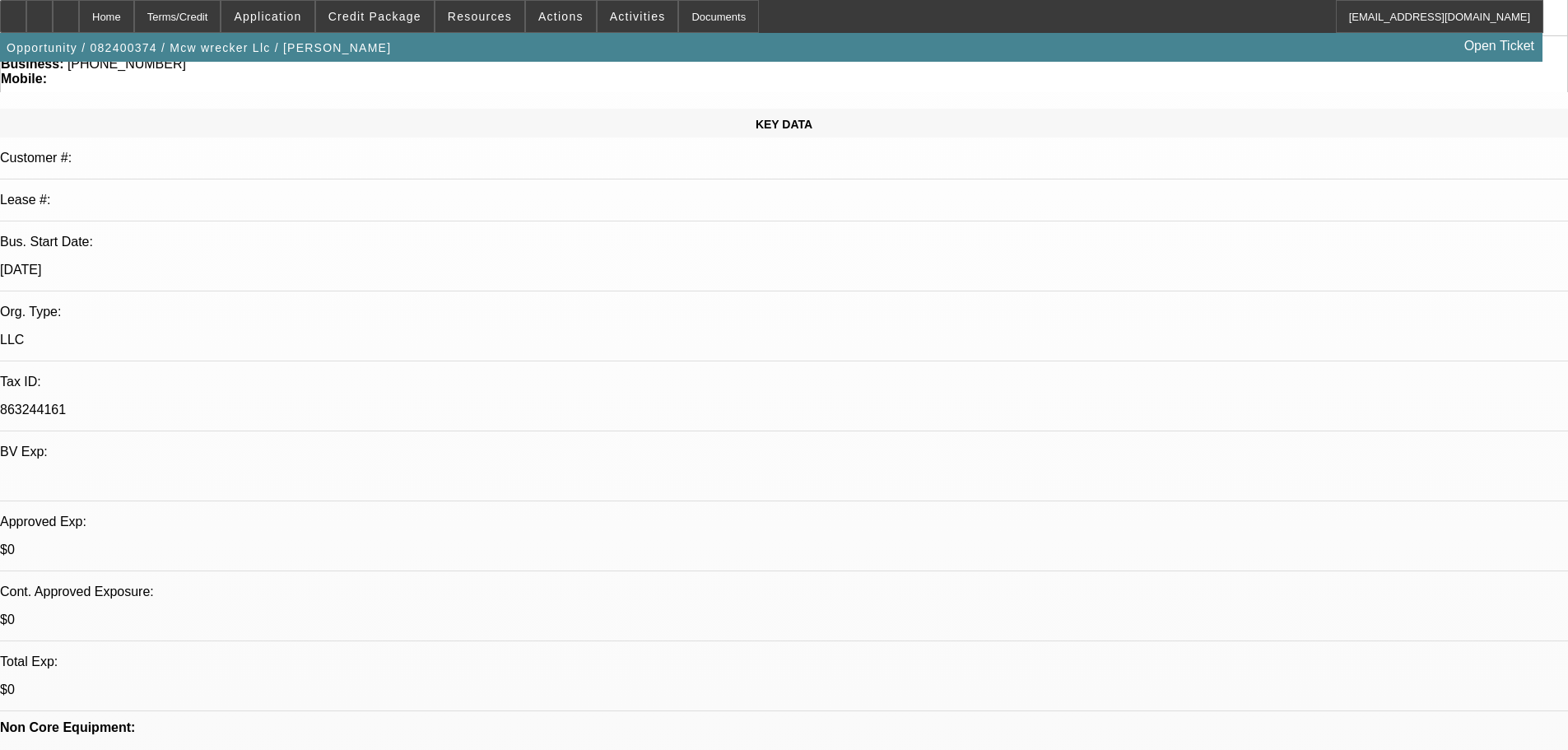
select select "0"
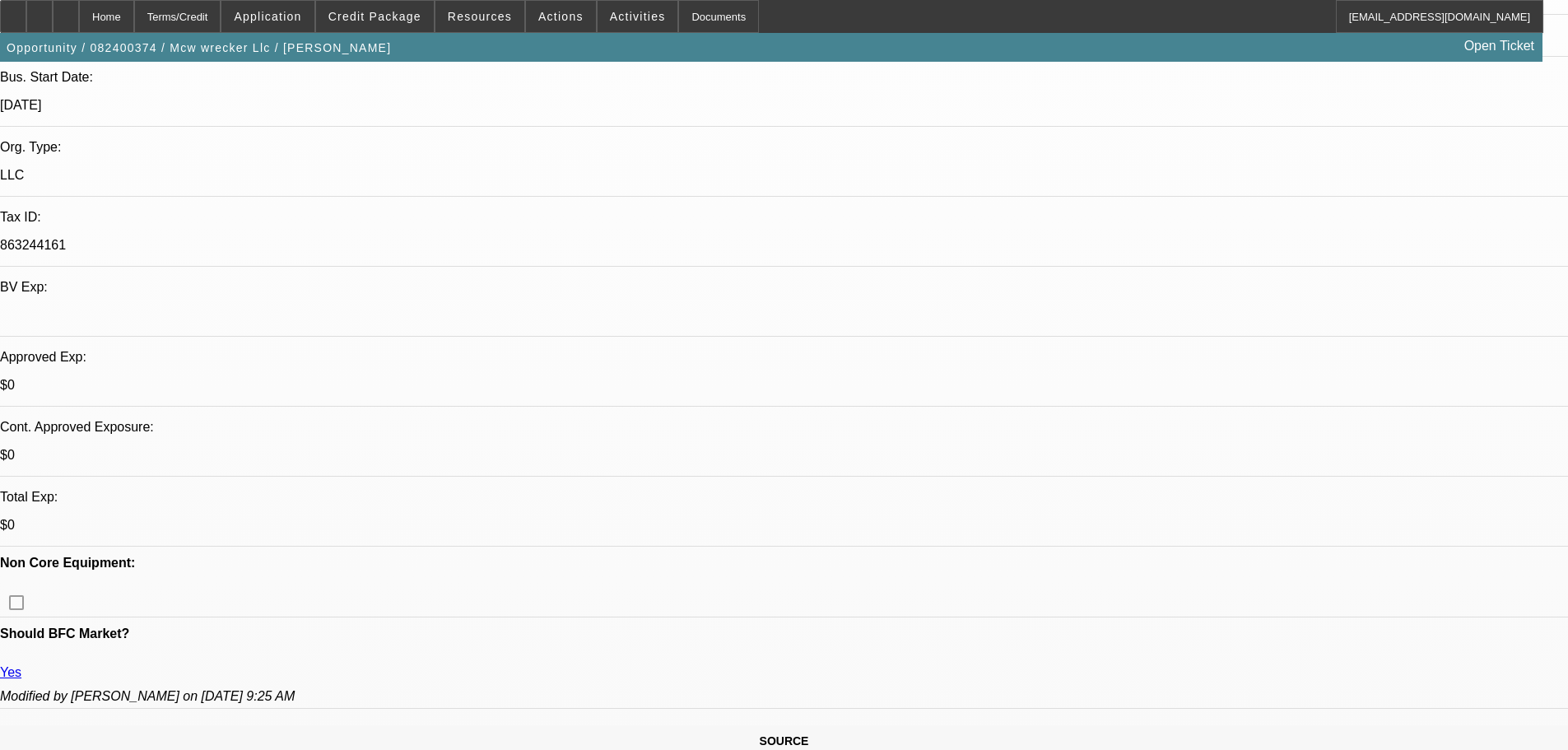
select select "6"
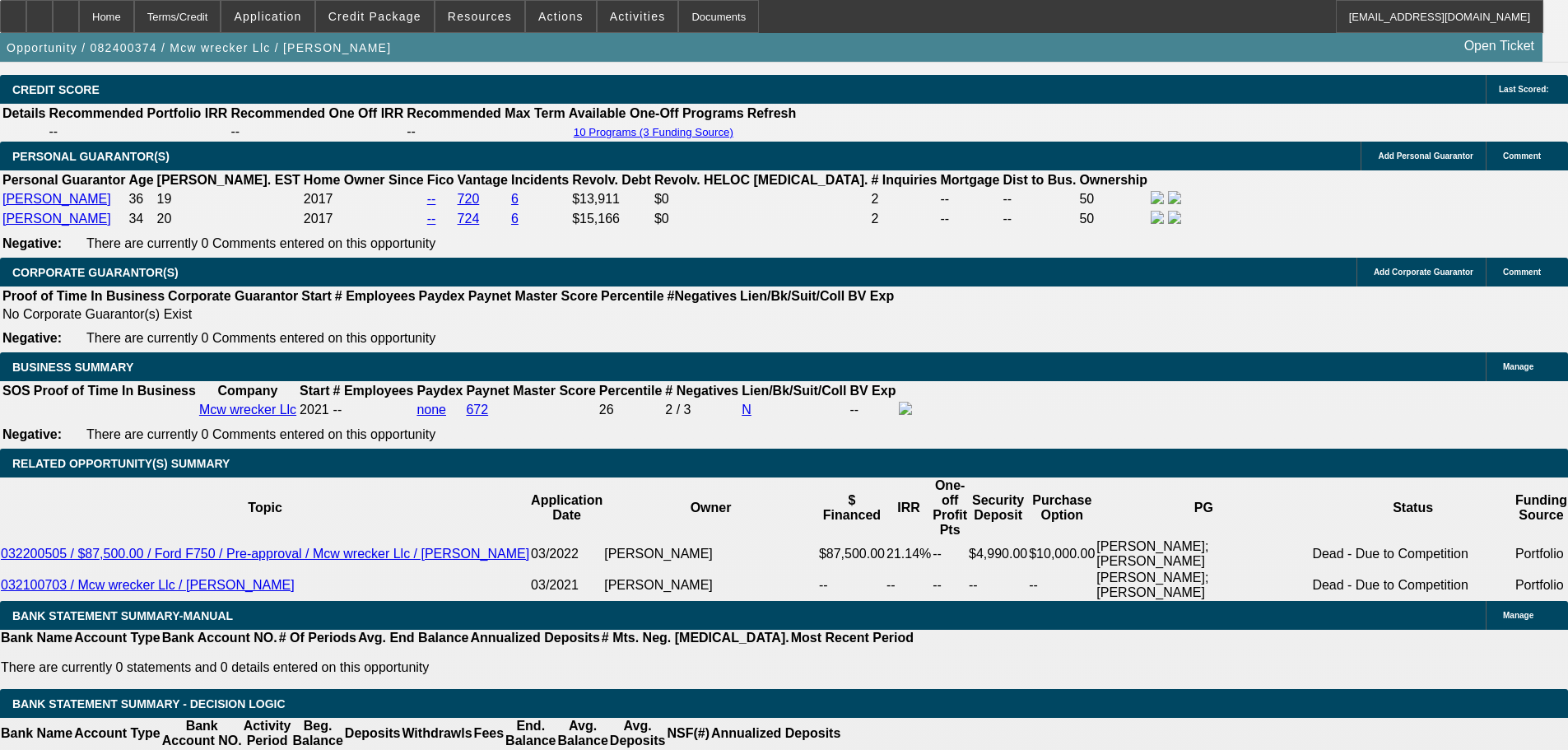
scroll to position [2359, 0]
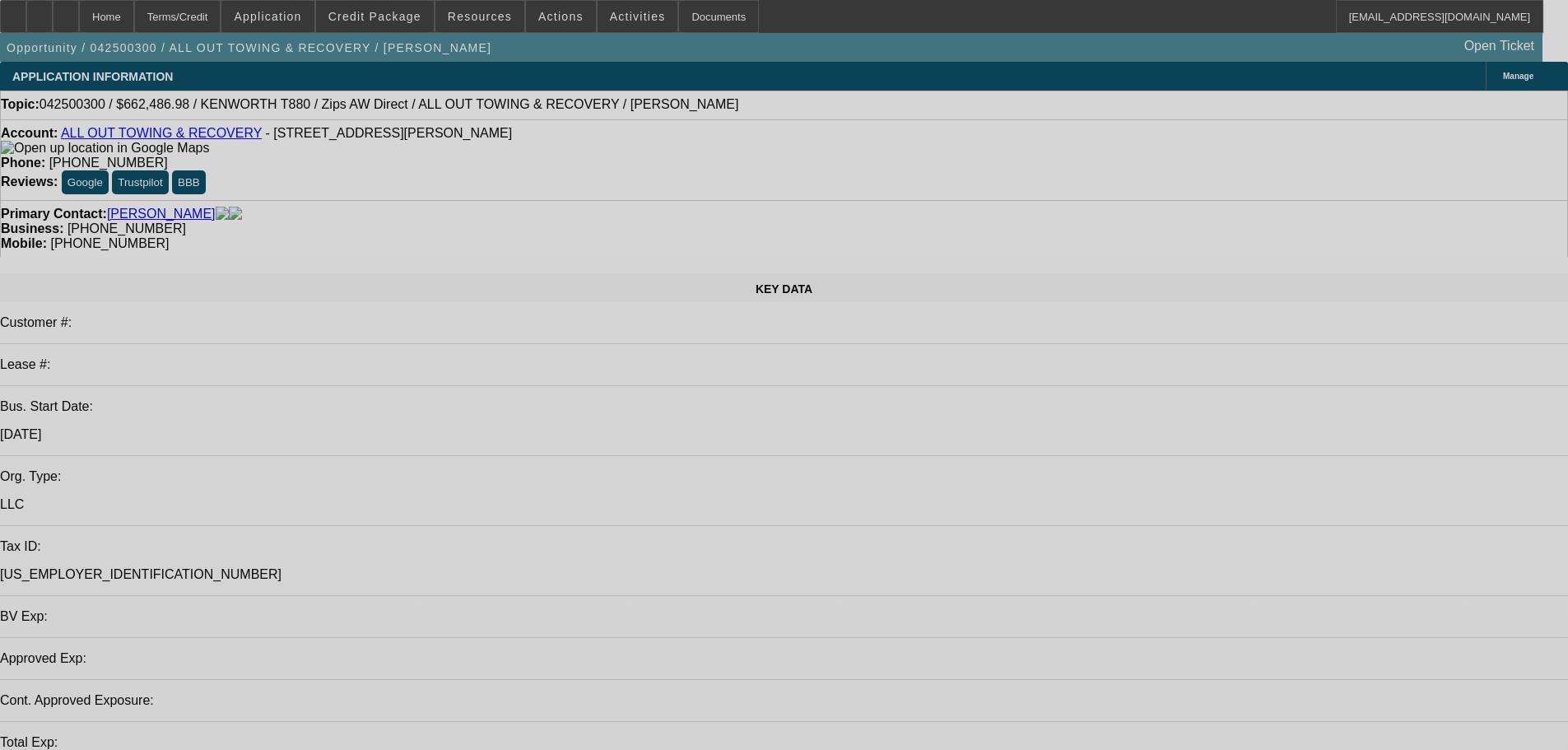
select select "0"
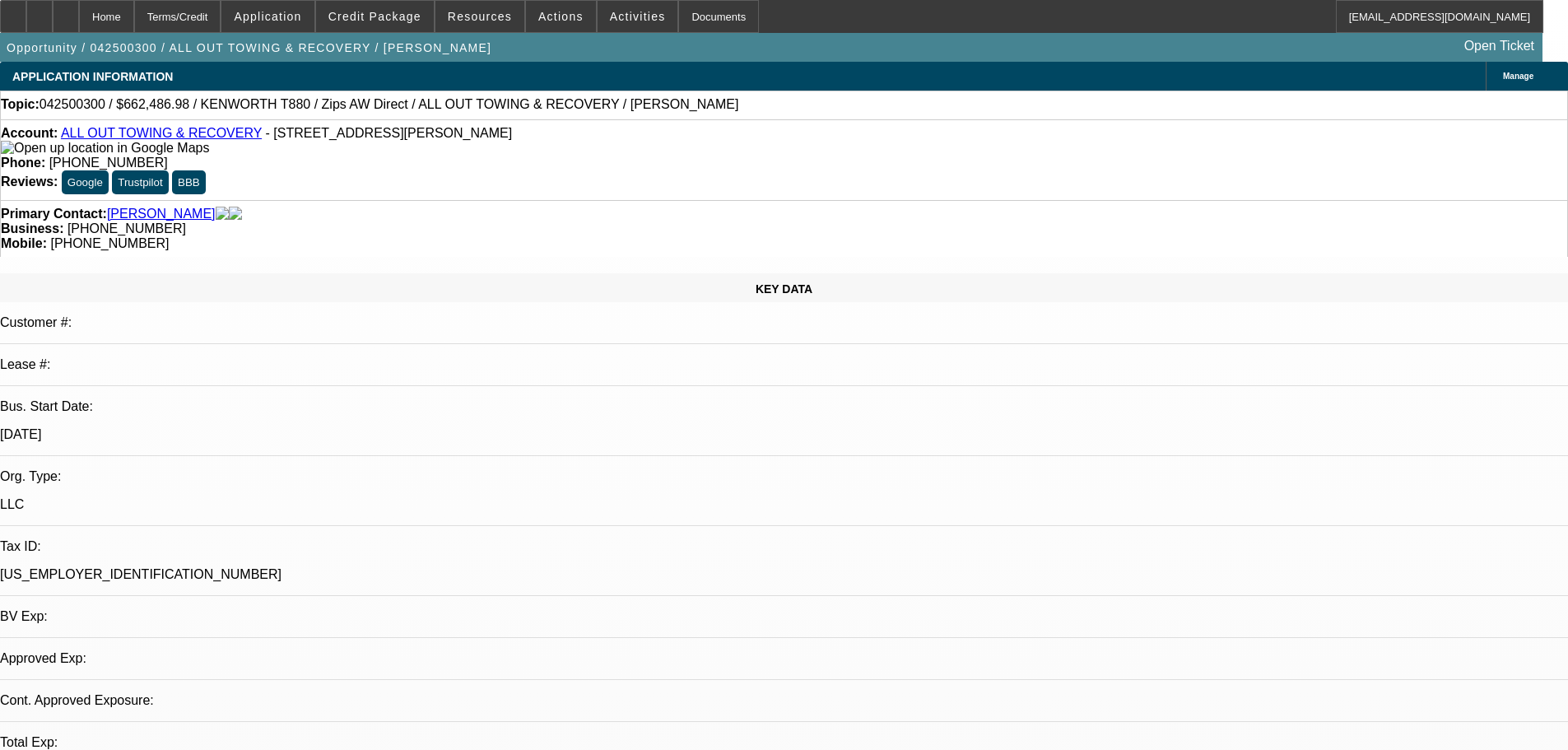
select select "0"
select select "2"
select select "0"
select select "6"
select select "0"
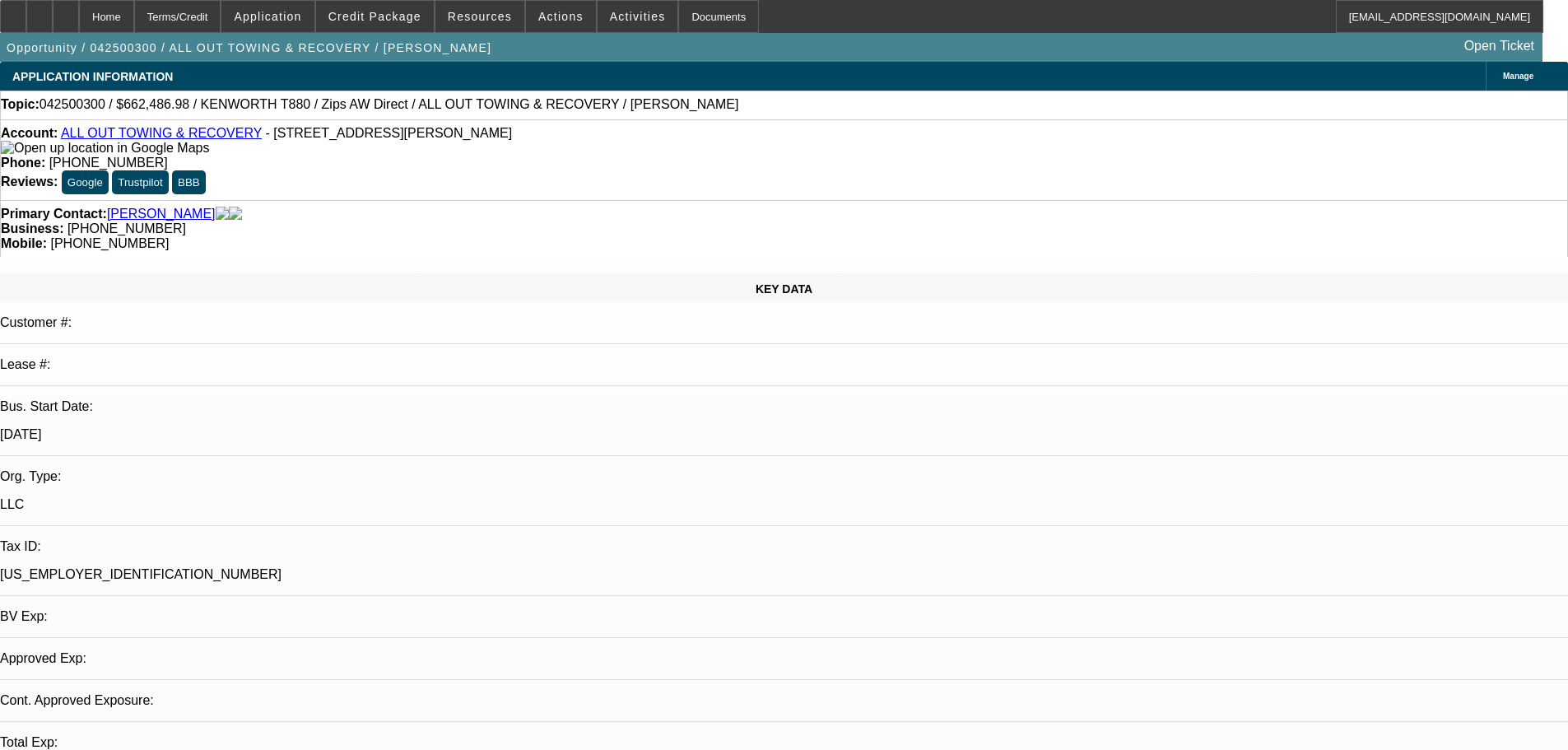
select select "0"
select select "6"
select select "0"
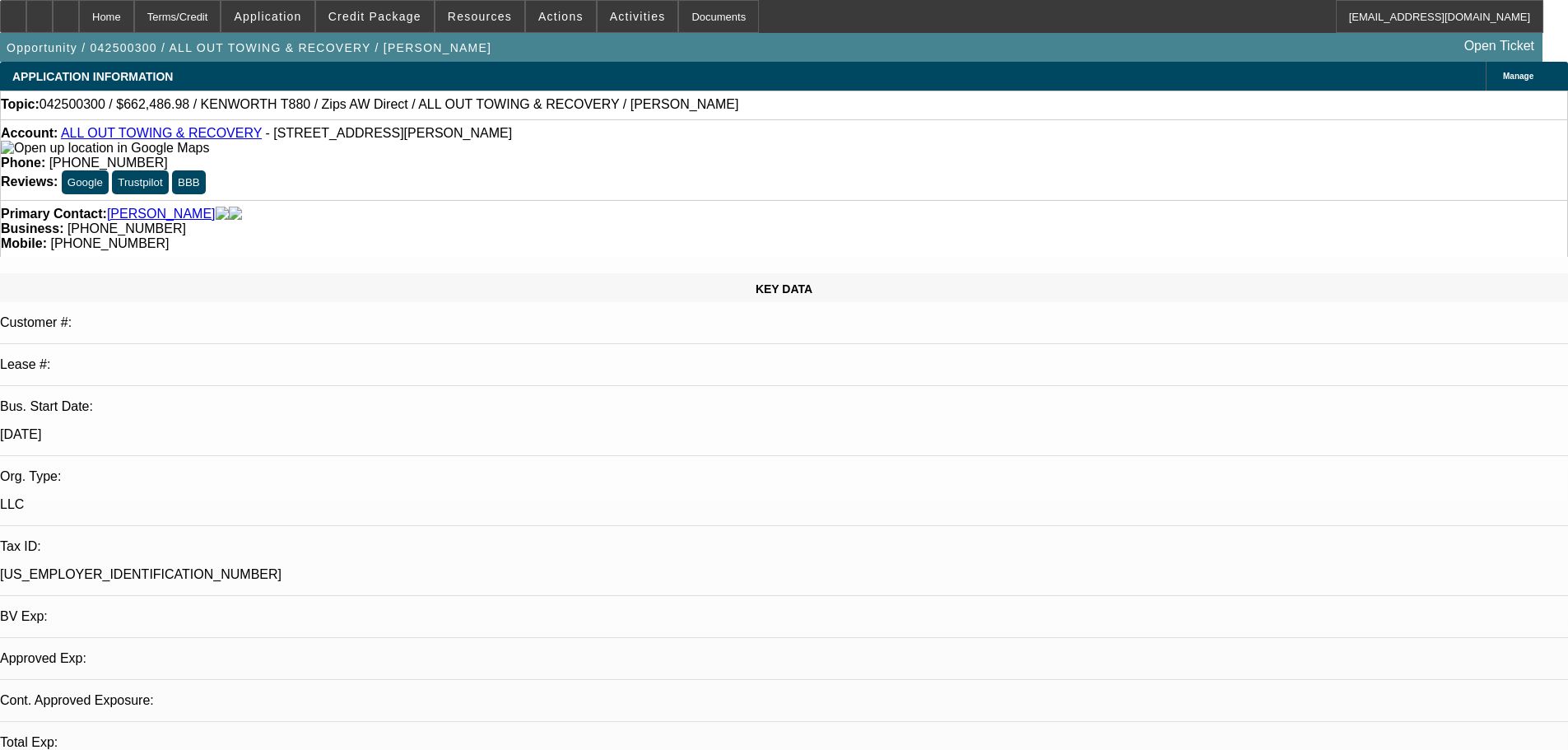
select select "3"
select select "0"
select select "6"
select select "0"
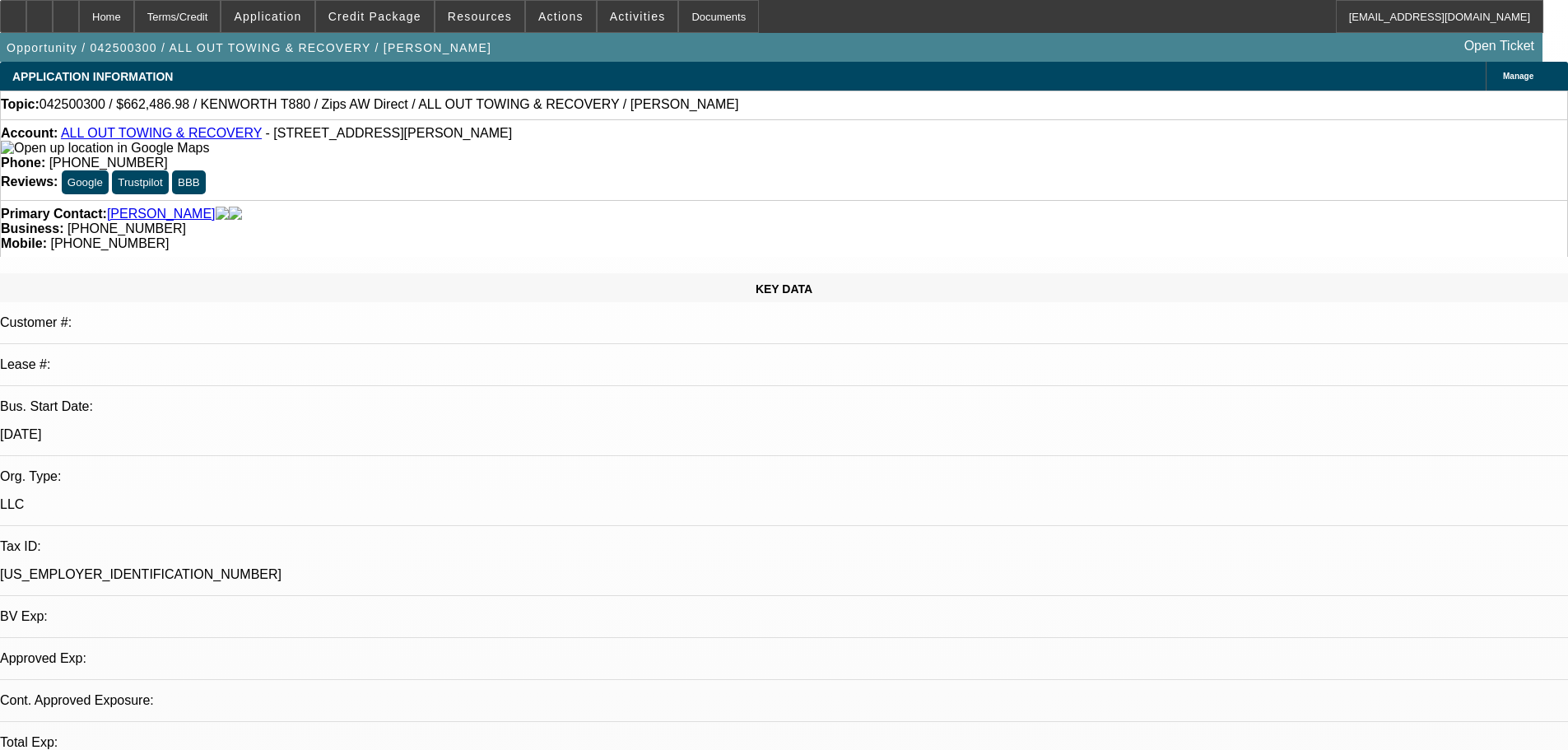
select select "2"
select select "0"
select select "6"
